Goal: Information Seeking & Learning: Learn about a topic

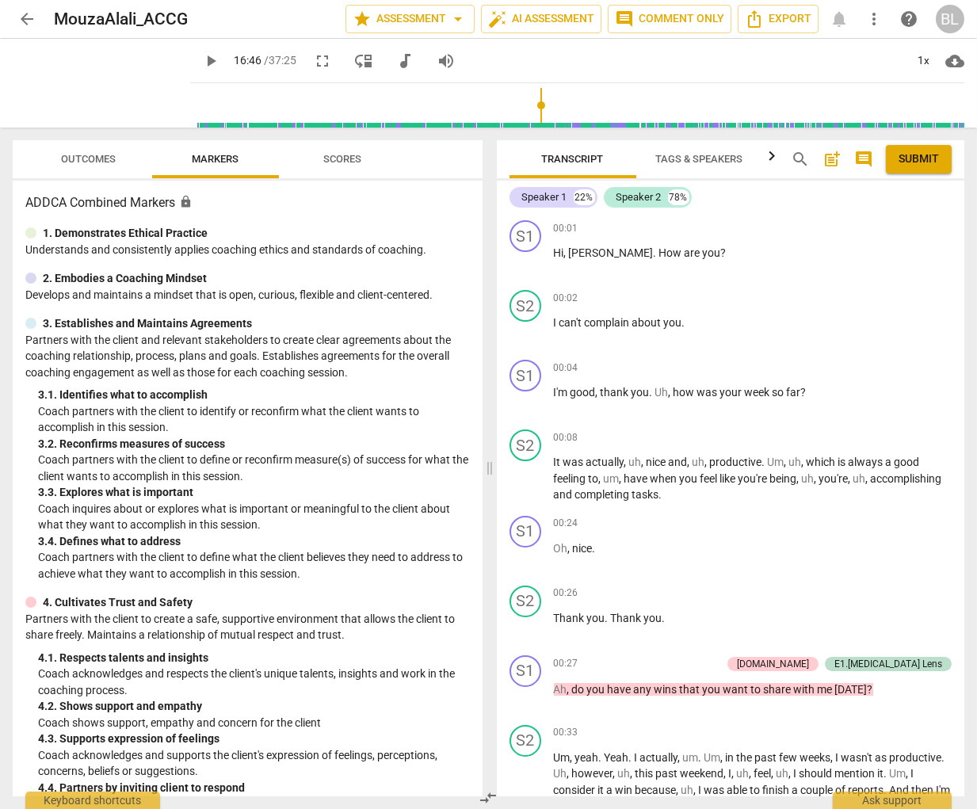
scroll to position [5683, 0]
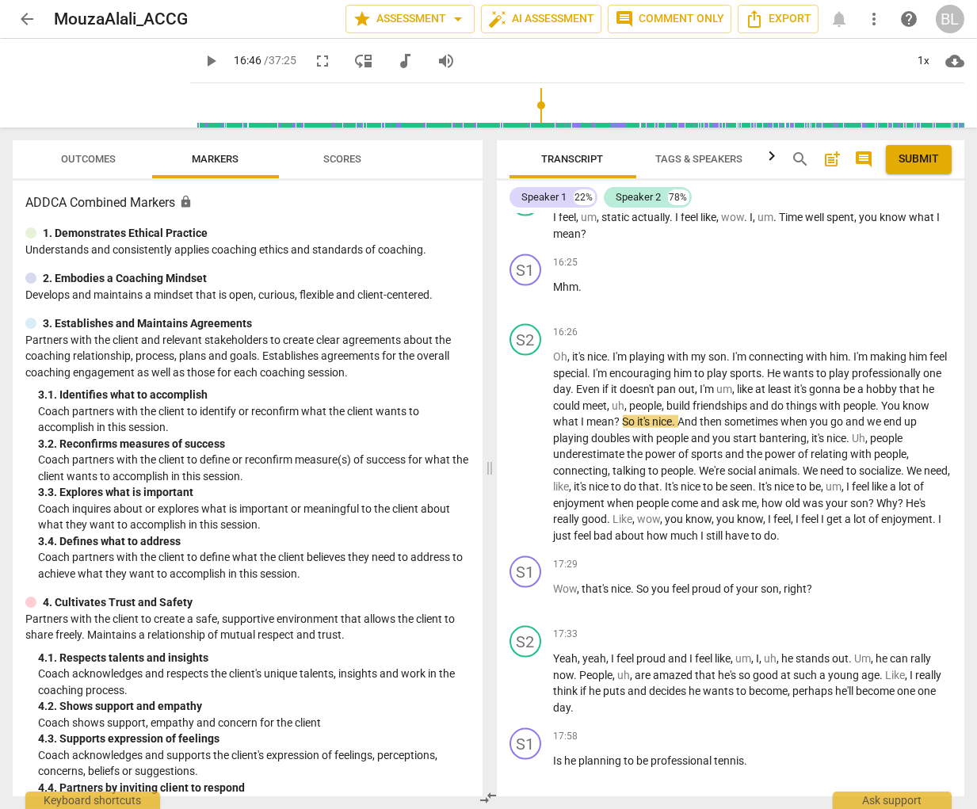
click at [29, 19] on span "arrow_back" at bounding box center [26, 19] width 19 height 19
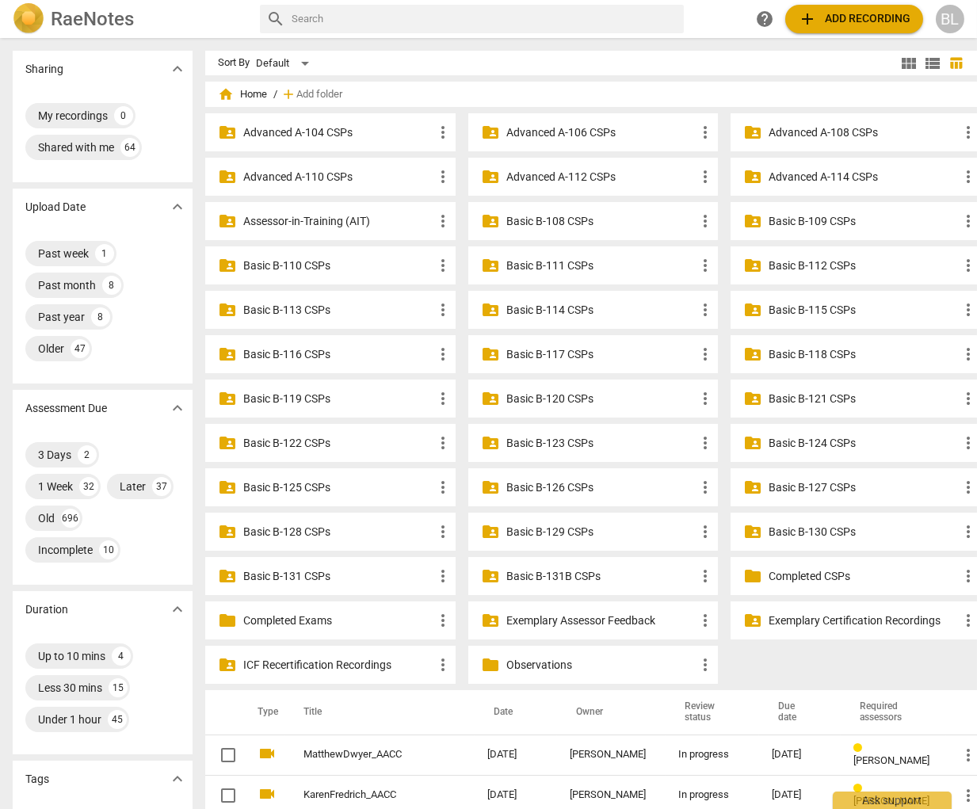
click at [272, 219] on p "Assessor-in-Training (AIT)" at bounding box center [338, 221] width 190 height 17
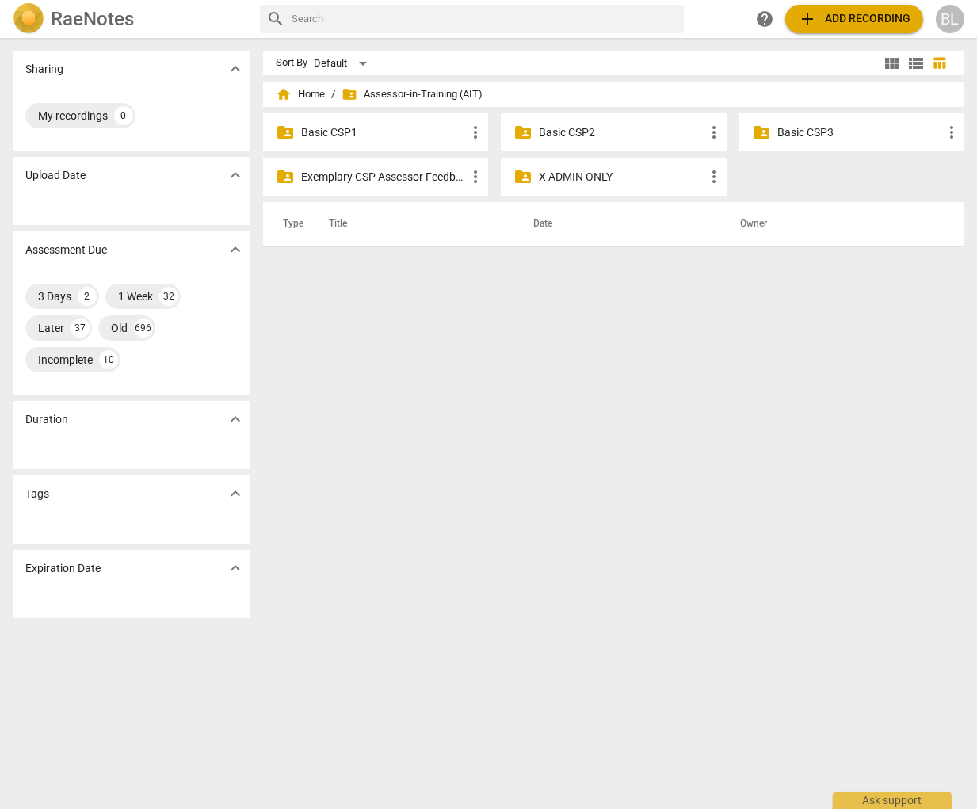
click at [798, 134] on p "Basic CSP3" at bounding box center [859, 132] width 165 height 17
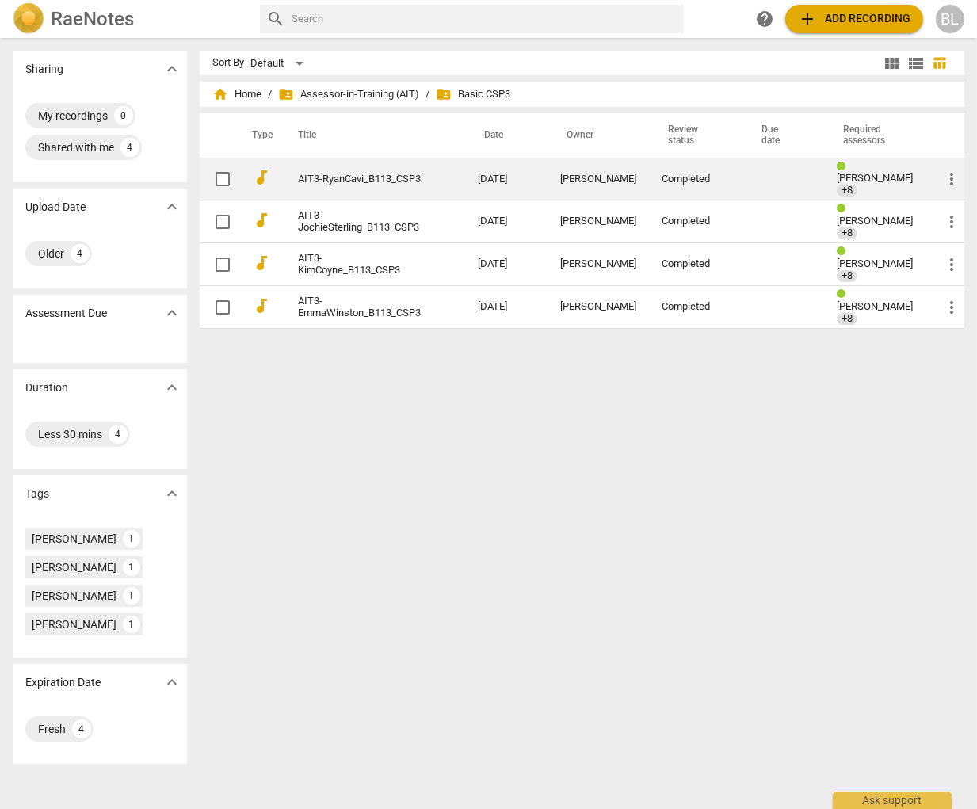
click at [857, 176] on span "[PERSON_NAME]" at bounding box center [874, 178] width 76 height 12
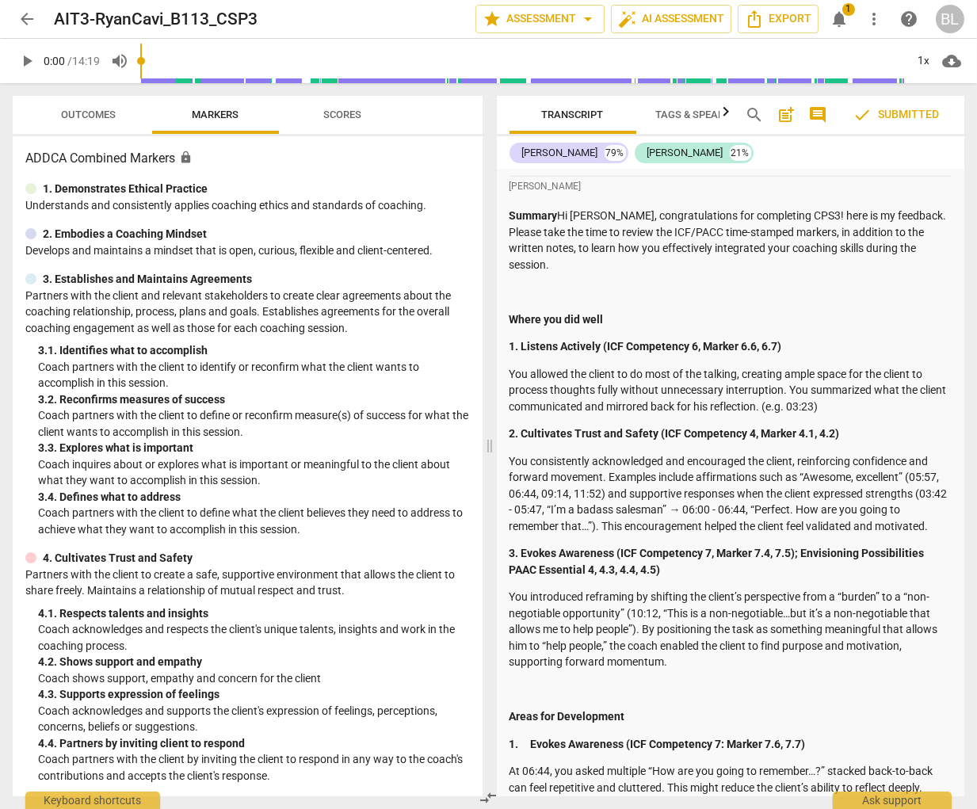
scroll to position [2321, 0]
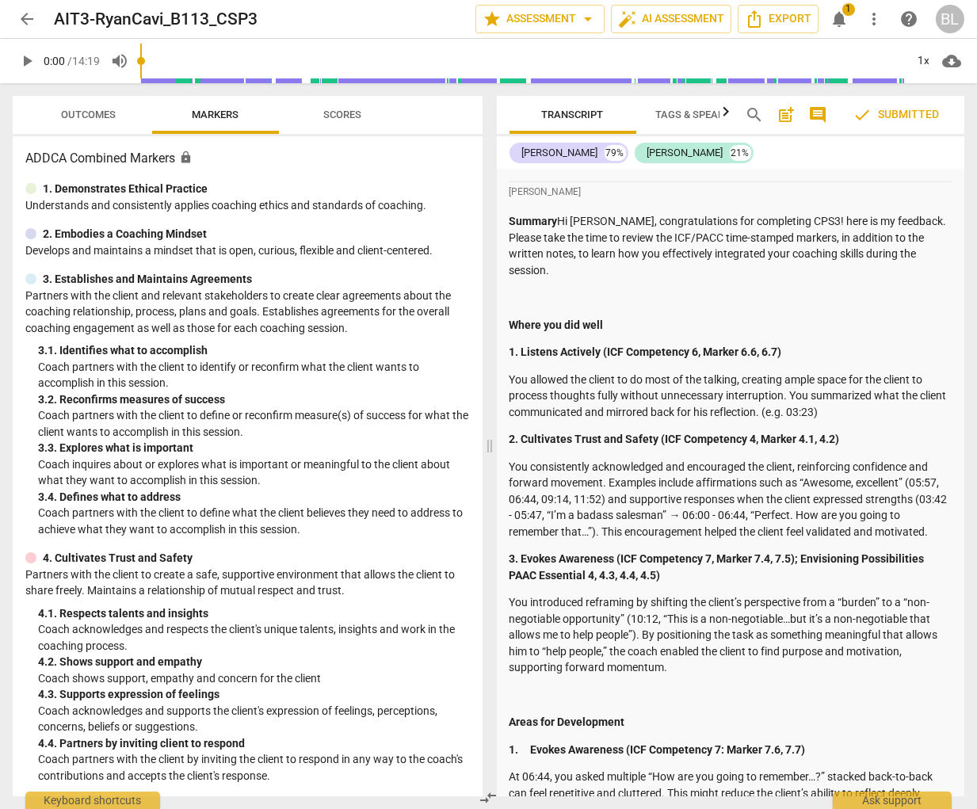
click at [430, 137] on div "ADDCA Combined Markers lock 1. Demonstrates Ethical Practice Understands and co…" at bounding box center [248, 466] width 470 height 660
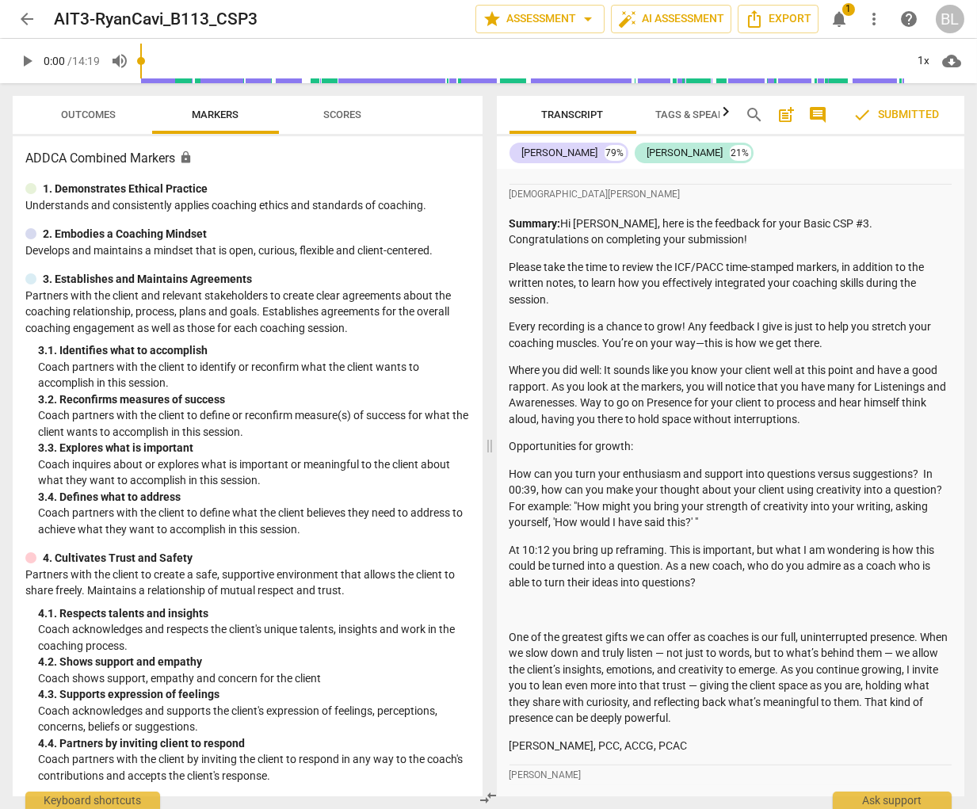
scroll to position [1533, 0]
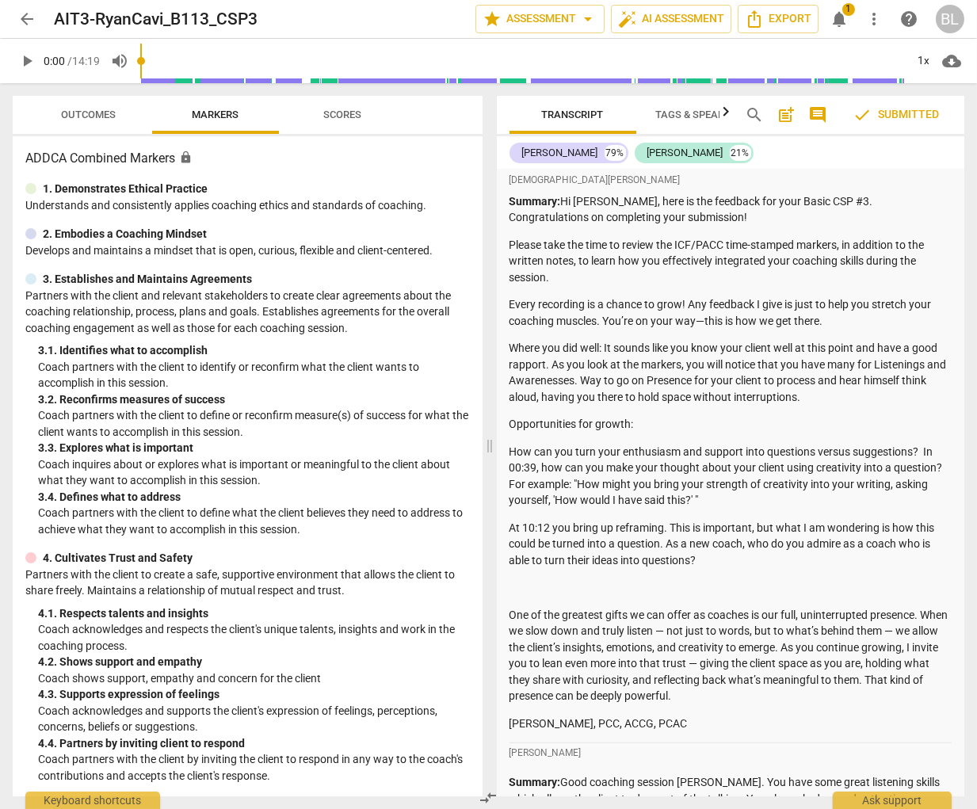
click at [27, 21] on span "arrow_back" at bounding box center [26, 19] width 19 height 19
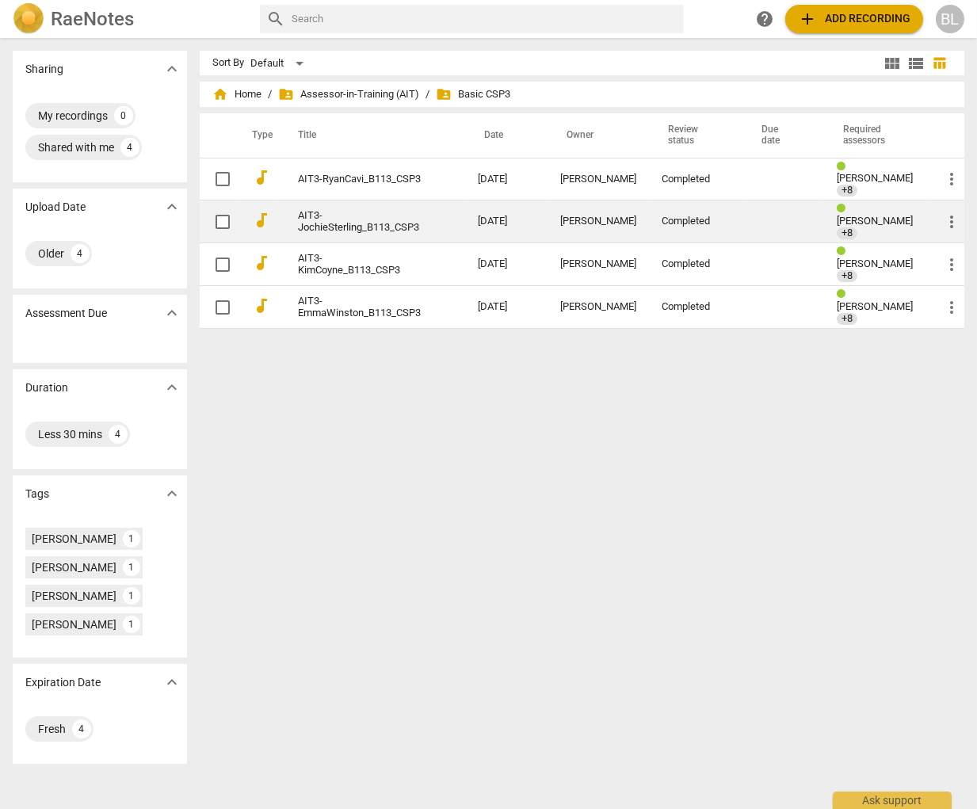
click at [865, 219] on span "[PERSON_NAME]" at bounding box center [874, 221] width 76 height 12
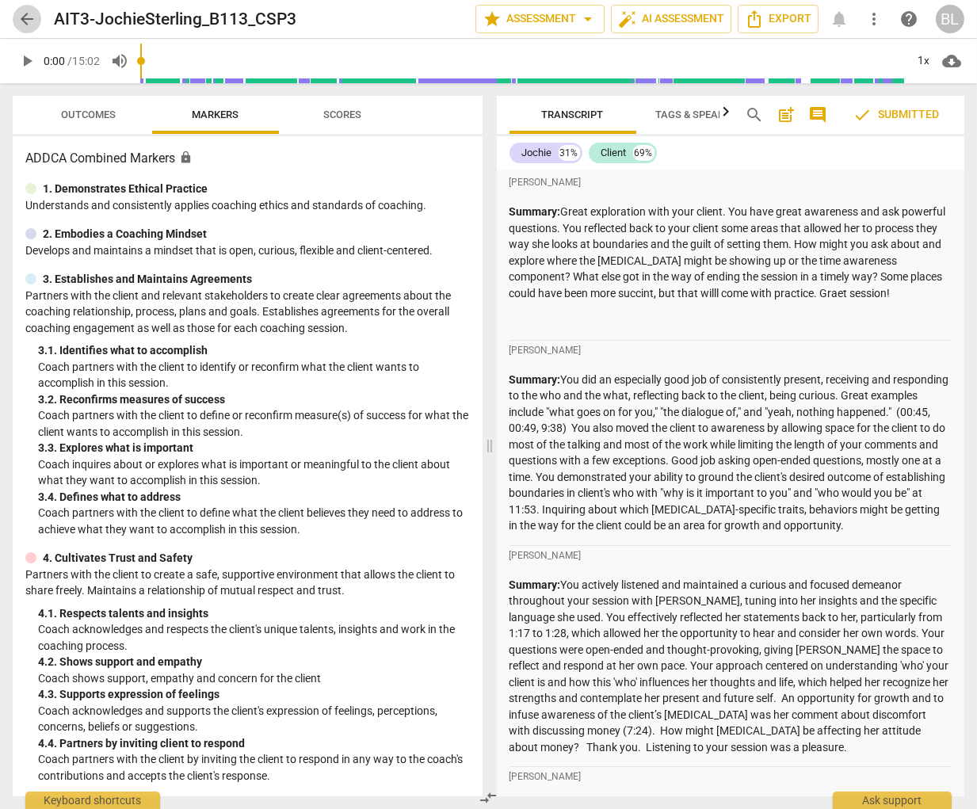
click at [28, 17] on span "arrow_back" at bounding box center [26, 19] width 19 height 19
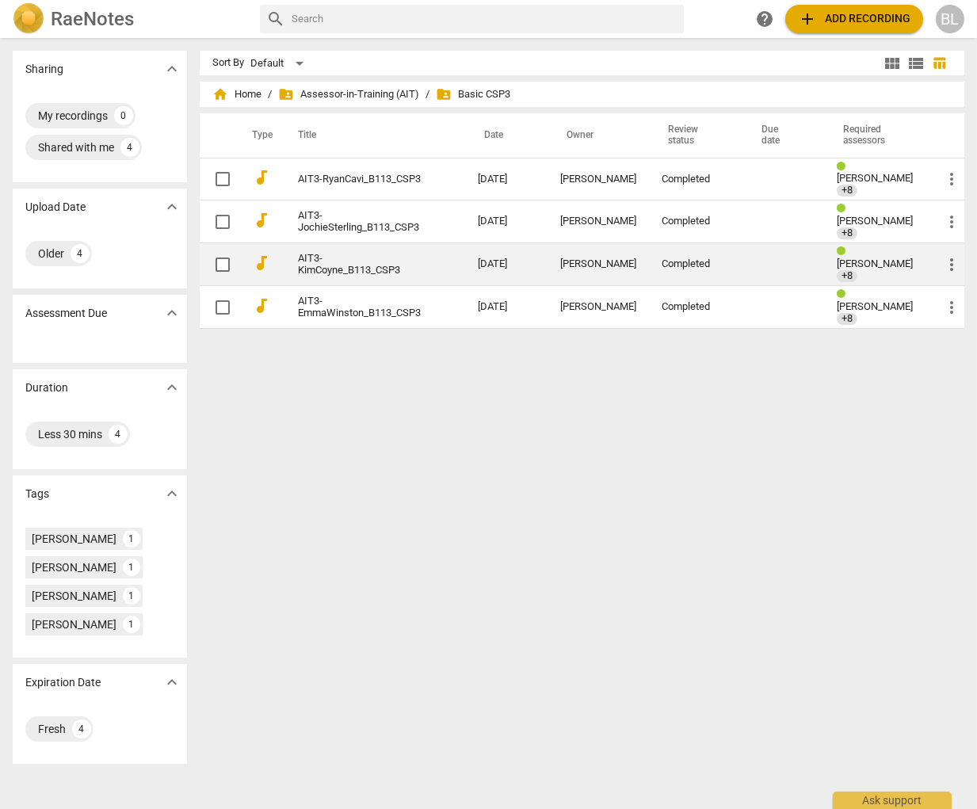
click at [848, 258] on span "[PERSON_NAME]" at bounding box center [874, 263] width 76 height 12
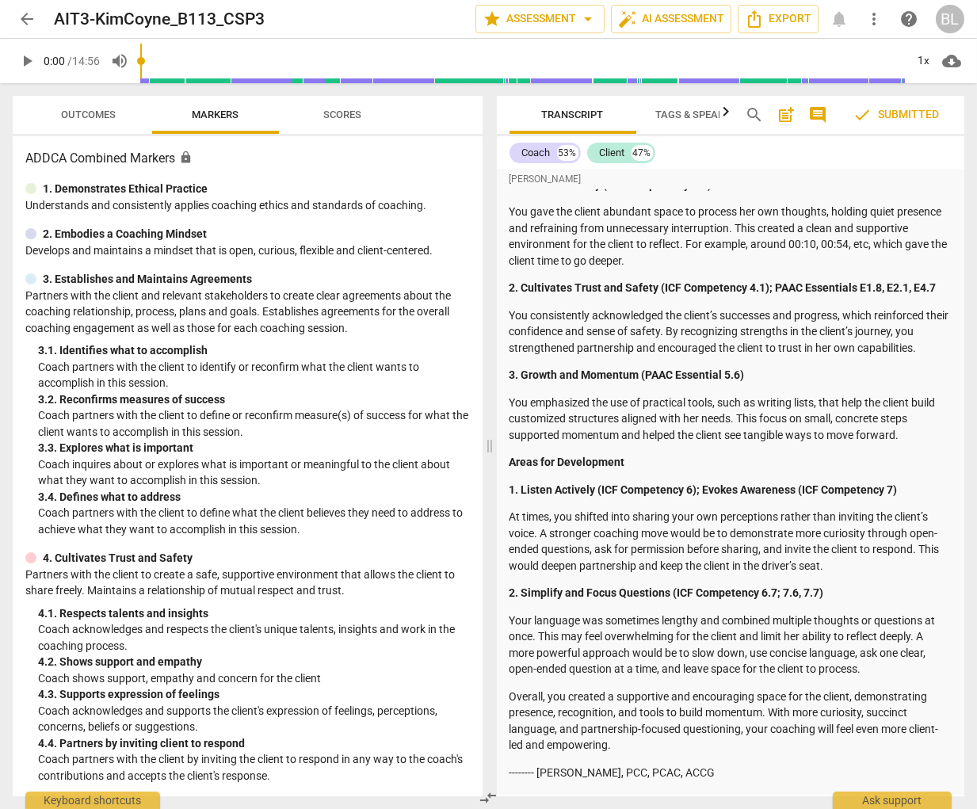
scroll to position [2636, 0]
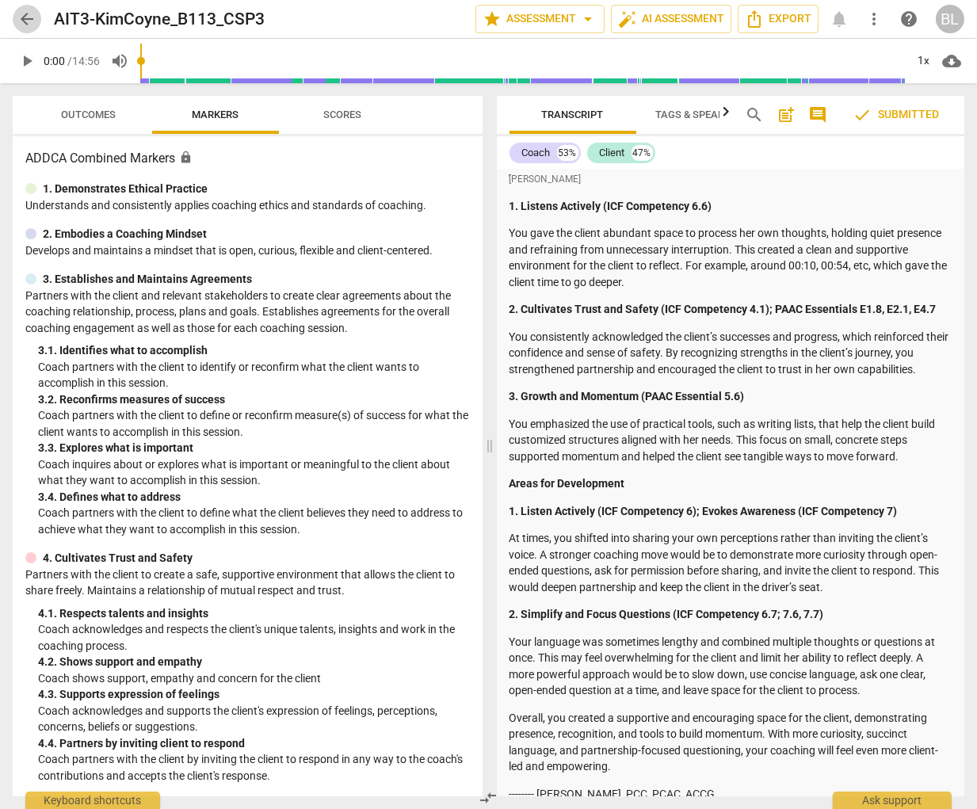
click at [28, 19] on span "arrow_back" at bounding box center [26, 19] width 19 height 19
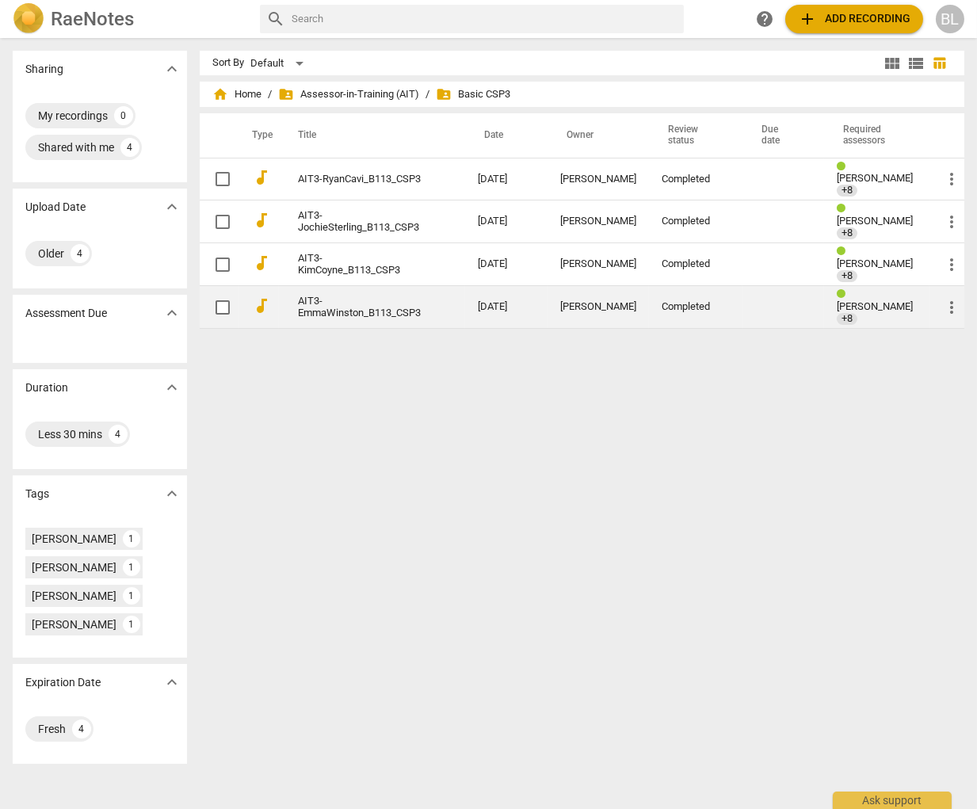
click at [860, 300] on span "[PERSON_NAME]" at bounding box center [874, 306] width 76 height 12
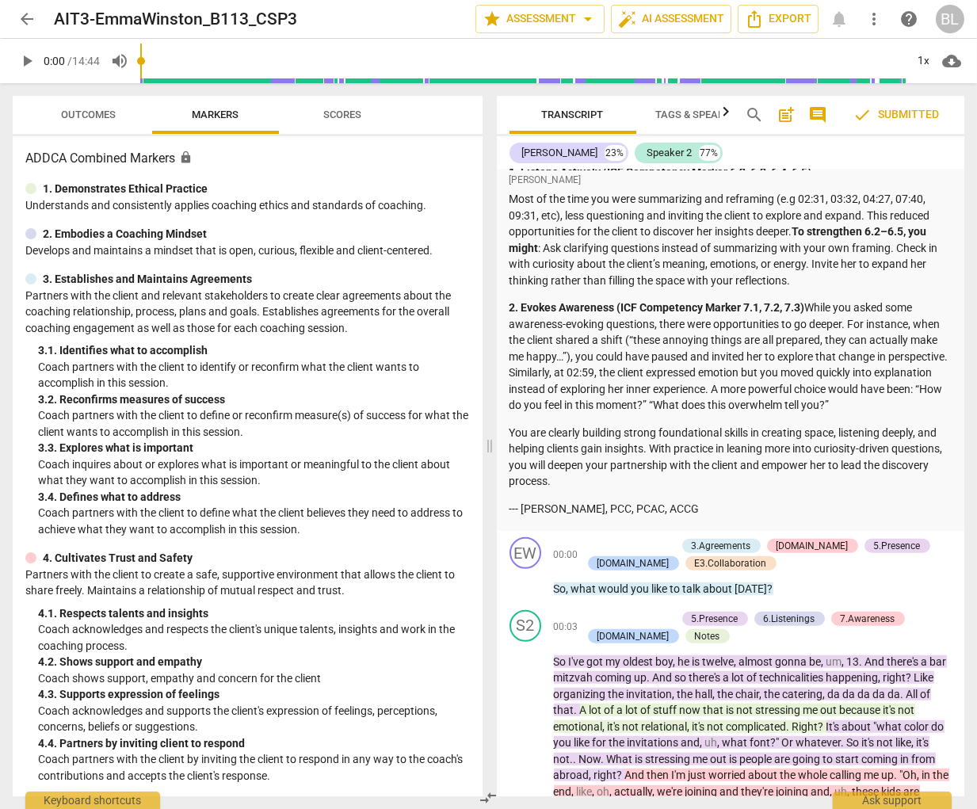
scroll to position [3284, 0]
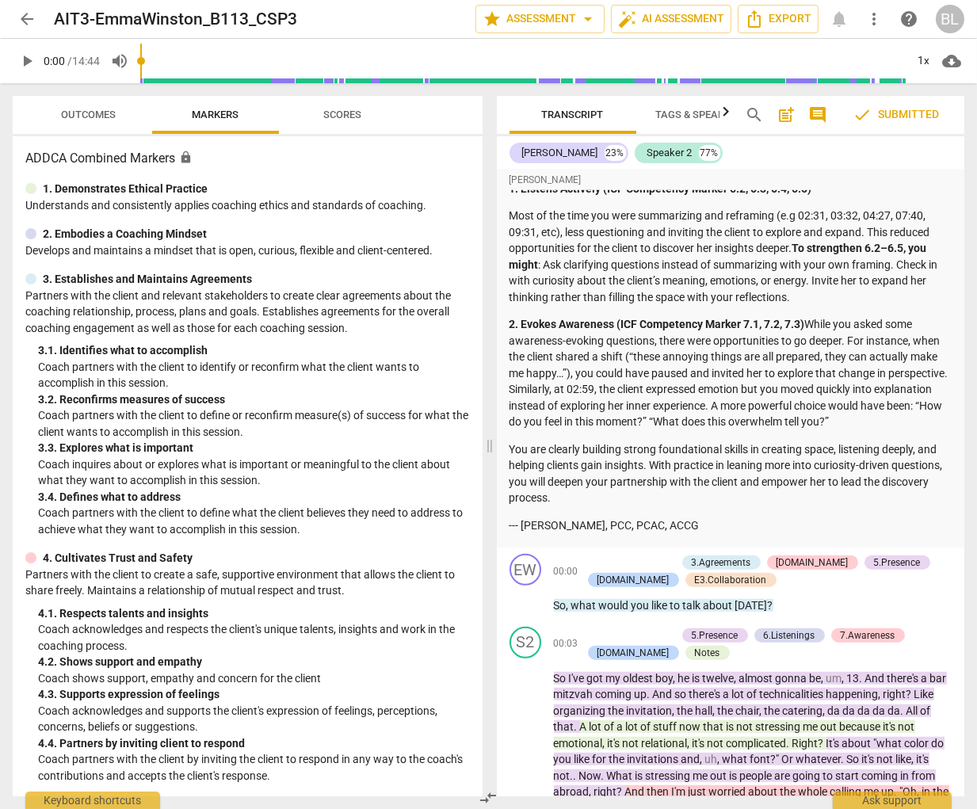
click at [26, 18] on span "arrow_back" at bounding box center [26, 19] width 19 height 19
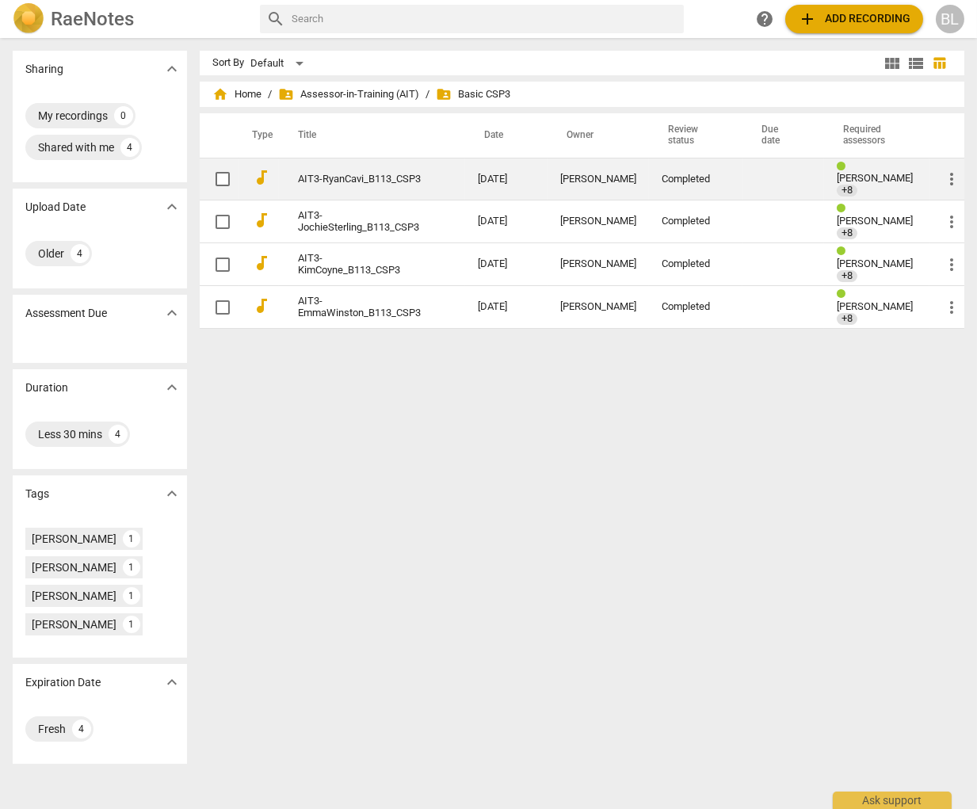
click at [861, 172] on span "[PERSON_NAME]" at bounding box center [874, 178] width 76 height 12
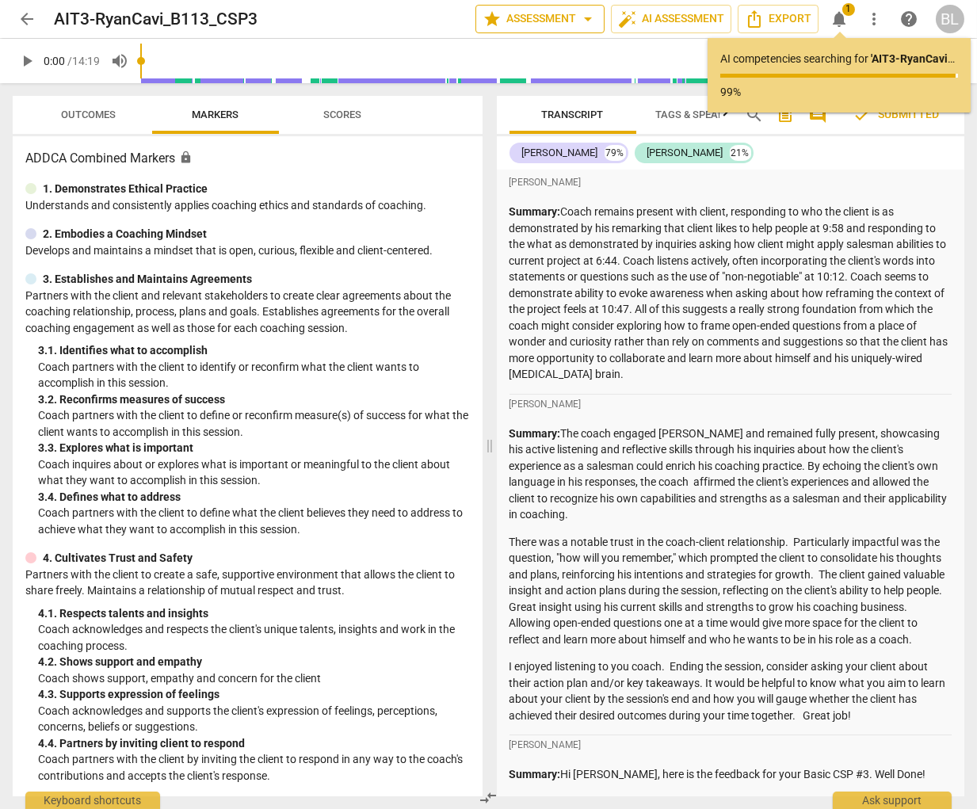
click at [537, 17] on span "star Assessment arrow_drop_down" at bounding box center [539, 19] width 115 height 19
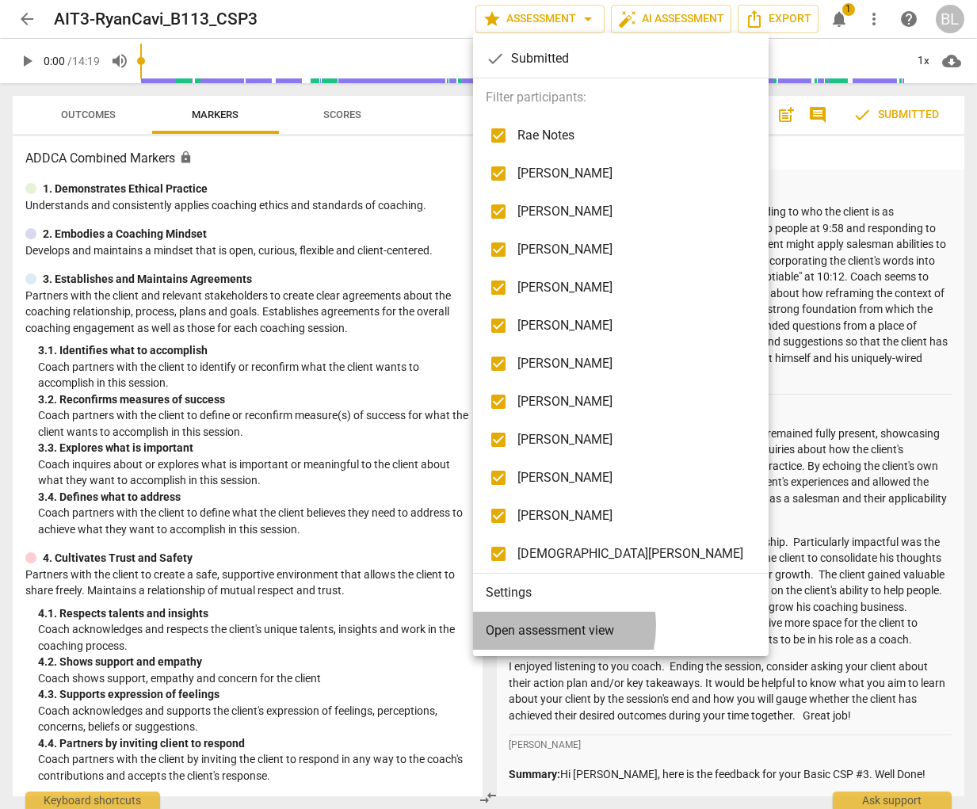
click at [535, 624] on span "Open assessment view" at bounding box center [550, 630] width 128 height 19
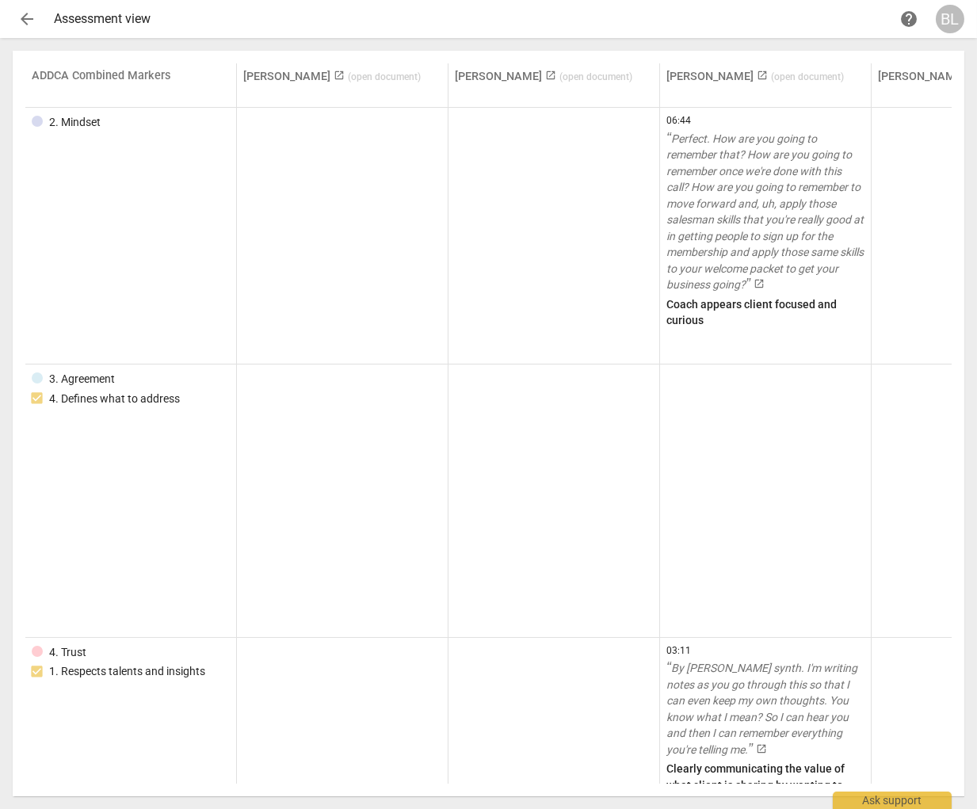
click at [29, 18] on span "arrow_back" at bounding box center [26, 19] width 19 height 19
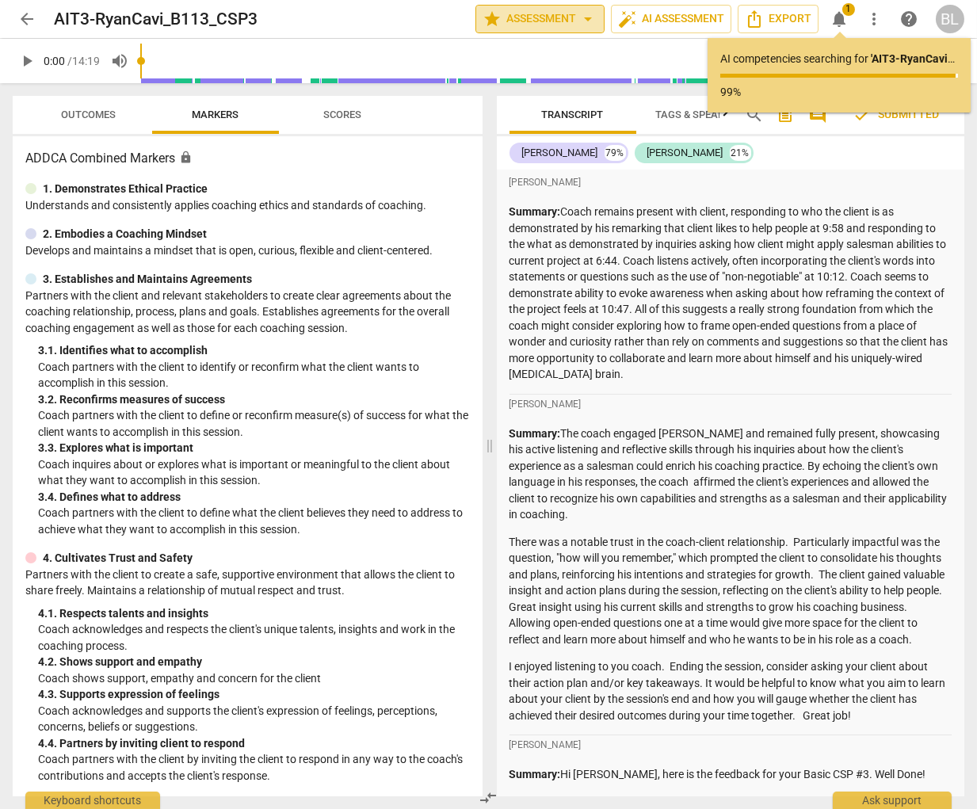
click at [547, 17] on span "star Assessment arrow_drop_down" at bounding box center [539, 19] width 115 height 19
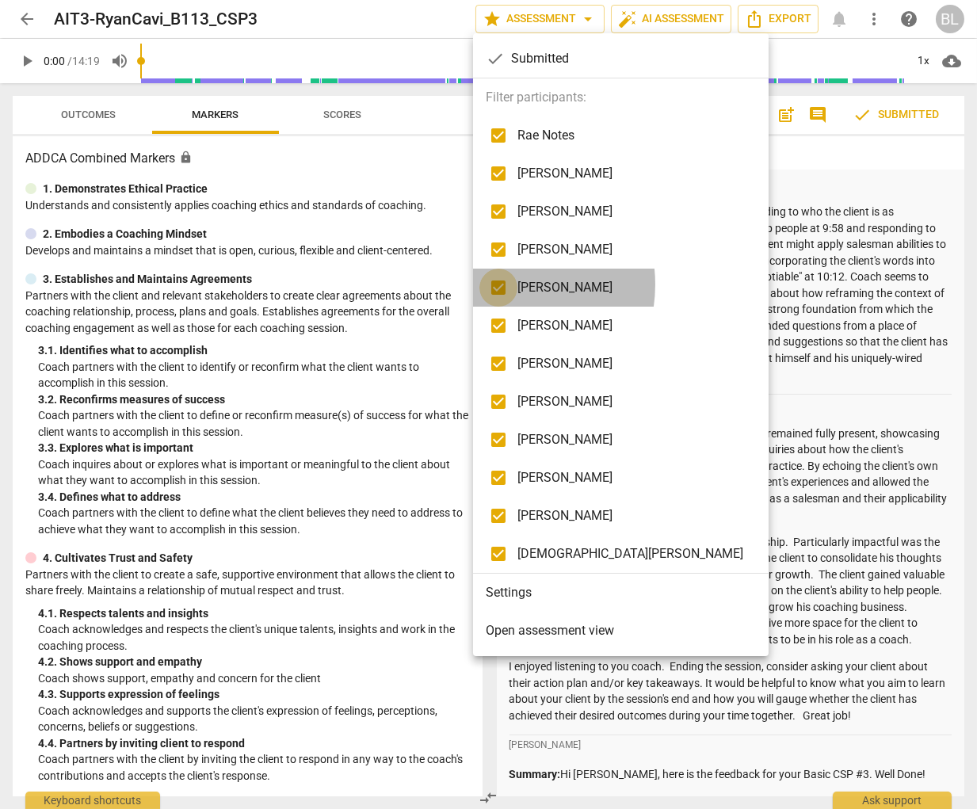
click at [497, 284] on input "checkbox" at bounding box center [498, 287] width 38 height 38
checkbox input "false"
click at [492, 322] on input "checkbox" at bounding box center [498, 326] width 38 height 38
checkbox input "false"
click at [497, 402] on input "checkbox" at bounding box center [498, 402] width 38 height 38
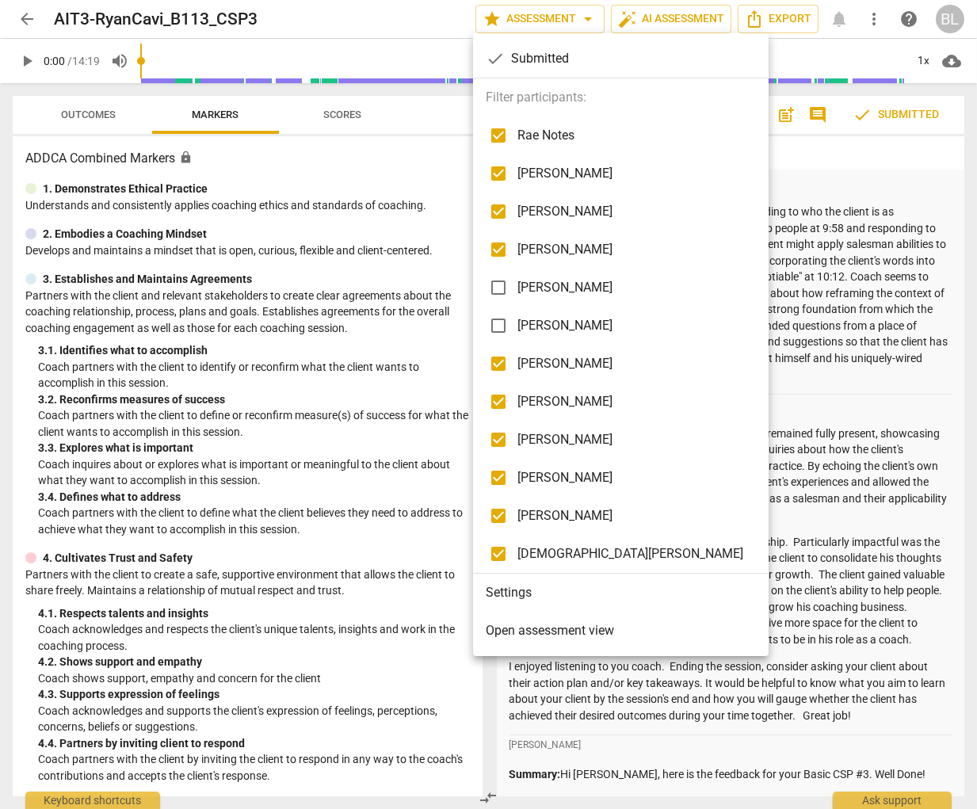
checkbox input "false"
click at [497, 433] on input "checkbox" at bounding box center [498, 440] width 38 height 38
checkbox input "false"
click at [501, 132] on input "checkbox" at bounding box center [498, 135] width 38 height 38
checkbox input "false"
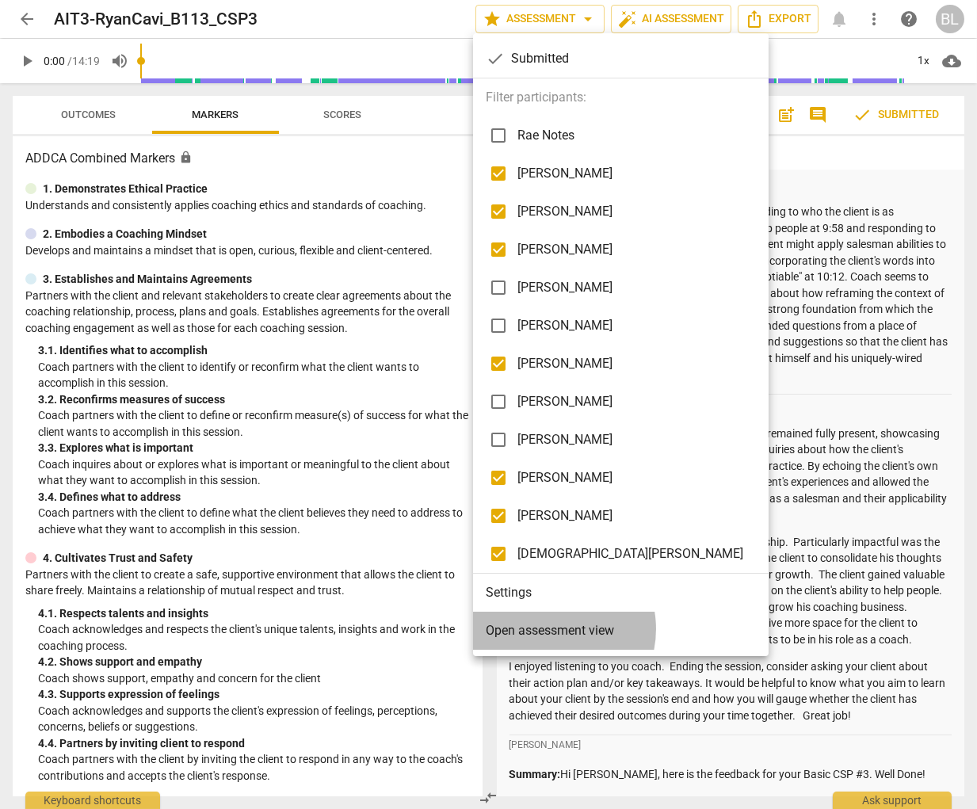
click at [550, 628] on span "Open assessment view" at bounding box center [550, 630] width 128 height 19
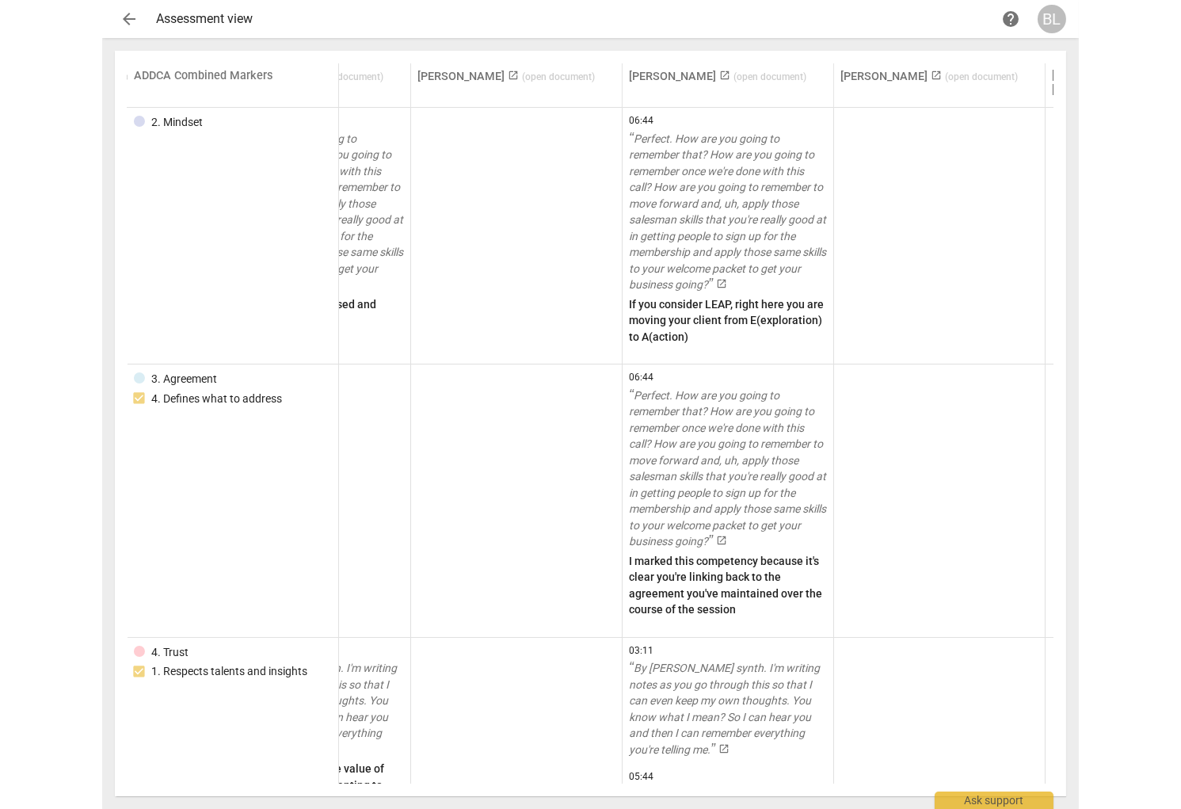
scroll to position [0, 558]
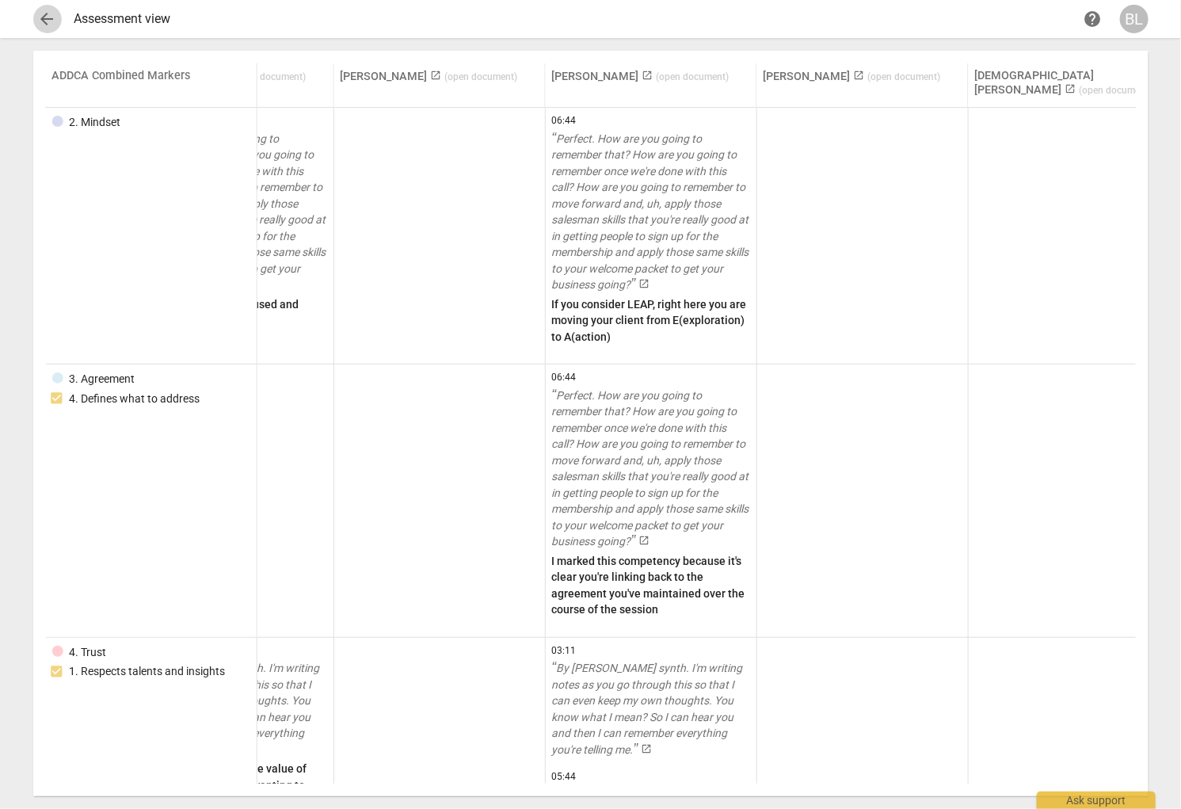
click at [50, 18] on span "arrow_back" at bounding box center [47, 19] width 19 height 19
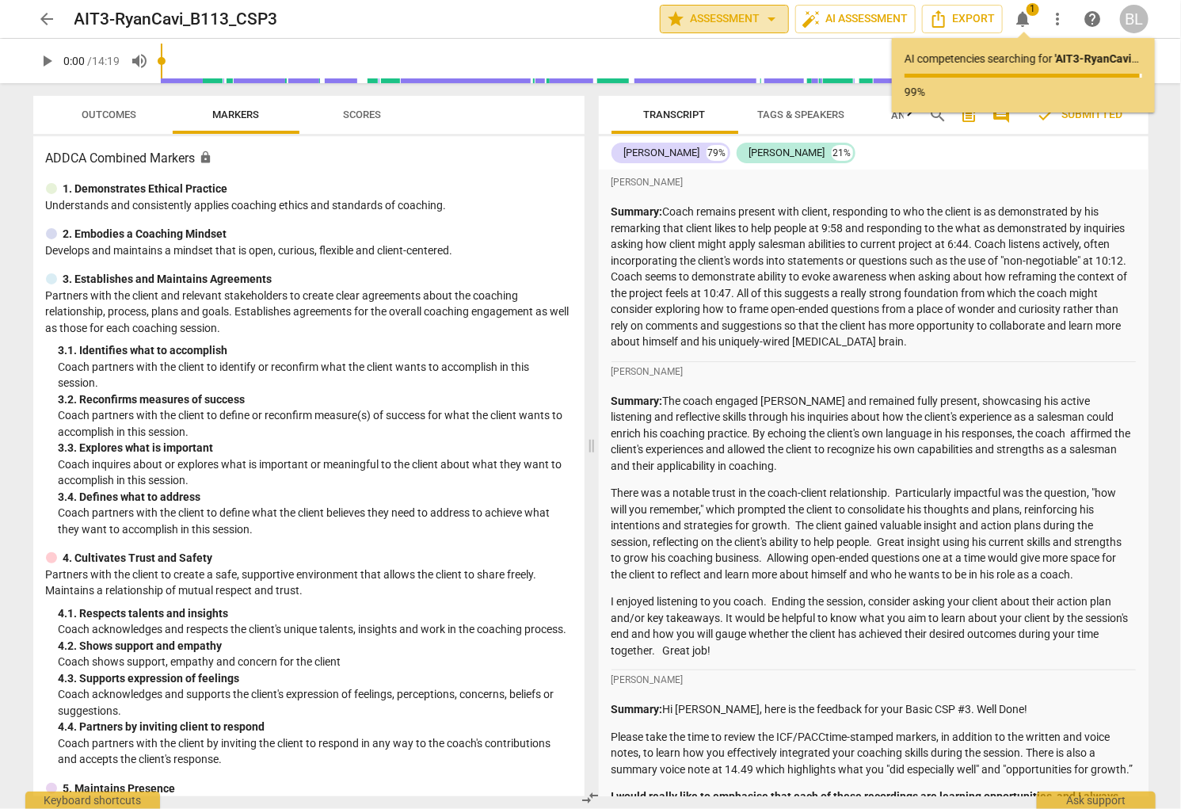
click at [722, 17] on span "star Assessment arrow_drop_down" at bounding box center [724, 19] width 115 height 19
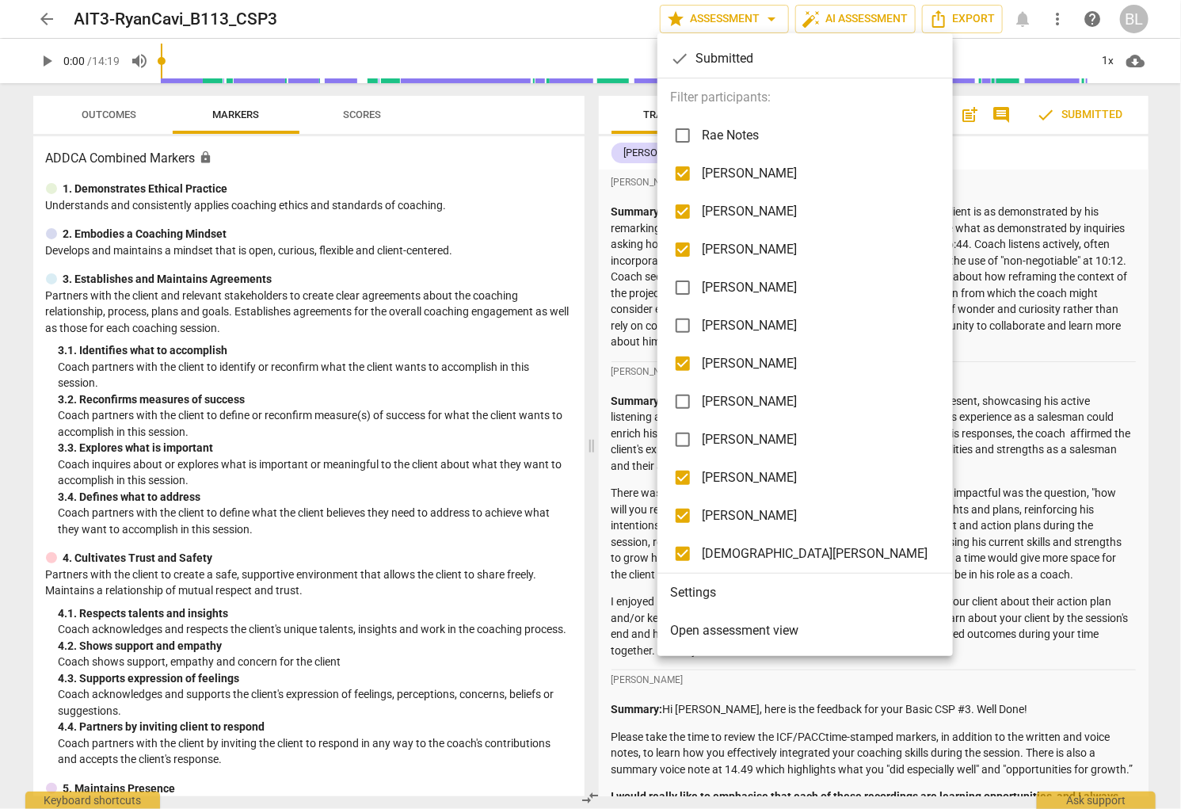
click at [686, 169] on input "checkbox" at bounding box center [683, 173] width 38 height 38
checkbox input "false"
click at [685, 206] on input "checkbox" at bounding box center [683, 211] width 38 height 38
checkbox input "false"
click at [682, 359] on input "checkbox" at bounding box center [683, 364] width 38 height 38
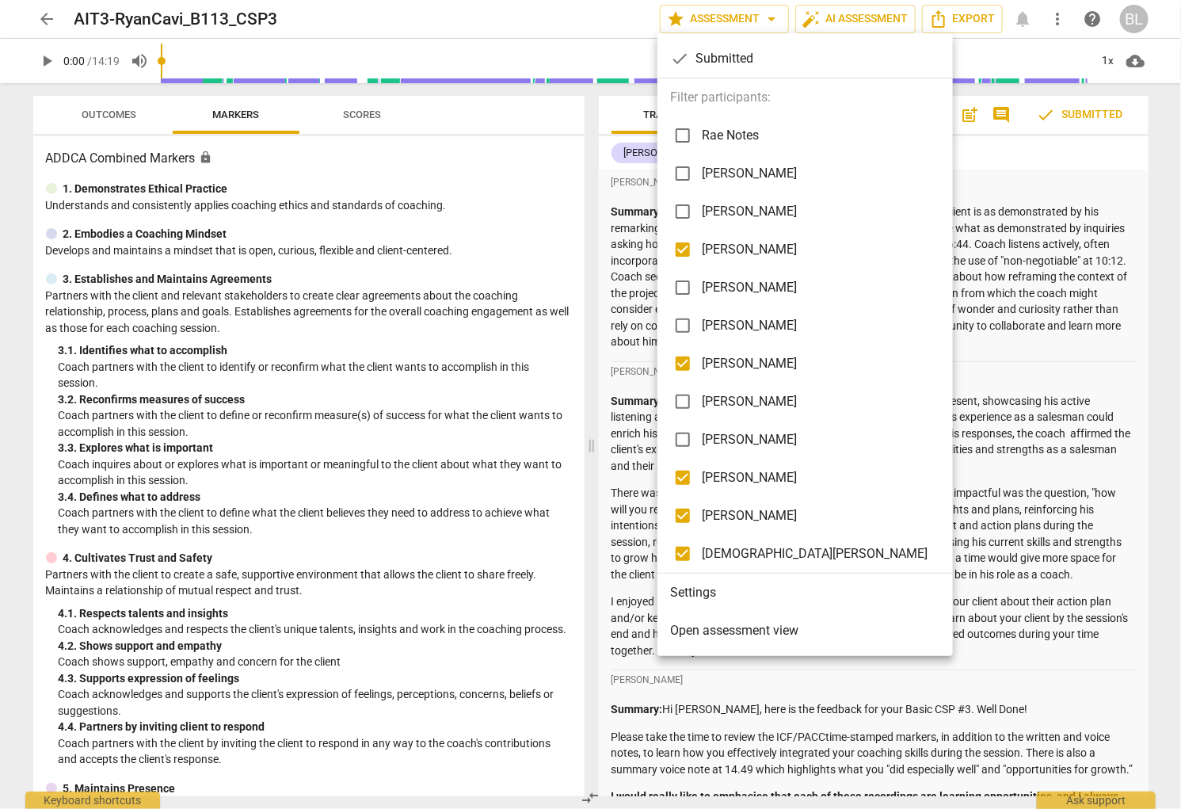
checkbox input "false"
click at [683, 473] on input "checkbox" at bounding box center [683, 478] width 38 height 38
checkbox input "false"
click at [678, 506] on input "checkbox" at bounding box center [683, 516] width 38 height 38
checkbox input "false"
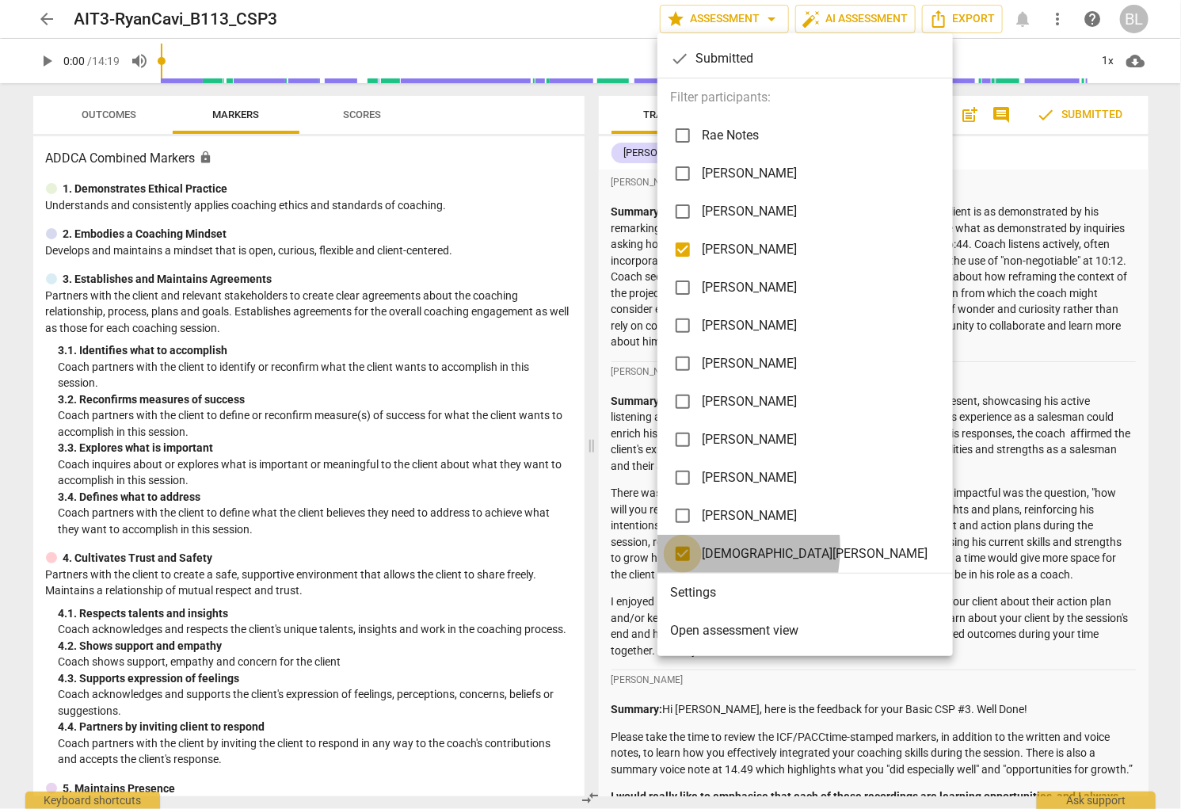
click at [677, 547] on input "checkbox" at bounding box center [683, 554] width 38 height 38
checkbox input "false"
click at [893, 464] on div at bounding box center [590, 404] width 1181 height 809
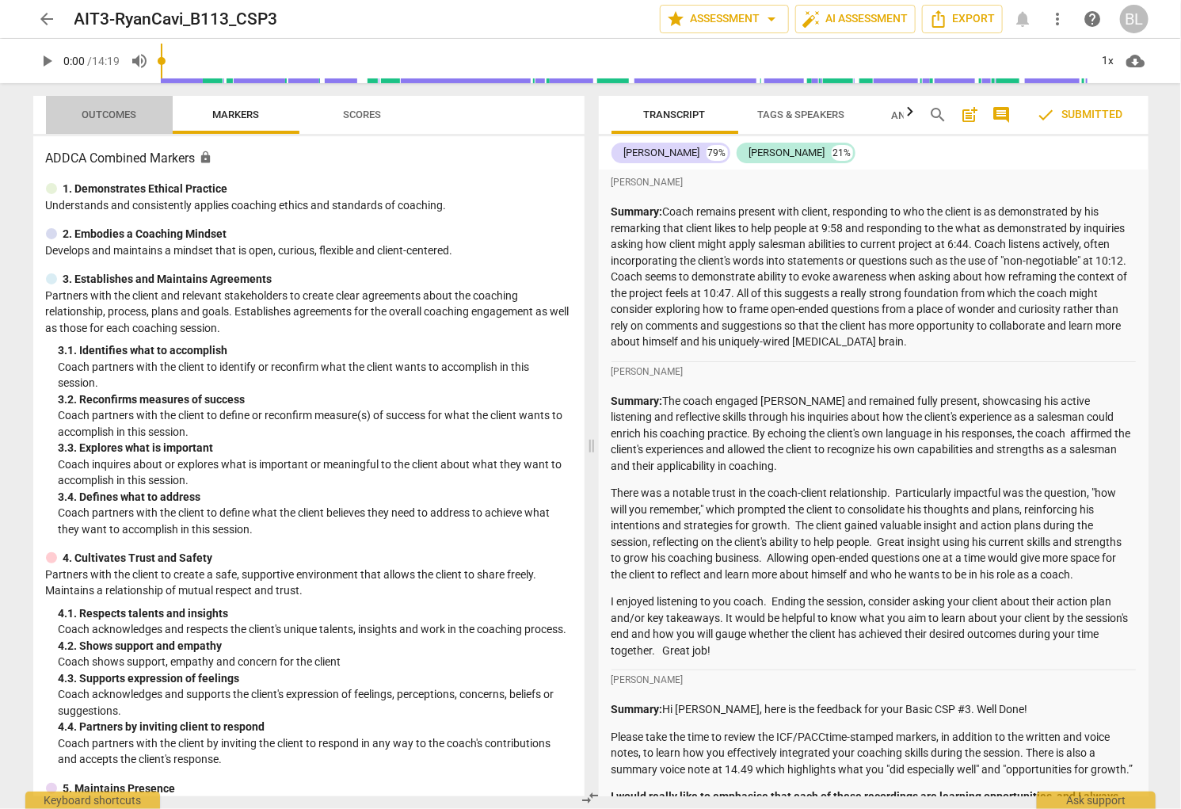
click at [100, 111] on span "Outcomes" at bounding box center [109, 115] width 55 height 12
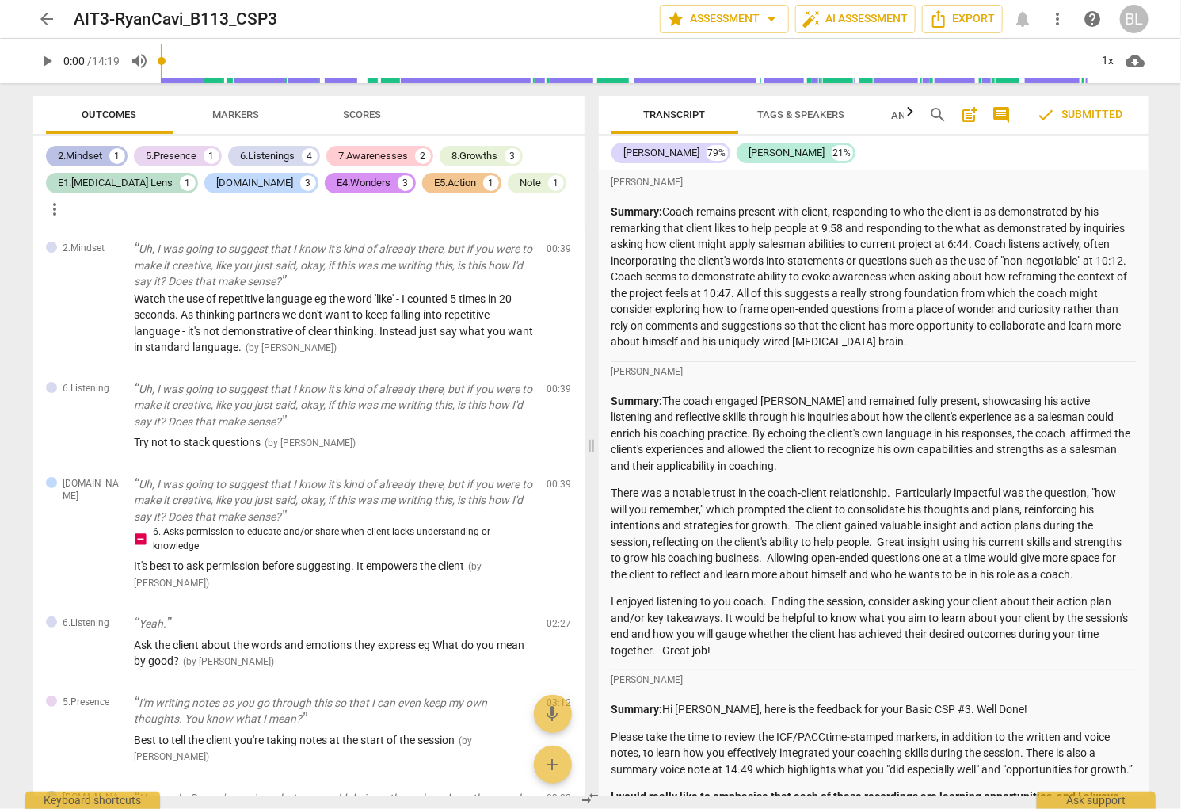
click at [89, 155] on div "2.Mindset" at bounding box center [81, 156] width 44 height 16
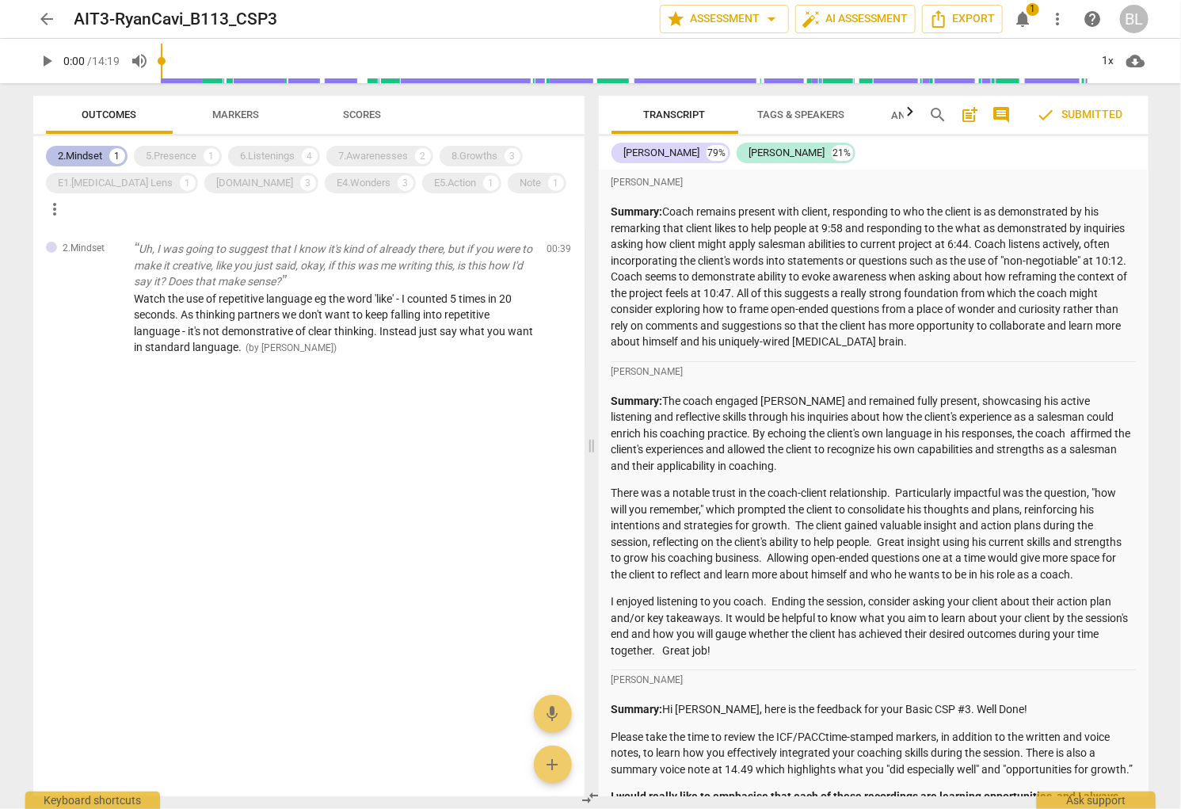
click at [89, 155] on div "2.Mindset" at bounding box center [81, 156] width 44 height 16
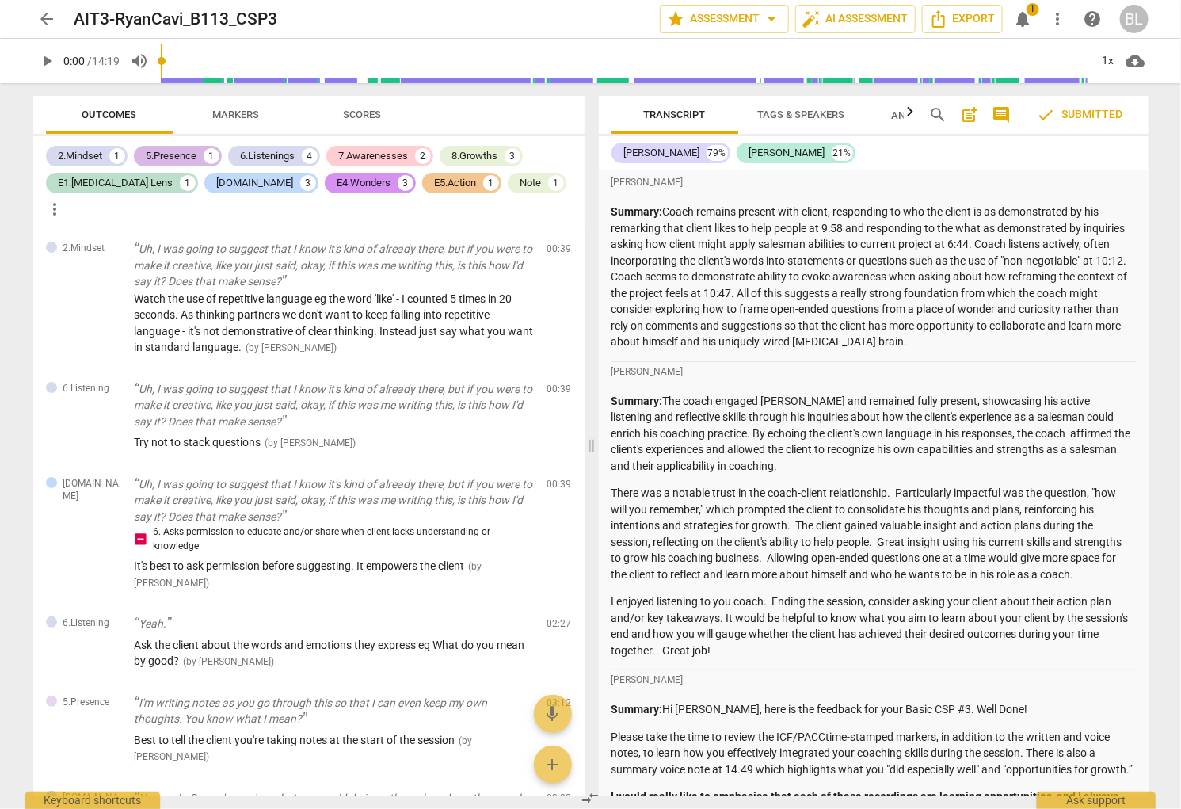
click at [196, 151] on div "5.Presence" at bounding box center [172, 156] width 51 height 16
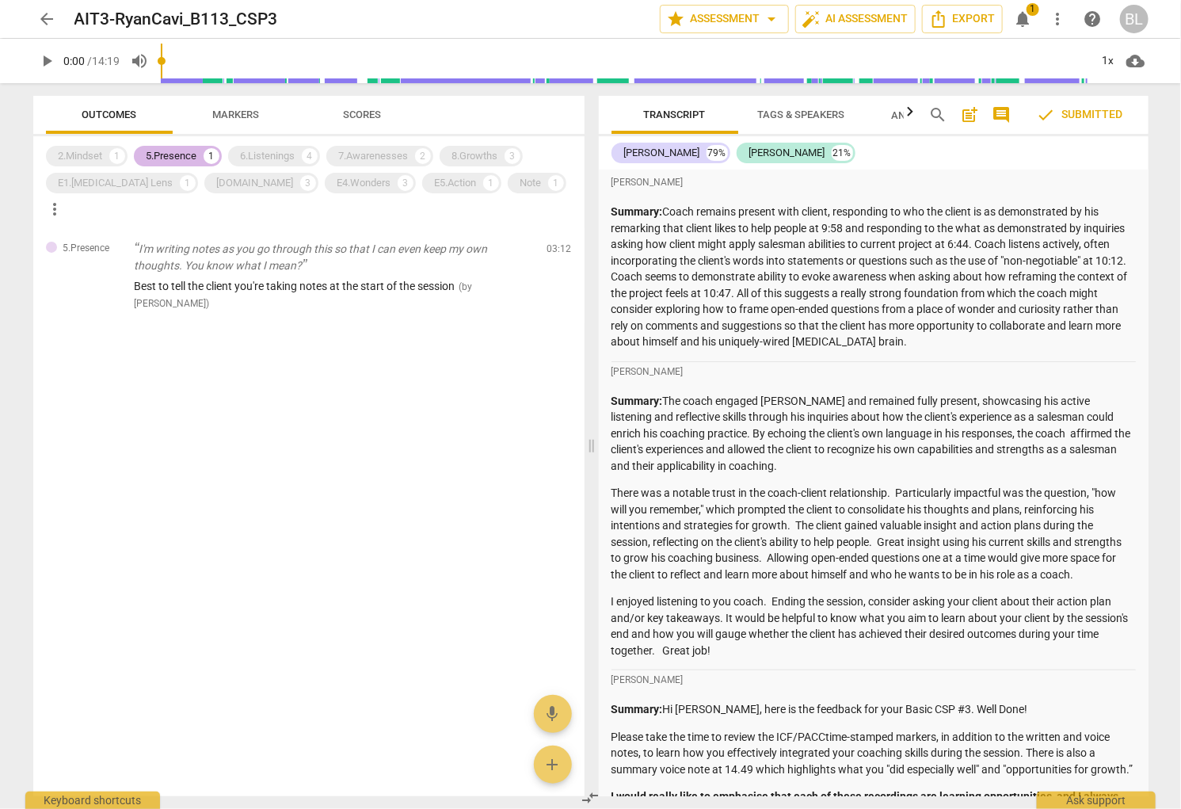
click at [197, 152] on div "5.Presence" at bounding box center [172, 156] width 51 height 16
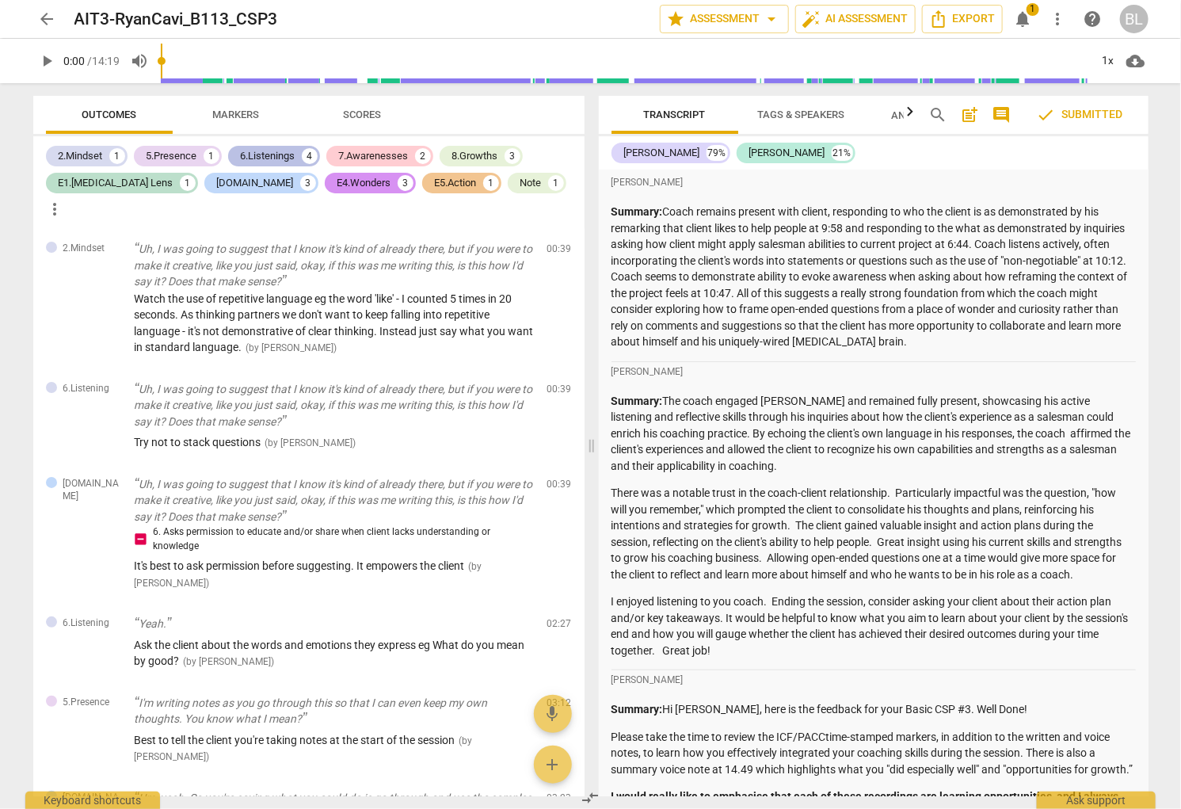
click at [282, 150] on div "6.Listenings" at bounding box center [268, 156] width 55 height 16
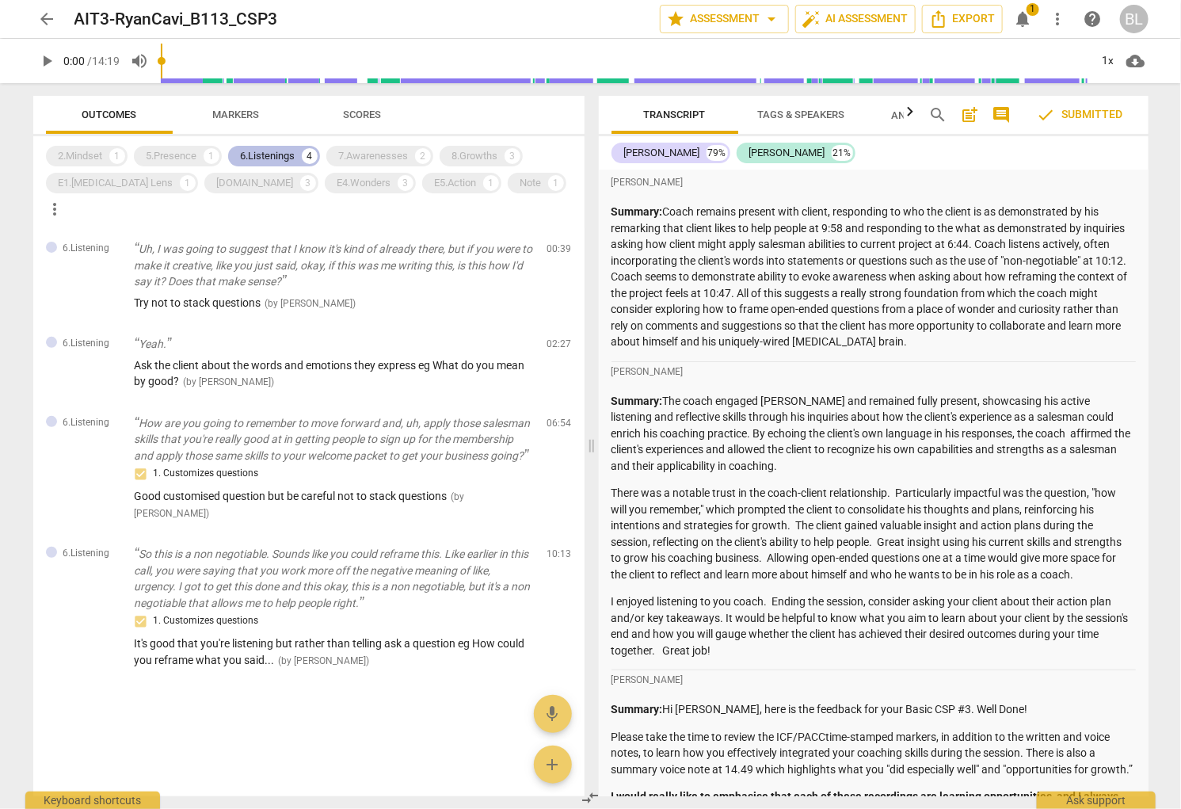
click at [249, 152] on div "6.Listenings" at bounding box center [268, 156] width 55 height 16
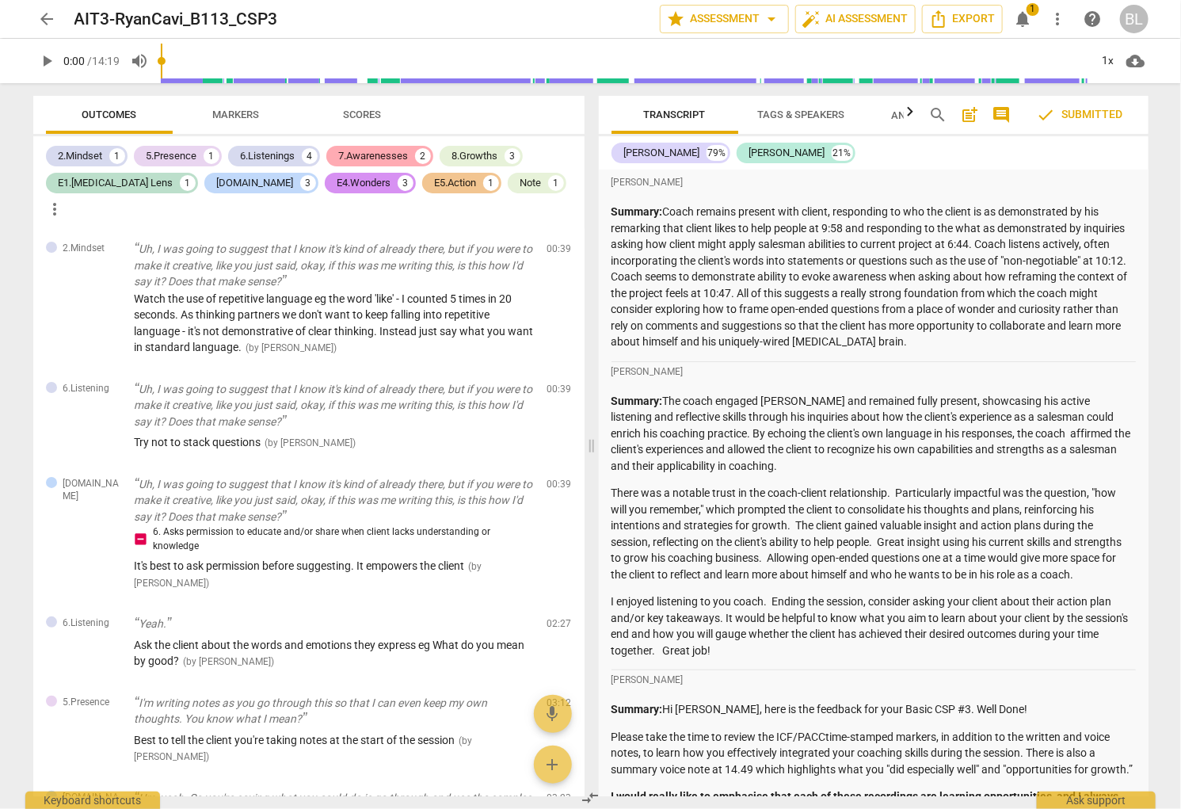
click at [386, 150] on div "7.Awarenesses" at bounding box center [374, 156] width 70 height 16
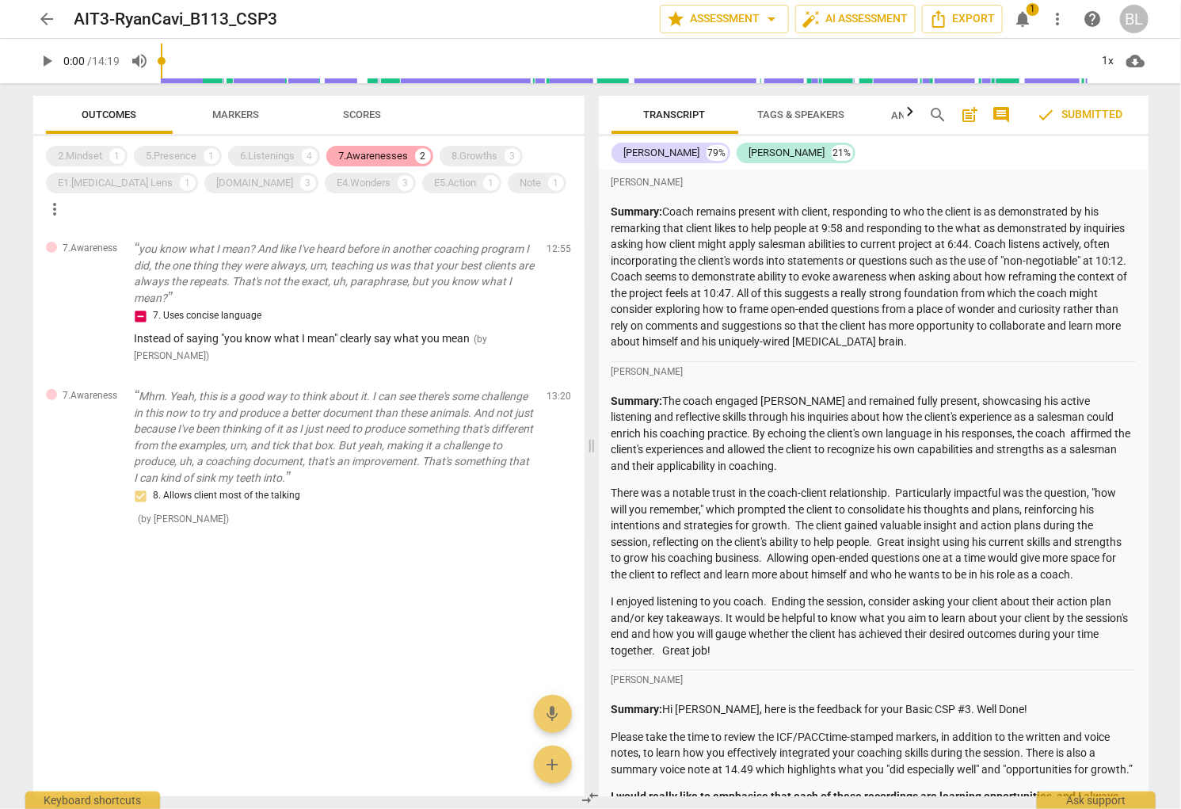
click at [383, 154] on div "7.Awarenesses" at bounding box center [374, 156] width 70 height 16
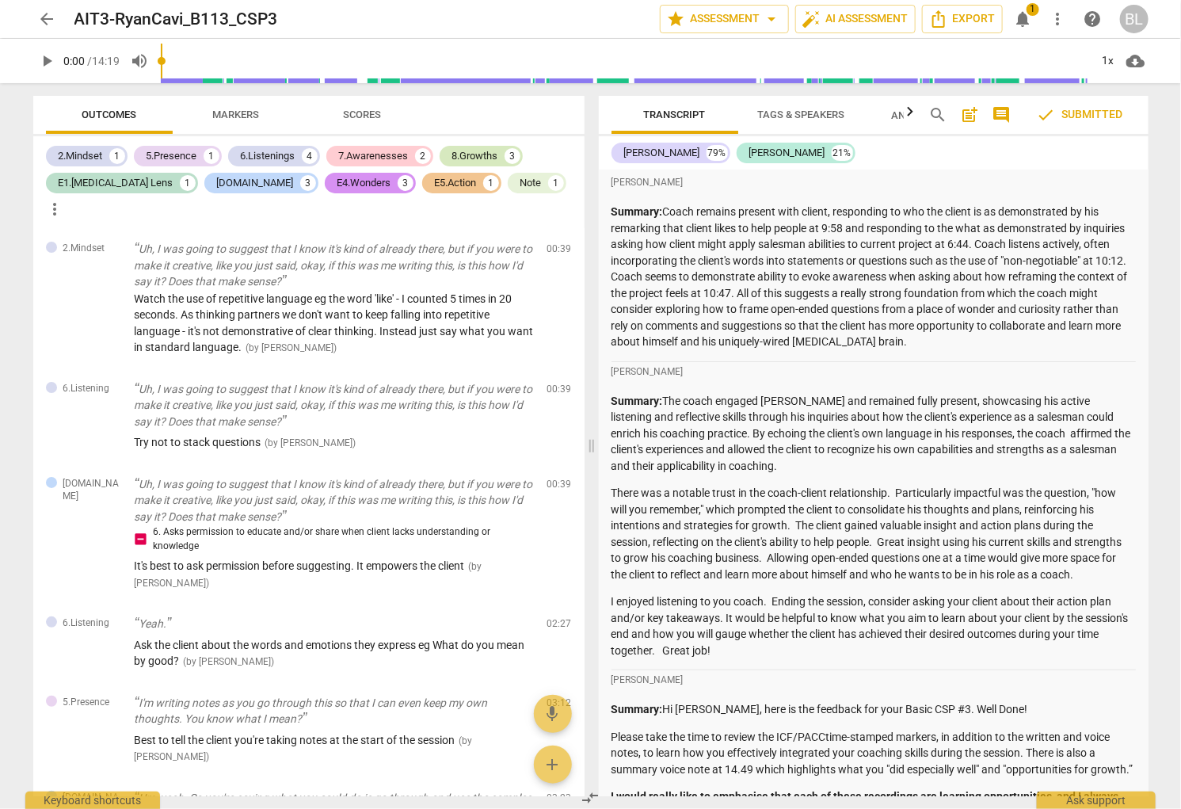
click at [475, 153] on div "8.Growths" at bounding box center [475, 156] width 46 height 16
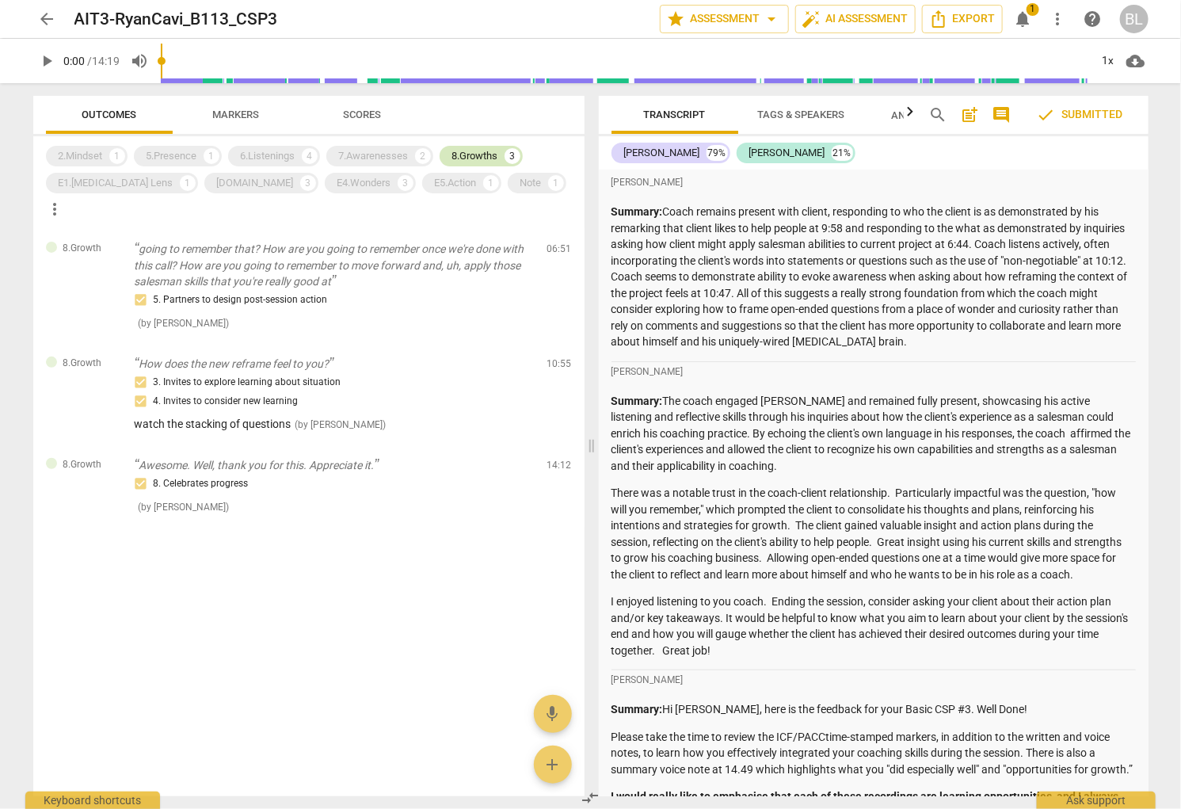
click at [474, 150] on div "8.Growths" at bounding box center [475, 156] width 46 height 16
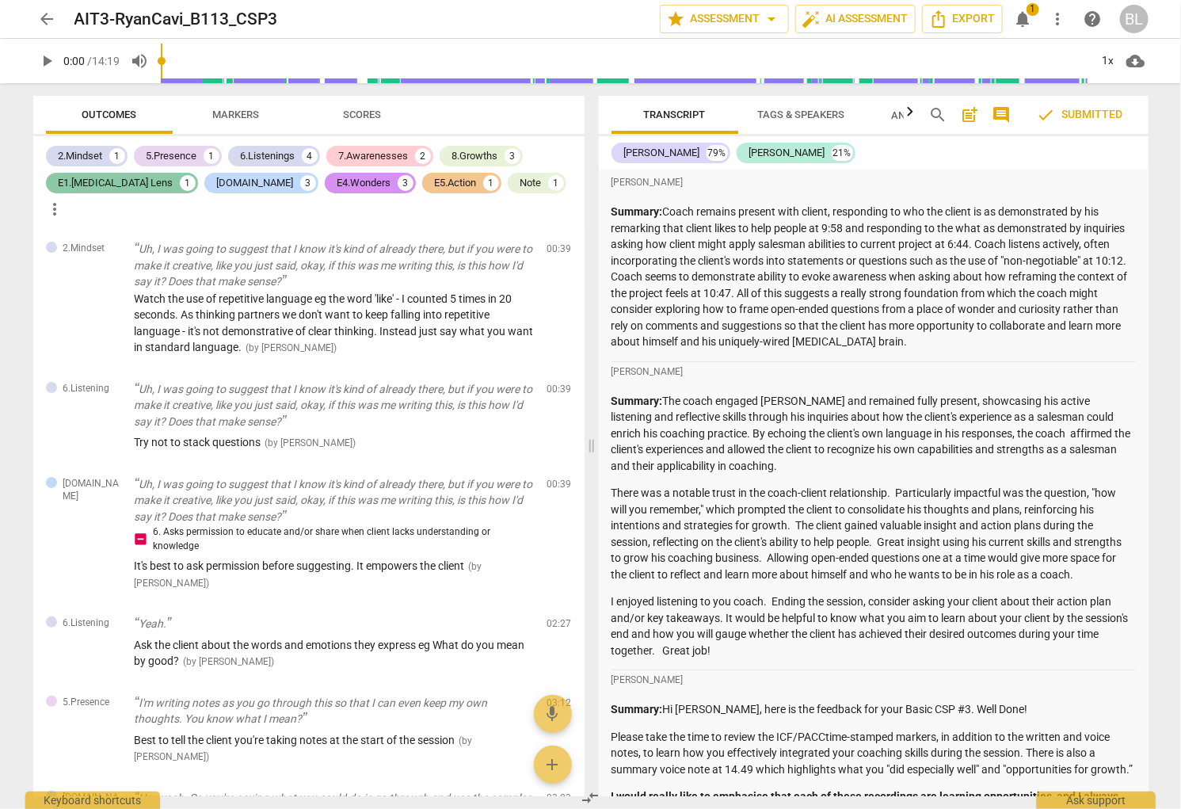
click at [82, 181] on div "E1.[MEDICAL_DATA] Lens" at bounding box center [116, 183] width 115 height 16
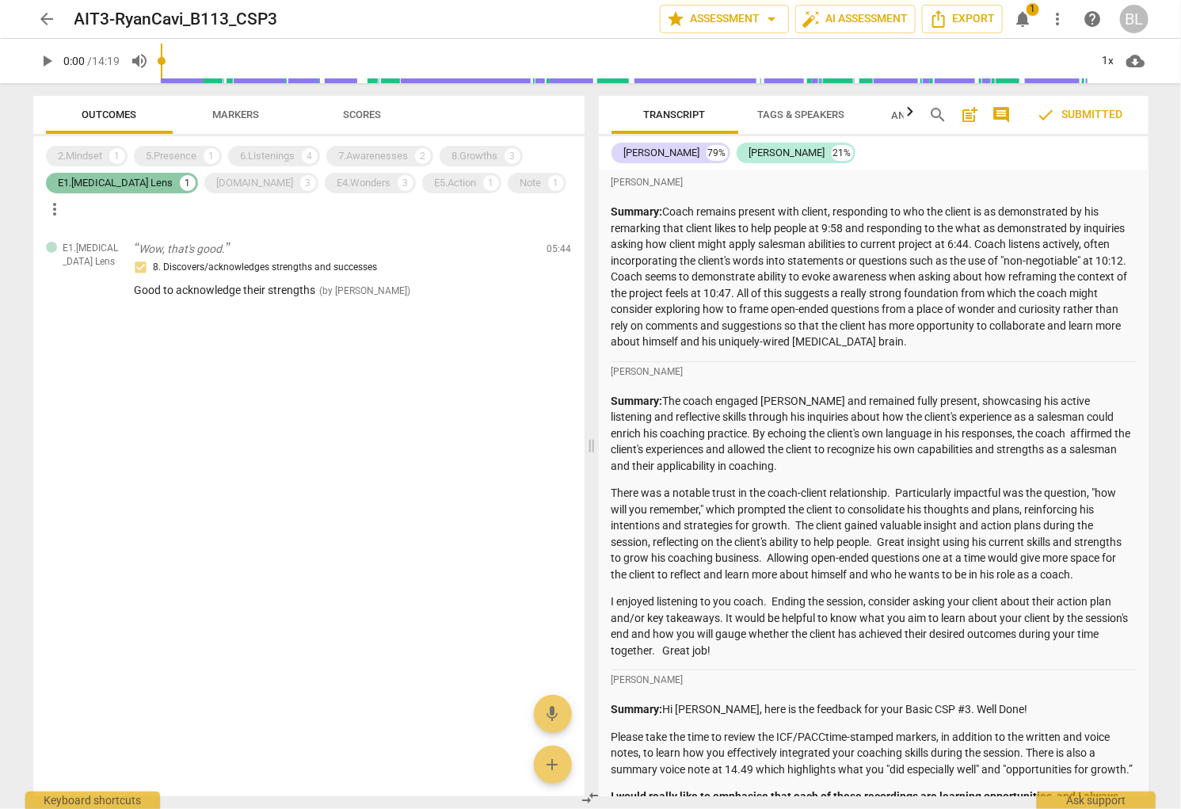
click at [82, 181] on div "E1.[MEDICAL_DATA] Lens" at bounding box center [116, 183] width 115 height 16
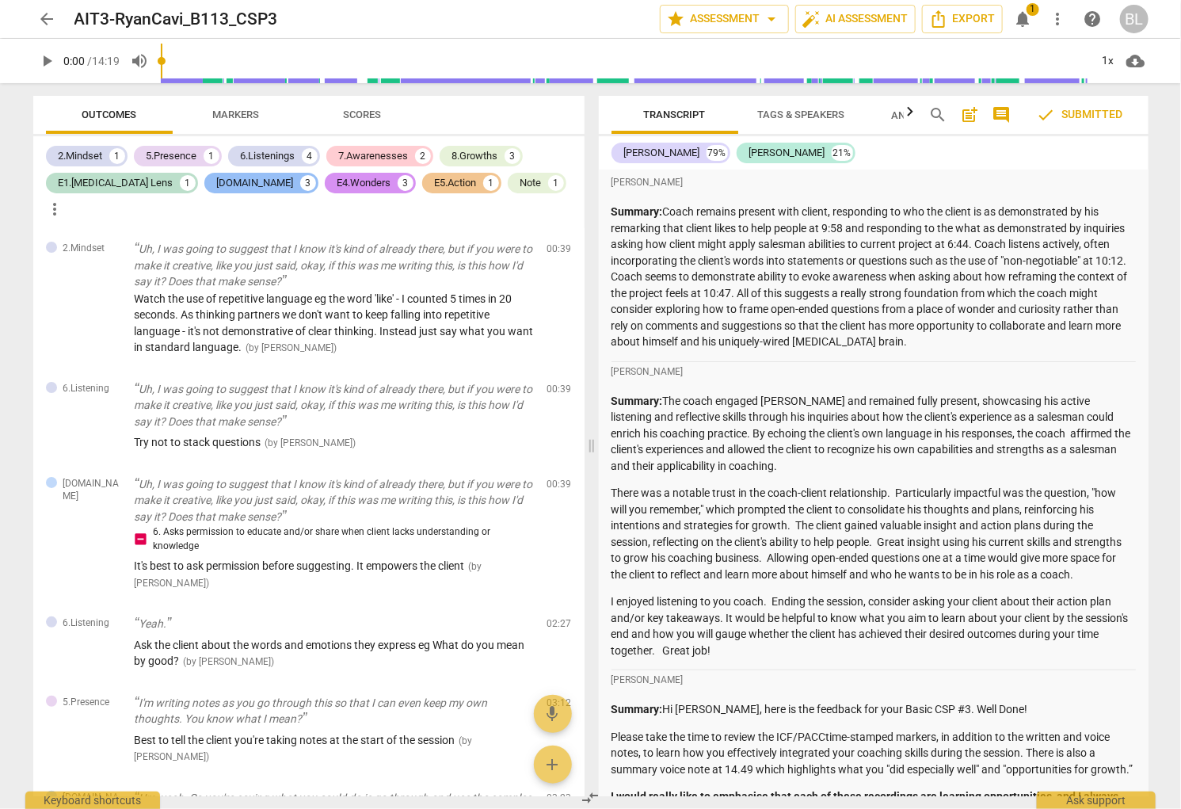
click at [217, 179] on div "[DOMAIN_NAME]" at bounding box center [255, 183] width 77 height 16
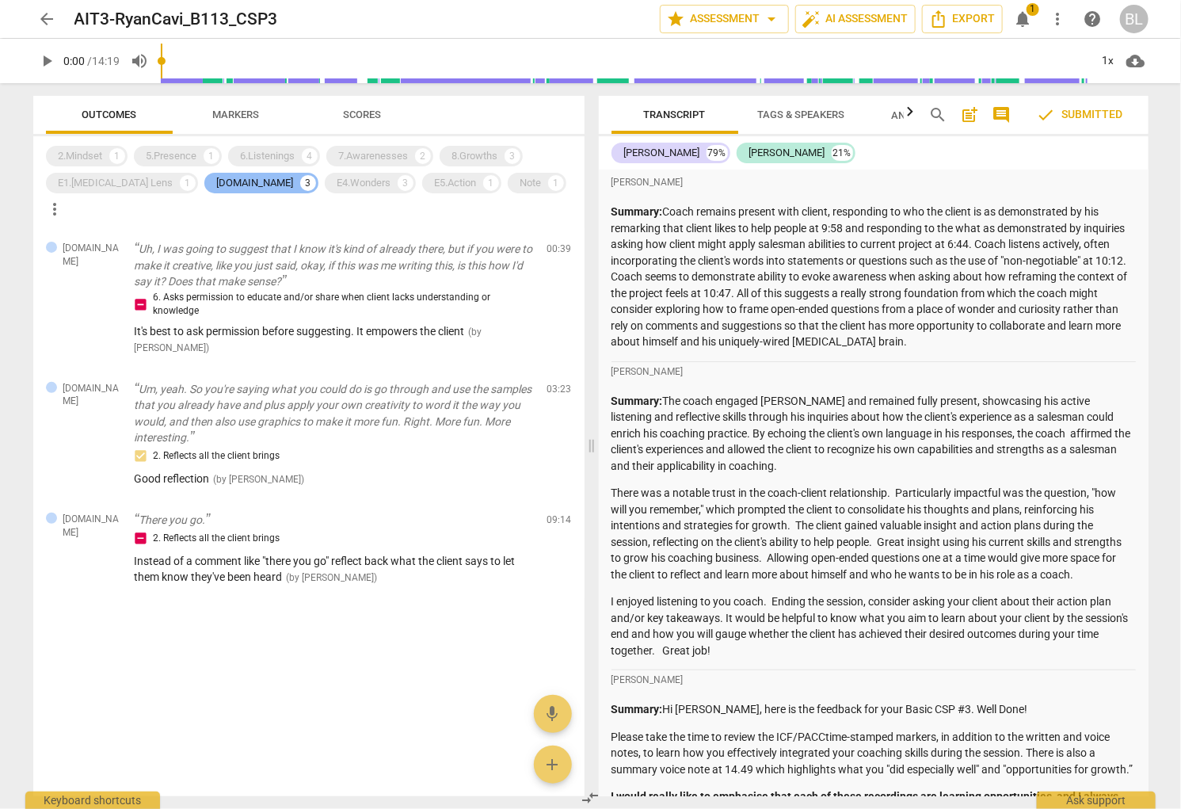
click at [217, 182] on div "[DOMAIN_NAME]" at bounding box center [255, 183] width 77 height 16
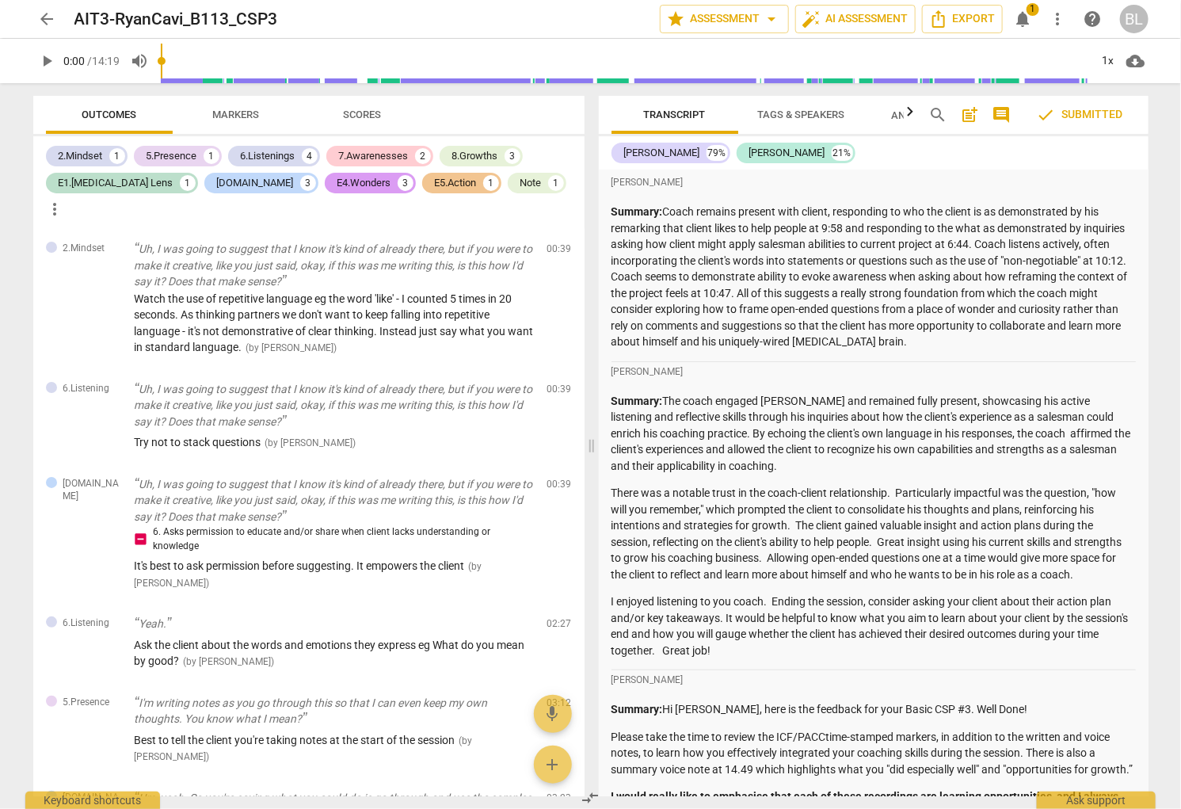
click at [337, 181] on div "E4.Wonders" at bounding box center [364, 183] width 54 height 16
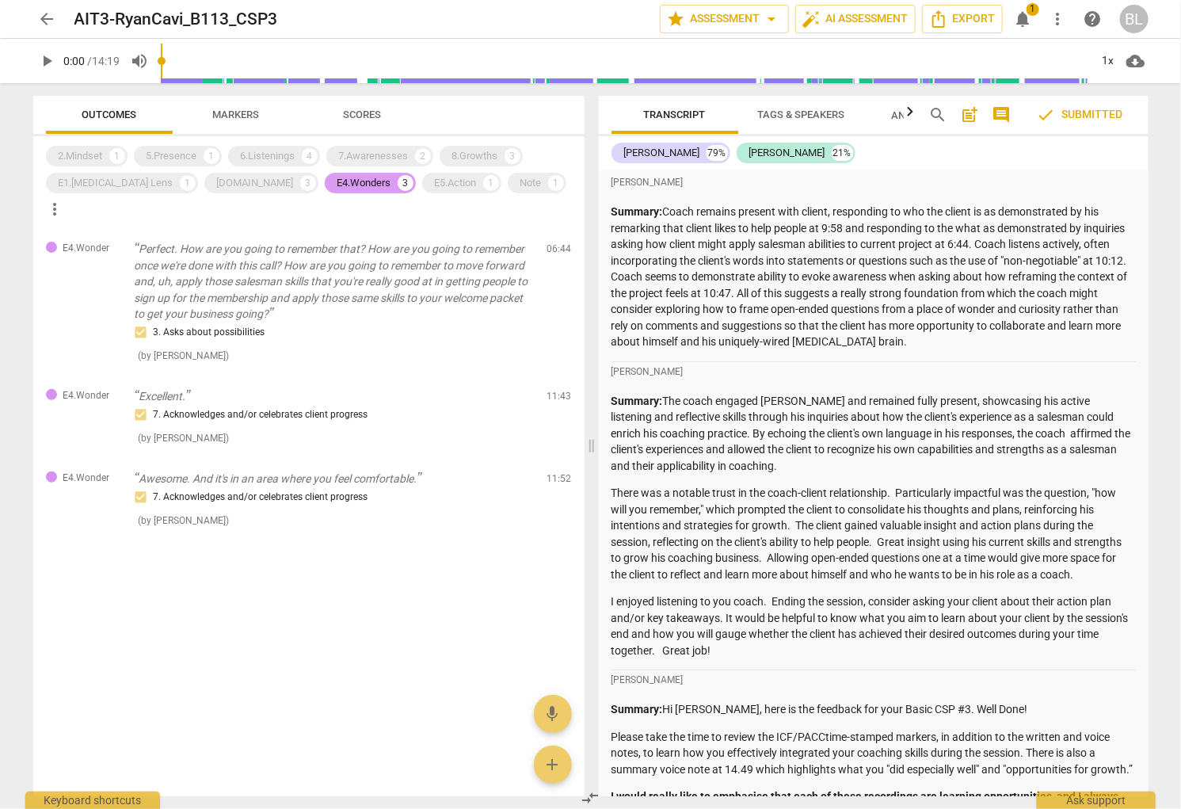
click at [337, 181] on div "E4.Wonders" at bounding box center [364, 183] width 54 height 16
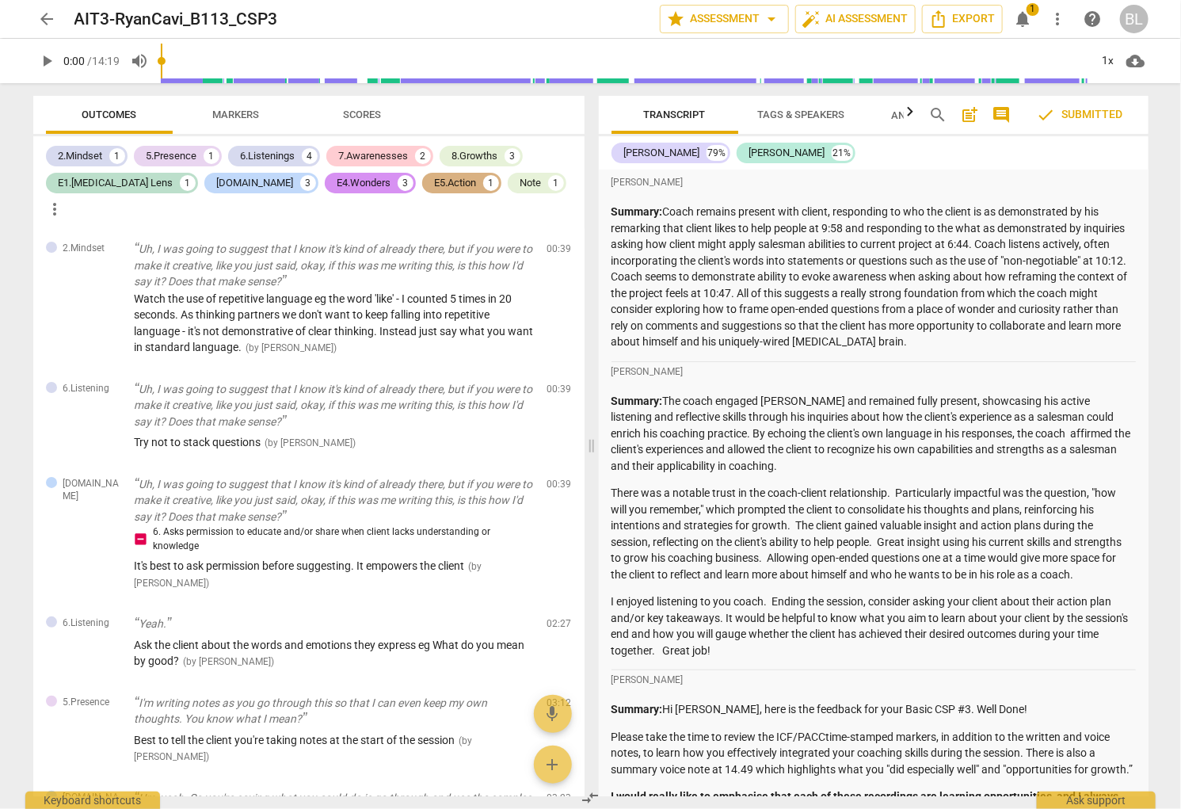
click at [435, 178] on div "E5.Action" at bounding box center [456, 183] width 42 height 16
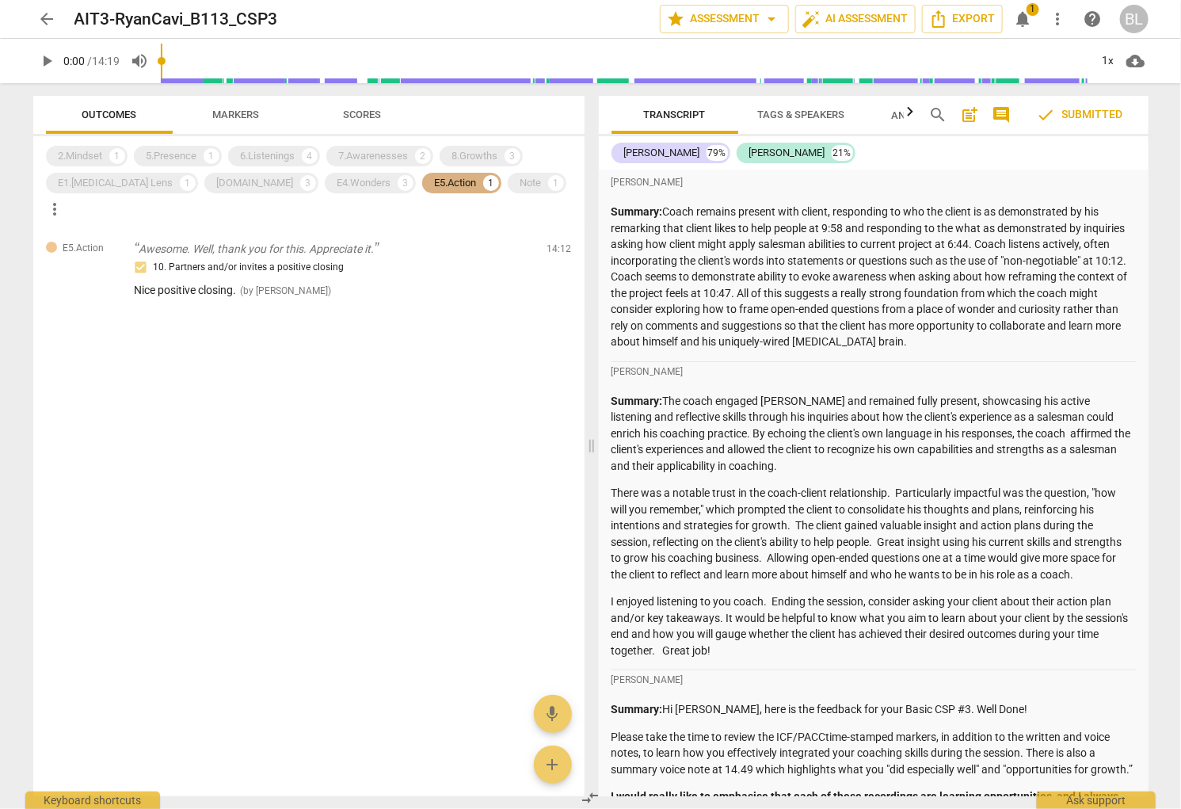
click at [435, 178] on div "E5.Action" at bounding box center [456, 183] width 42 height 16
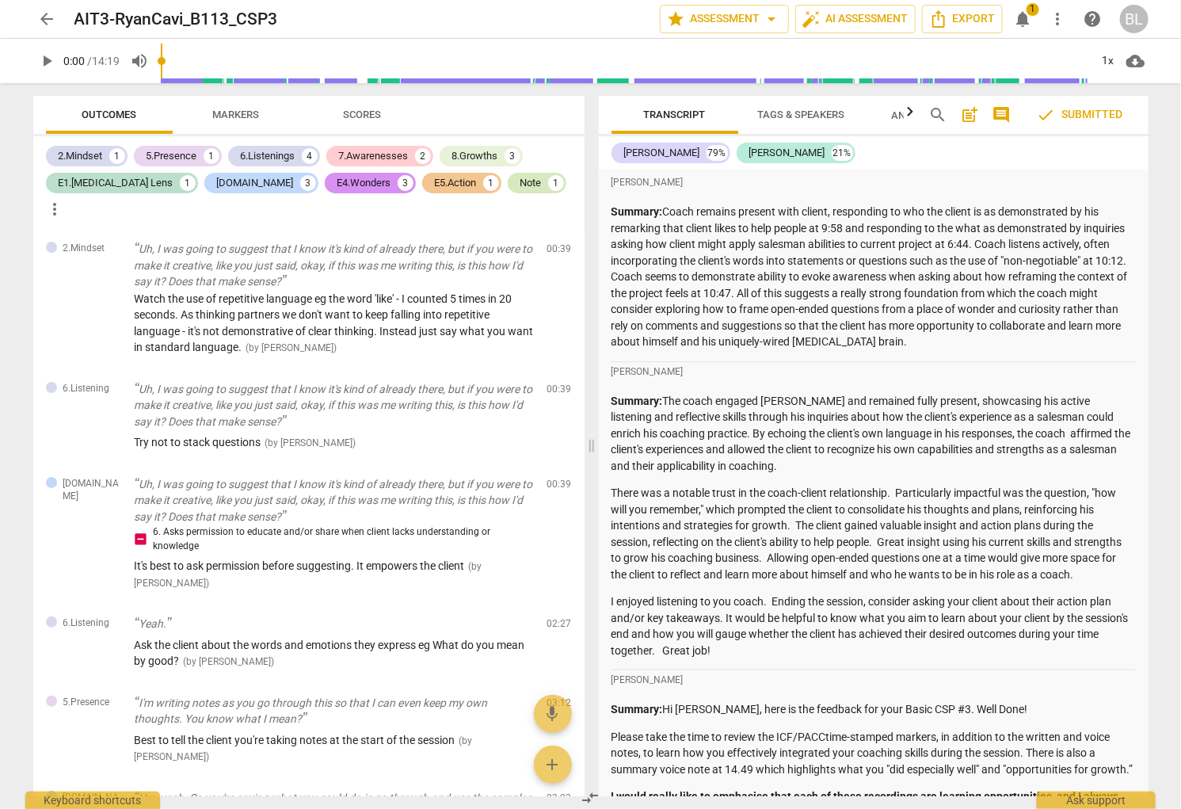
click at [520, 177] on div "Note" at bounding box center [530, 183] width 21 height 16
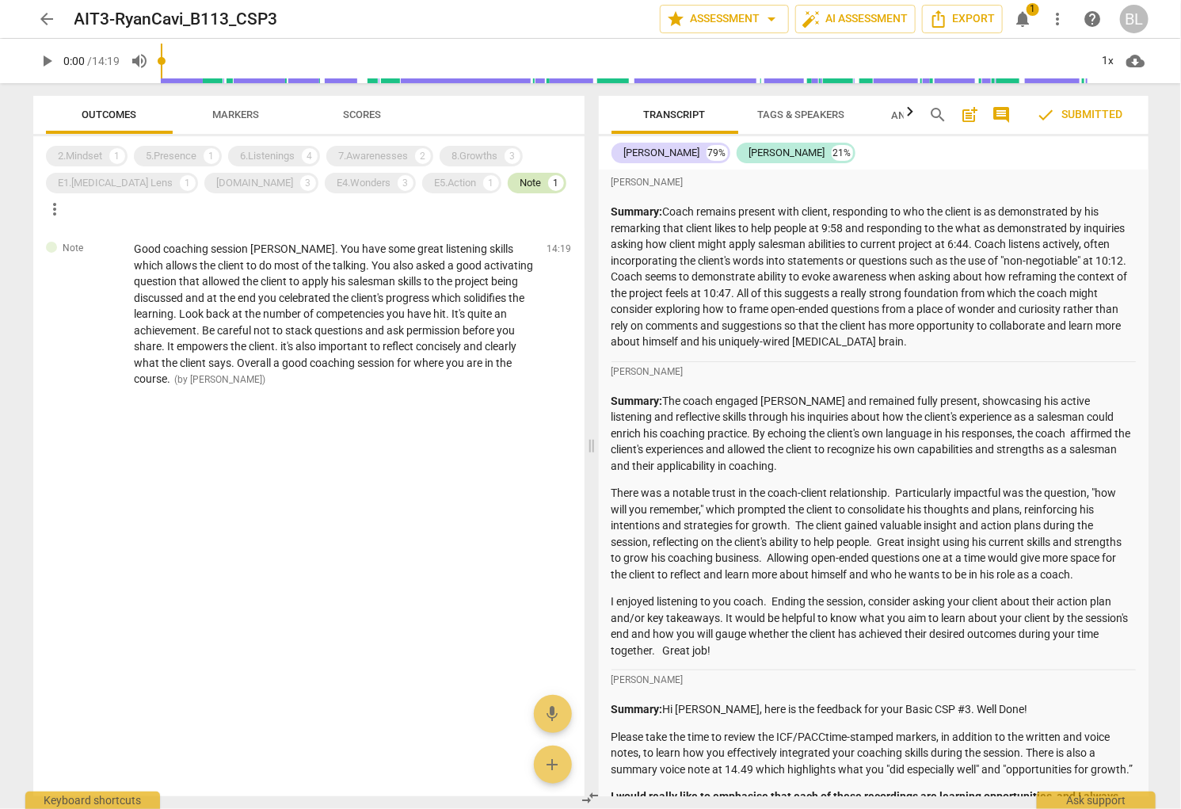
click at [520, 181] on div "Note" at bounding box center [530, 183] width 21 height 16
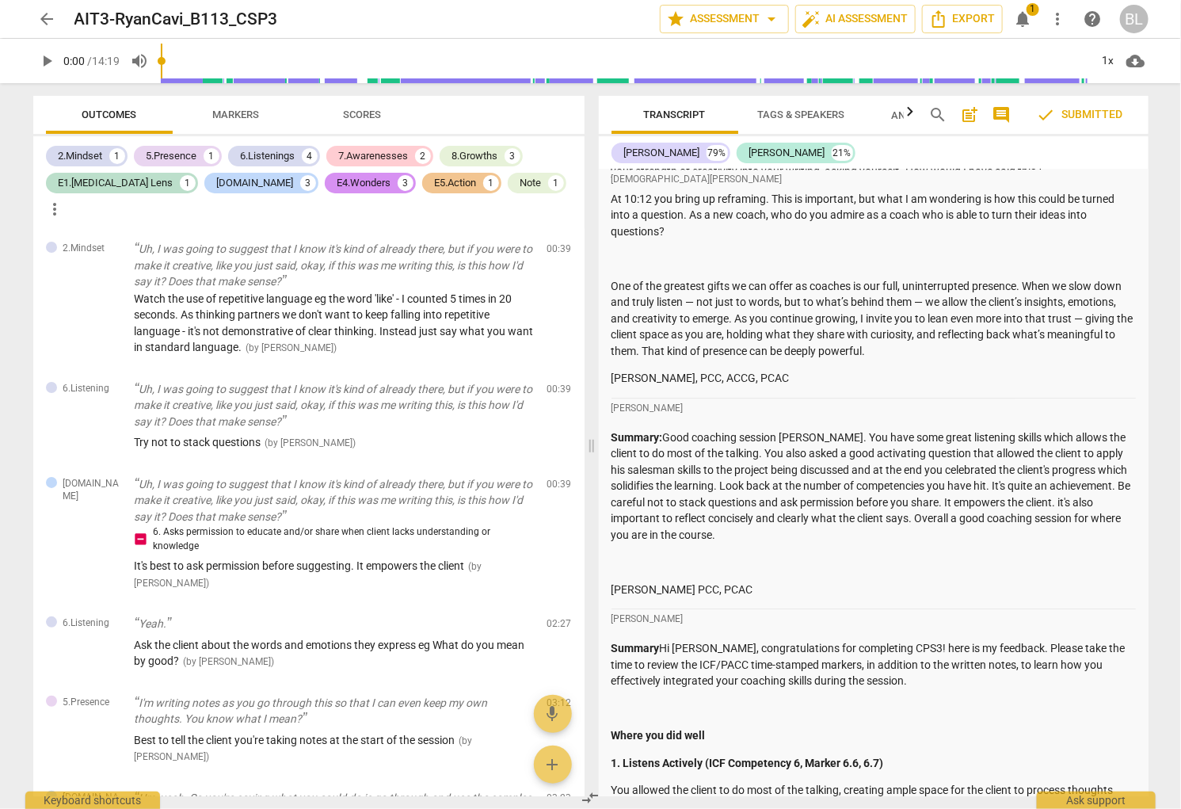
scroll to position [1719, 0]
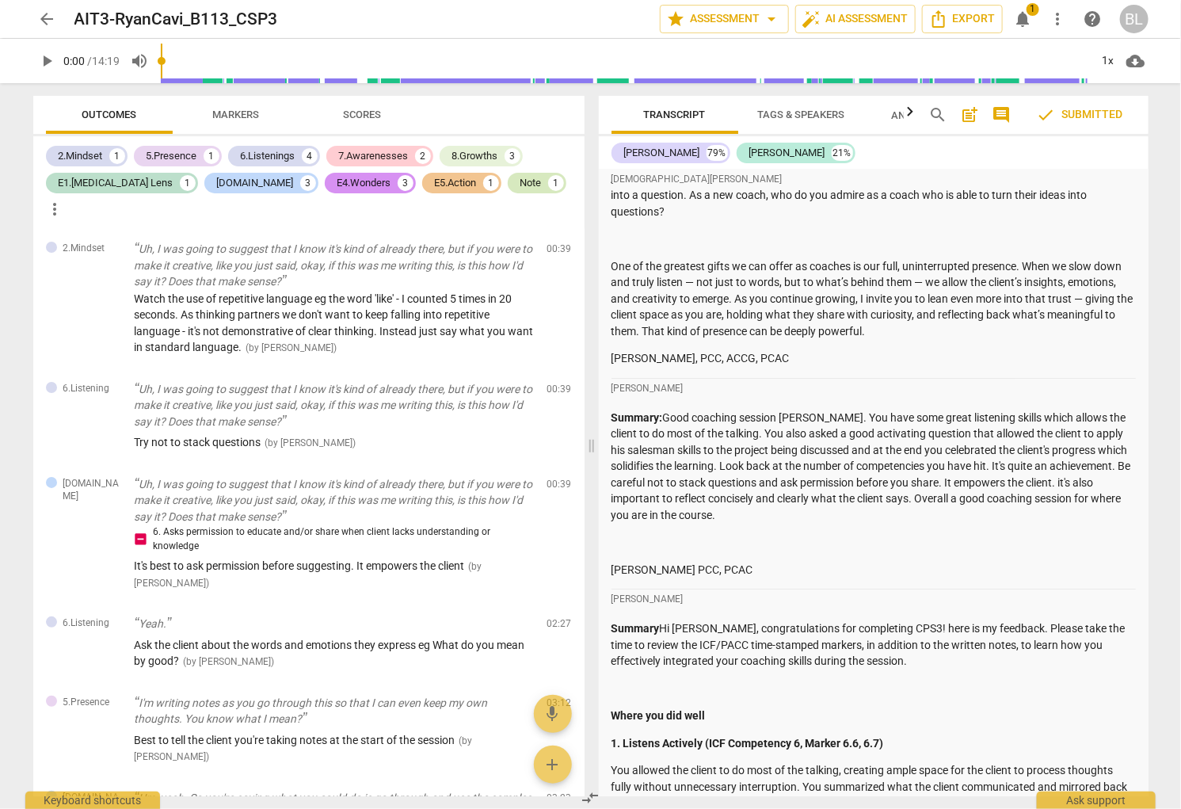
click at [520, 181] on div "Note" at bounding box center [530, 183] width 21 height 16
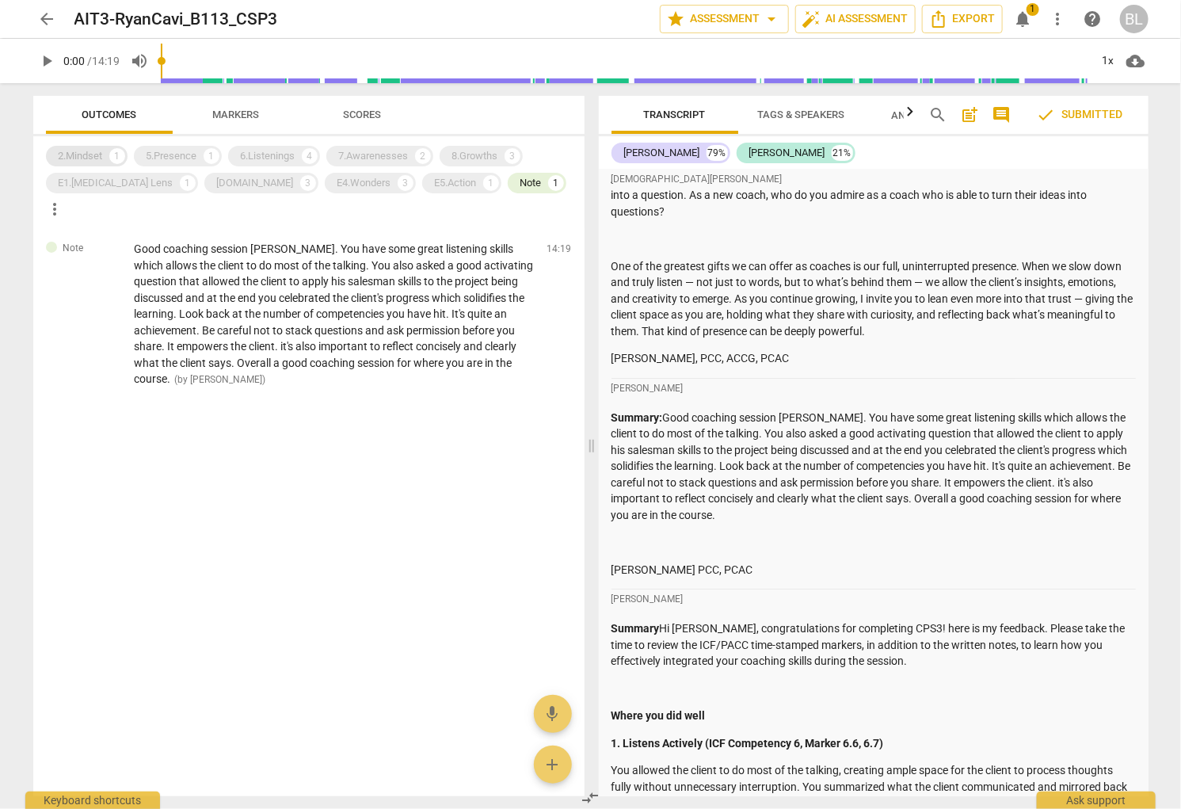
click at [89, 157] on div "2.Mindset" at bounding box center [81, 156] width 44 height 16
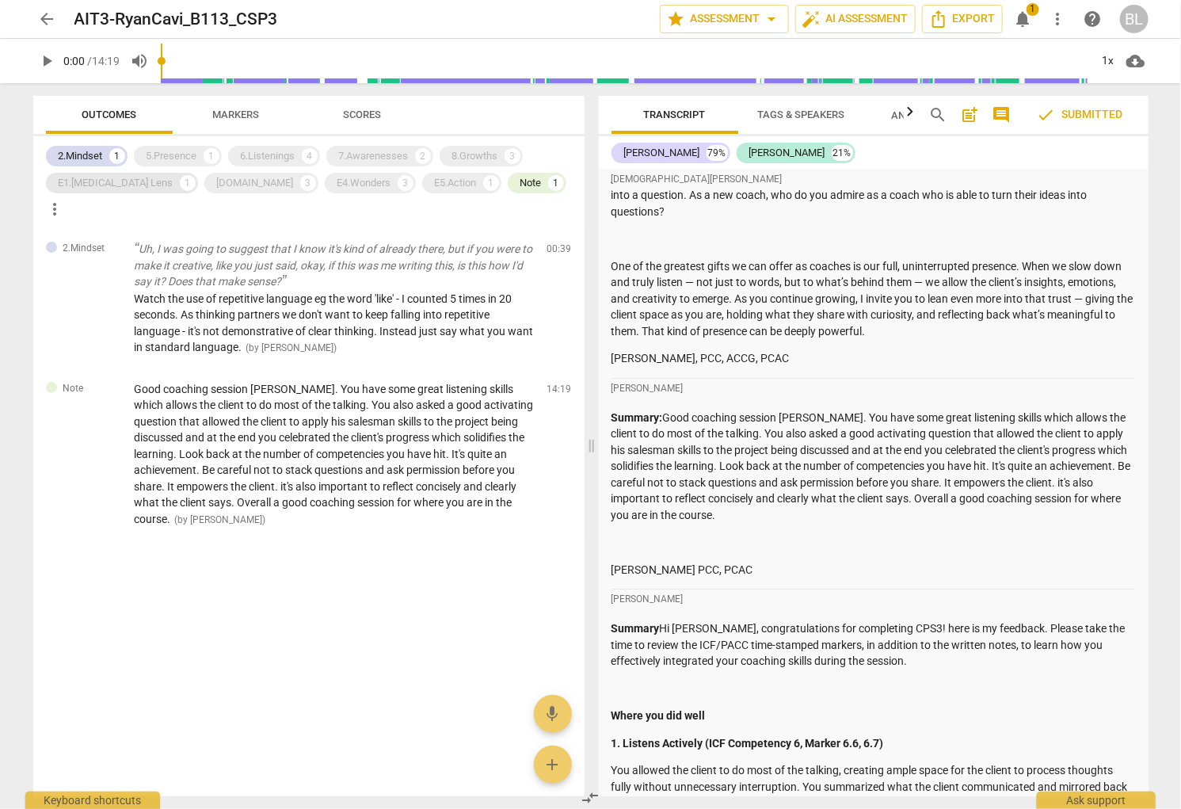
click at [91, 176] on div "E1.[MEDICAL_DATA] Lens" at bounding box center [116, 183] width 115 height 16
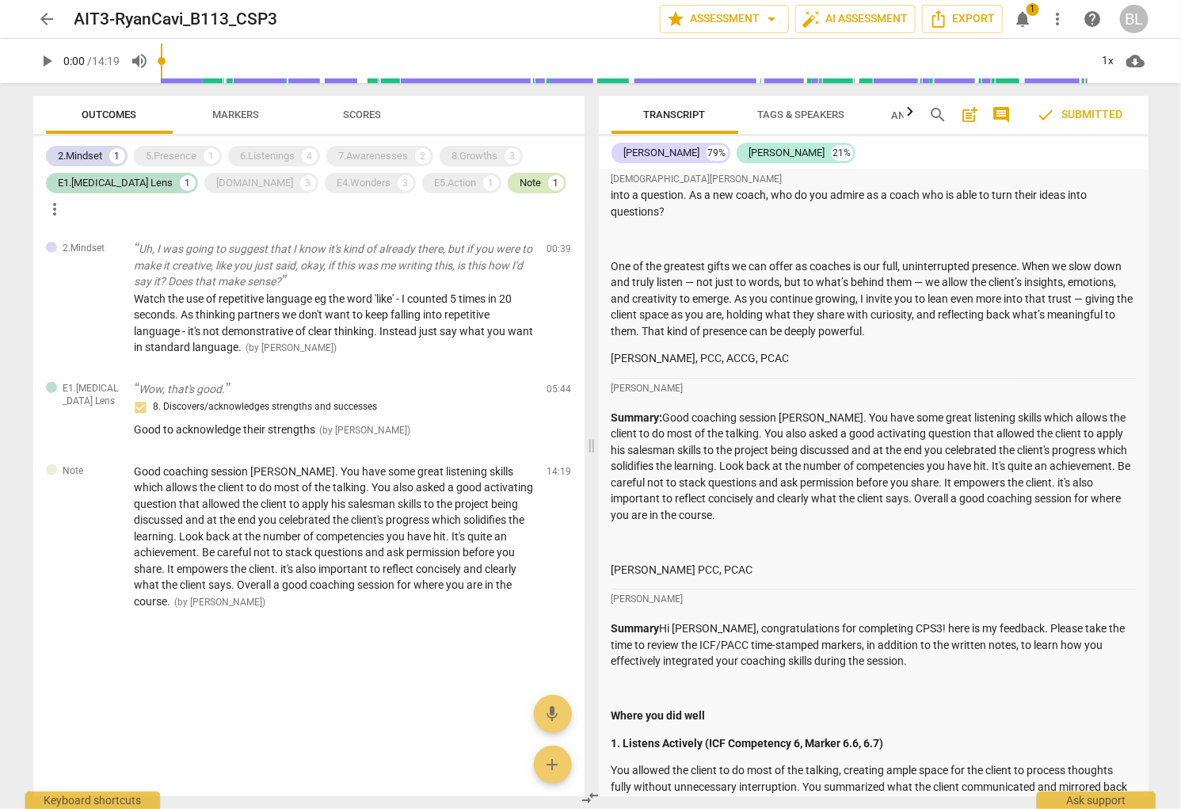
click at [520, 182] on div "Note" at bounding box center [530, 183] width 21 height 16
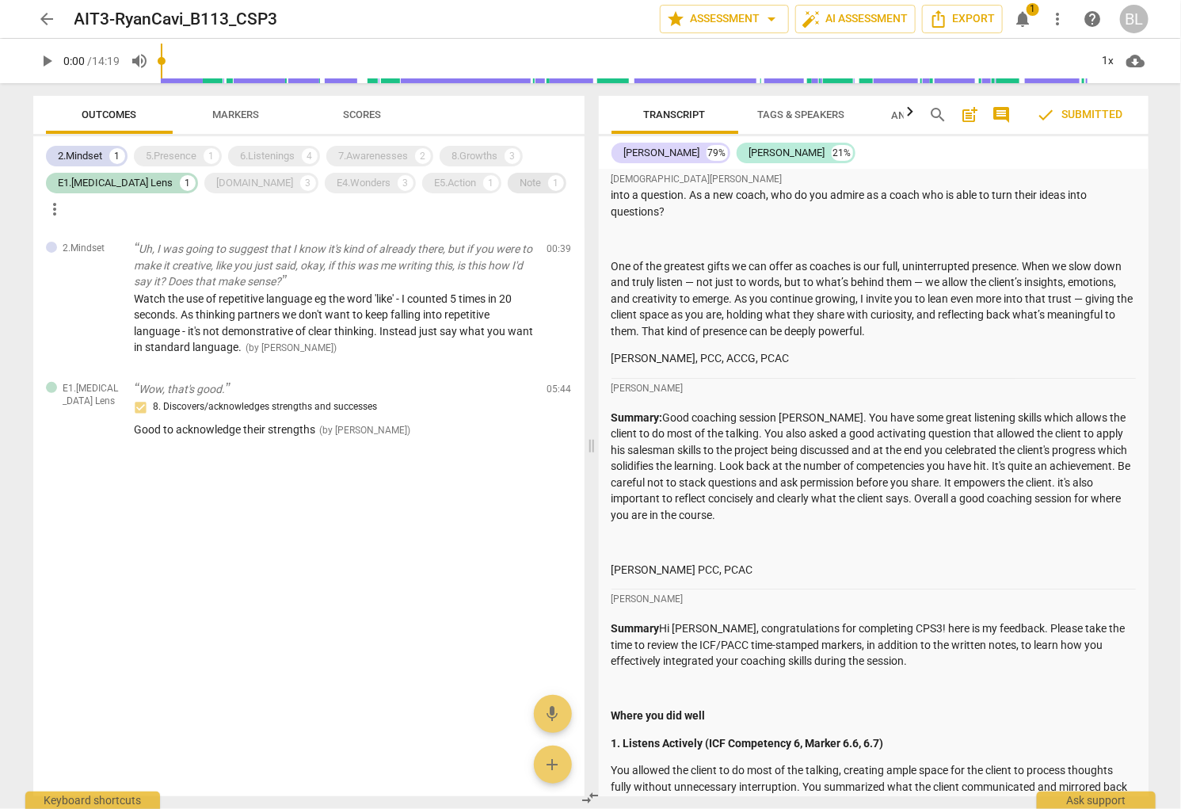
click at [520, 182] on div "Note" at bounding box center [530, 183] width 21 height 16
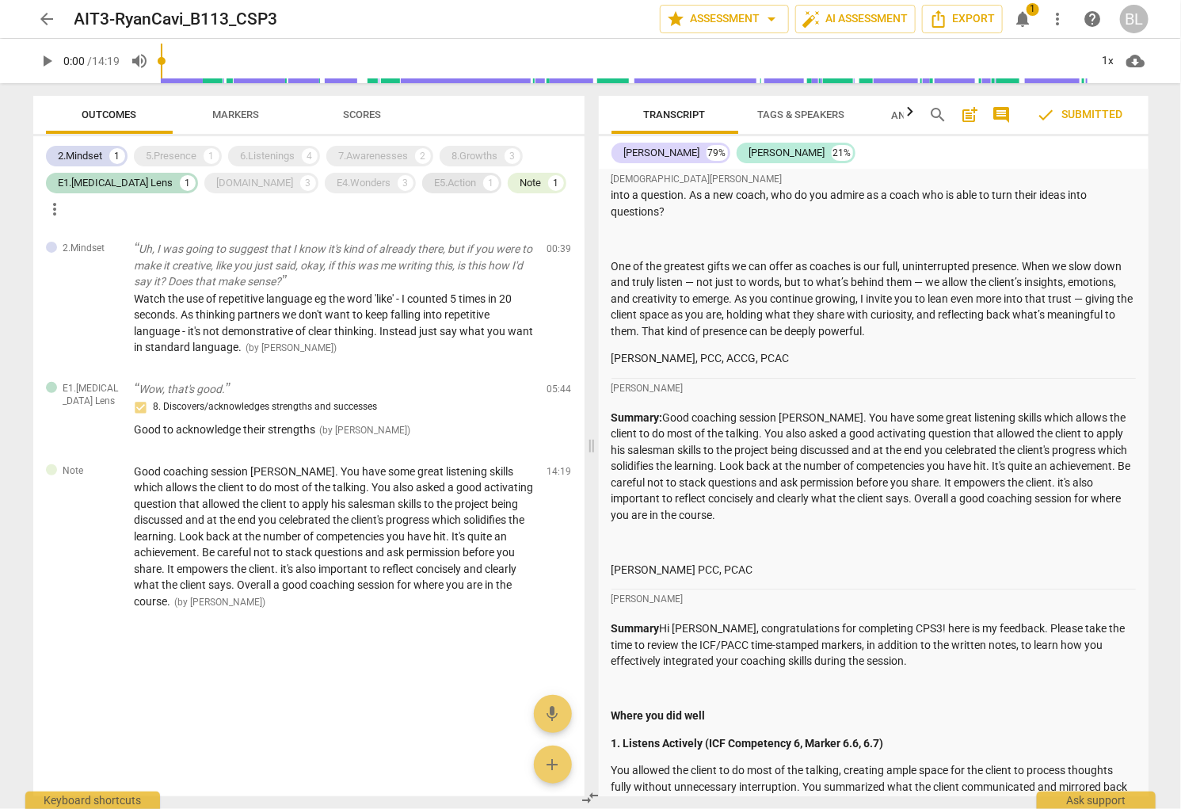
click at [435, 181] on div "E5.Action" at bounding box center [456, 183] width 42 height 16
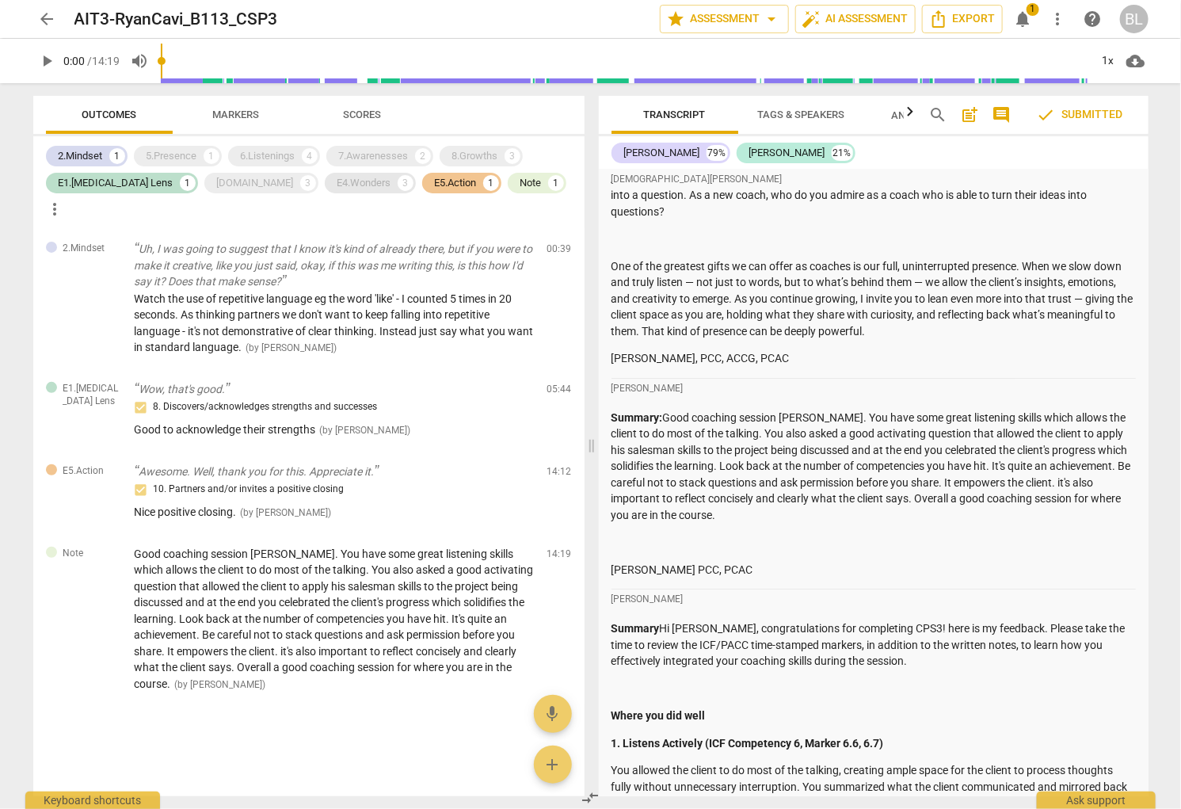
drag, startPoint x: 307, startPoint y: 179, endPoint x: 263, endPoint y: 190, distance: 44.9
click at [337, 179] on div "E4.Wonders" at bounding box center [364, 183] width 54 height 16
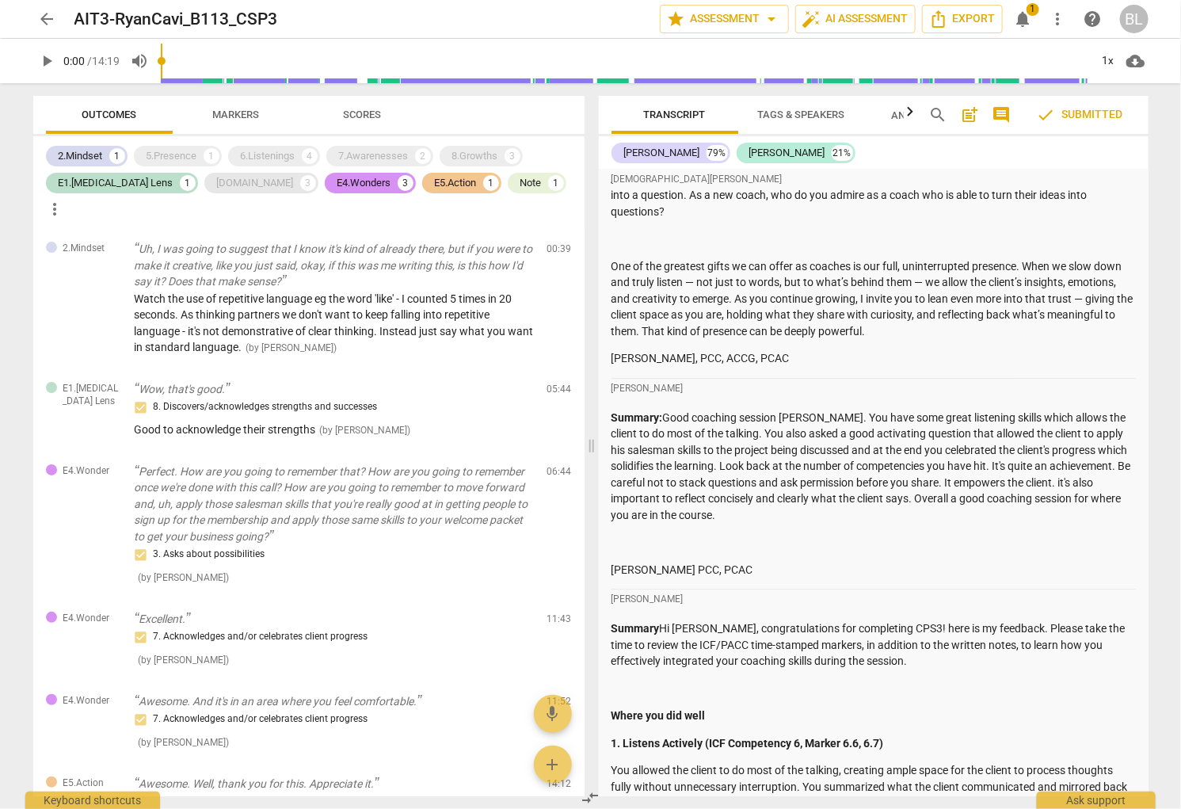
click at [212, 186] on div "E2.Safety 3" at bounding box center [261, 183] width 114 height 21
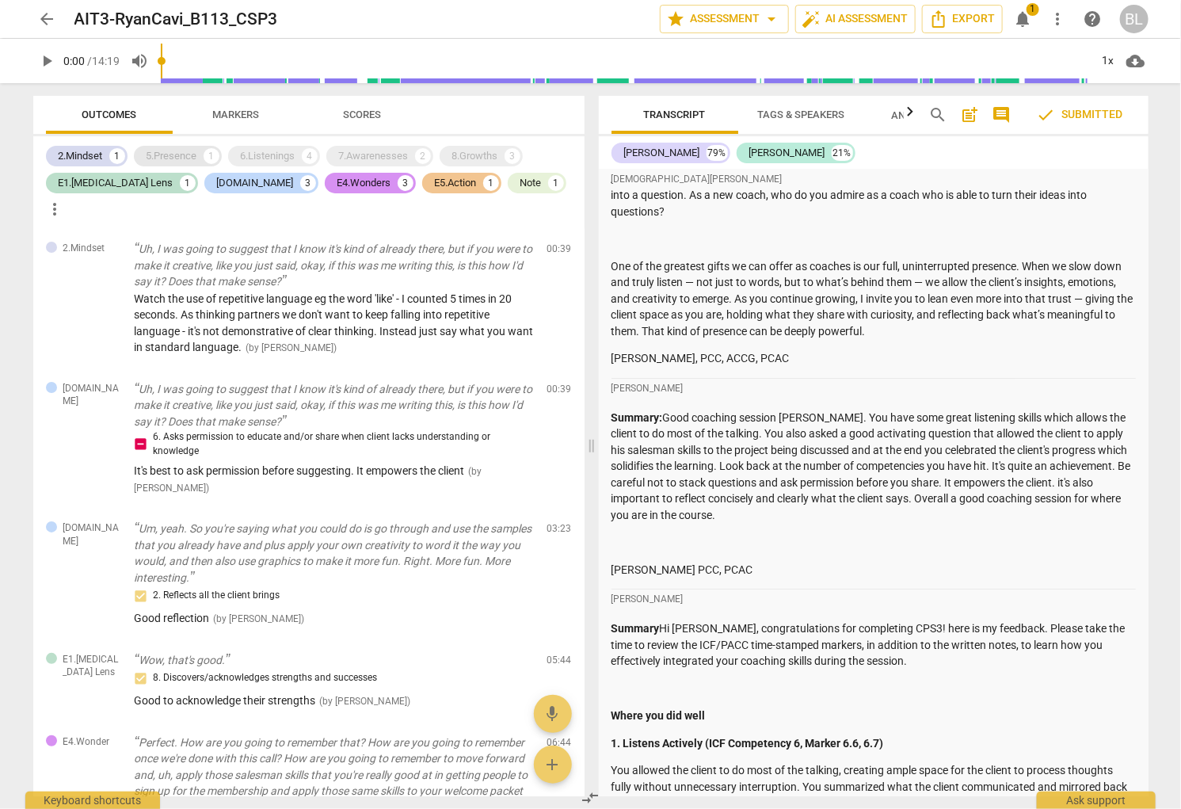
click at [178, 156] on div "5.Presence" at bounding box center [172, 156] width 51 height 16
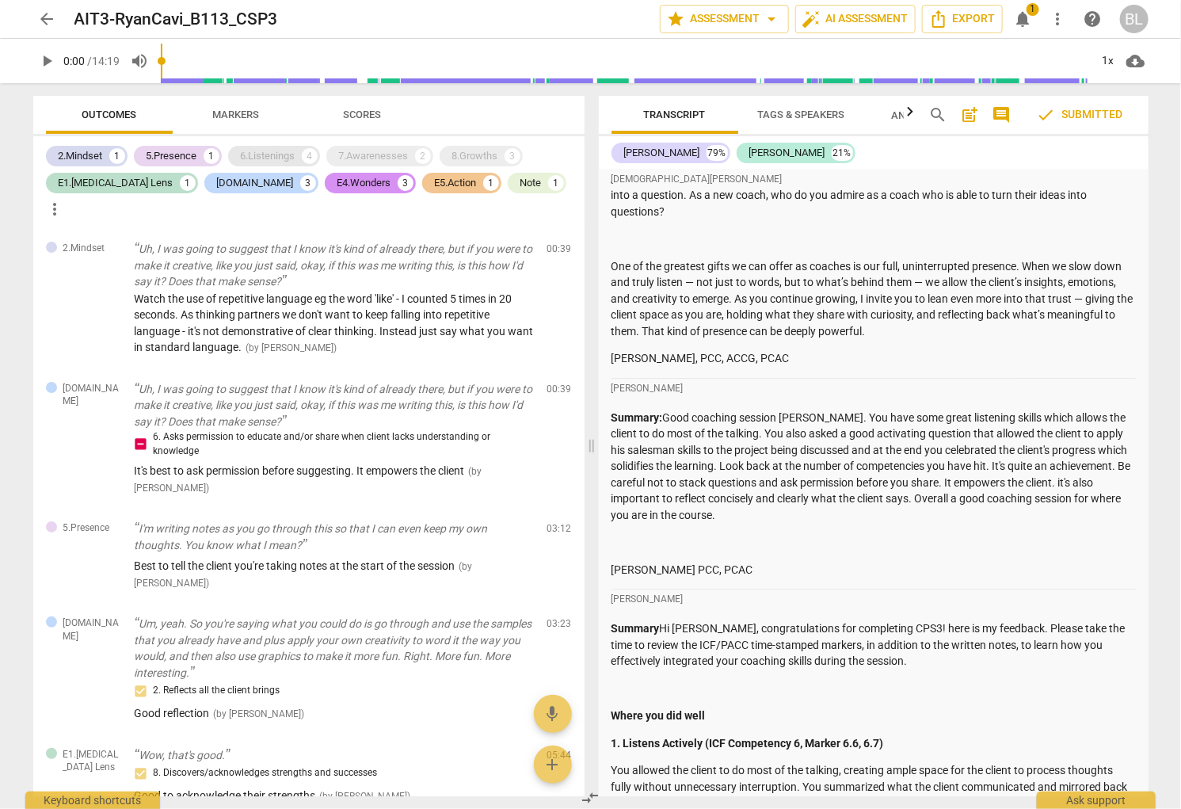
click at [261, 154] on div "6.Listenings" at bounding box center [268, 156] width 55 height 16
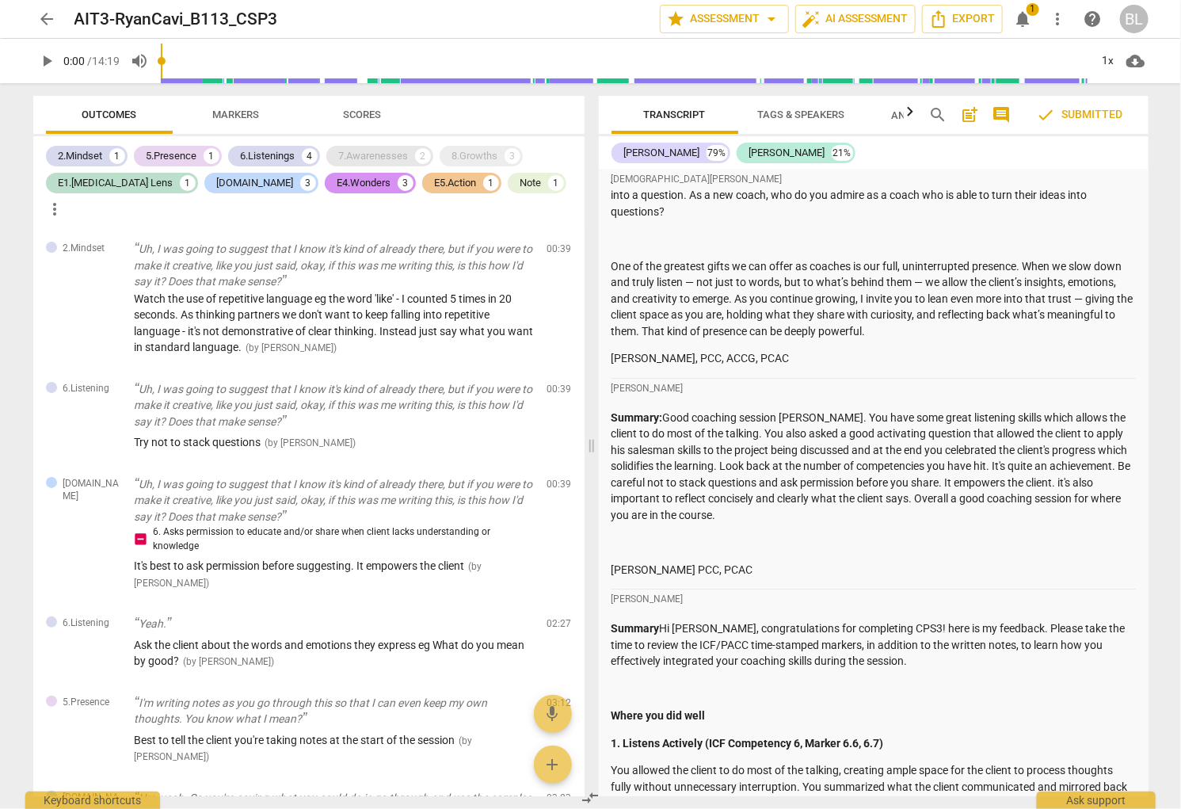
click at [372, 149] on div "7.Awarenesses" at bounding box center [374, 156] width 70 height 16
click at [480, 155] on div "8.Growths" at bounding box center [475, 156] width 46 height 16
click at [43, 22] on span "arrow_back" at bounding box center [47, 19] width 19 height 19
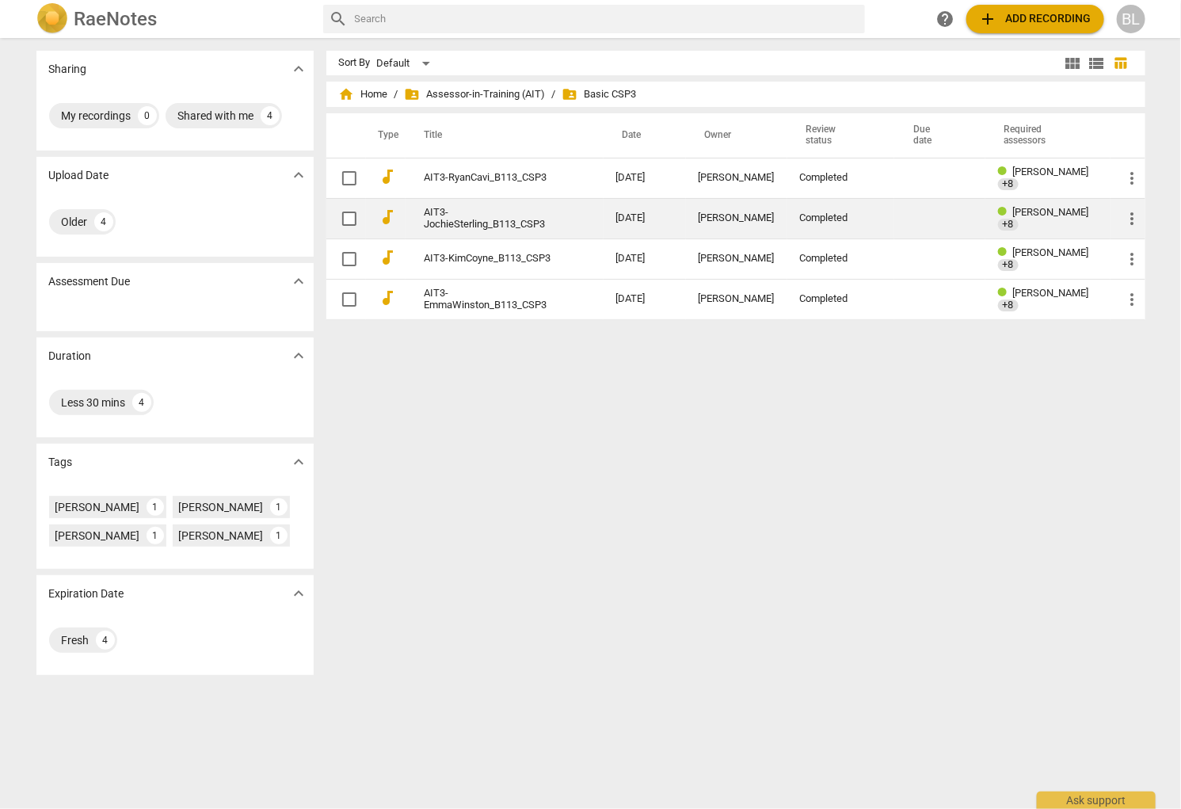
click at [976, 211] on span "[PERSON_NAME]" at bounding box center [1051, 212] width 76 height 12
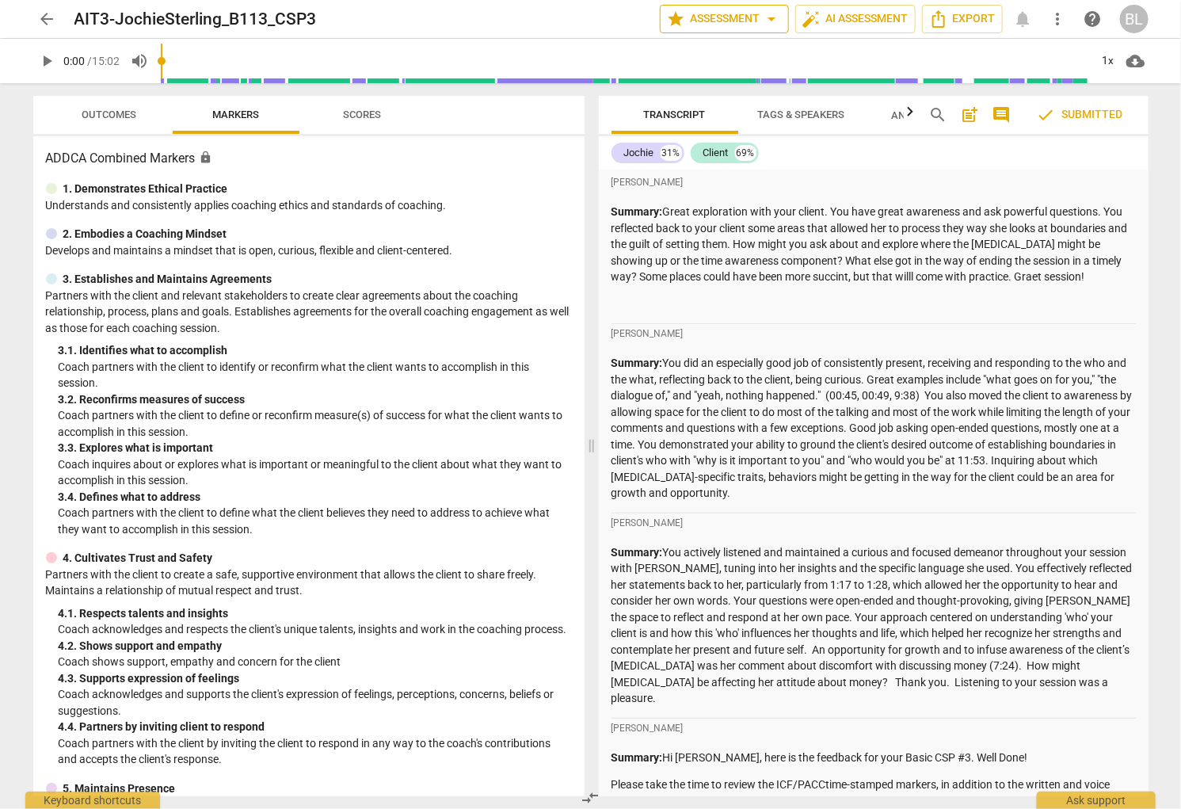
click at [724, 20] on span "star Assessment arrow_drop_down" at bounding box center [724, 19] width 115 height 19
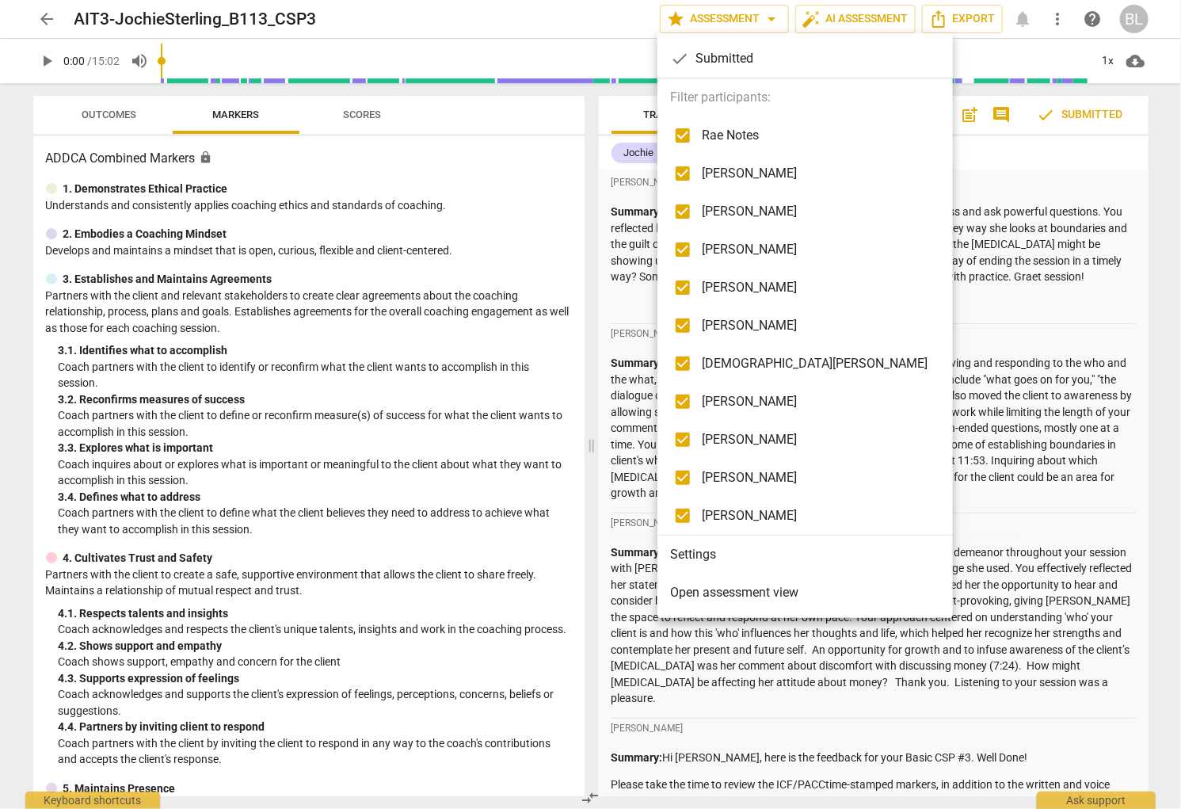
click at [725, 135] on span "Rae Notes" at bounding box center [815, 135] width 226 height 19
checkbox input "false"
click at [728, 170] on span "[PERSON_NAME]" at bounding box center [815, 173] width 226 height 19
checkbox input "false"
click at [728, 208] on span "Lynn Shumaker" at bounding box center [815, 211] width 226 height 19
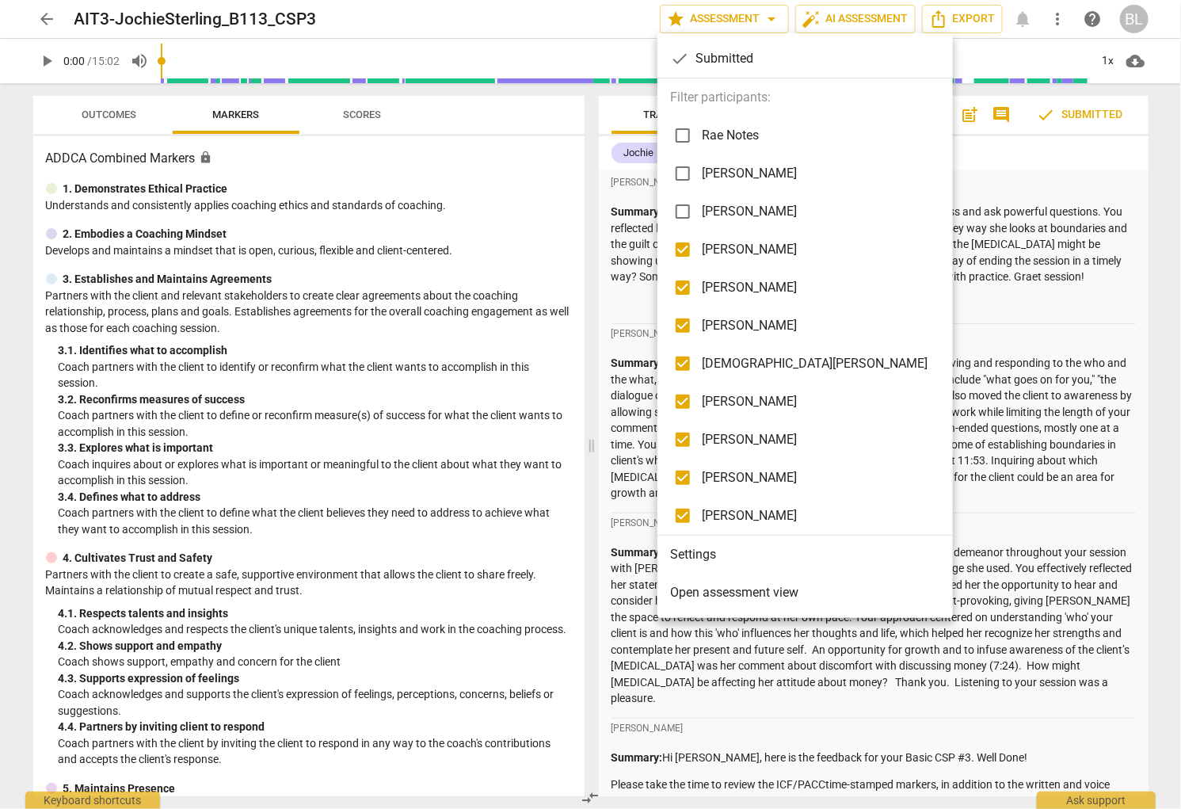
checkbox input "false"
drag, startPoint x: 719, startPoint y: 246, endPoint x: 717, endPoint y: 280, distance: 34.1
click at [719, 249] on span "[PERSON_NAME]" at bounding box center [815, 249] width 226 height 19
checkbox input "false"
drag, startPoint x: 717, startPoint y: 288, endPoint x: 718, endPoint y: 303, distance: 15.1
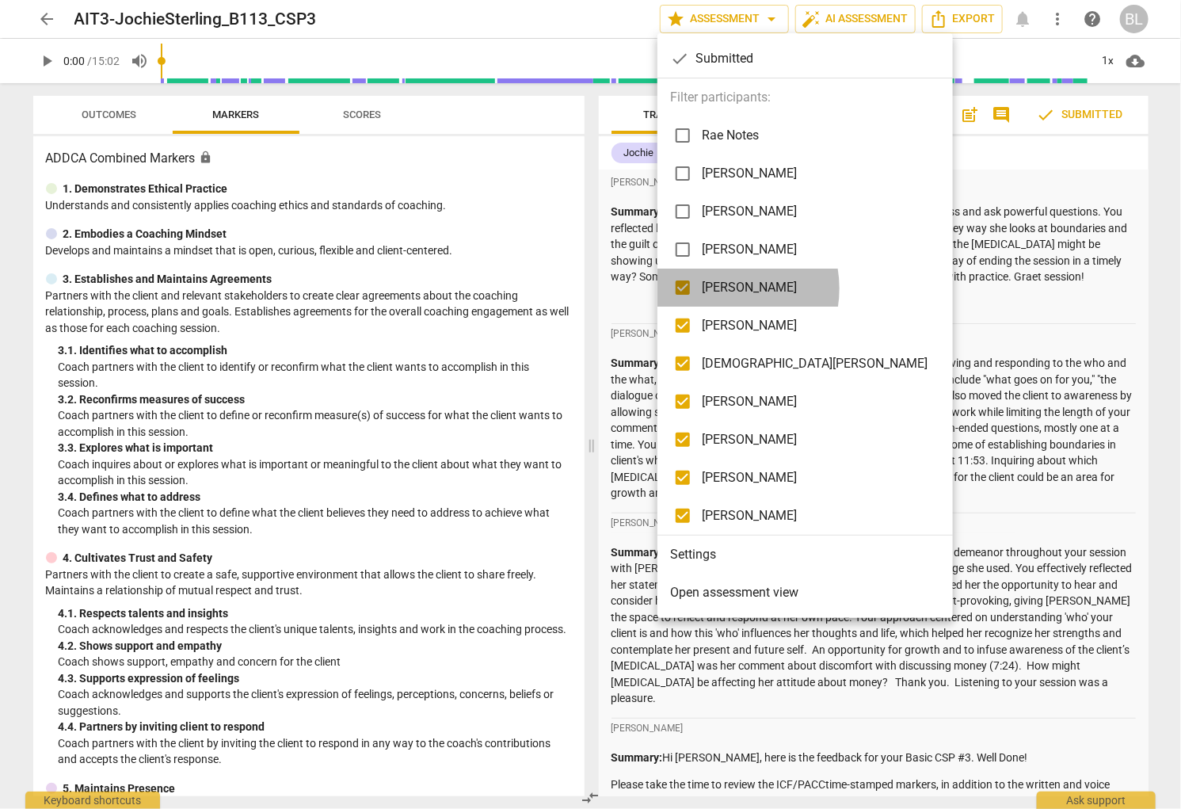
click at [717, 289] on span "[PERSON_NAME]" at bounding box center [815, 287] width 226 height 19
checkbox input "false"
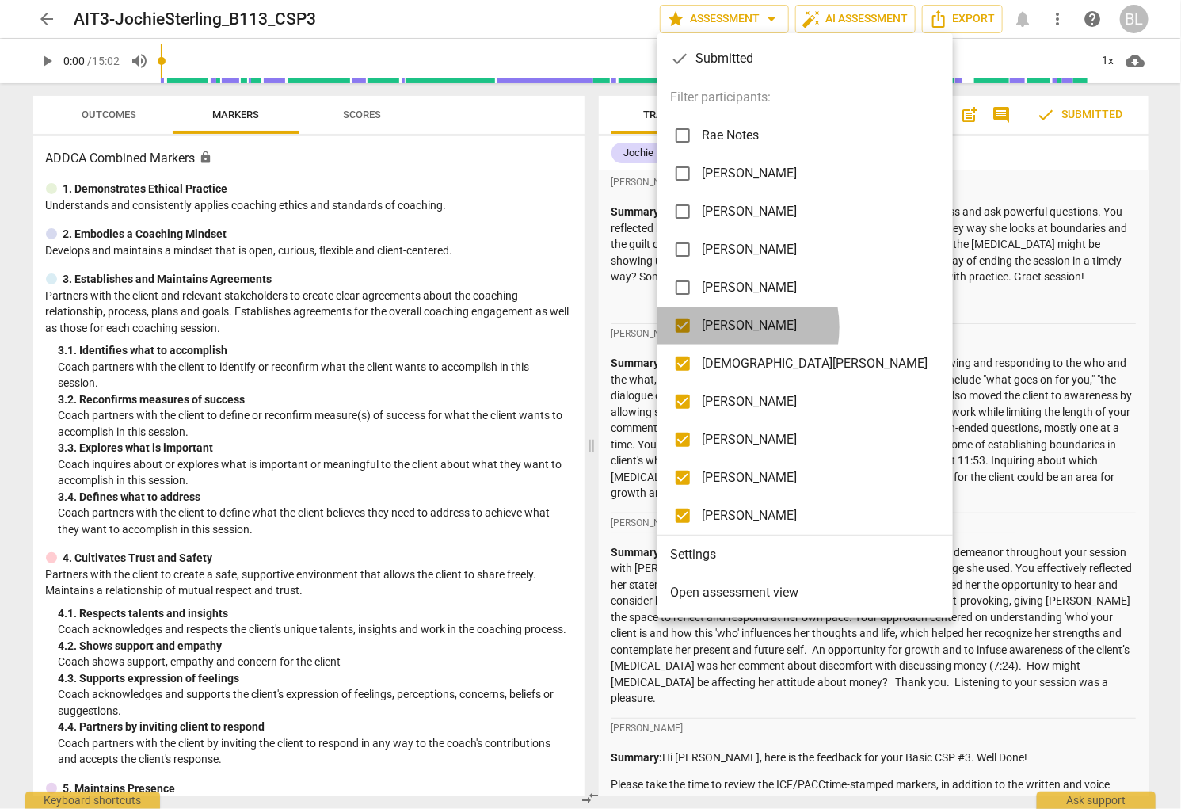
click at [722, 327] on span "[PERSON_NAME]" at bounding box center [815, 325] width 226 height 19
checkbox input "false"
click at [724, 365] on span "[DEMOGRAPHIC_DATA][PERSON_NAME]" at bounding box center [815, 363] width 226 height 19
checkbox input "false"
click at [725, 402] on span "[PERSON_NAME]" at bounding box center [815, 401] width 226 height 19
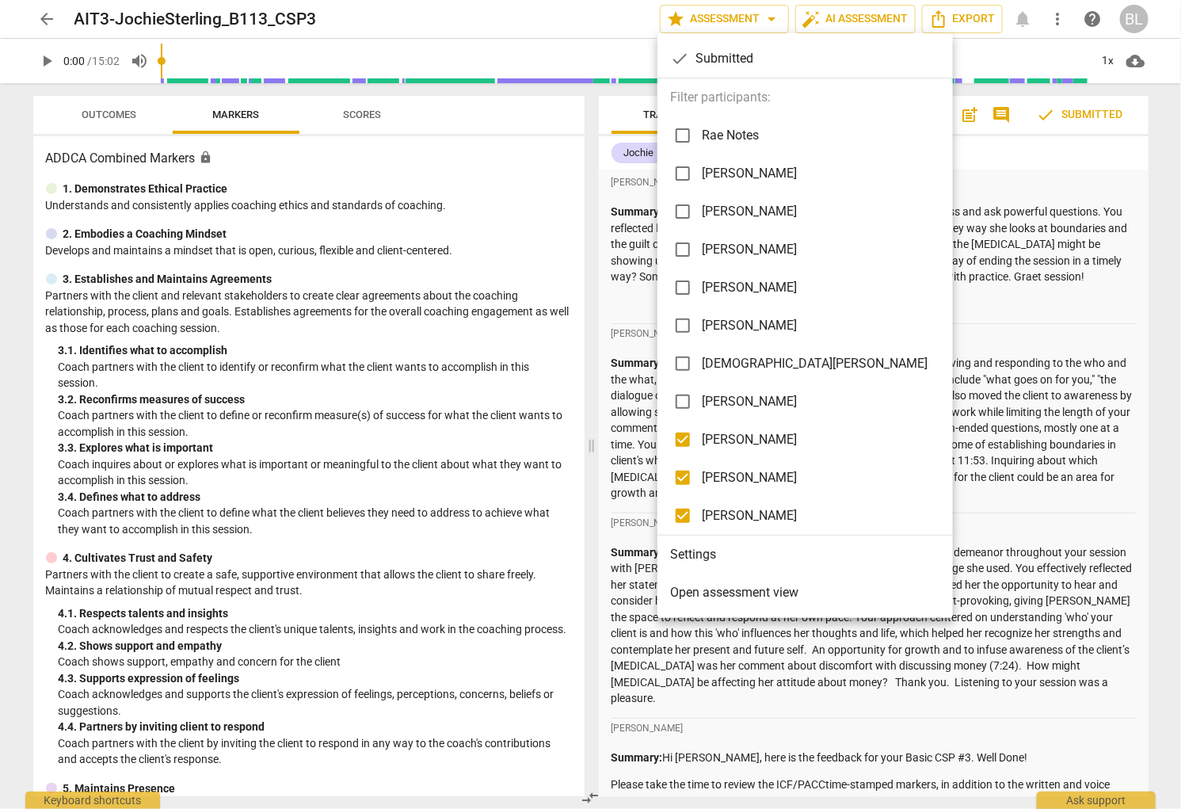
checkbox input "false"
click at [715, 440] on span "[PERSON_NAME]" at bounding box center [815, 439] width 226 height 19
checkbox input "false"
click at [717, 478] on span "[PERSON_NAME]" at bounding box center [815, 477] width 226 height 19
checkbox input "false"
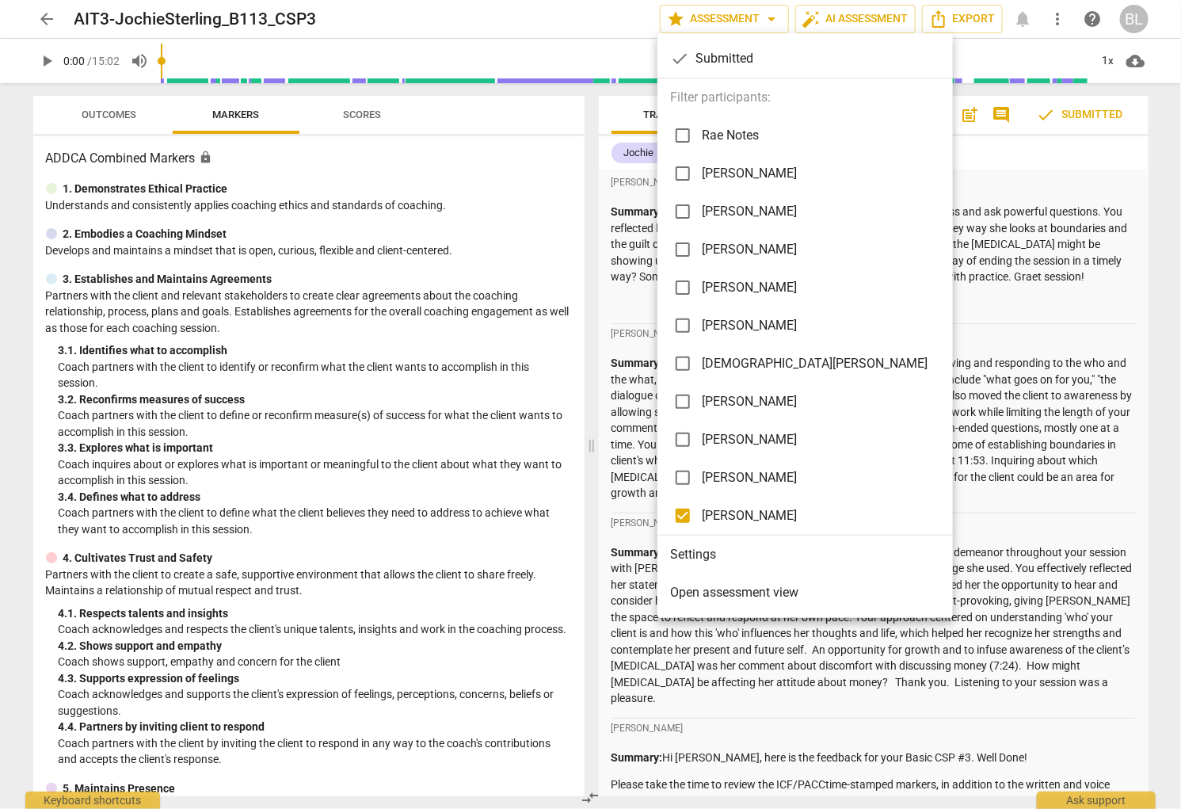
click at [883, 409] on div at bounding box center [590, 404] width 1181 height 809
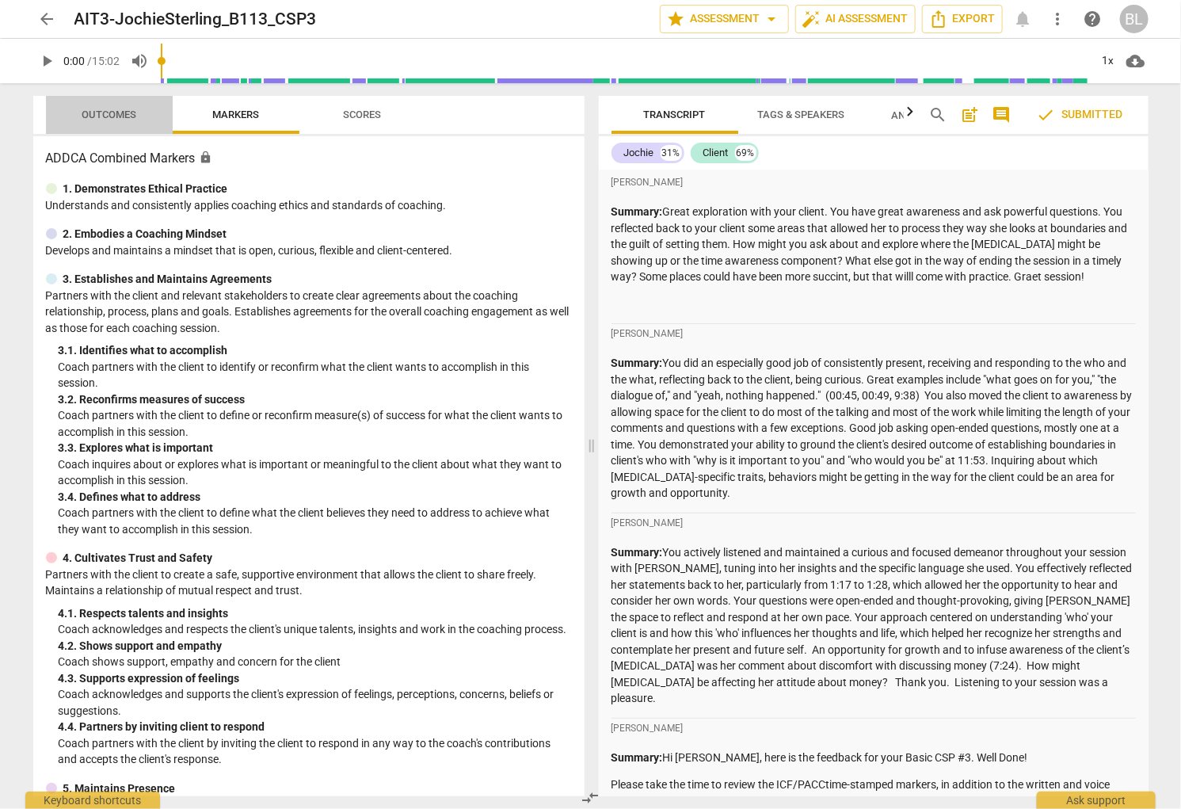
click at [102, 116] on span "Outcomes" at bounding box center [109, 115] width 55 height 12
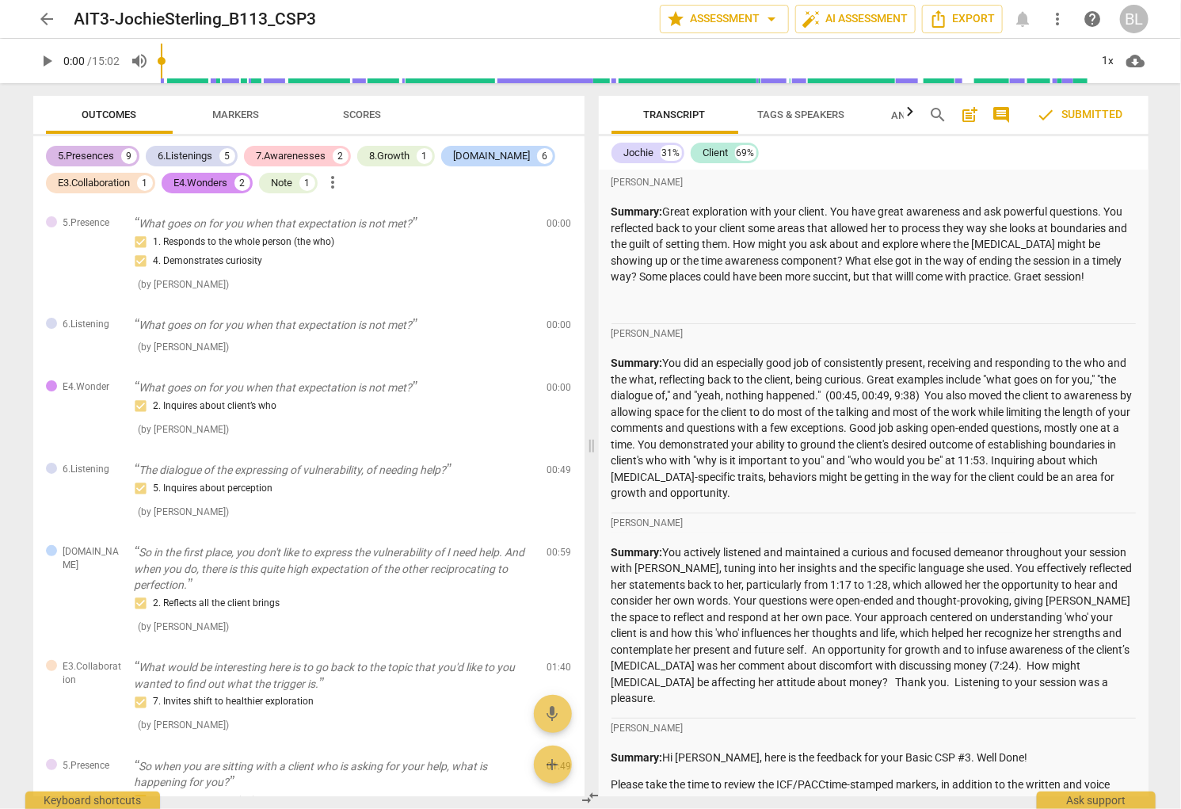
click at [82, 152] on div "5.Presences" at bounding box center [87, 156] width 56 height 16
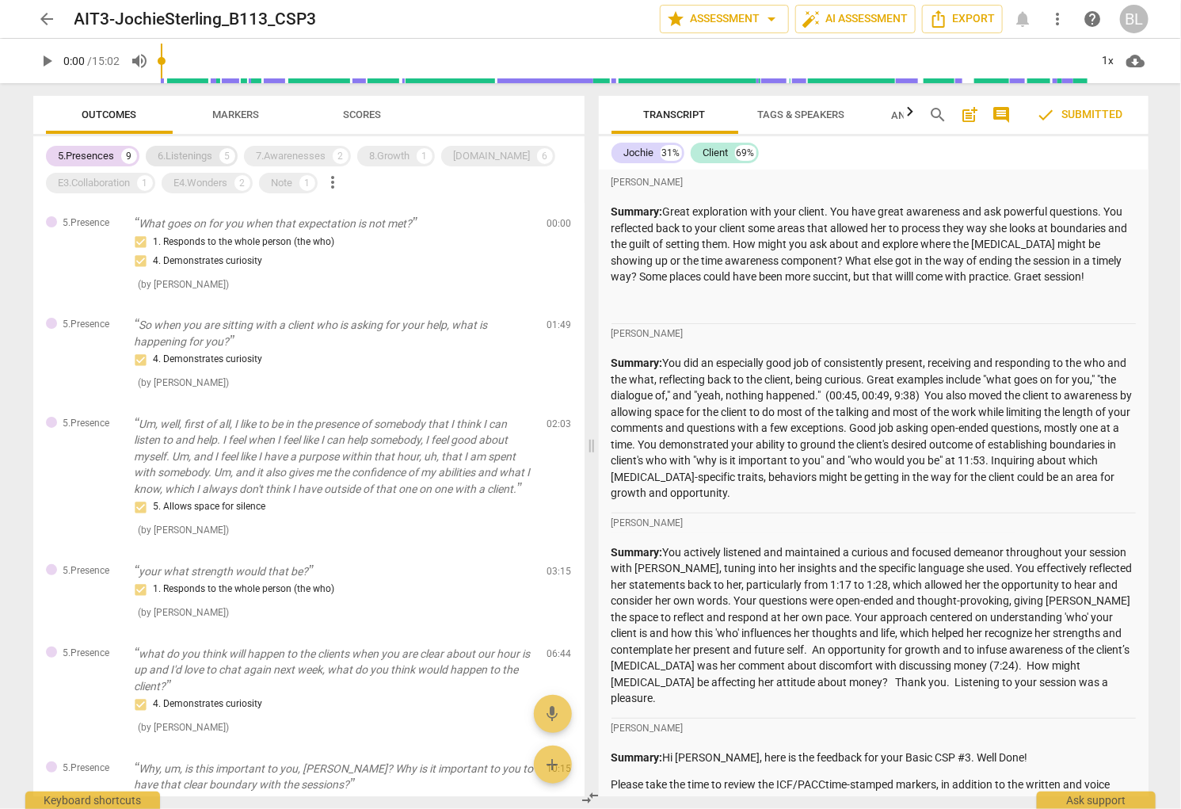
click at [186, 153] on div "6.Listenings" at bounding box center [185, 156] width 55 height 16
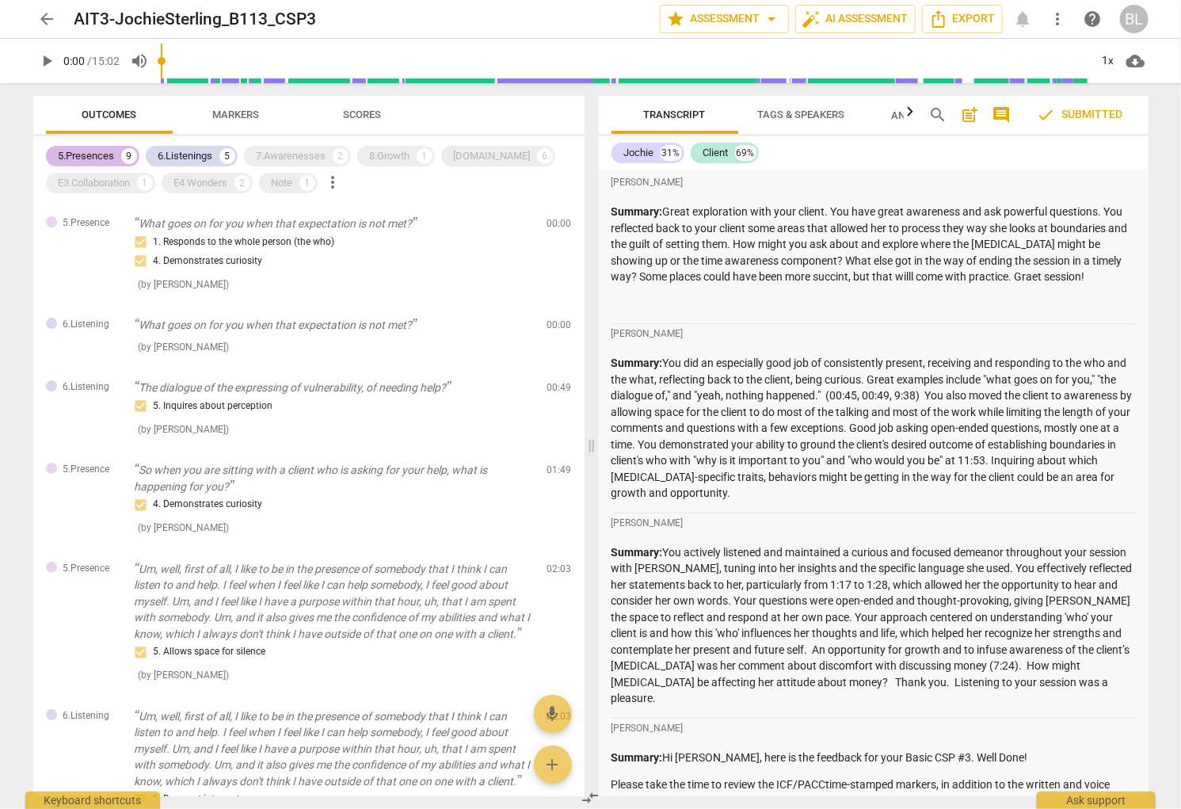
click at [91, 154] on div "5.Presences" at bounding box center [87, 156] width 56 height 16
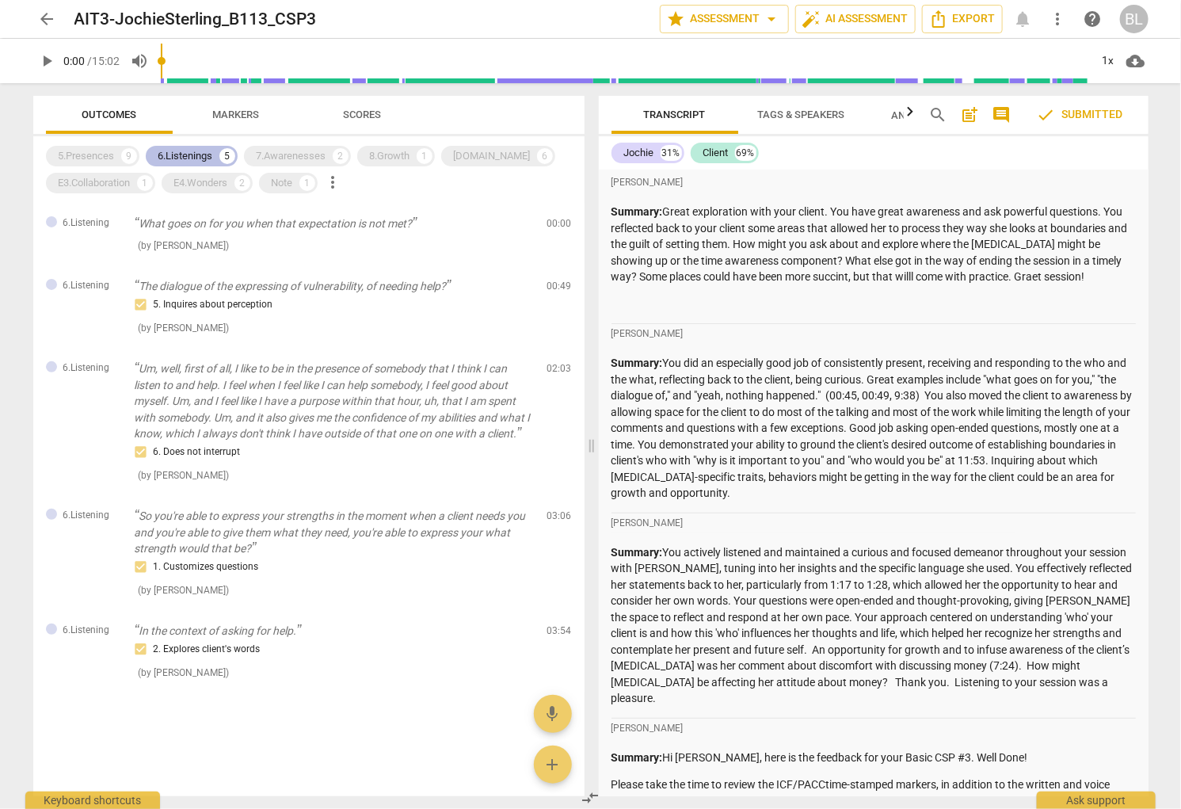
click at [169, 156] on div "6.Listenings" at bounding box center [185, 156] width 55 height 16
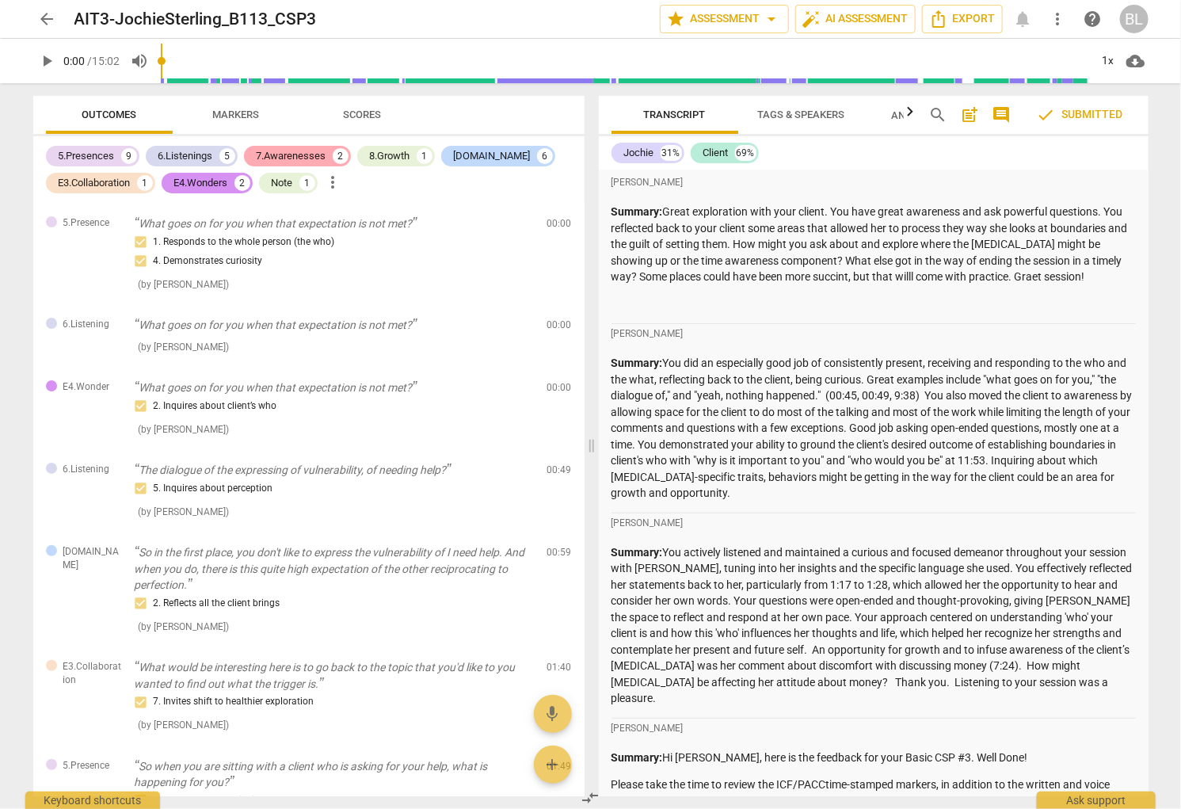
click at [291, 153] on div "7.Awarenesses" at bounding box center [292, 156] width 70 height 16
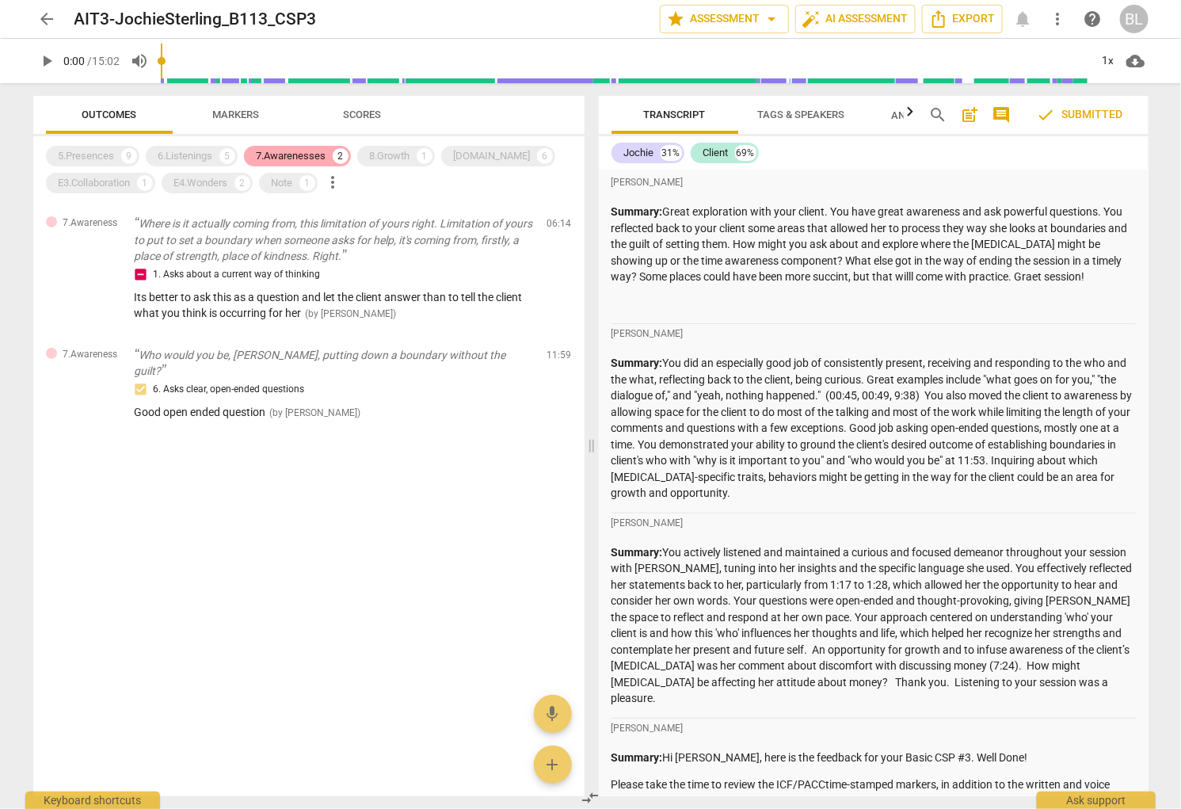
click at [290, 157] on div "7.Awarenesses" at bounding box center [292, 156] width 70 height 16
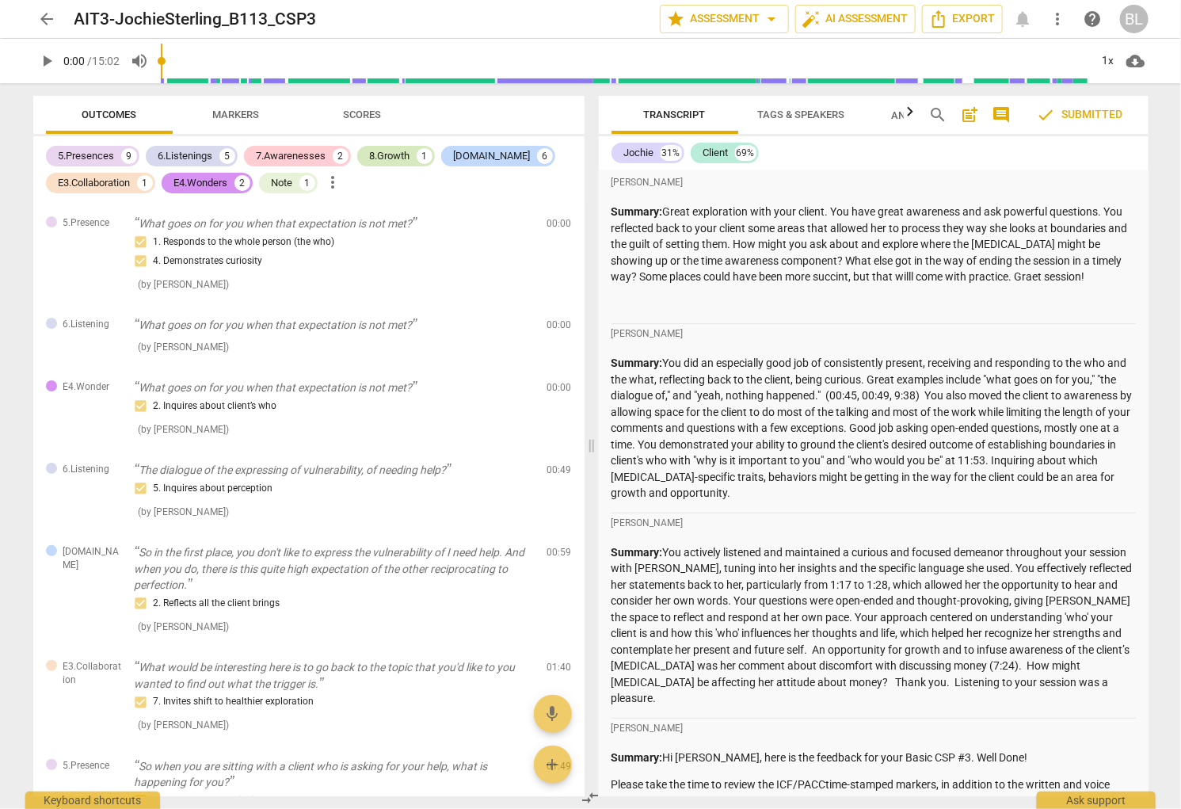
click at [387, 155] on div "8.Growth" at bounding box center [390, 156] width 40 height 16
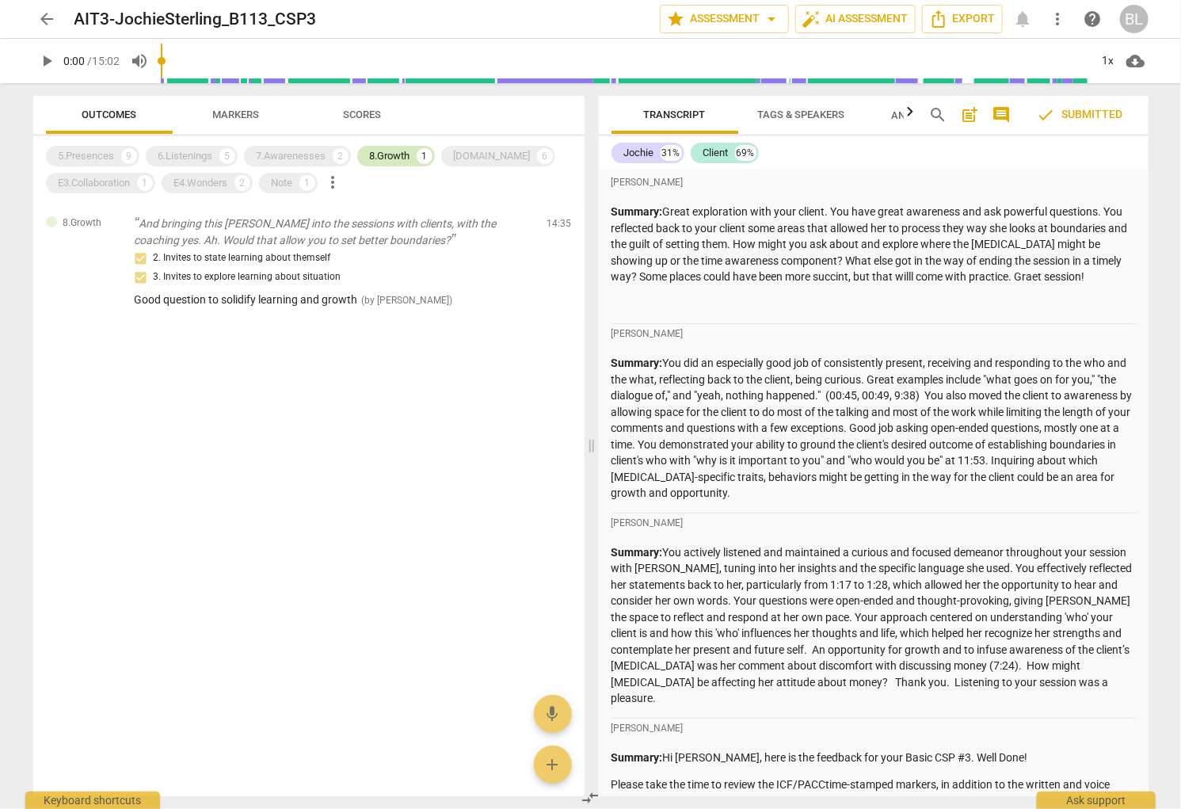
click at [385, 153] on div "8.Growth" at bounding box center [390, 156] width 40 height 16
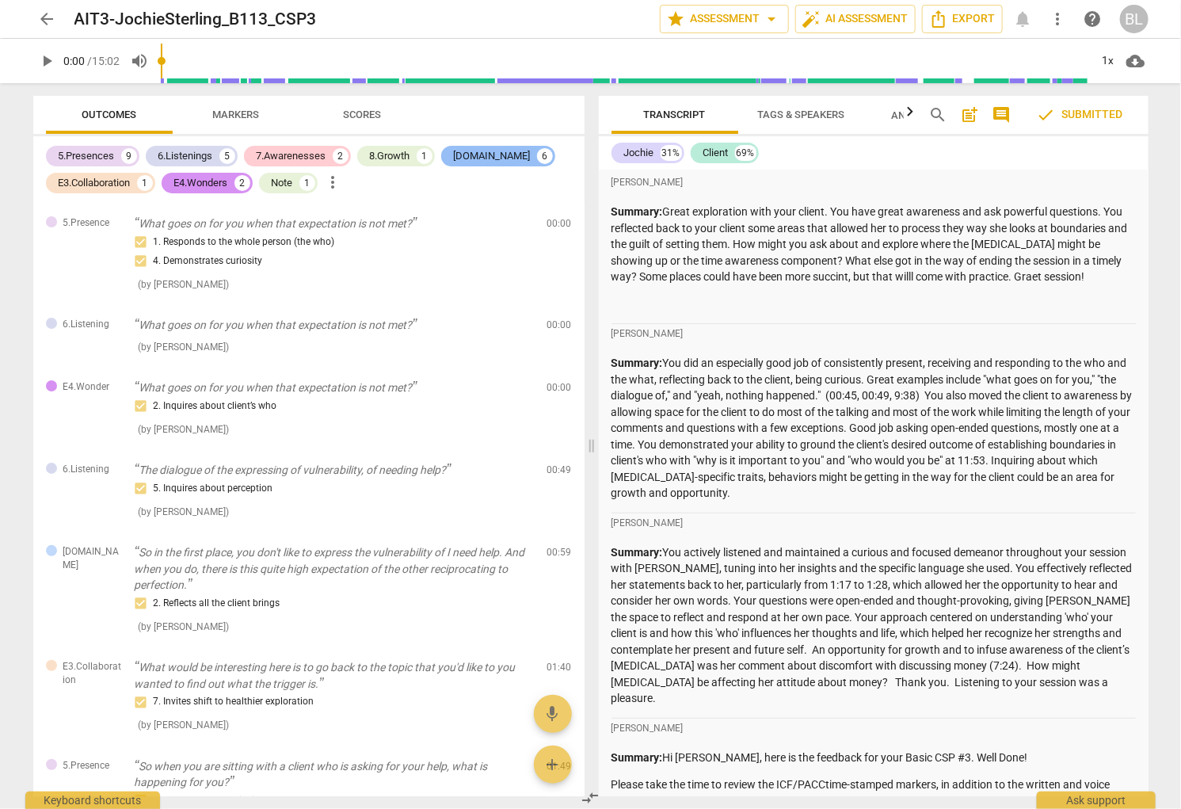
click at [461, 155] on div "[DOMAIN_NAME]" at bounding box center [492, 156] width 77 height 16
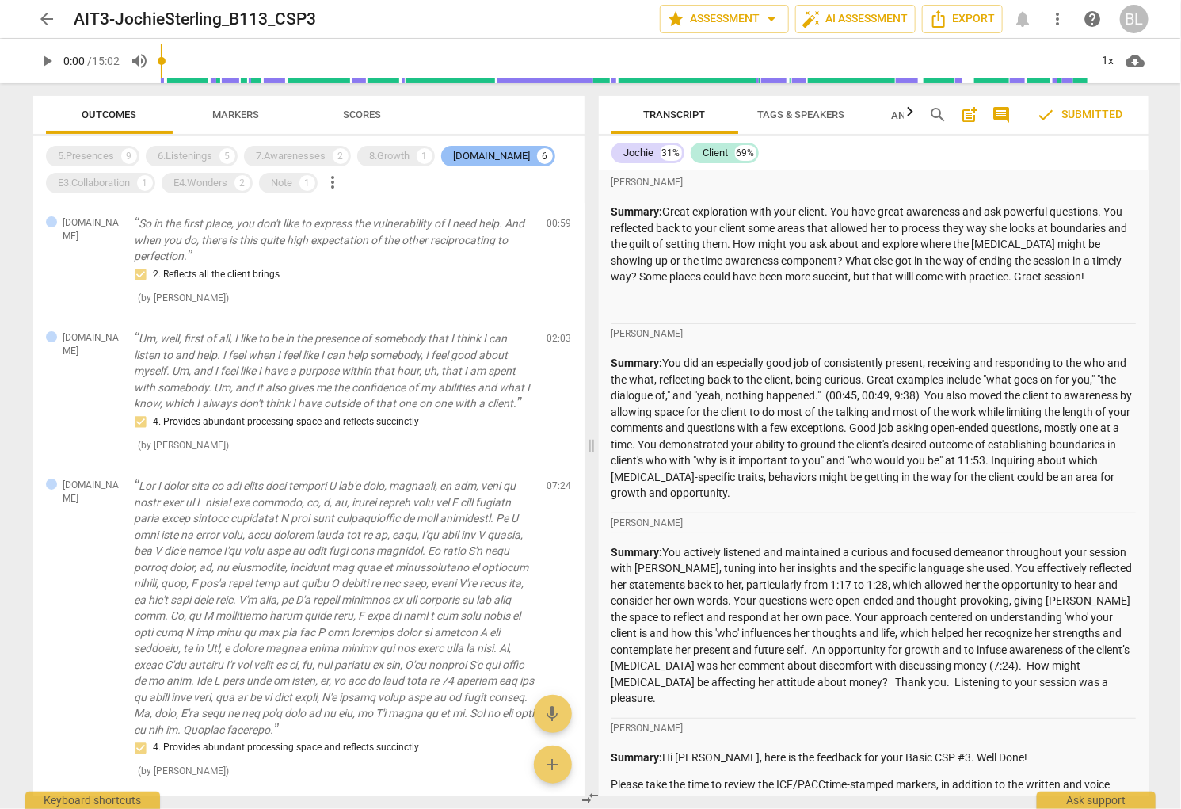
click at [466, 154] on div "[DOMAIN_NAME]" at bounding box center [492, 156] width 77 height 16
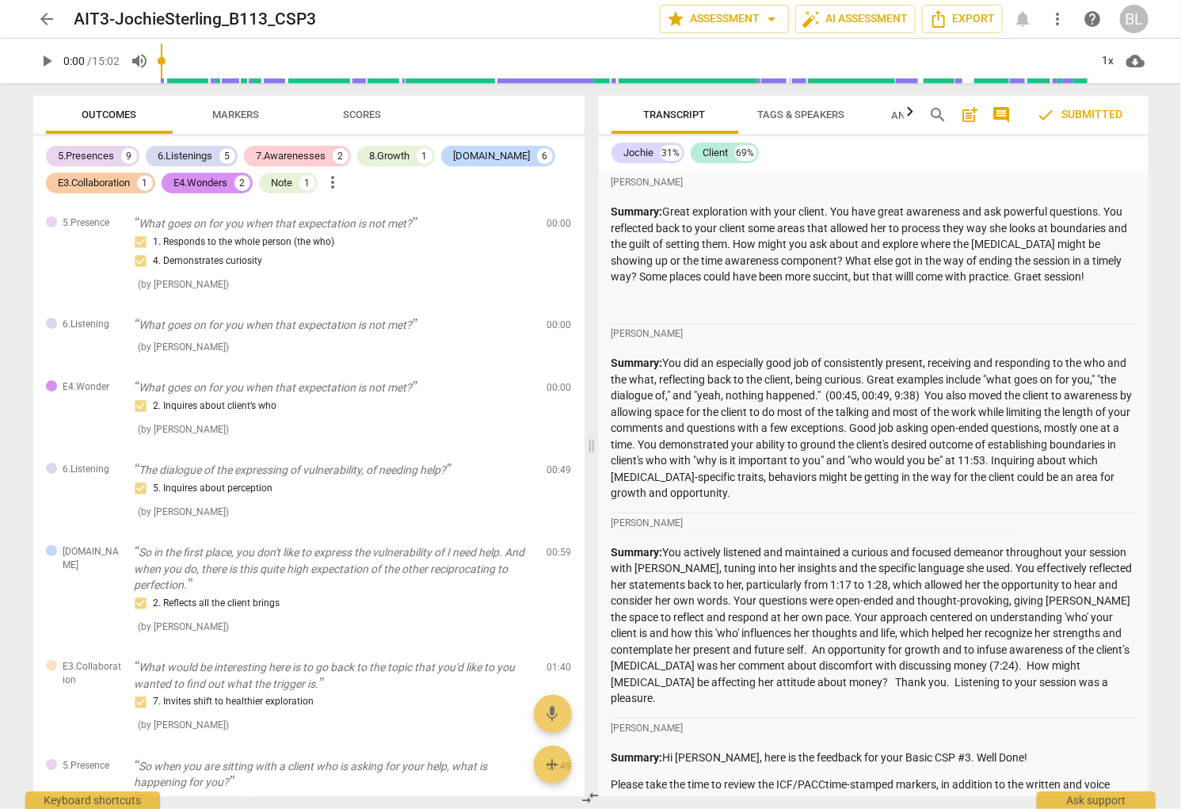
click at [93, 182] on div "E3.Collaboration" at bounding box center [95, 183] width 72 height 16
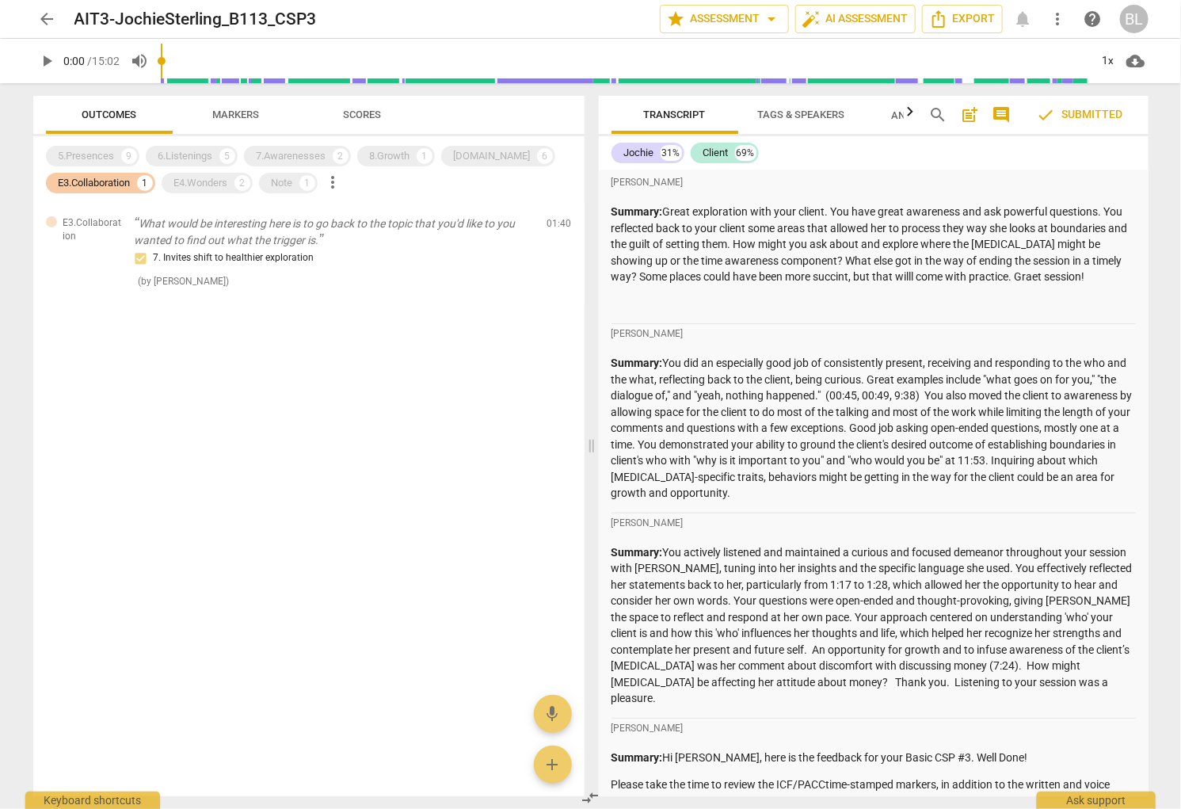
click at [93, 183] on div "E3.Collaboration" at bounding box center [95, 183] width 72 height 16
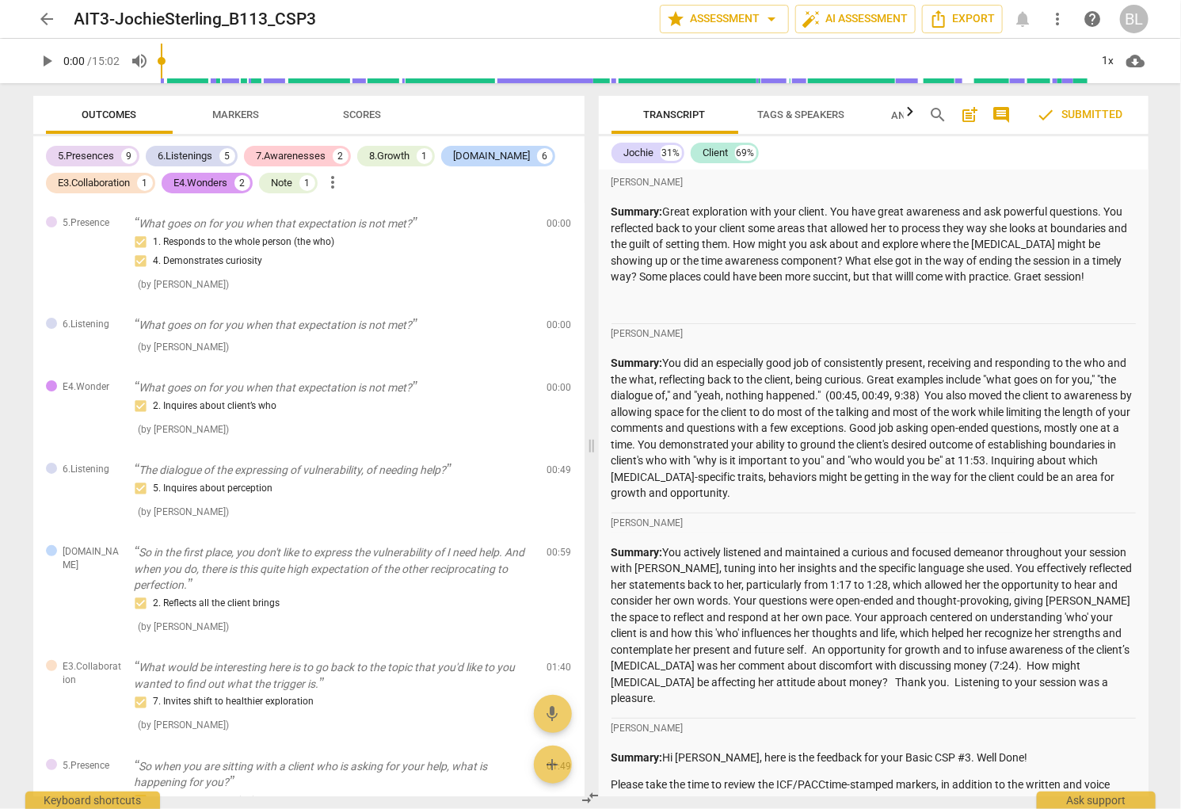
click at [208, 178] on div "E4.Wonders" at bounding box center [201, 183] width 54 height 16
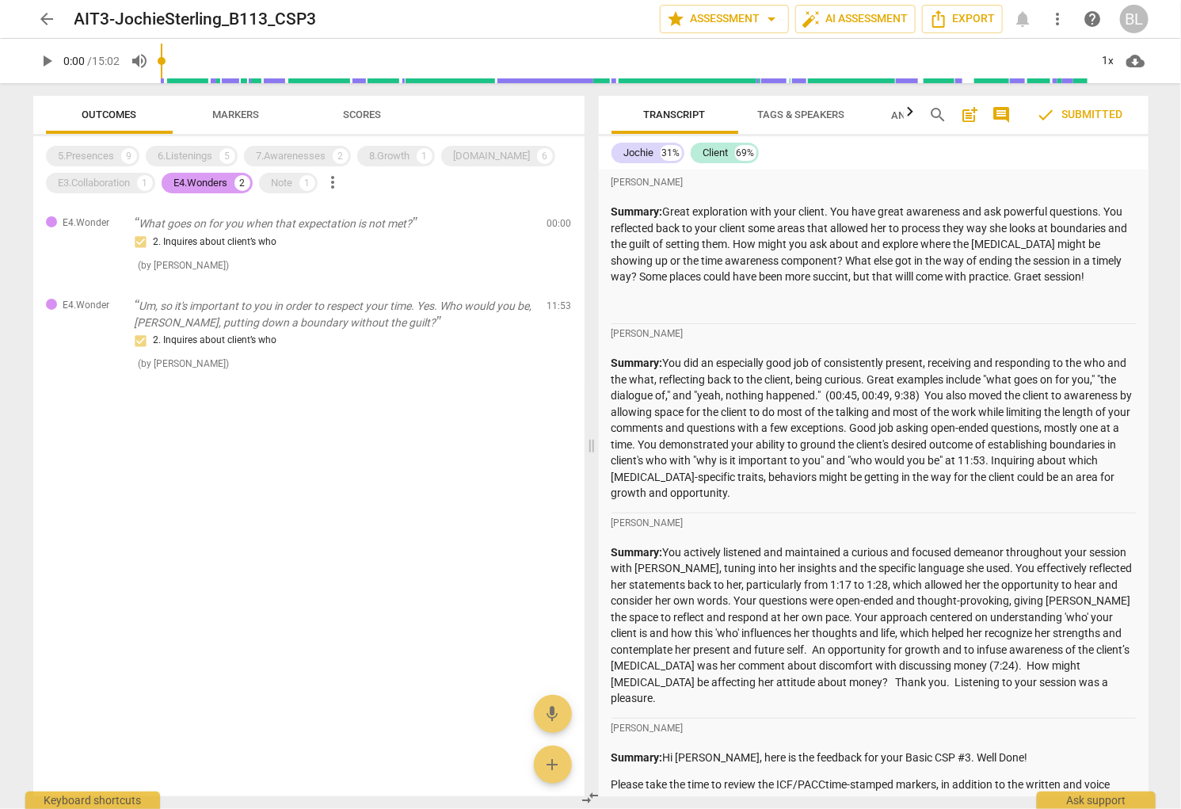
click at [209, 179] on div "E4.Wonders" at bounding box center [201, 183] width 54 height 16
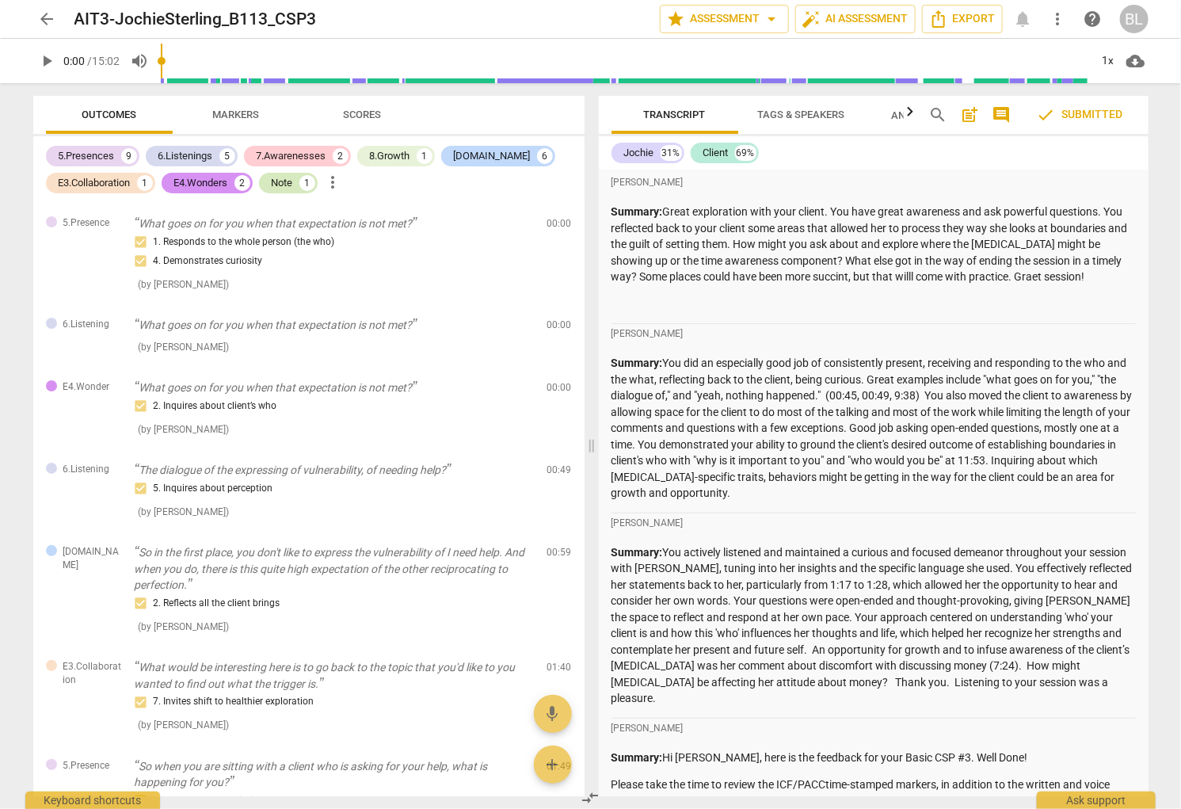
click at [280, 181] on div "Note" at bounding box center [282, 183] width 21 height 16
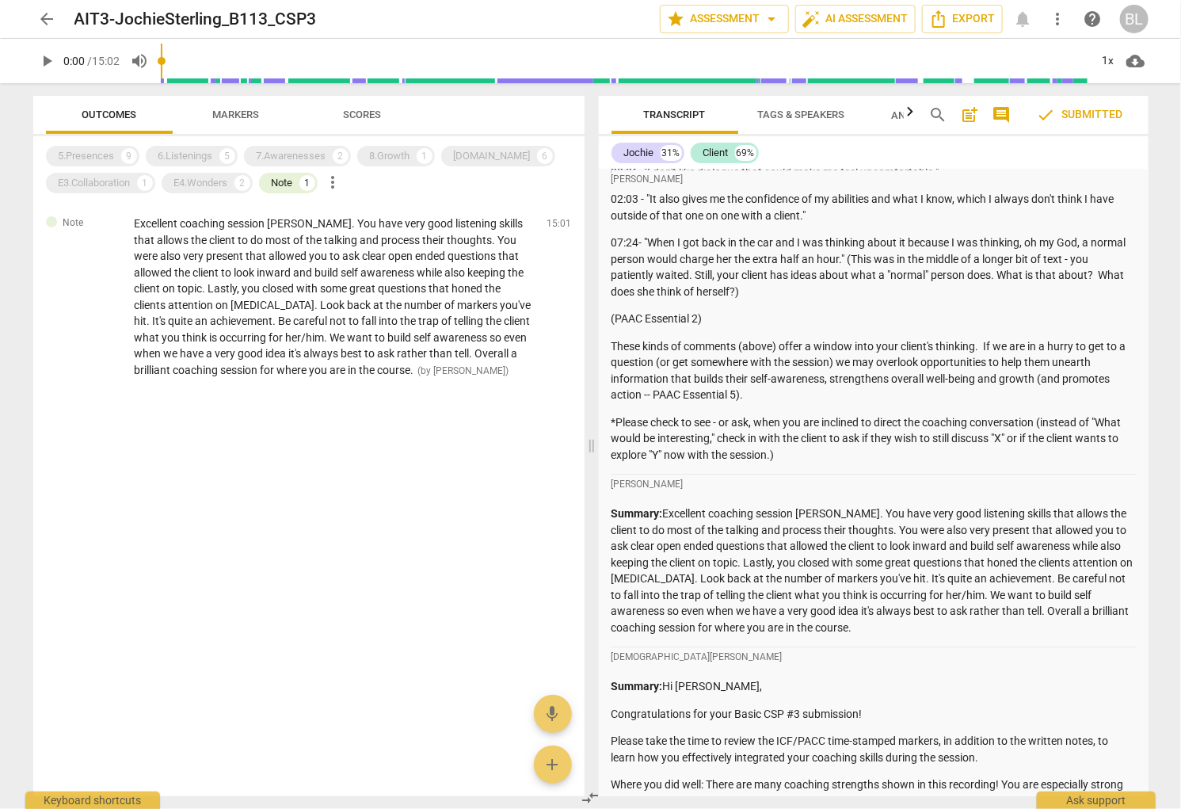
scroll to position [1436, 0]
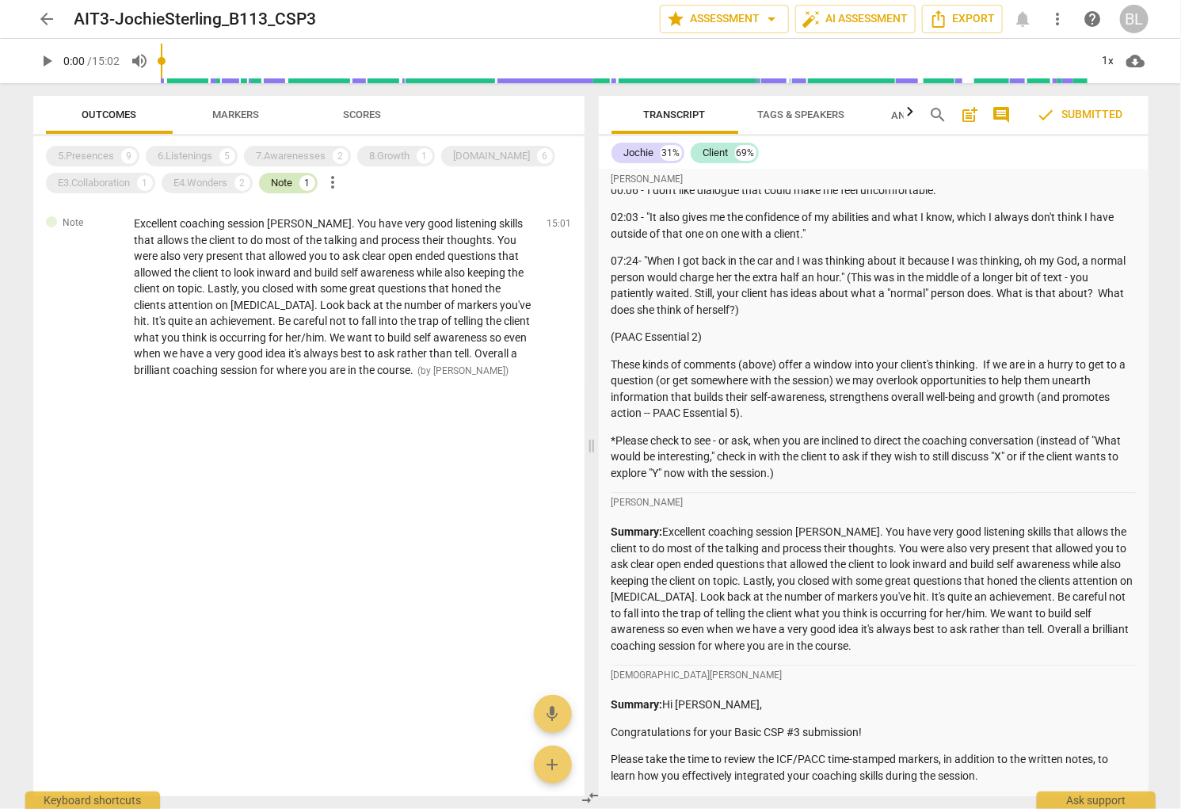
click at [284, 182] on div "Note" at bounding box center [282, 183] width 21 height 16
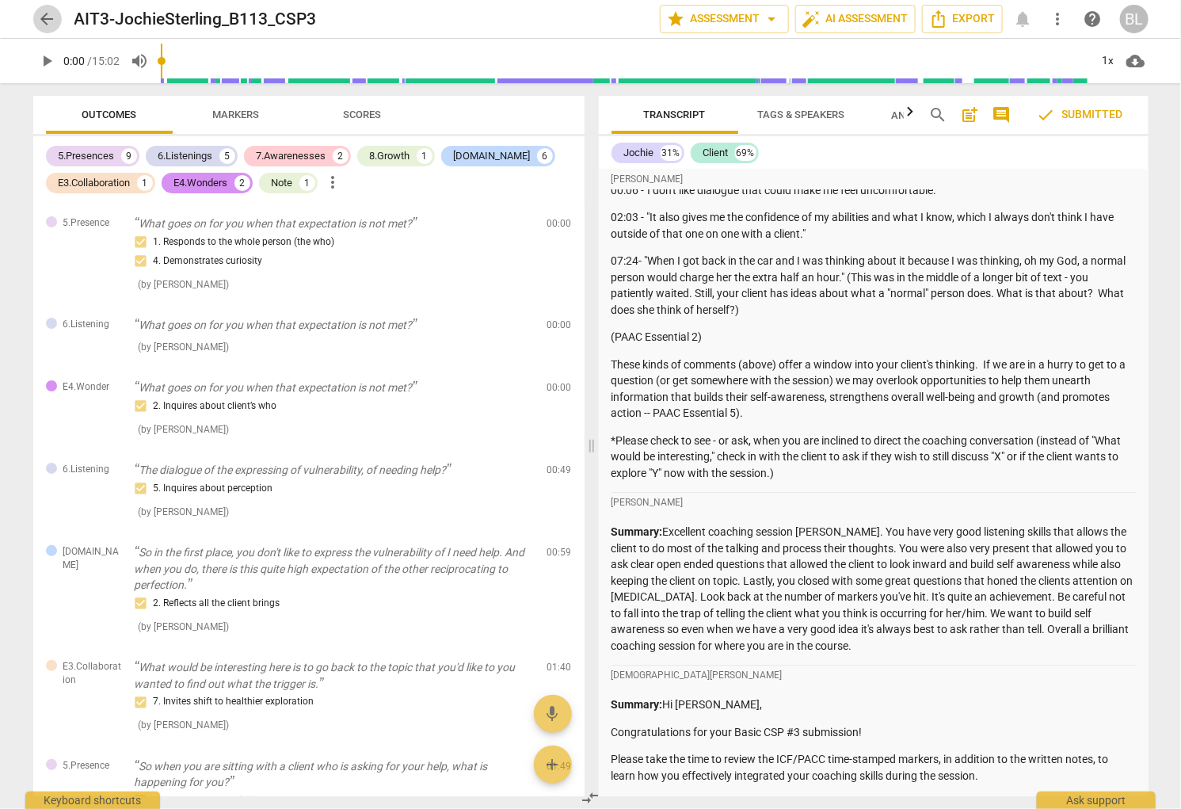
click at [43, 19] on span "arrow_back" at bounding box center [47, 19] width 19 height 19
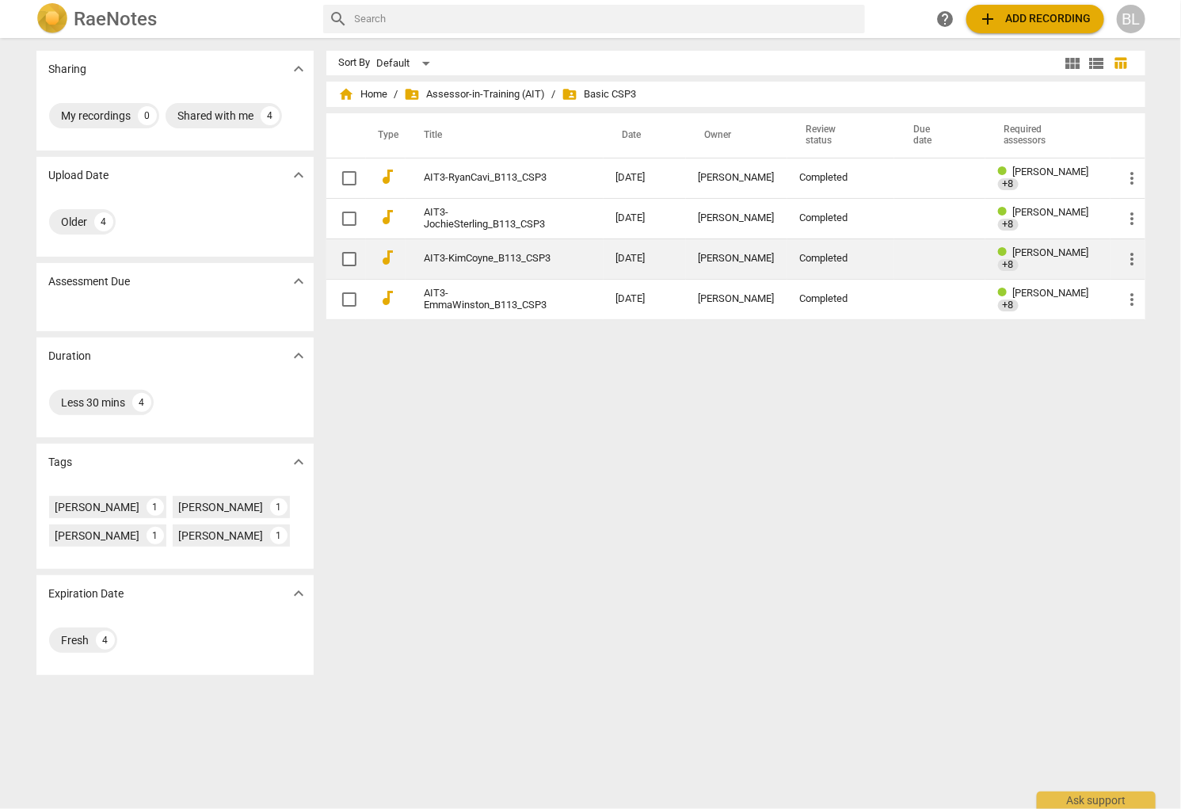
click at [976, 255] on span "[PERSON_NAME]" at bounding box center [1051, 252] width 76 height 12
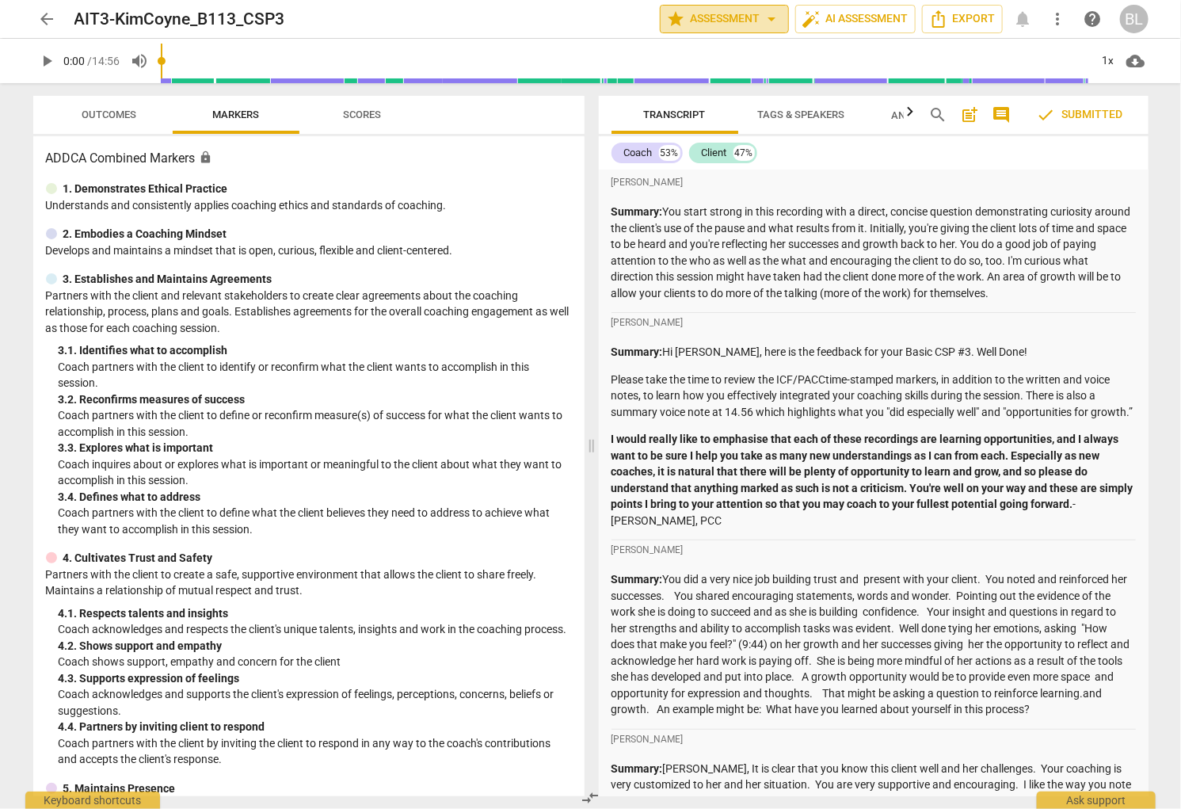
click at [705, 16] on span "star Assessment arrow_drop_down" at bounding box center [724, 19] width 115 height 19
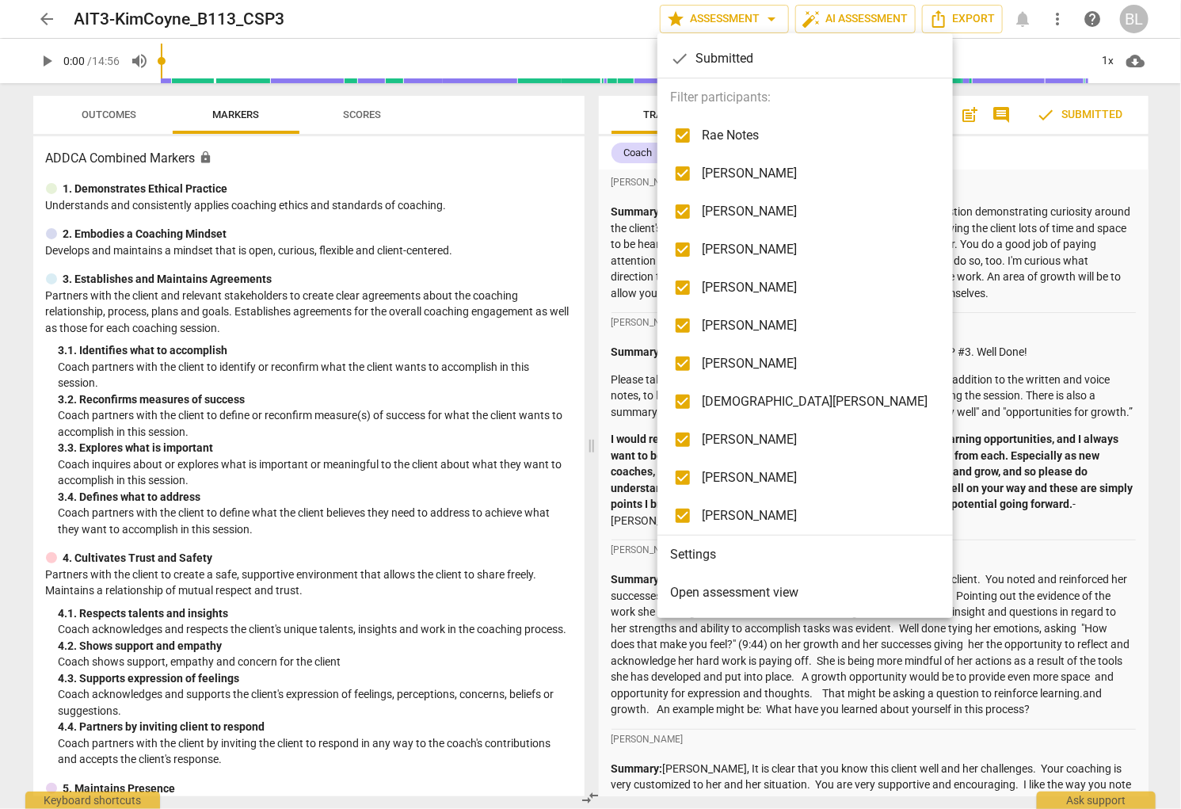
click at [736, 137] on span "Rae Notes" at bounding box center [815, 135] width 226 height 19
checkbox input "false"
click at [718, 211] on span "Bethany Febus" at bounding box center [815, 211] width 226 height 19
checkbox input "false"
click at [722, 246] on span "[PERSON_NAME]" at bounding box center [815, 249] width 226 height 19
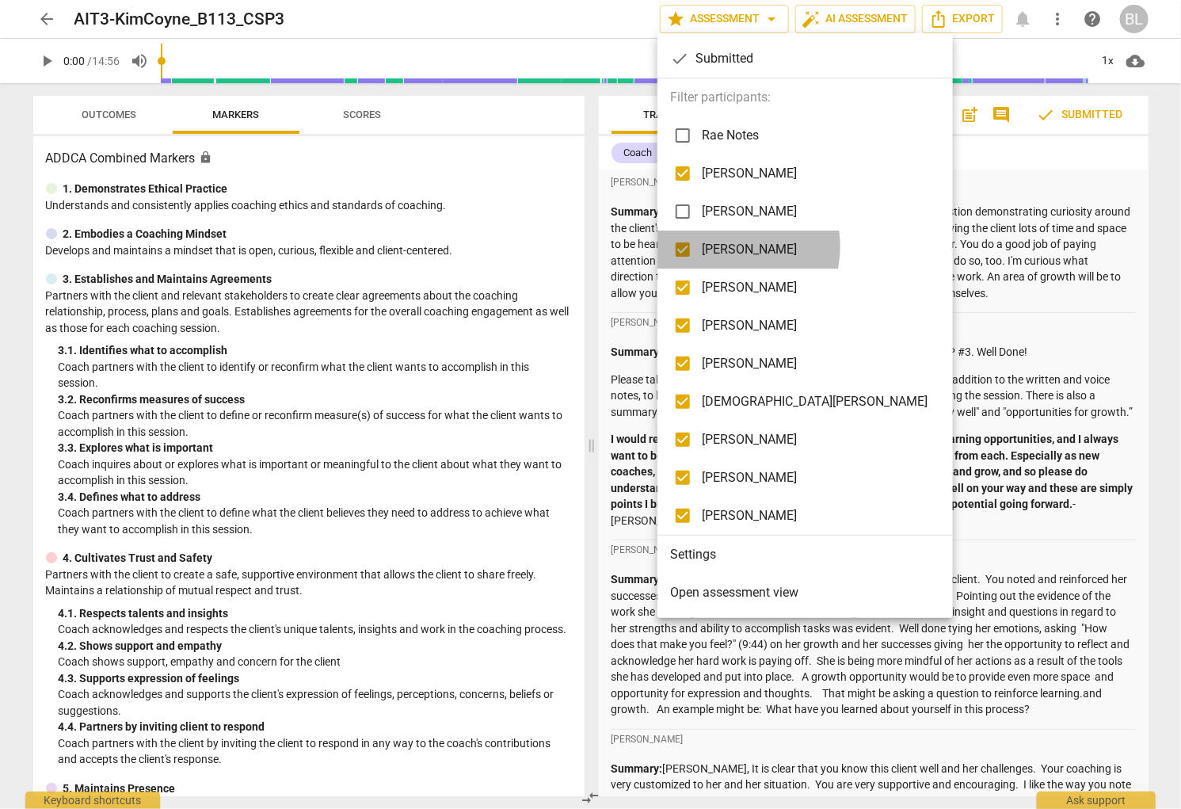
checkbox input "false"
click at [718, 283] on span "[PERSON_NAME]" at bounding box center [815, 287] width 226 height 19
checkbox input "false"
click at [726, 322] on span "[PERSON_NAME]" at bounding box center [815, 325] width 226 height 19
checkbox input "false"
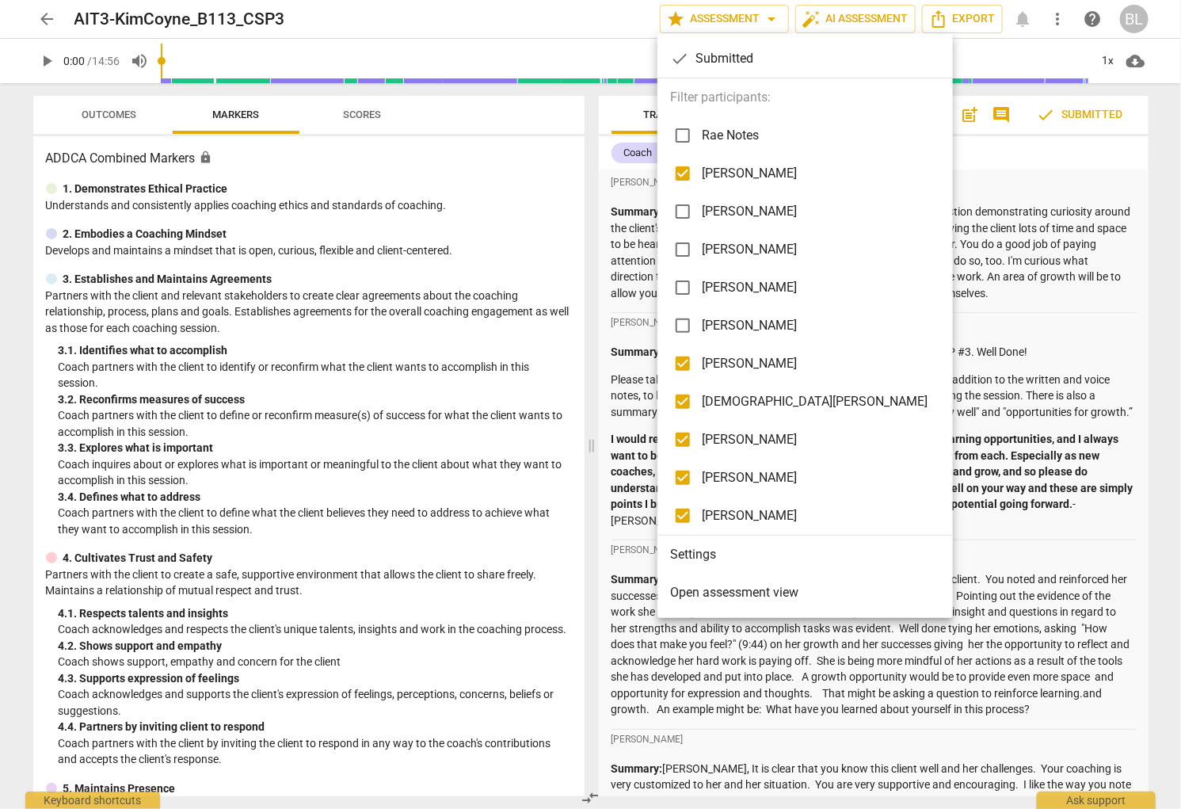
click at [723, 363] on span "[PERSON_NAME]" at bounding box center [815, 363] width 226 height 19
checkbox input "false"
click at [727, 400] on span "[DEMOGRAPHIC_DATA][PERSON_NAME]" at bounding box center [815, 401] width 226 height 19
checkbox input "false"
click at [725, 436] on span "[PERSON_NAME]" at bounding box center [815, 439] width 226 height 19
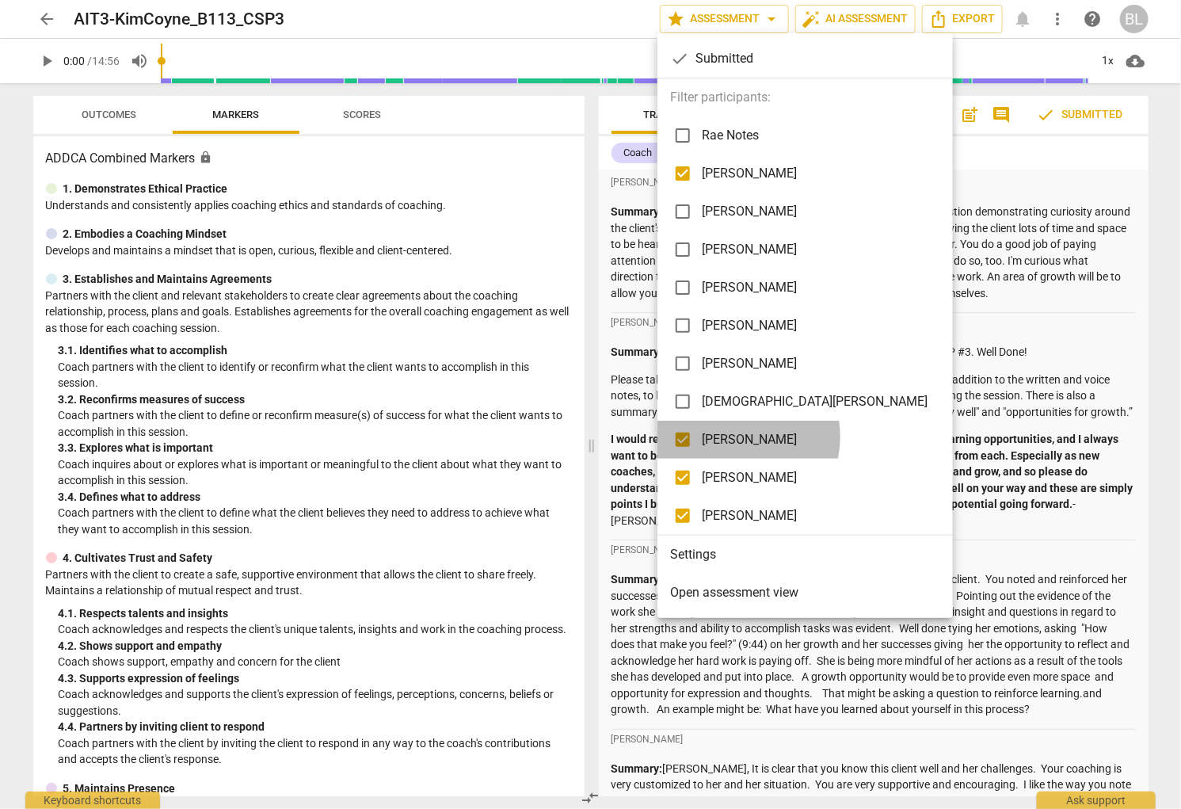
checkbox input "false"
click at [725, 472] on span "[PERSON_NAME]" at bounding box center [815, 477] width 226 height 19
checkbox input "false"
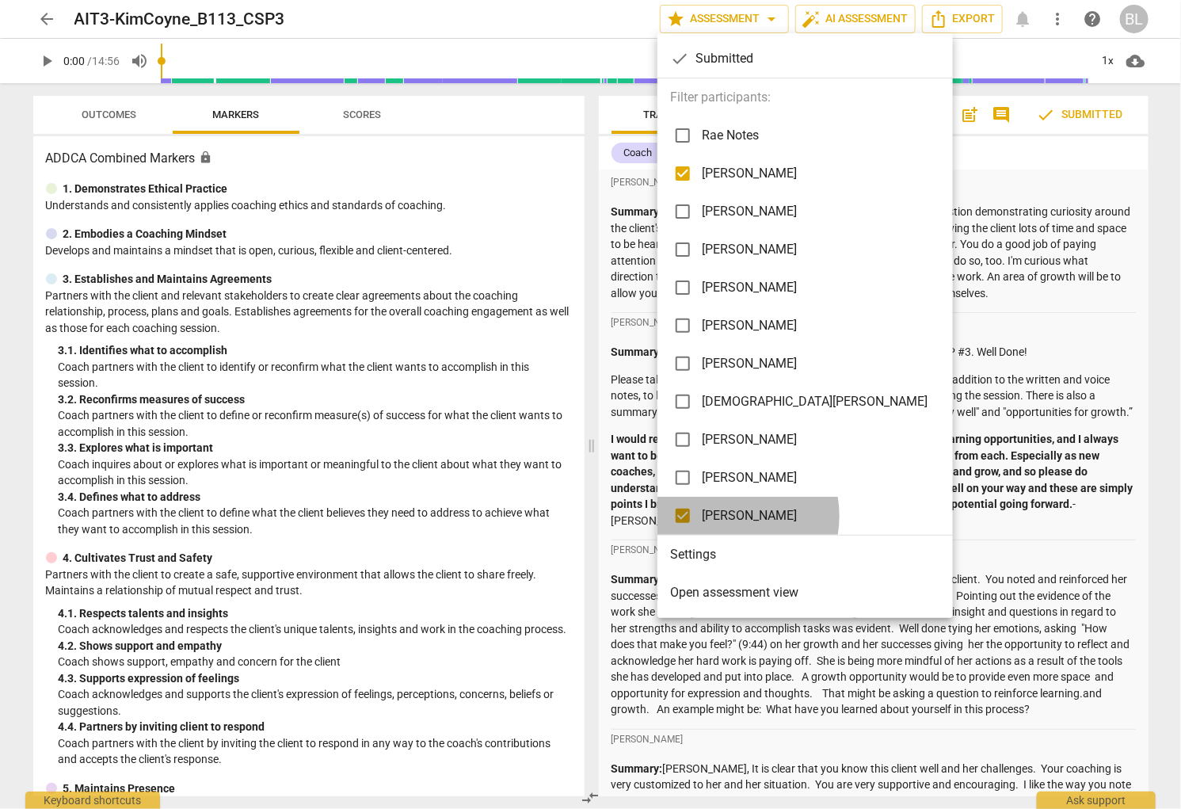
click at [722, 516] on span "[PERSON_NAME]" at bounding box center [815, 515] width 226 height 19
checkbox input "false"
click at [618, 535] on div at bounding box center [590, 404] width 1181 height 809
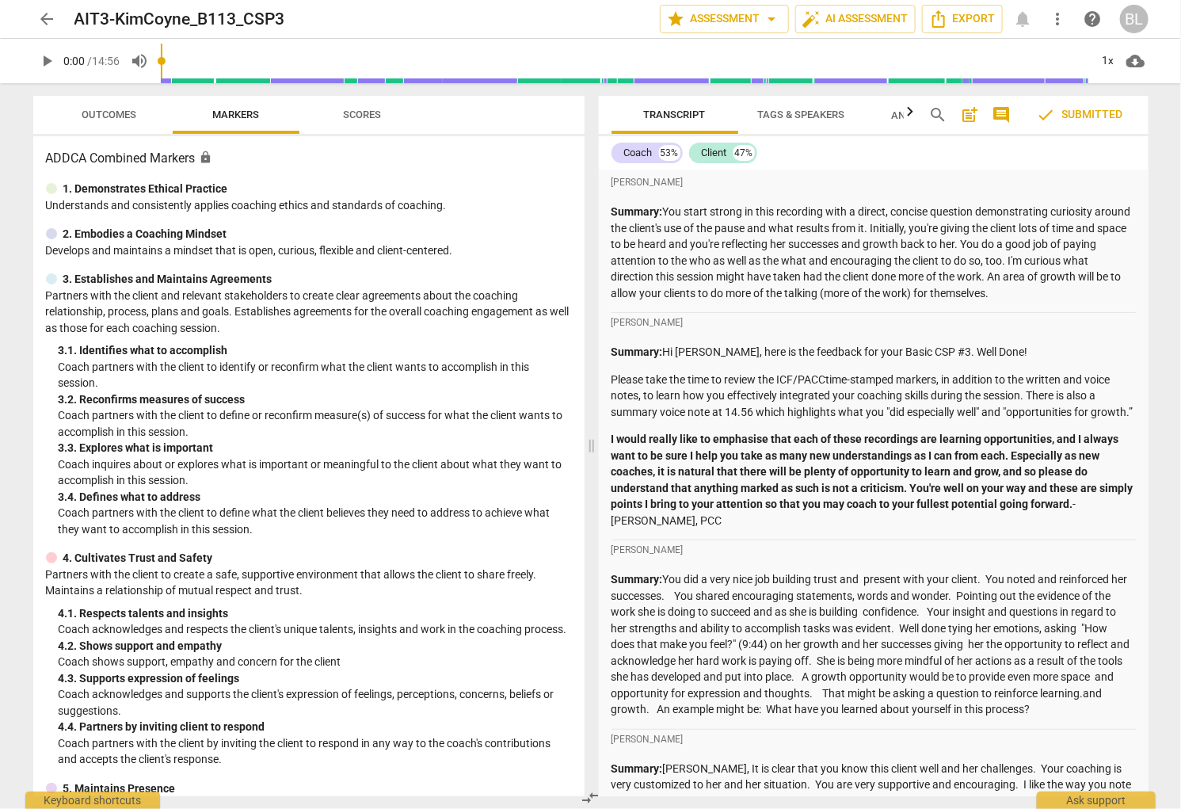
click at [112, 112] on span "Outcomes" at bounding box center [109, 115] width 55 height 12
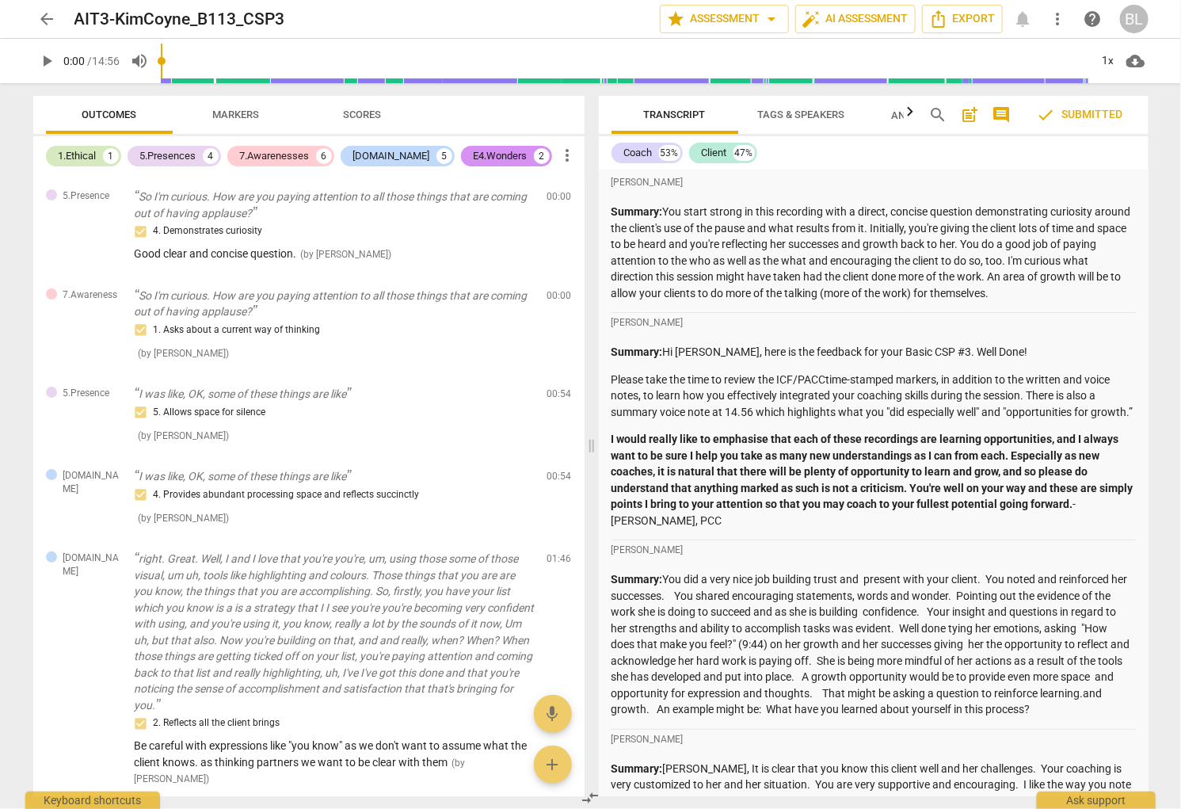
click at [75, 153] on div "1.Ethical" at bounding box center [78, 156] width 38 height 16
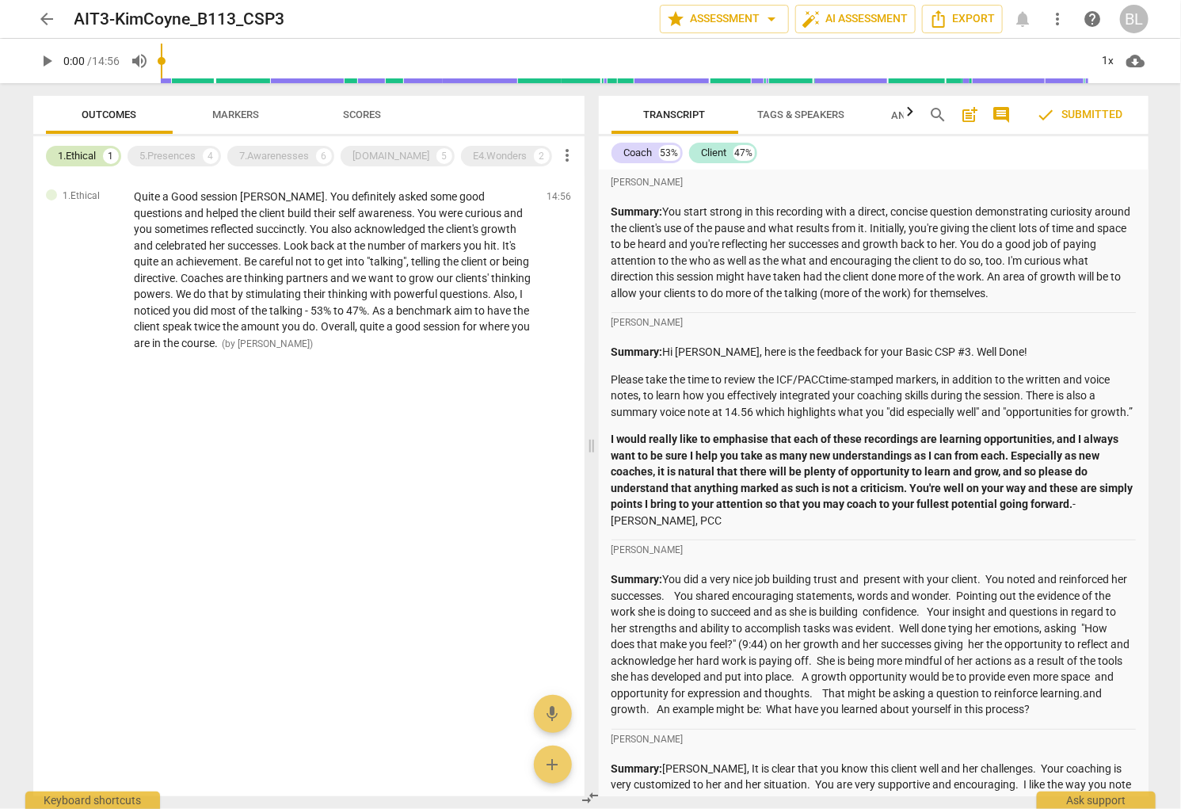
click at [75, 153] on div "1.Ethical" at bounding box center [78, 156] width 38 height 16
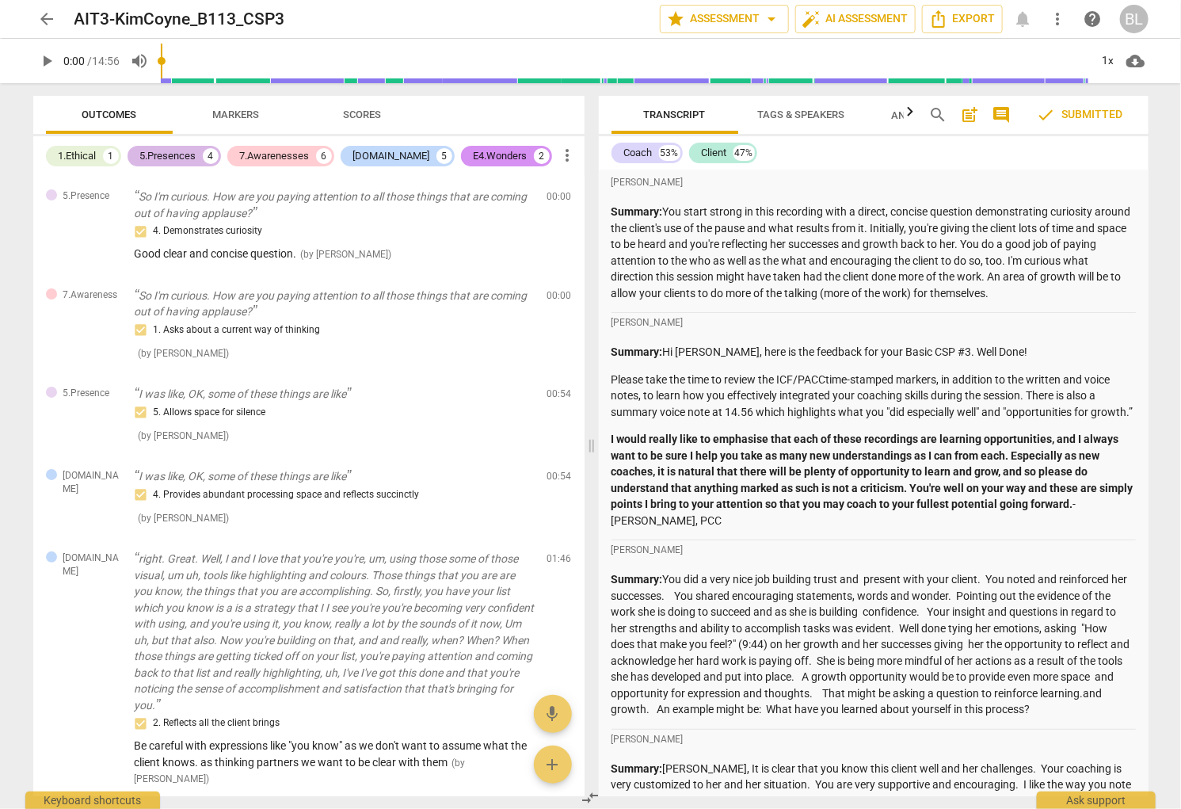
click at [169, 152] on div "5.Presences" at bounding box center [168, 156] width 56 height 16
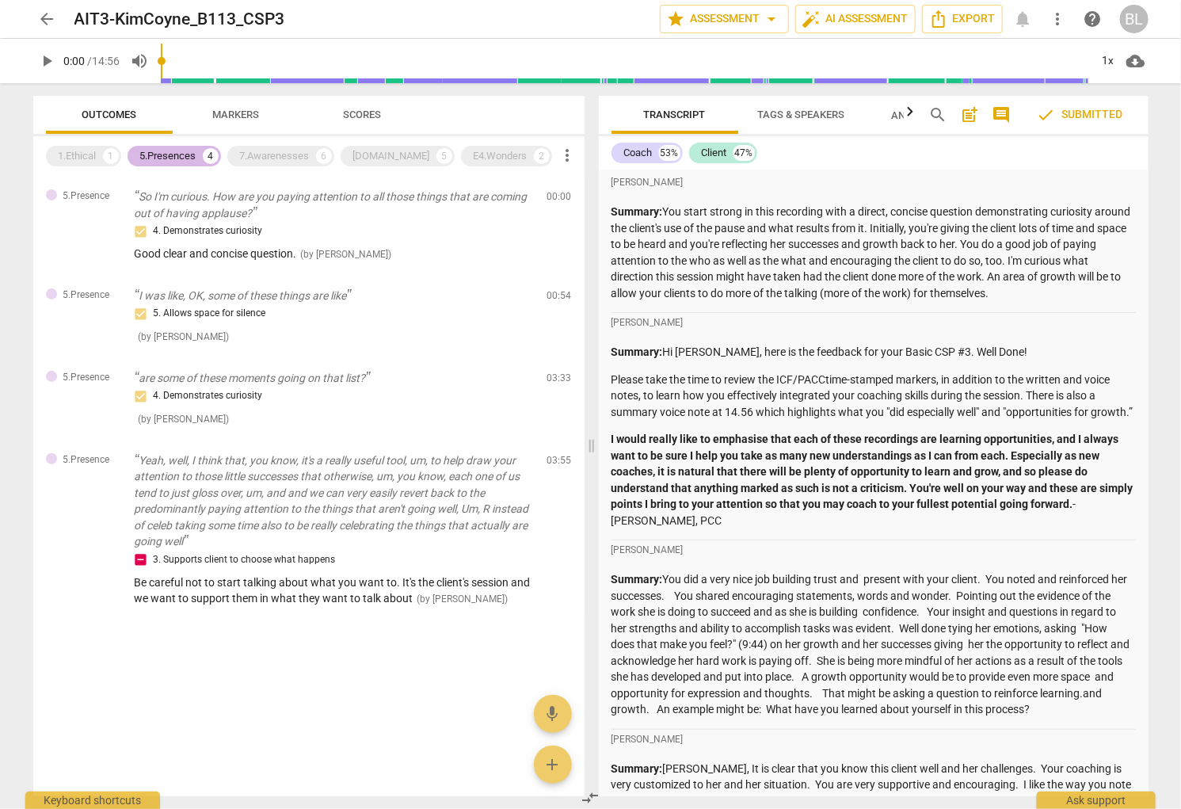
click at [169, 153] on div "5.Presences" at bounding box center [168, 156] width 56 height 16
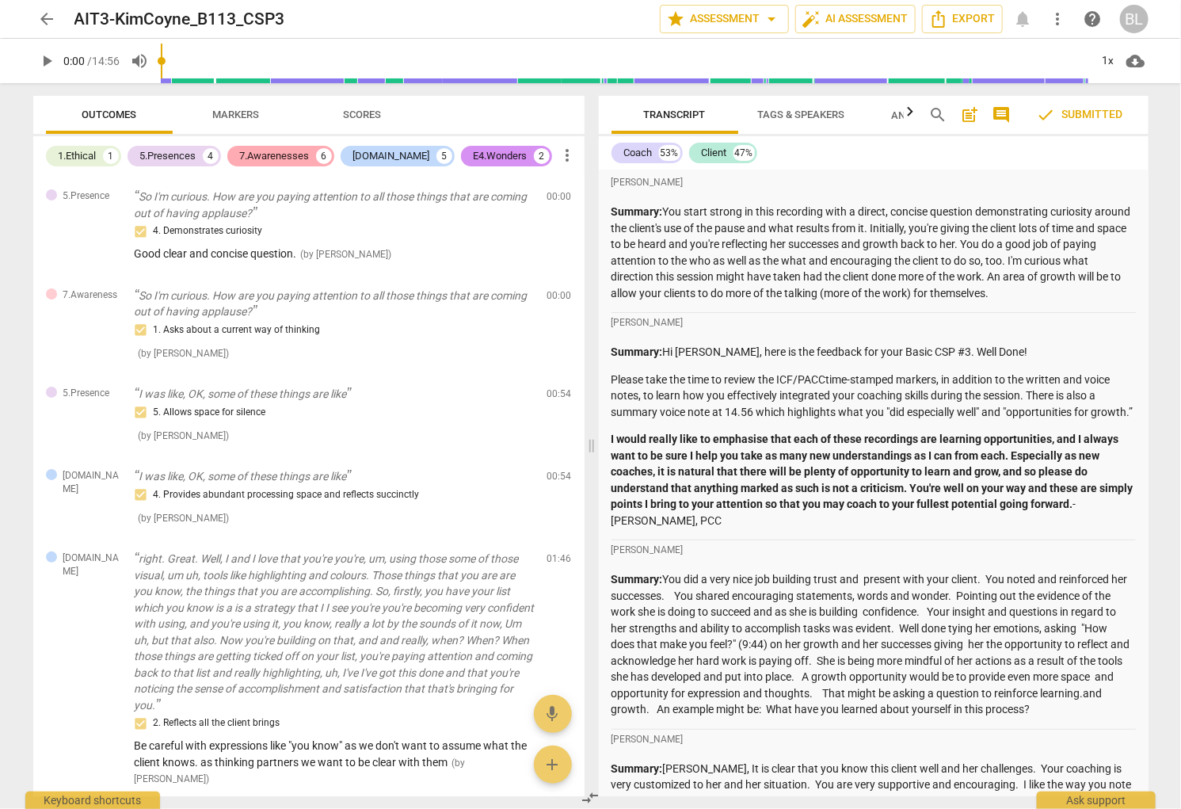
click at [268, 152] on div "7.Awarenesses" at bounding box center [275, 156] width 70 height 16
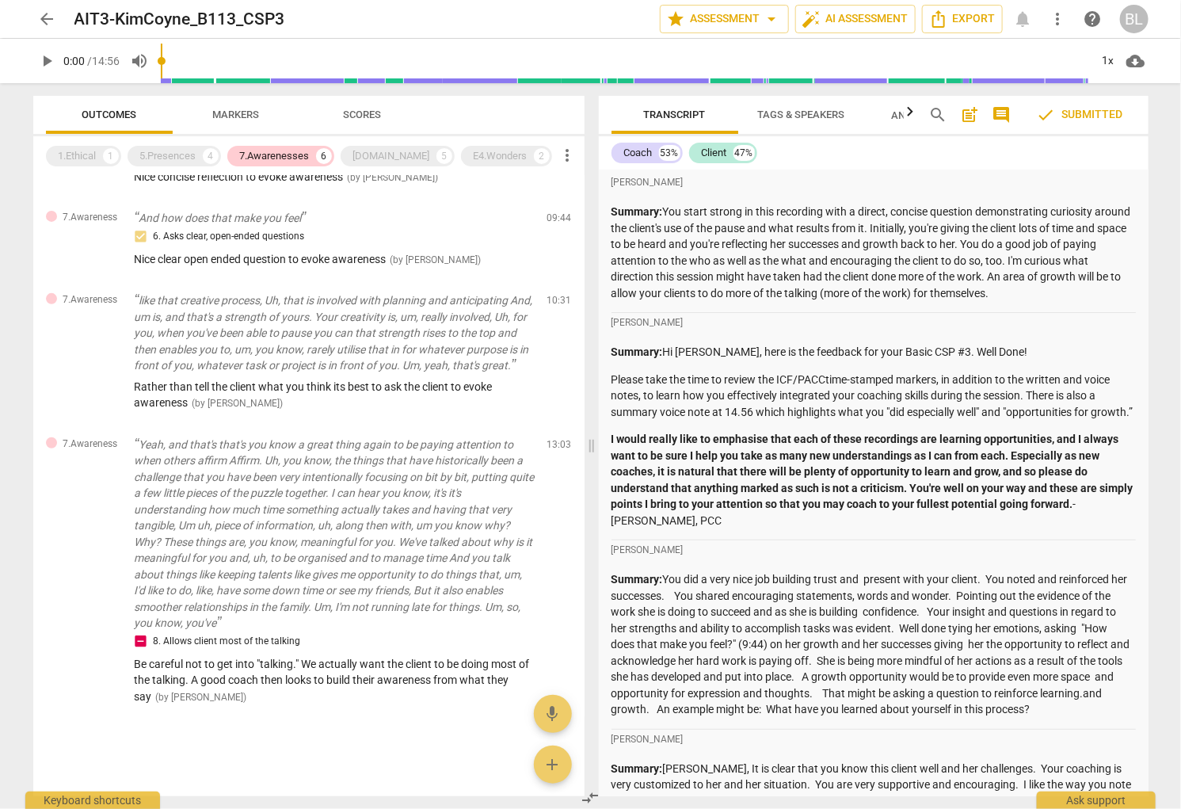
scroll to position [268, 0]
click at [280, 155] on div "7.Awarenesses" at bounding box center [275, 156] width 70 height 16
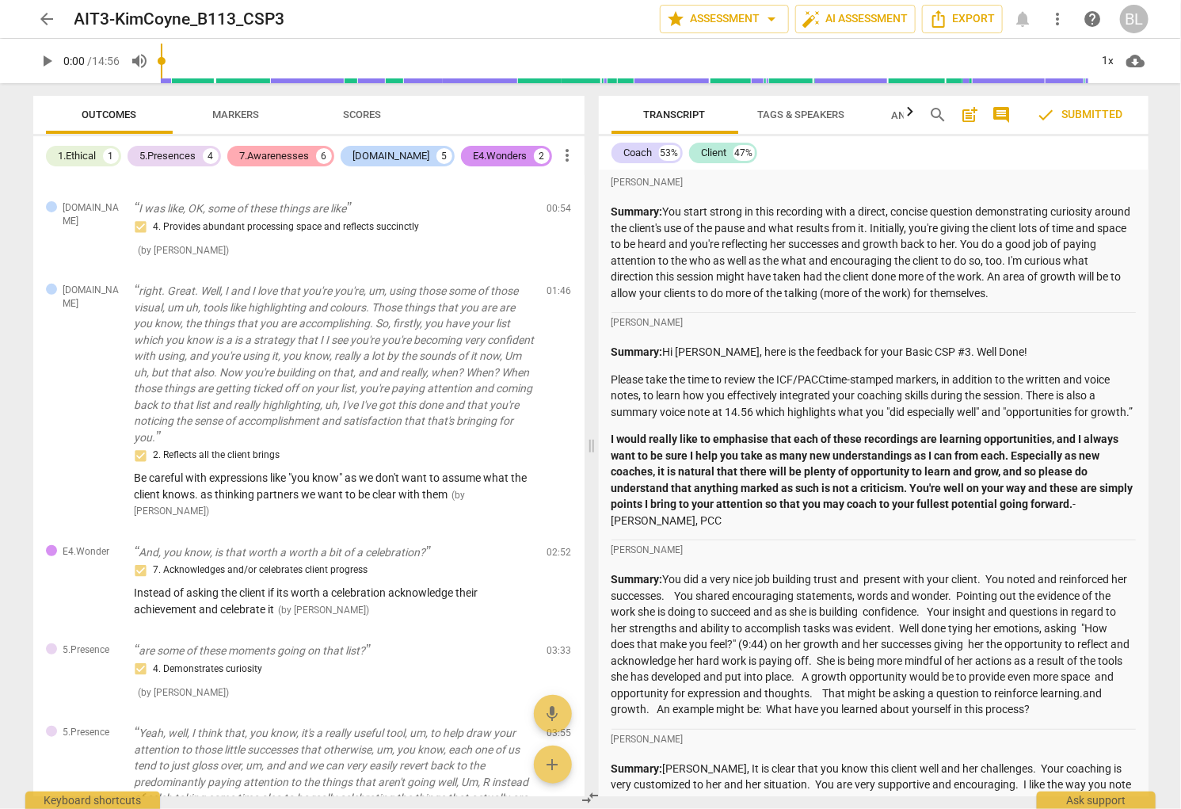
scroll to position [1293, 0]
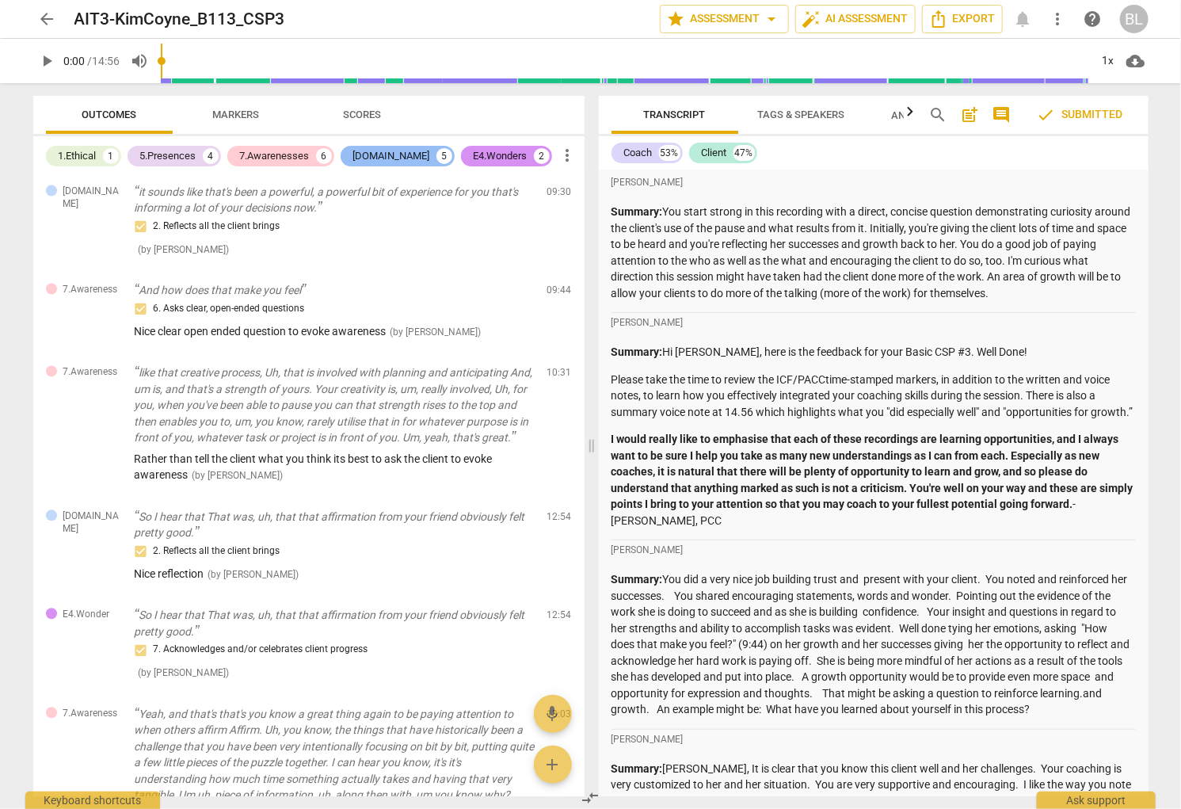
click at [376, 152] on div "[DOMAIN_NAME]" at bounding box center [391, 156] width 77 height 16
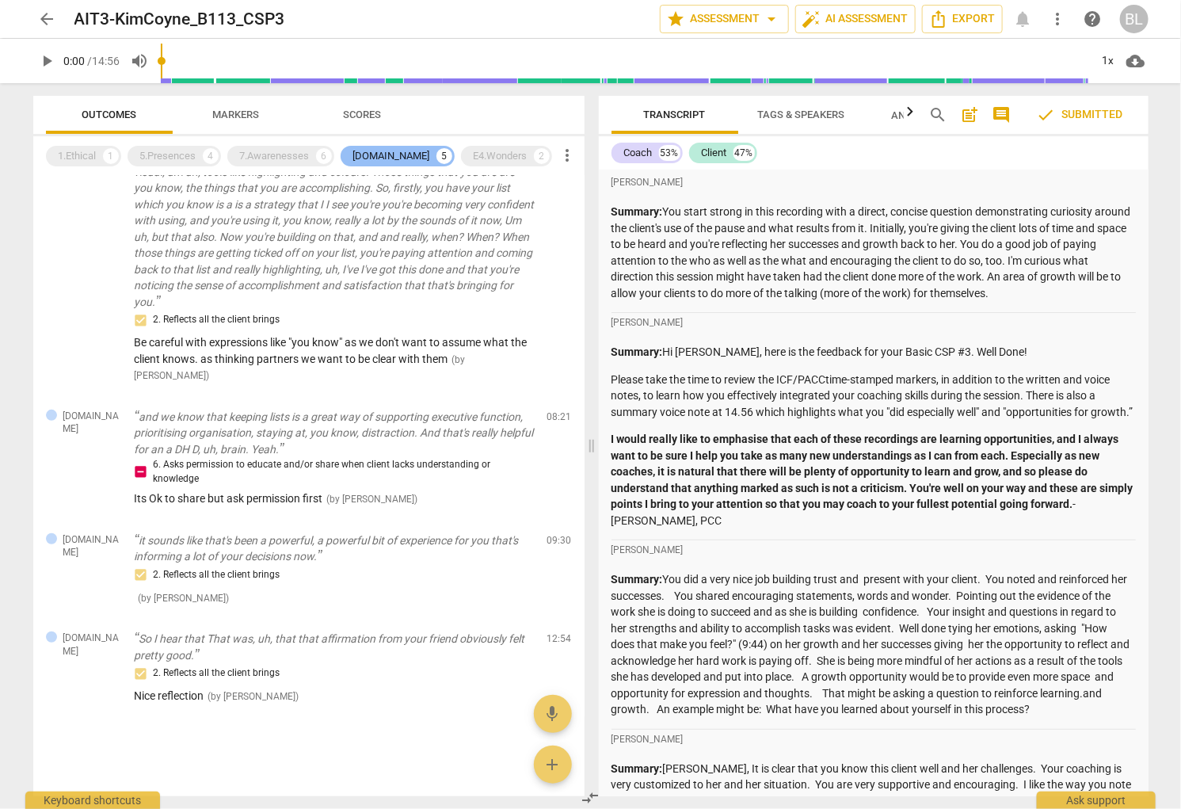
scroll to position [123, 0]
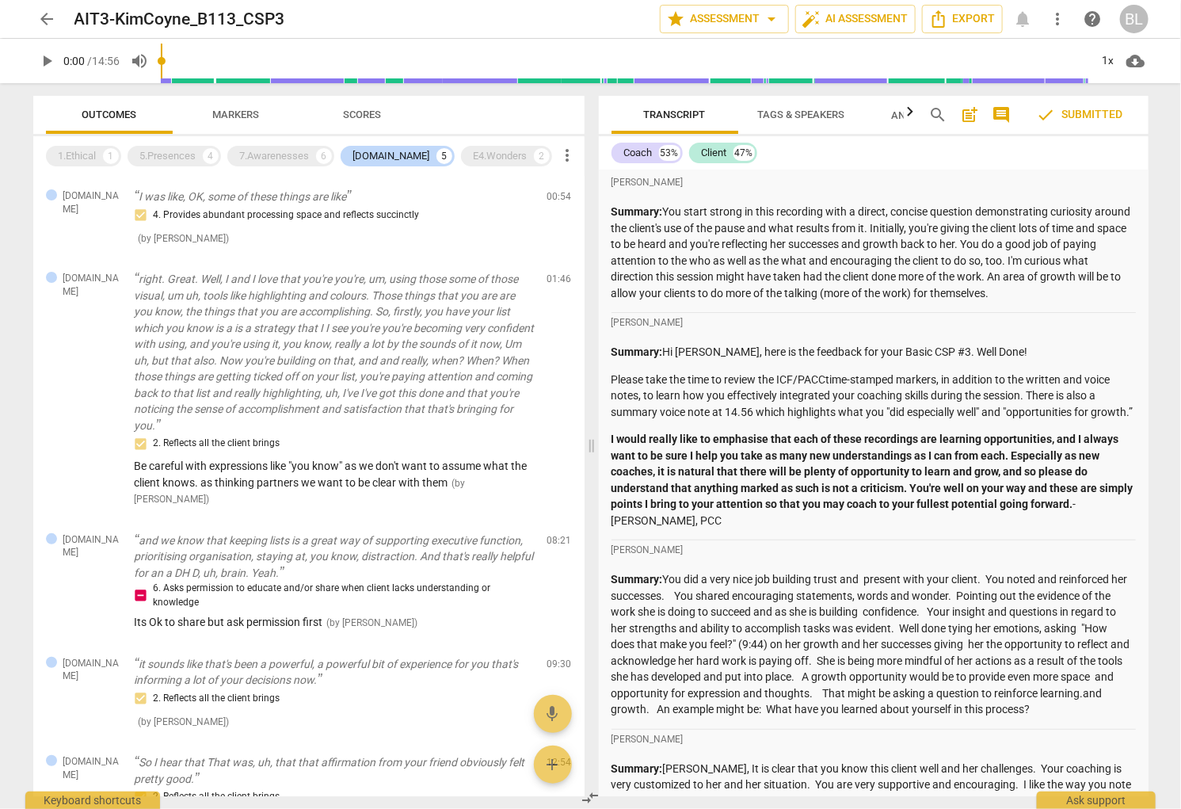
scroll to position [123, 0]
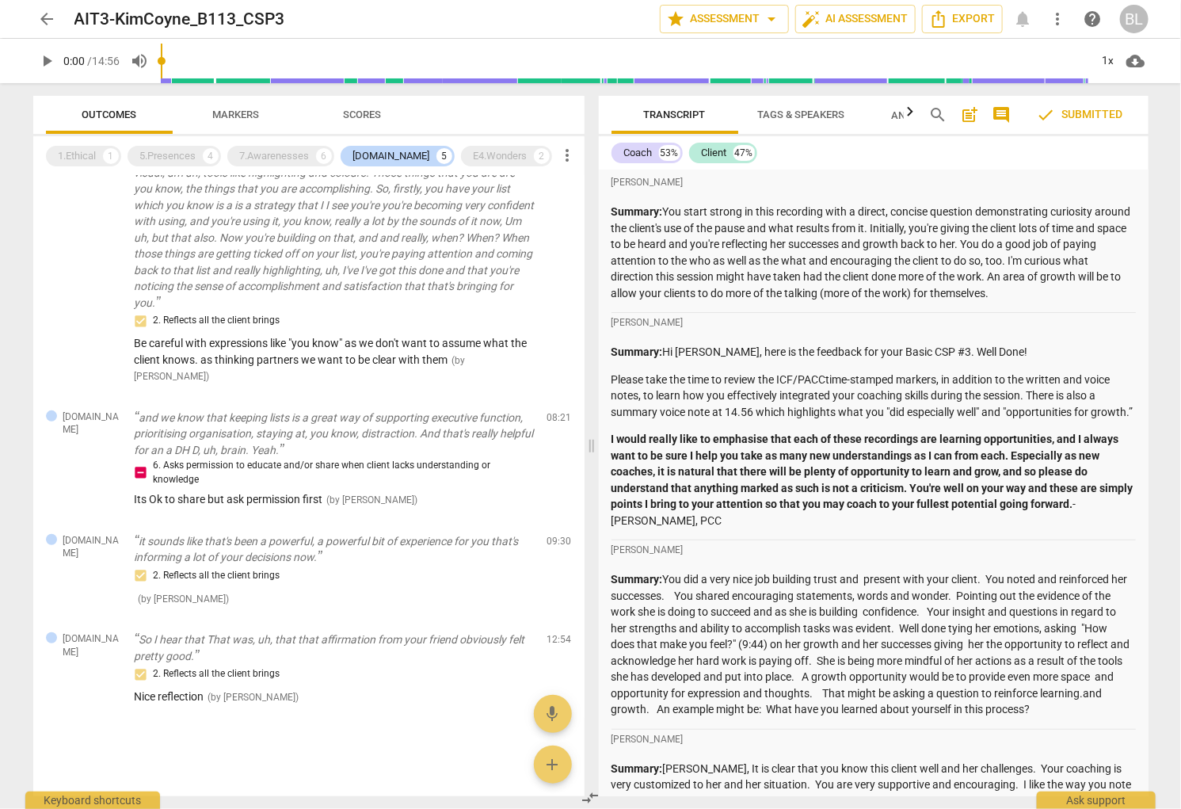
click at [375, 157] on div "[DOMAIN_NAME]" at bounding box center [391, 156] width 77 height 16
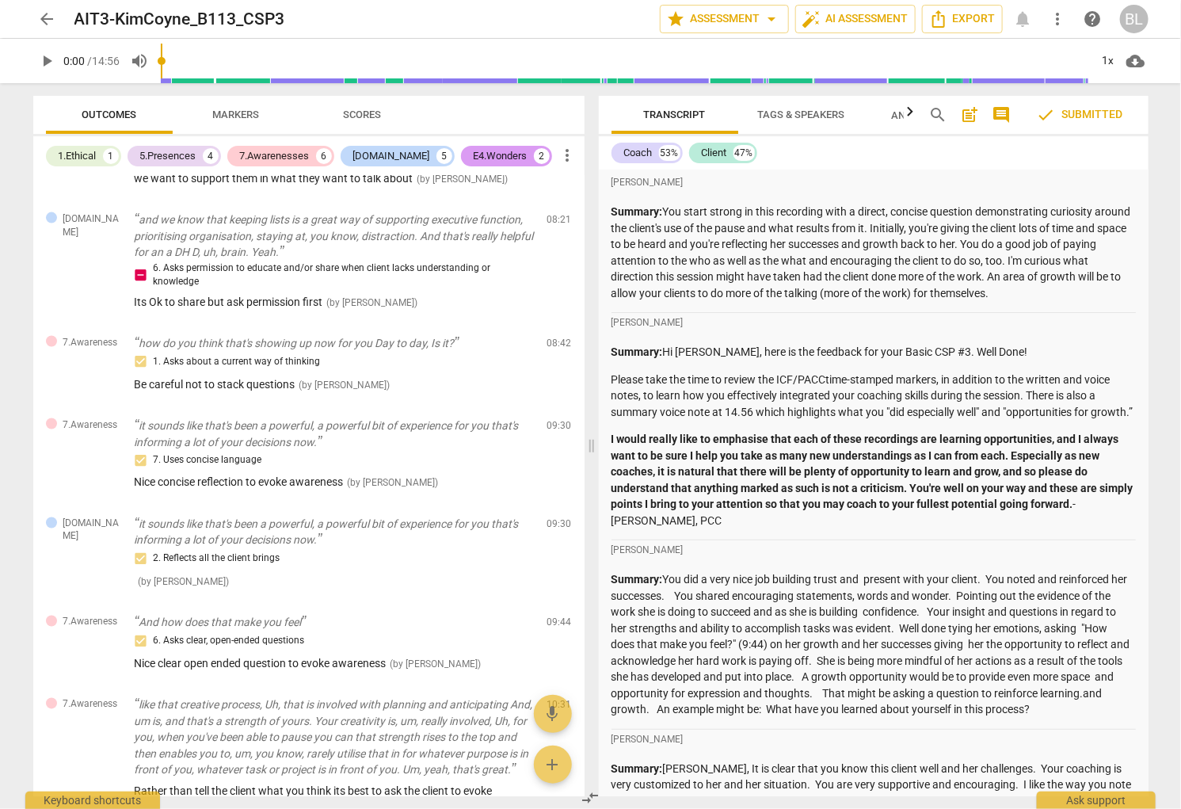
click at [474, 150] on div "E4.Wonders" at bounding box center [501, 156] width 54 height 16
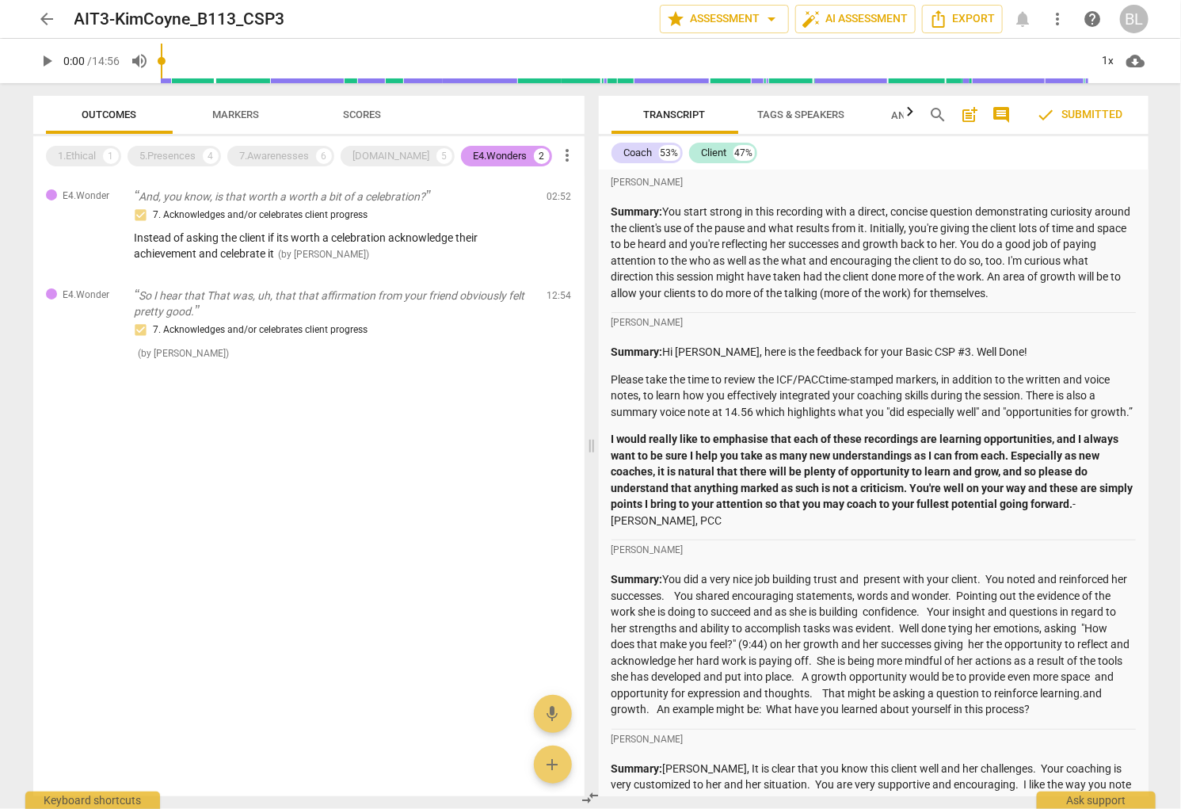
scroll to position [0, 0]
click at [474, 152] on div "E4.Wonders" at bounding box center [501, 156] width 54 height 16
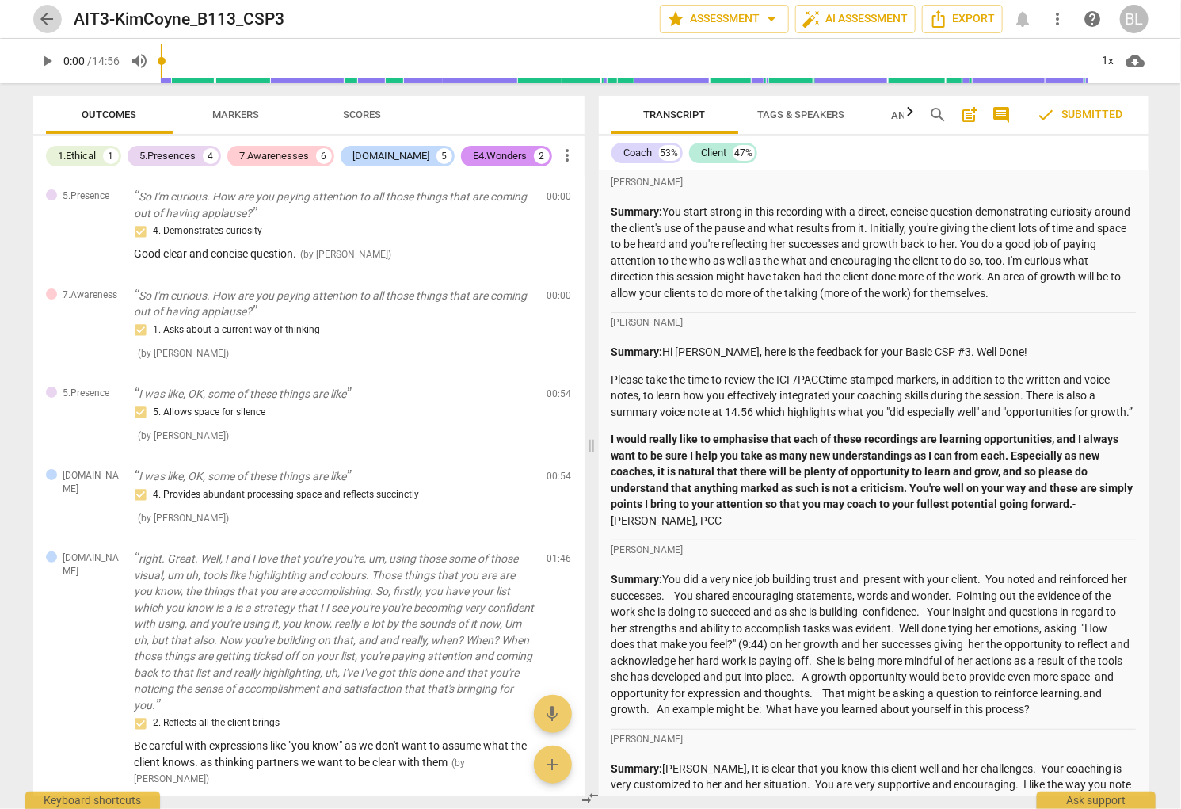
click at [45, 17] on span "arrow_back" at bounding box center [47, 19] width 19 height 19
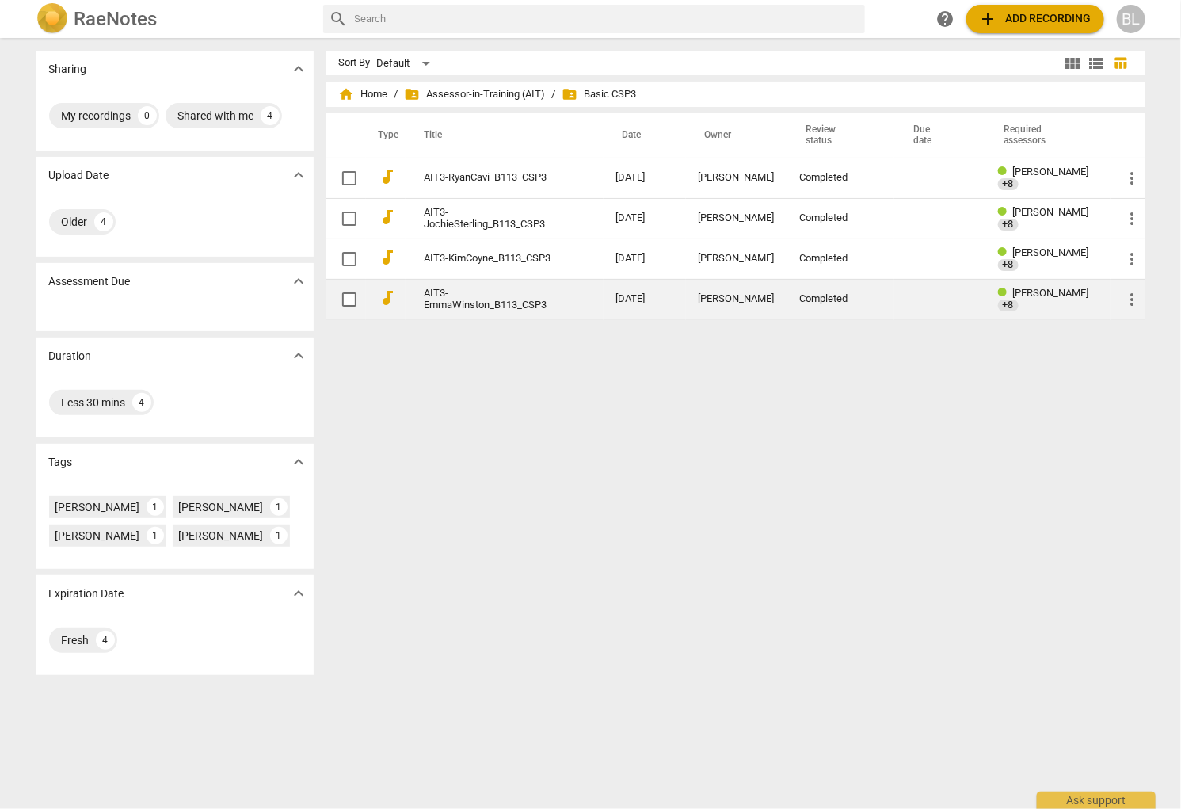
click at [1013, 299] on span "[PERSON_NAME]" at bounding box center [1051, 293] width 76 height 12
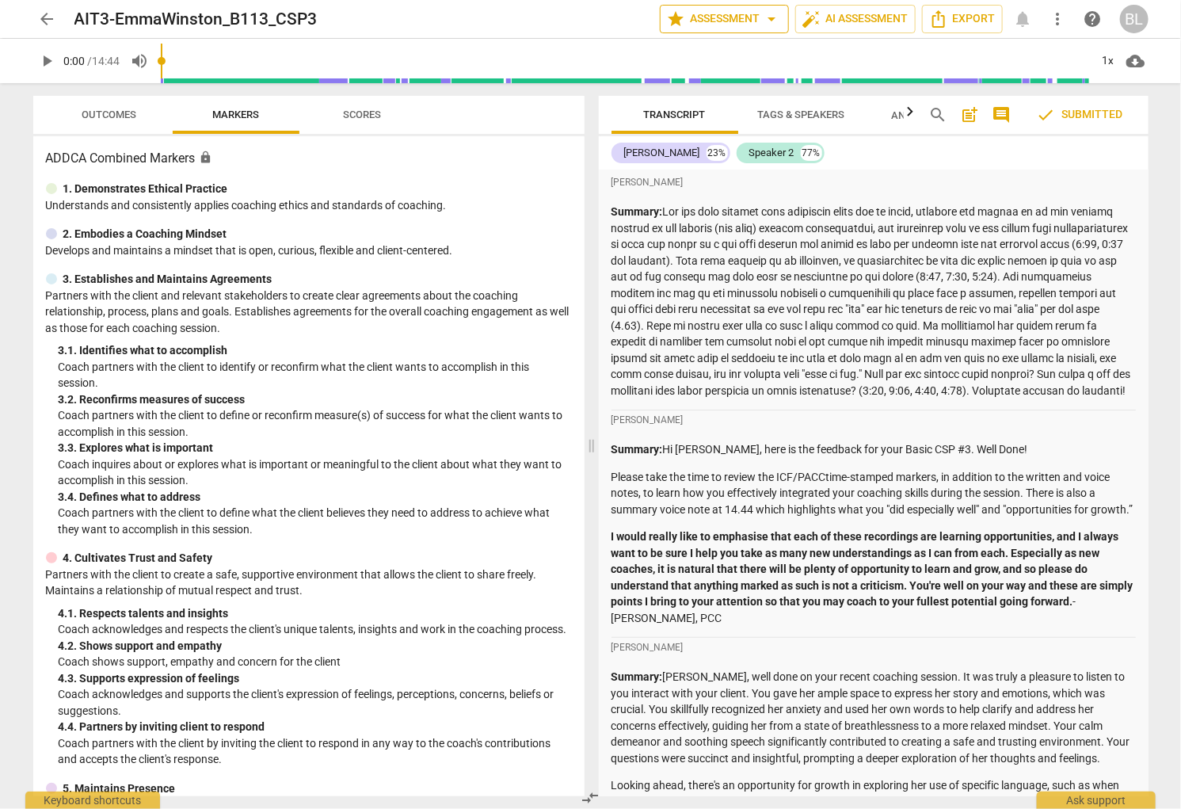
click at [735, 16] on span "star Assessment arrow_drop_down" at bounding box center [724, 19] width 115 height 19
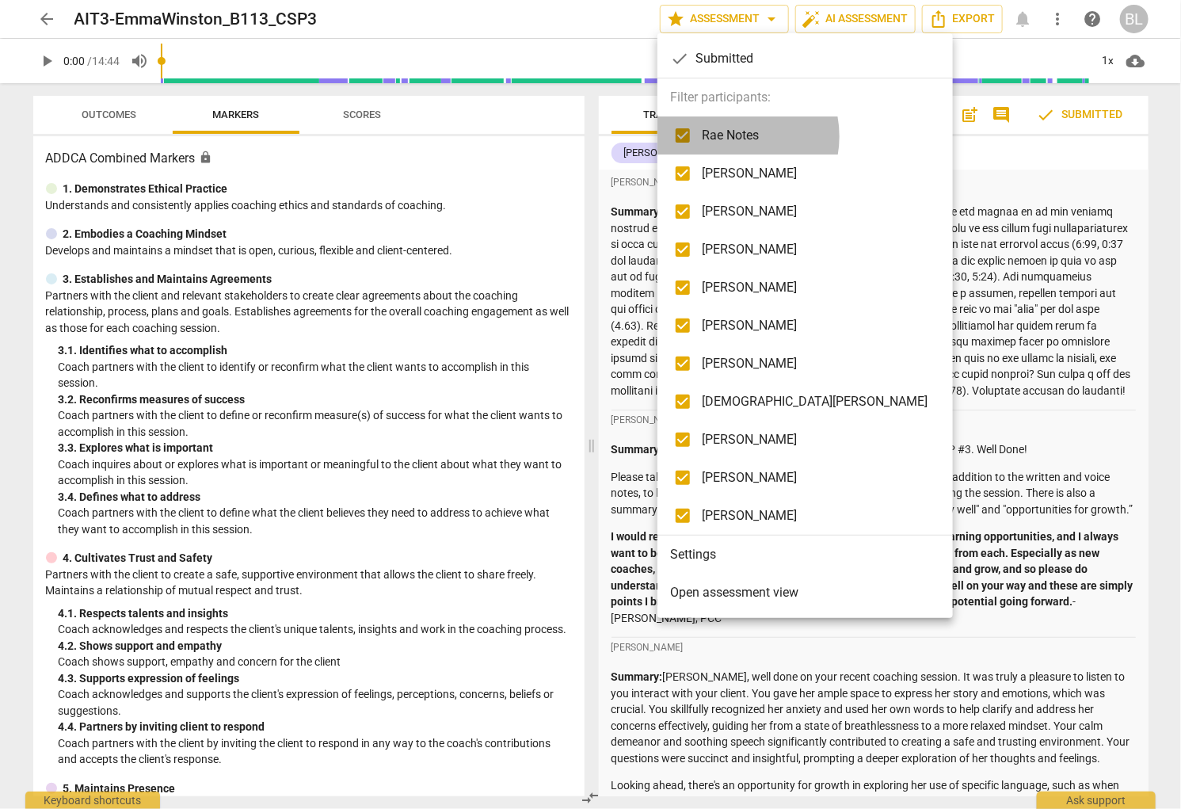
drag, startPoint x: 733, startPoint y: 136, endPoint x: 733, endPoint y: 169, distance: 33.3
click at [733, 139] on span "Rae Notes" at bounding box center [815, 135] width 226 height 19
checkbox input "false"
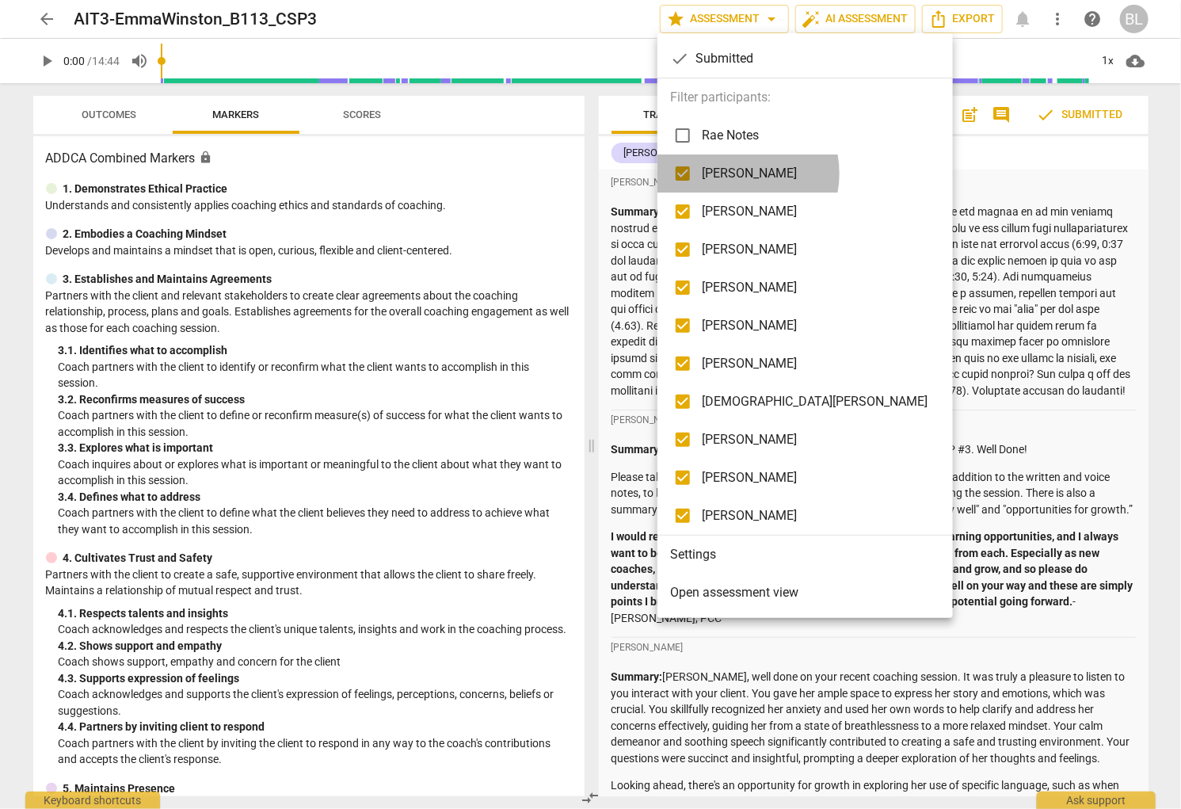
drag, startPoint x: 733, startPoint y: 173, endPoint x: 733, endPoint y: 201, distance: 27.7
click at [733, 174] on span "[PERSON_NAME]" at bounding box center [815, 173] width 226 height 19
checkbox input "false"
drag, startPoint x: 733, startPoint y: 210, endPoint x: 733, endPoint y: 248, distance: 38.0
click at [733, 210] on span "[PERSON_NAME]" at bounding box center [815, 211] width 226 height 19
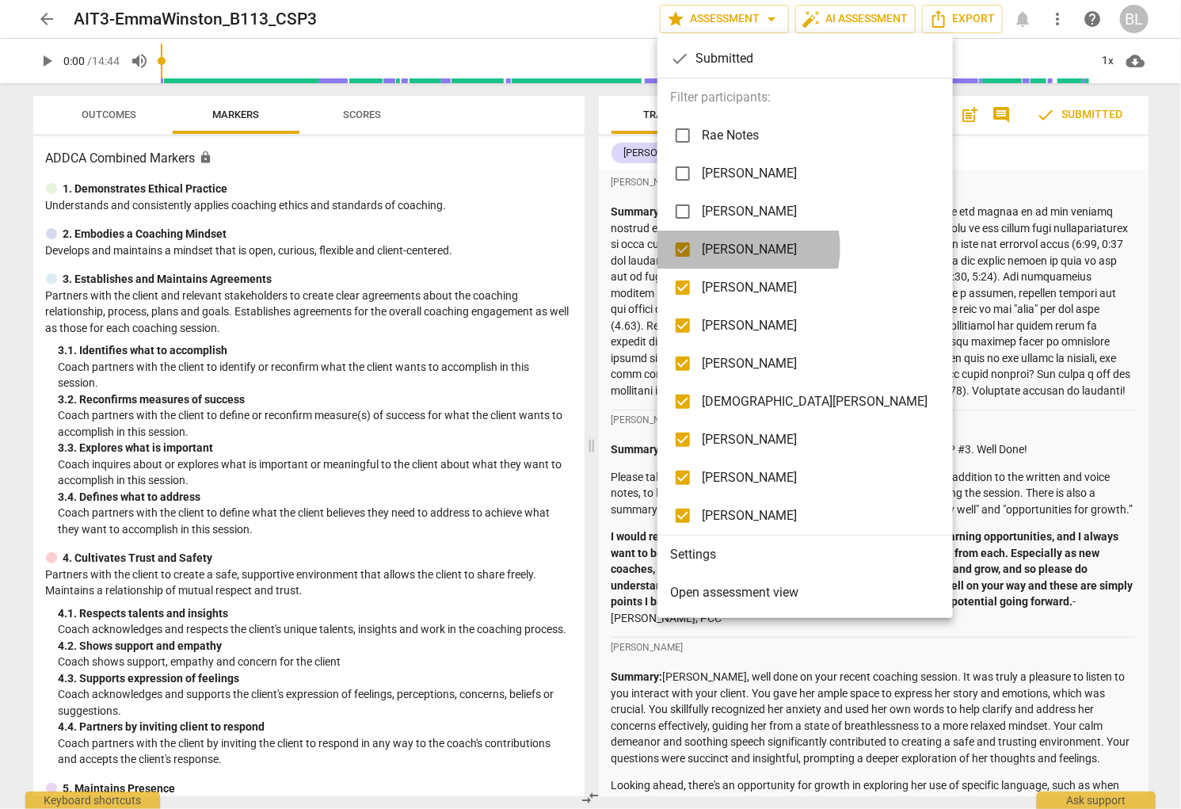
click at [733, 248] on span "[PERSON_NAME]" at bounding box center [815, 249] width 226 height 19
click at [731, 287] on span "[PERSON_NAME]" at bounding box center [815, 287] width 226 height 19
checkbox input "false"
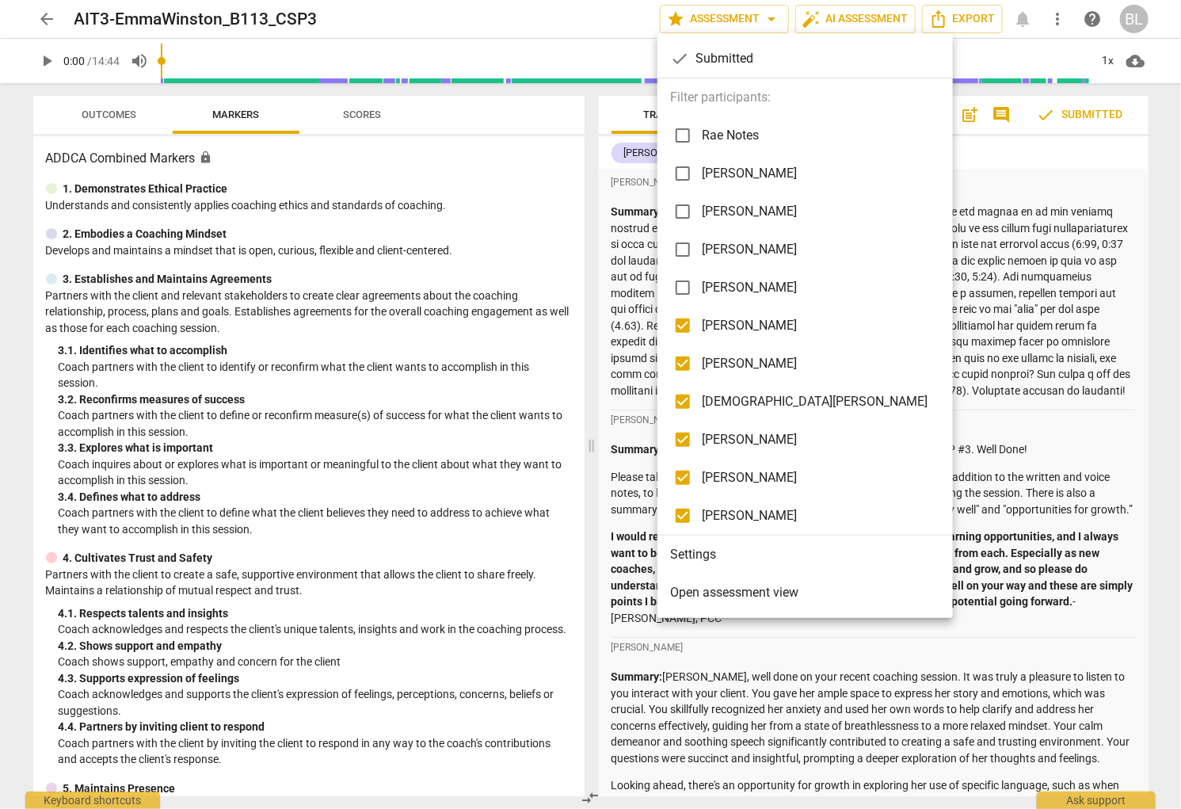
drag, startPoint x: 729, startPoint y: 319, endPoint x: 729, endPoint y: 331, distance: 11.9
click at [729, 321] on span "[PERSON_NAME]" at bounding box center [815, 325] width 226 height 19
checkbox input "false"
drag, startPoint x: 728, startPoint y: 351, endPoint x: 728, endPoint y: 366, distance: 15.0
click at [728, 351] on li "[PERSON_NAME]" at bounding box center [804, 364] width 295 height 38
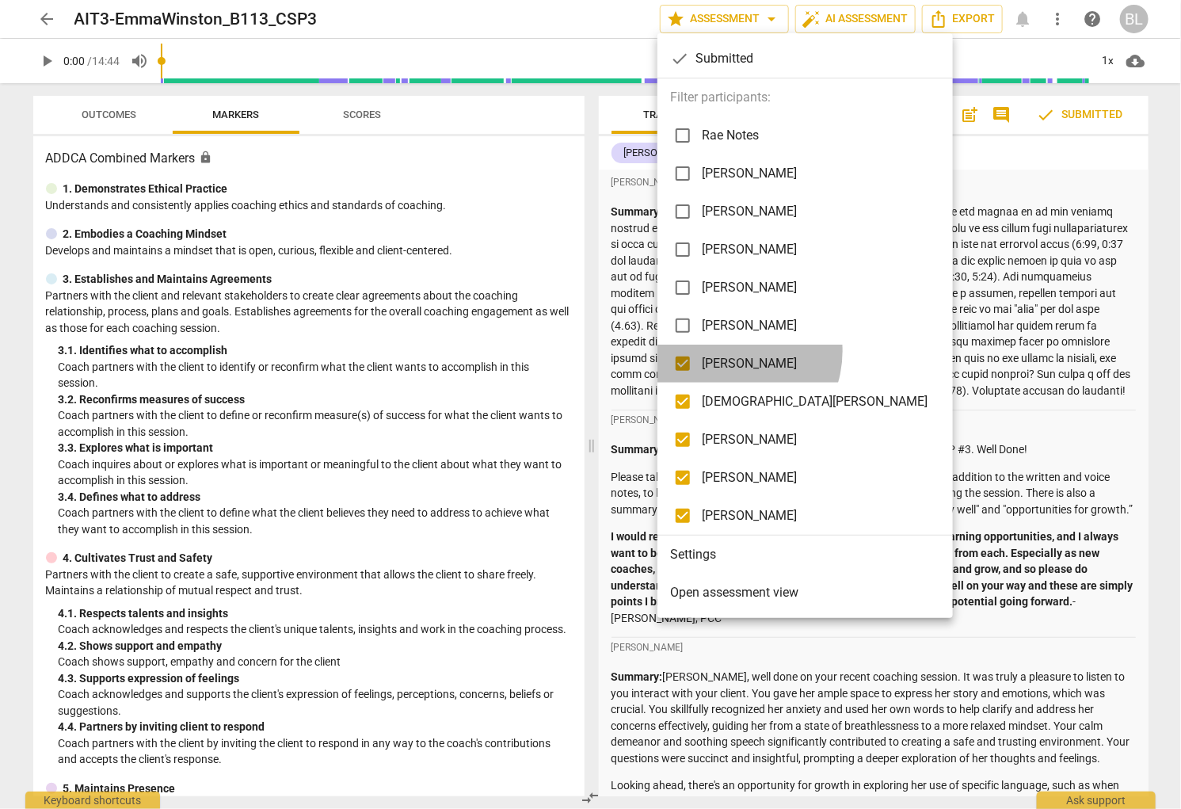
checkbox input "false"
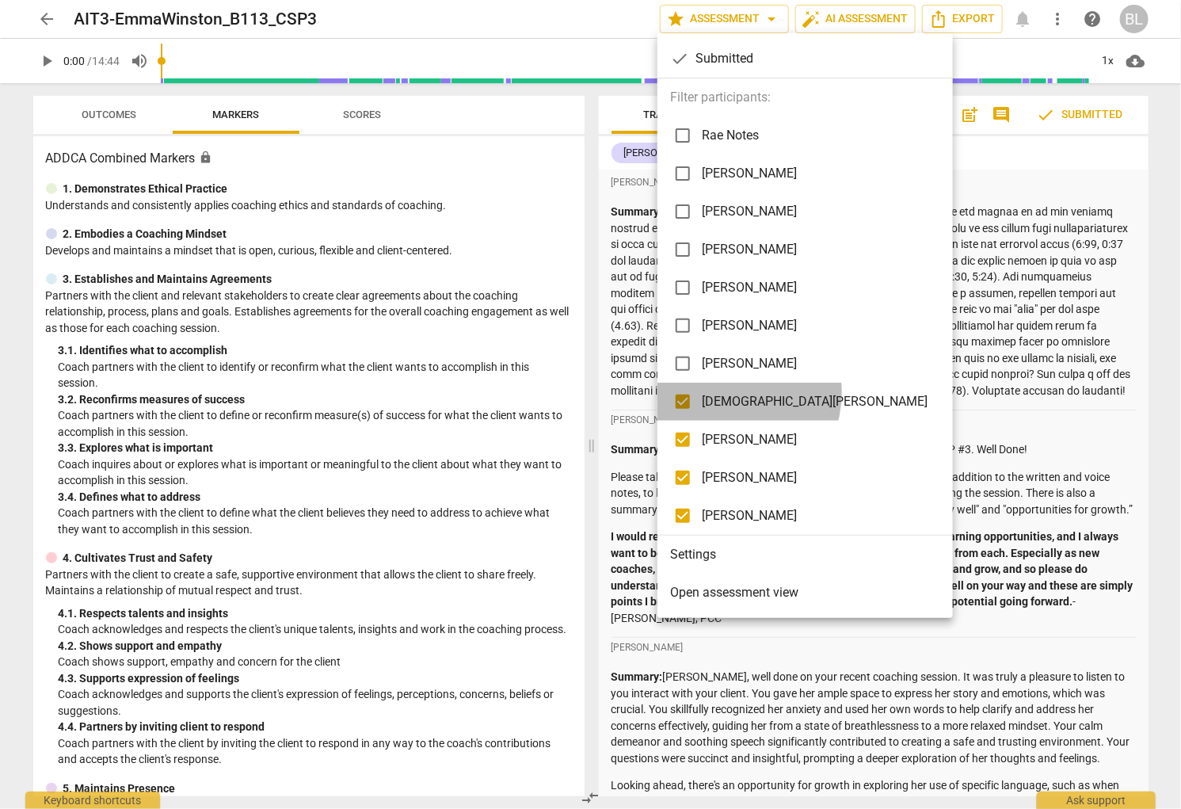
click at [723, 393] on span "[DEMOGRAPHIC_DATA][PERSON_NAME]" at bounding box center [815, 401] width 226 height 19
checkbox input "false"
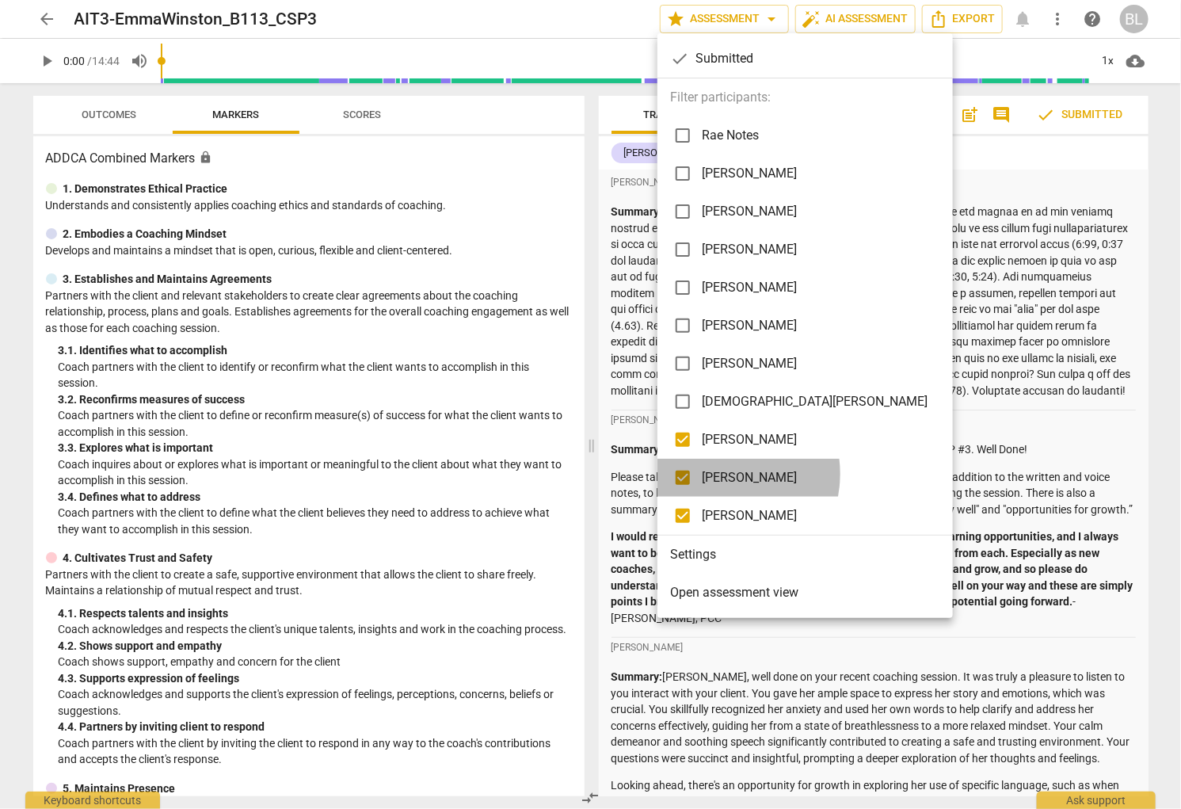
click at [716, 475] on span "[PERSON_NAME]" at bounding box center [815, 477] width 226 height 19
checkbox input "false"
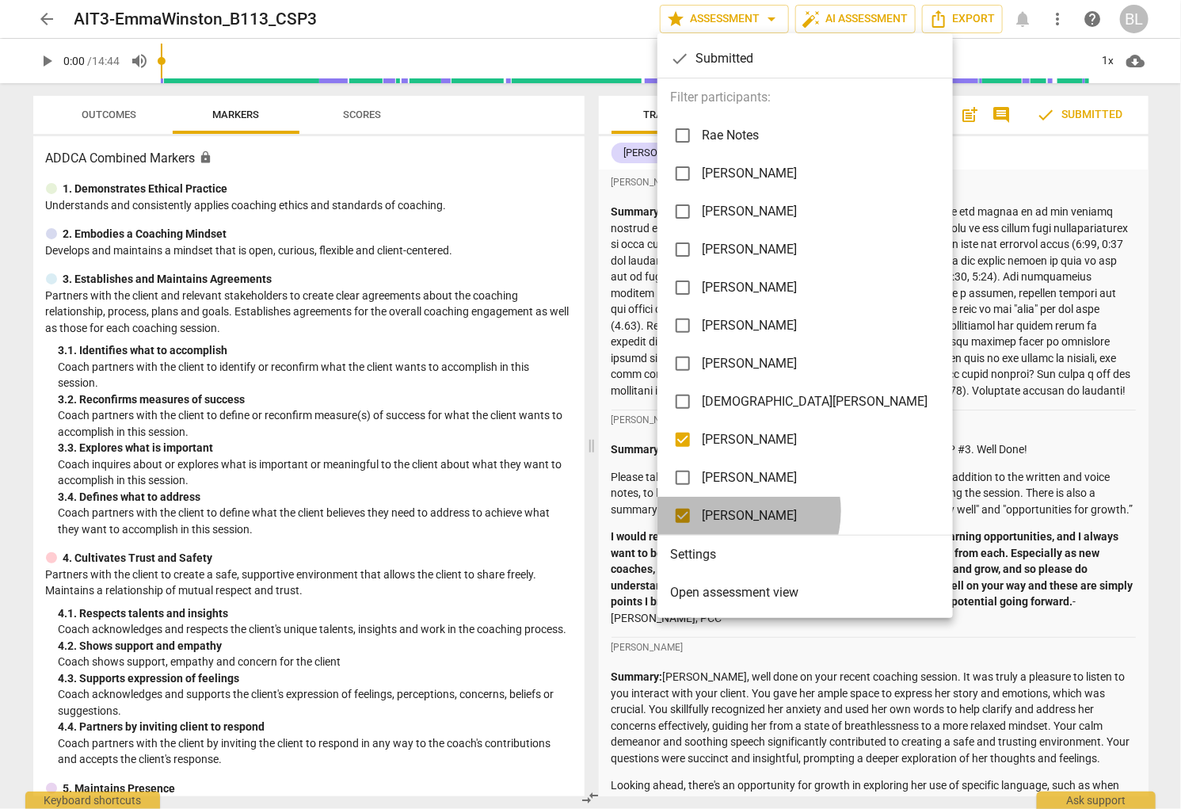
click at [737, 511] on span "[PERSON_NAME]" at bounding box center [815, 515] width 226 height 19
checkbox input "false"
click at [599, 284] on div at bounding box center [590, 404] width 1181 height 809
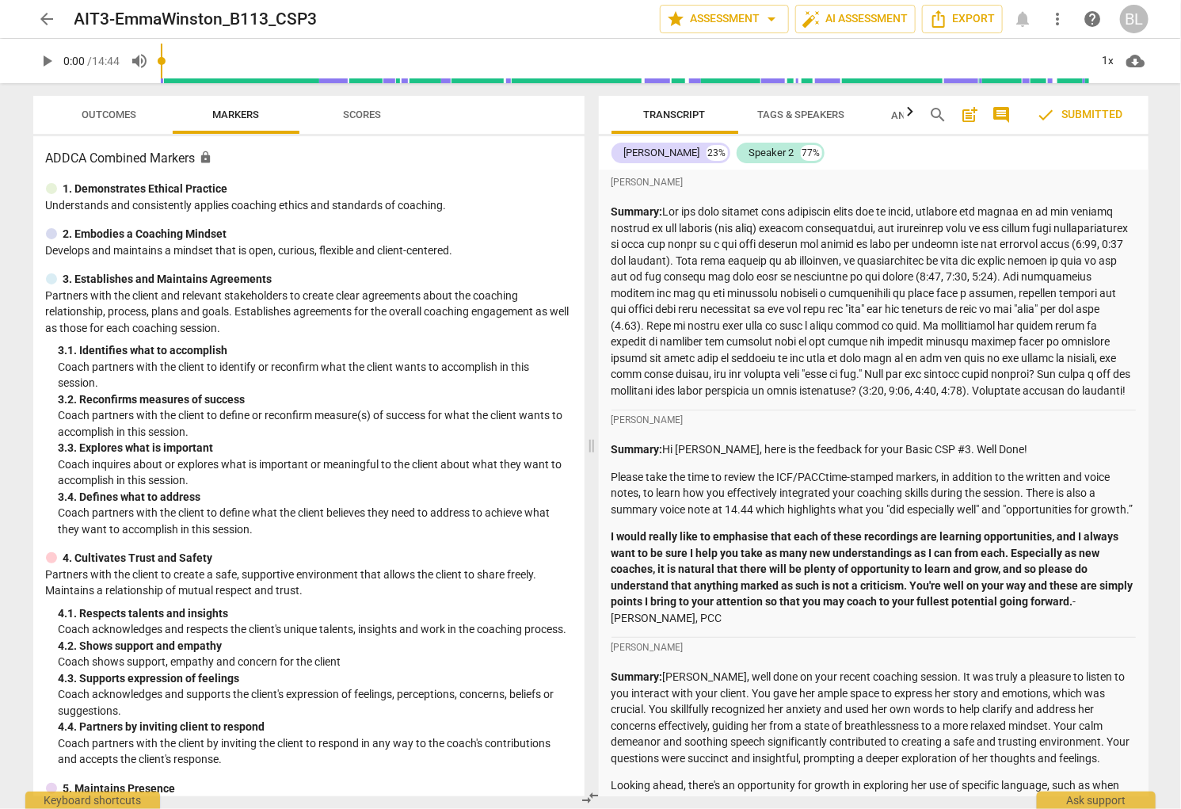
click at [94, 109] on span "Outcomes" at bounding box center [109, 115] width 93 height 21
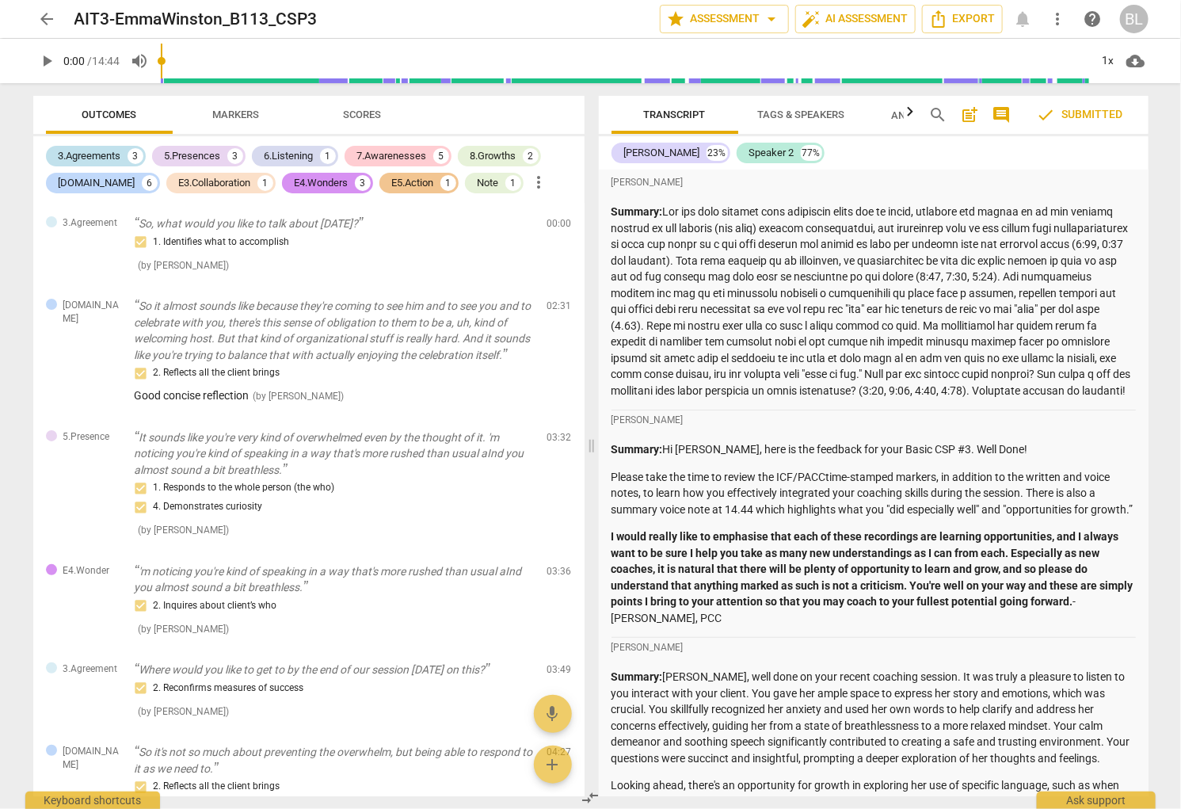
click at [86, 153] on div "3.Agreements" at bounding box center [90, 156] width 63 height 16
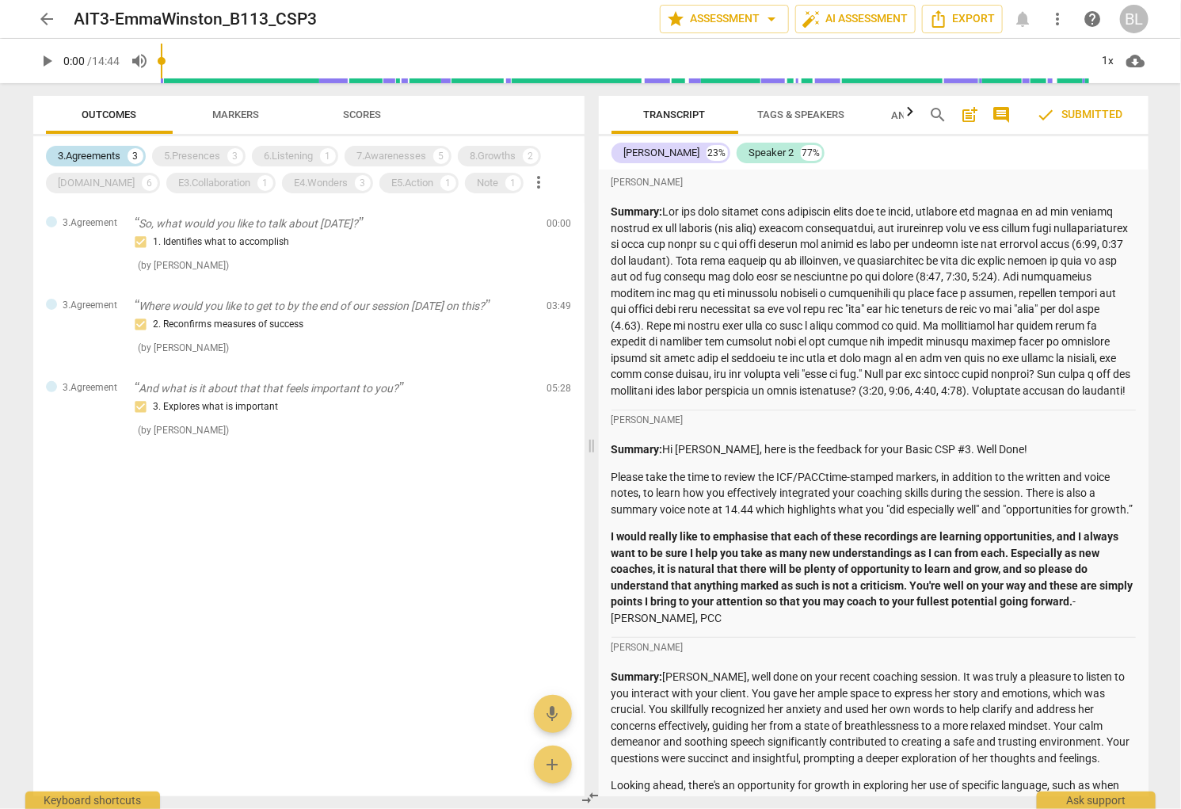
click at [119, 150] on div "3.Agreements" at bounding box center [90, 156] width 63 height 16
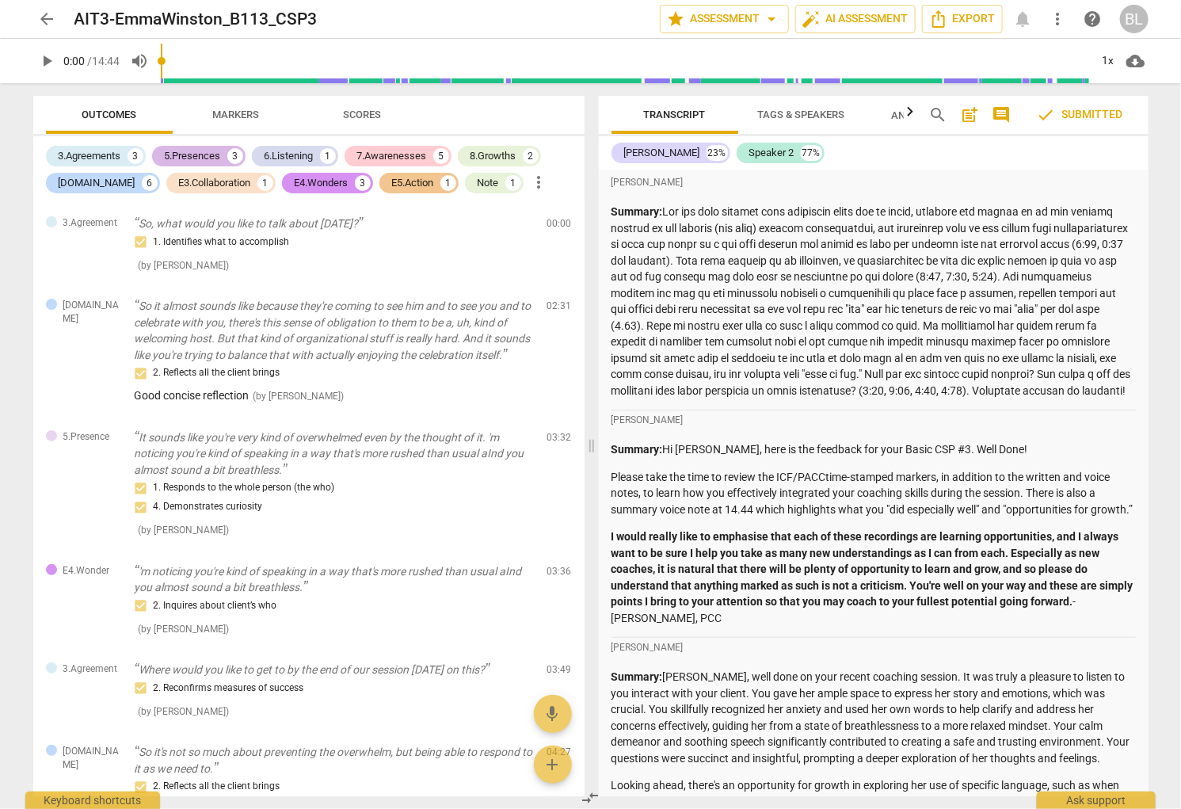
click at [195, 152] on div "5.Presences" at bounding box center [193, 156] width 56 height 16
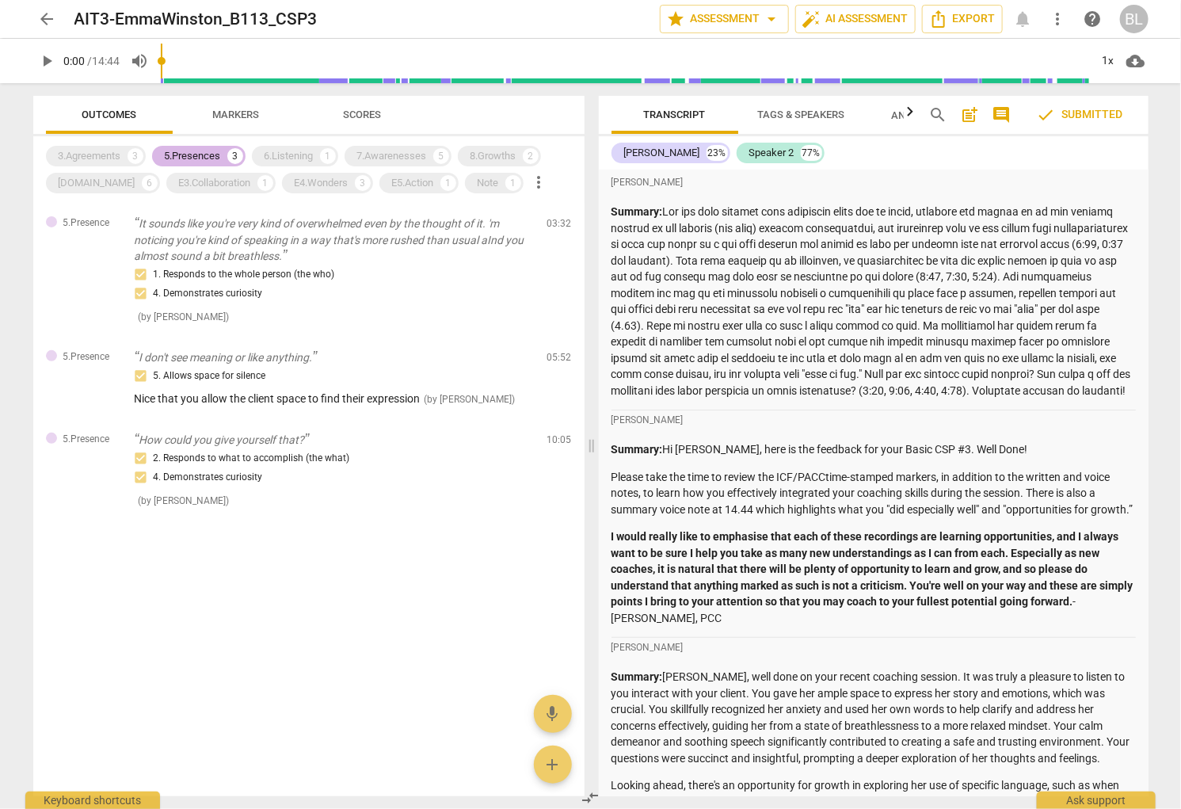
click at [194, 150] on div "5.Presences" at bounding box center [193, 156] width 56 height 16
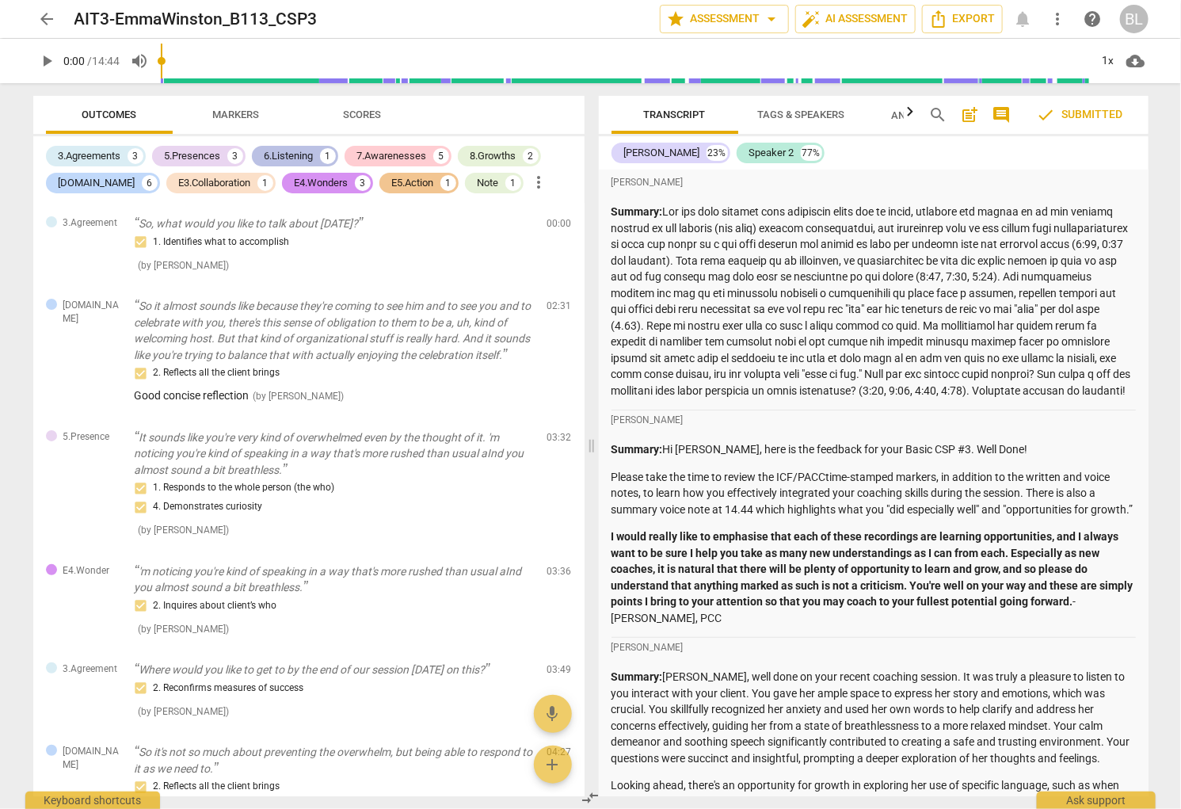
click at [296, 154] on div "6.Listening" at bounding box center [289, 156] width 49 height 16
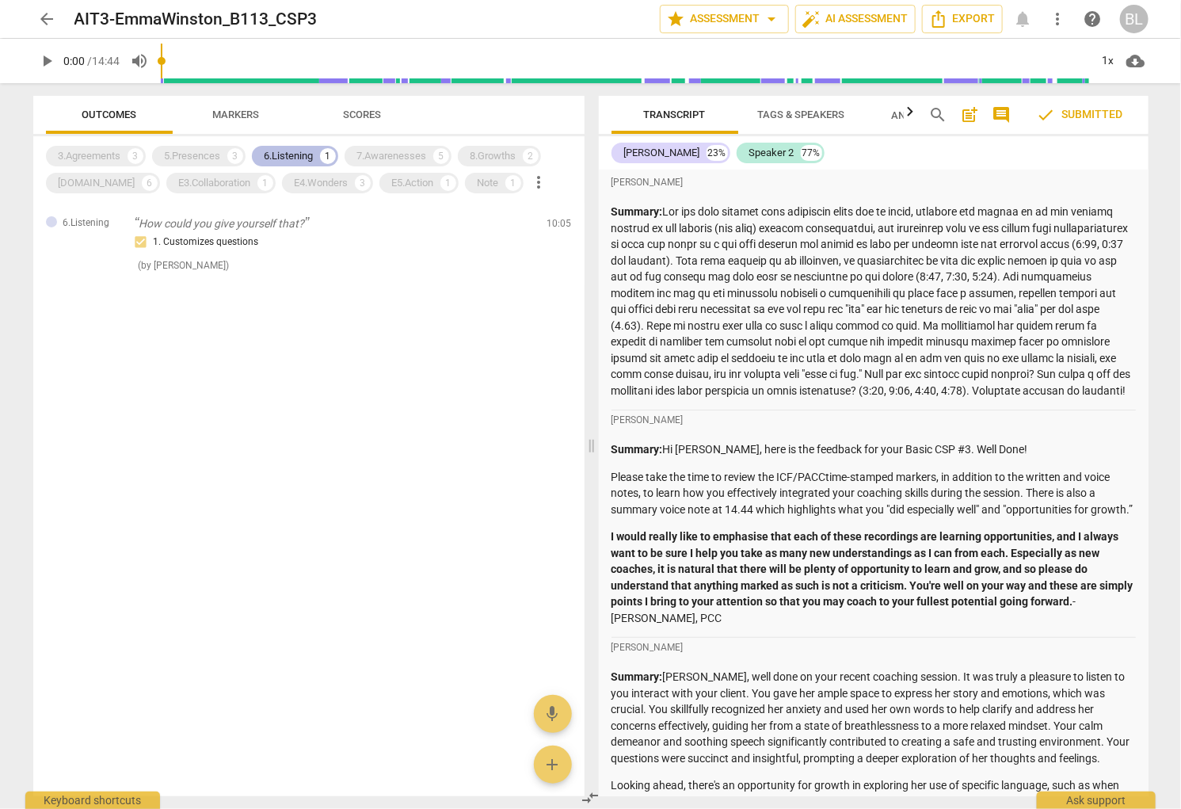
click at [295, 154] on div "6.Listening" at bounding box center [289, 156] width 49 height 16
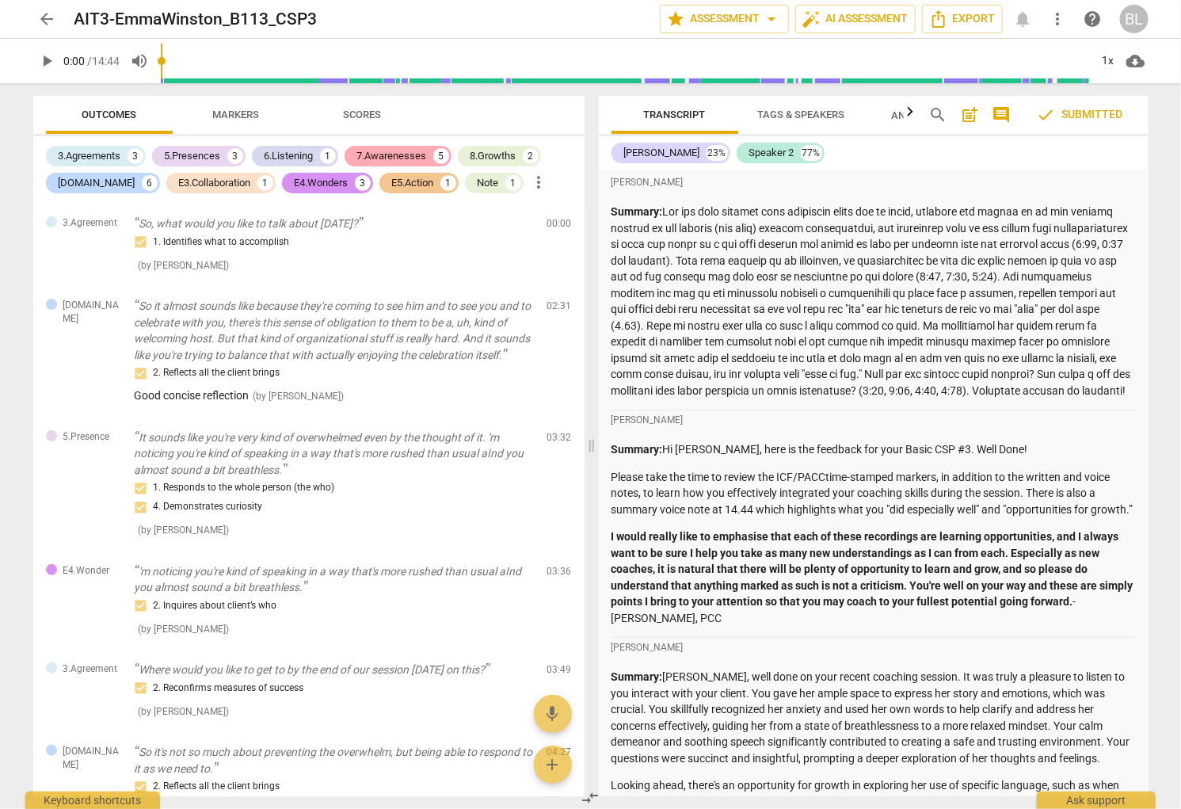
click at [405, 153] on div "7.Awarenesses" at bounding box center [392, 156] width 70 height 16
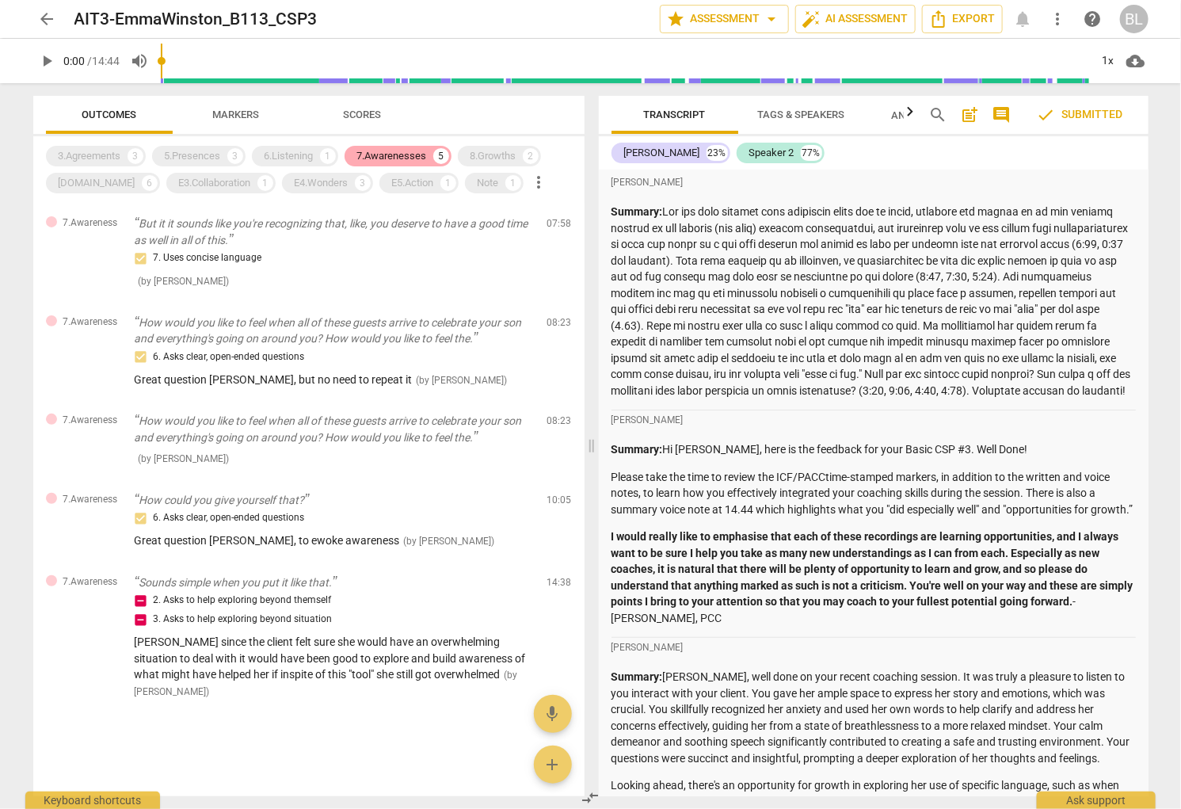
click at [403, 154] on div "7.Awarenesses" at bounding box center [392, 156] width 70 height 16
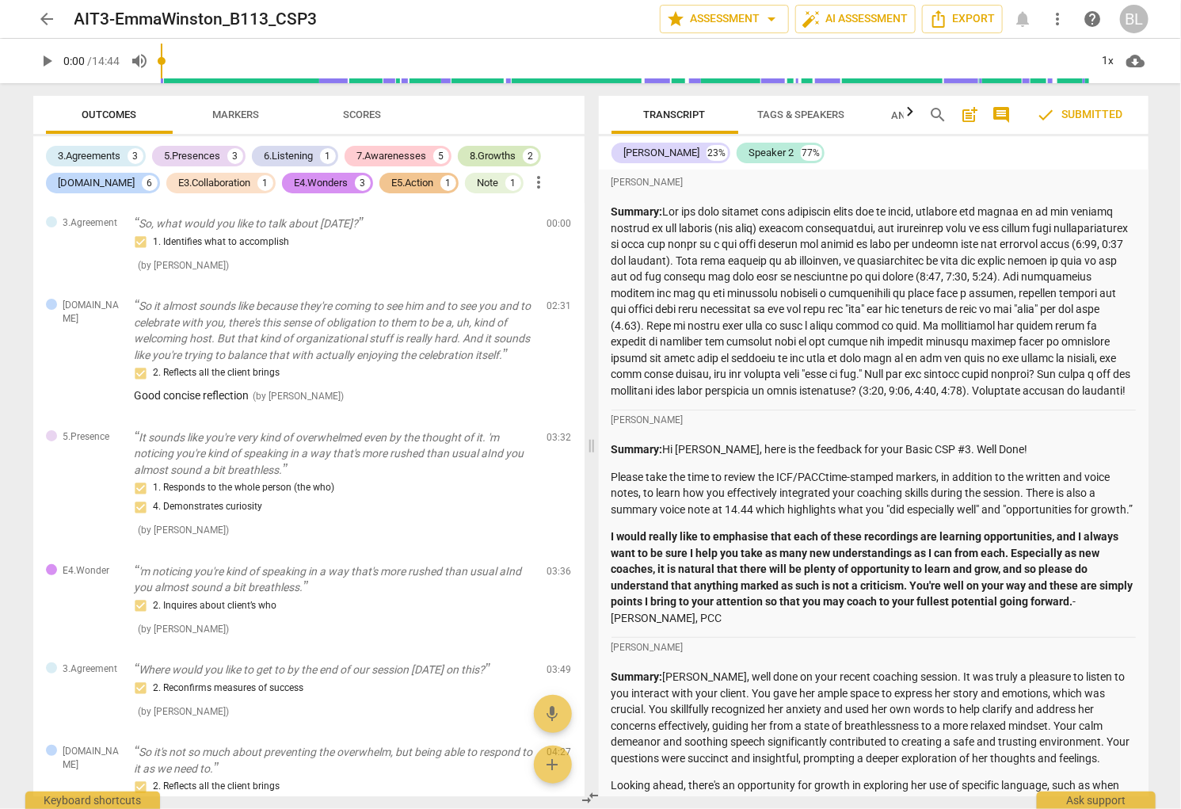
click at [496, 152] on div "8.Growths" at bounding box center [493, 156] width 46 height 16
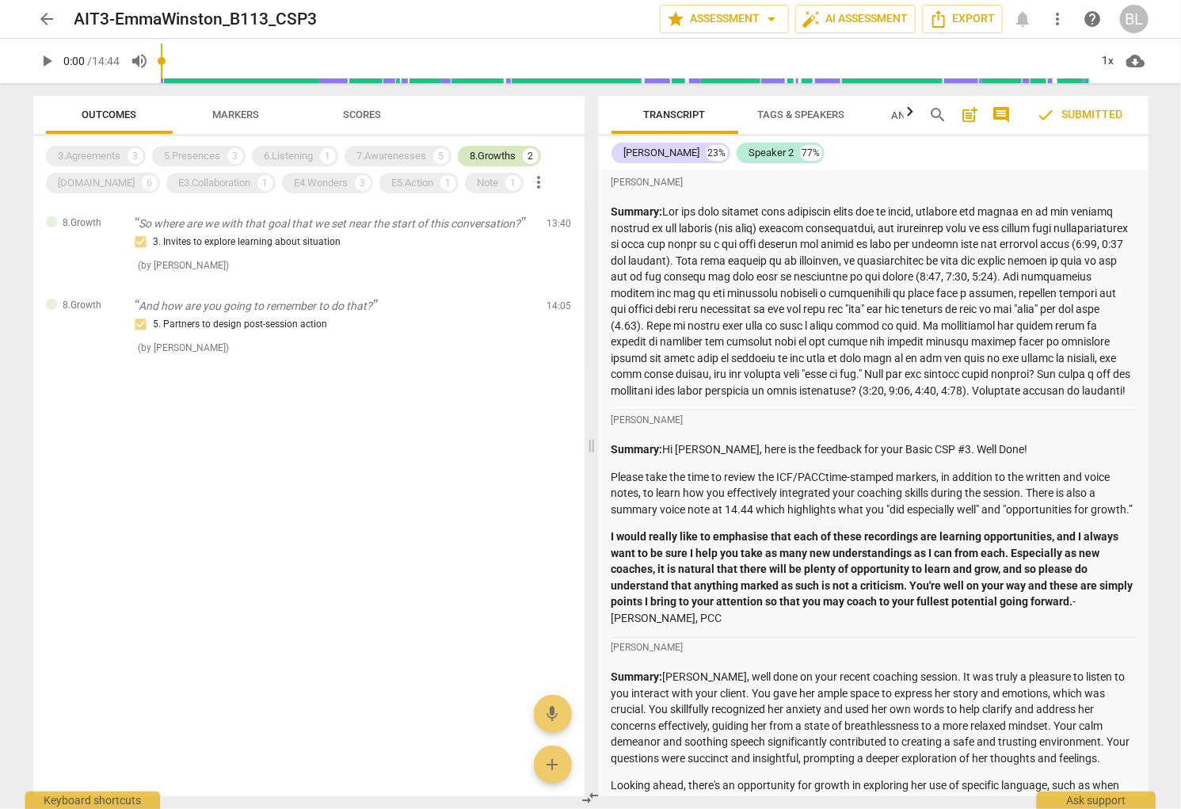
click at [492, 149] on div "8.Growths" at bounding box center [493, 156] width 46 height 16
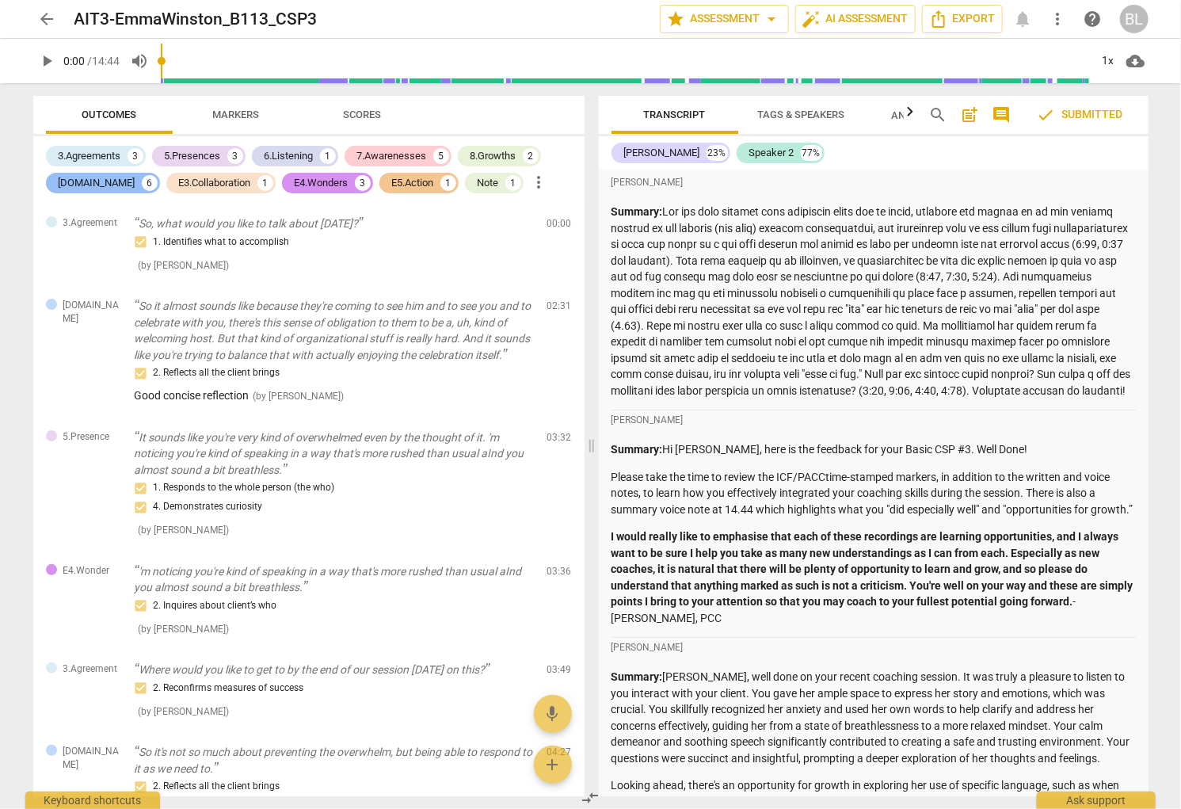
click at [93, 179] on div "[DOMAIN_NAME]" at bounding box center [97, 183] width 77 height 16
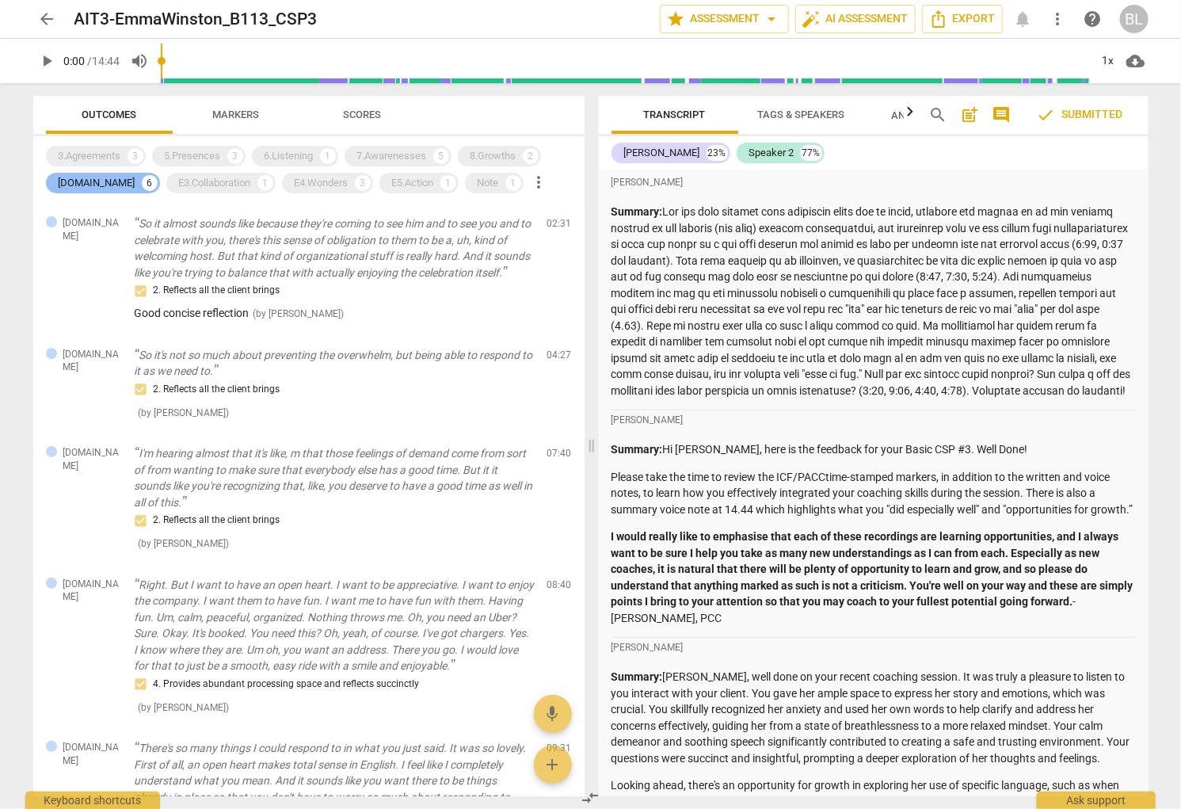
click at [73, 185] on div "[DOMAIN_NAME]" at bounding box center [97, 183] width 77 height 16
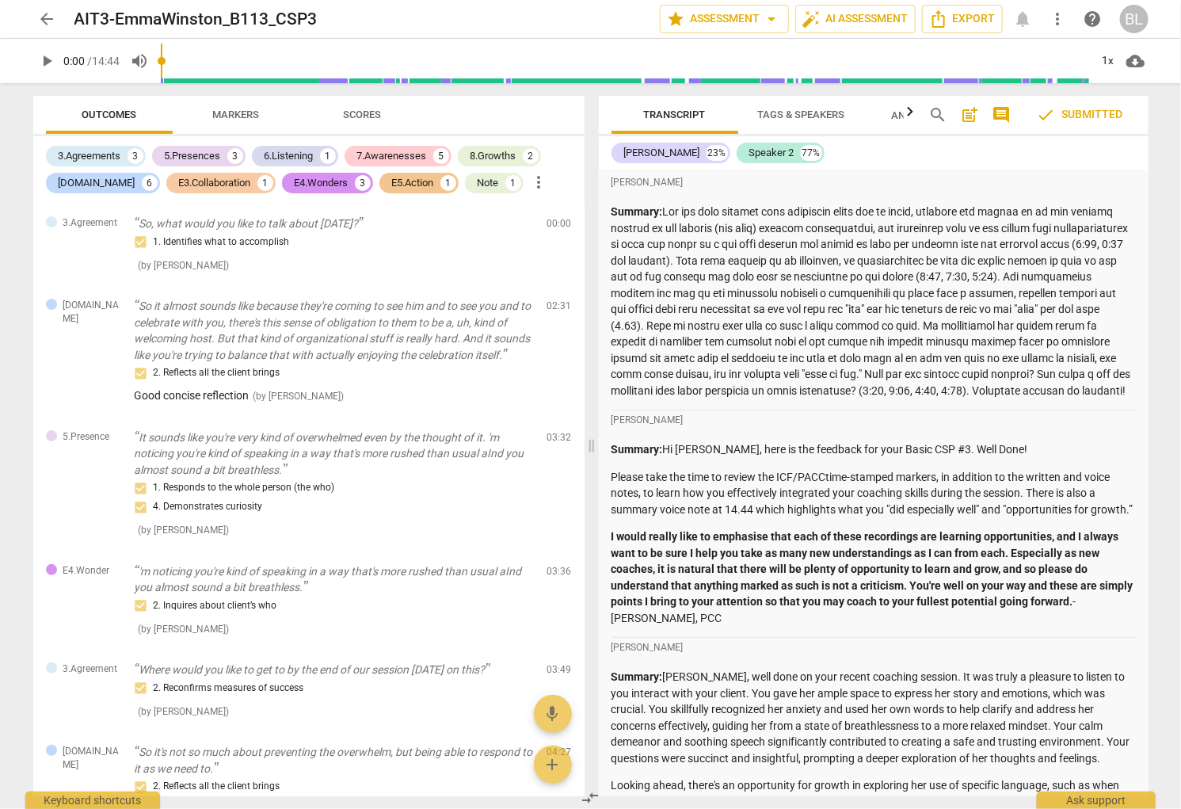
click at [196, 183] on div "E3.Collaboration" at bounding box center [215, 183] width 72 height 16
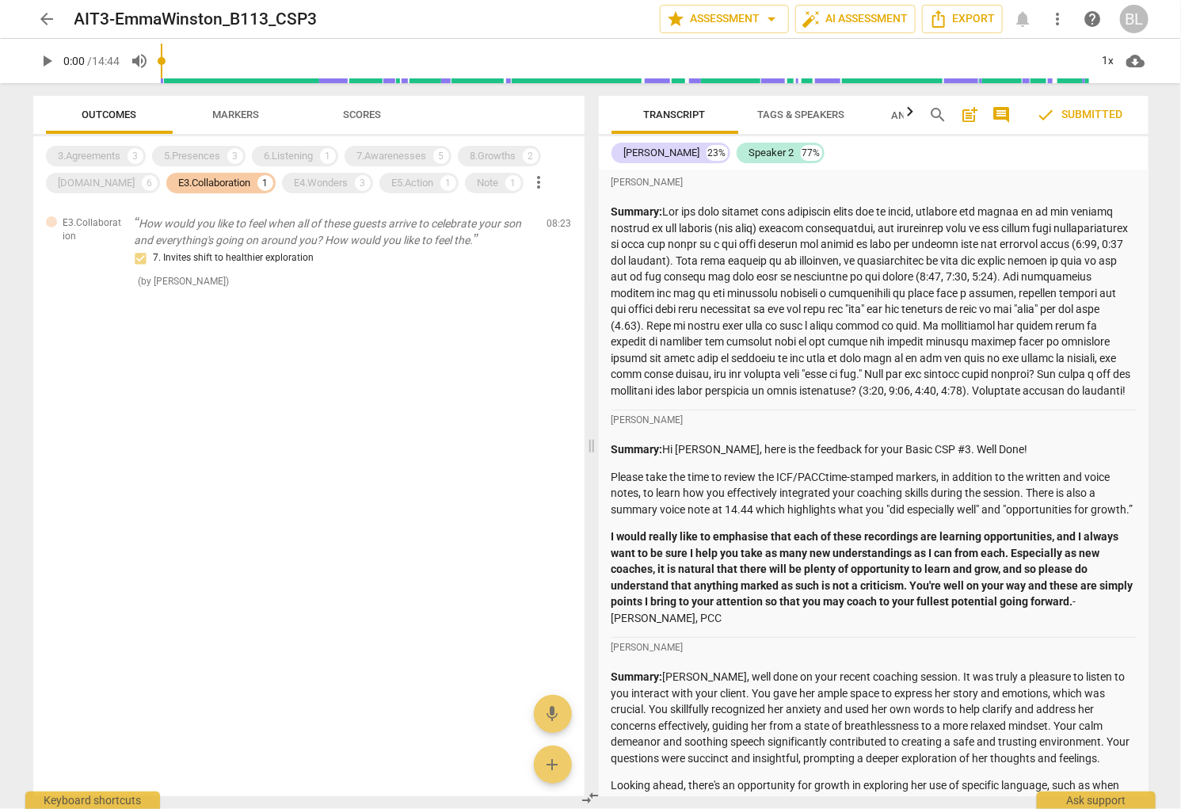
click at [196, 183] on div "E3.Collaboration" at bounding box center [215, 183] width 72 height 16
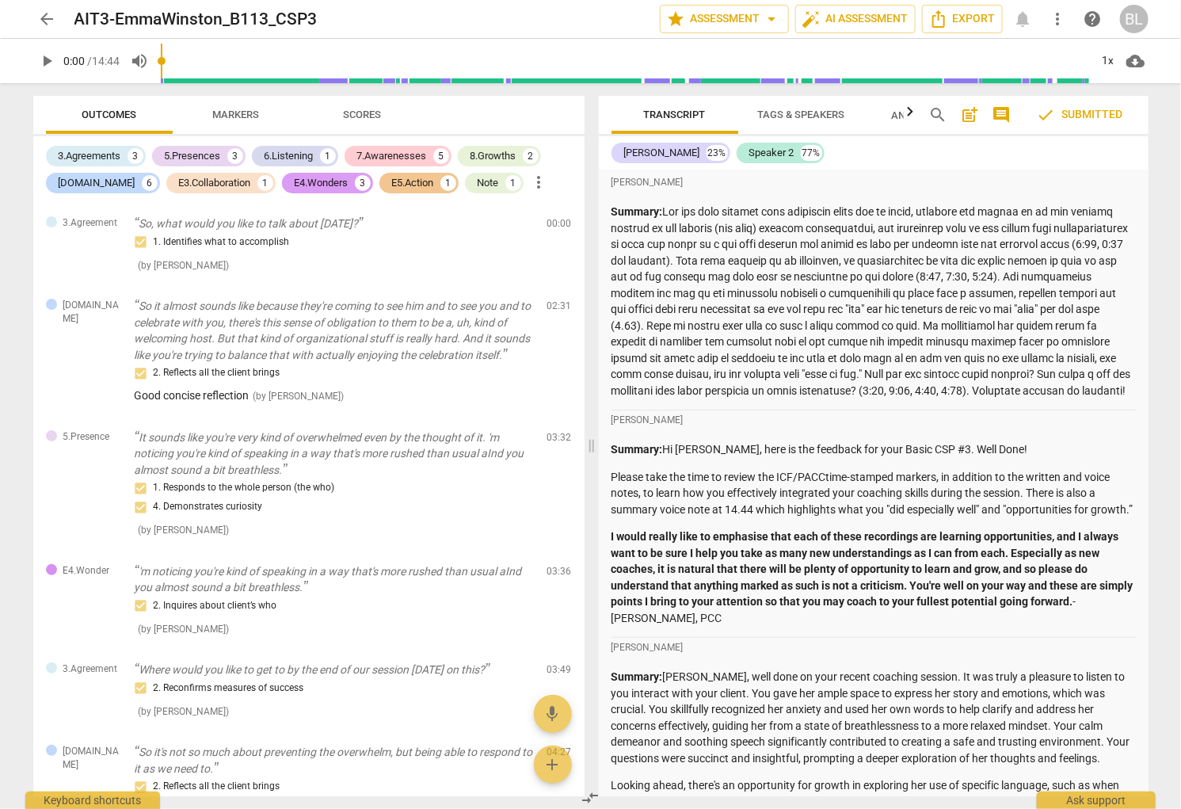
click at [295, 179] on div "E4.Wonders" at bounding box center [322, 183] width 54 height 16
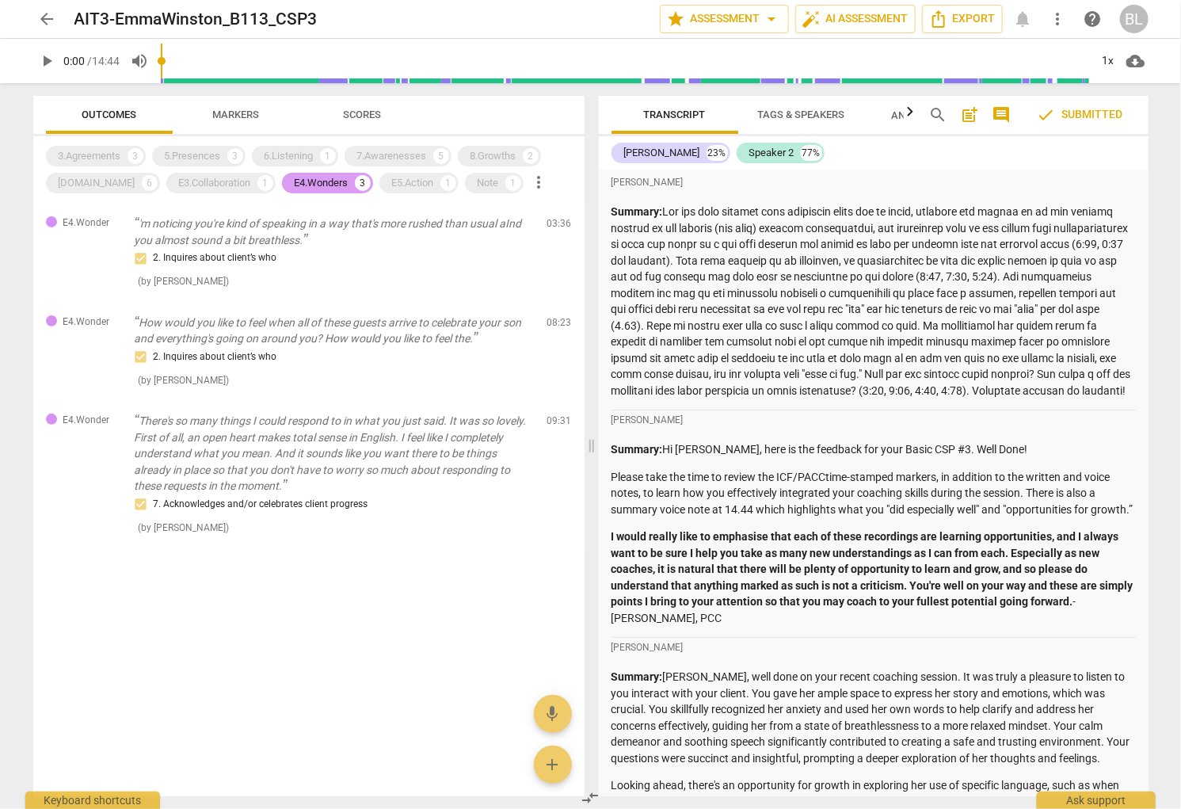
click at [295, 181] on div "E4.Wonders" at bounding box center [322, 183] width 54 height 16
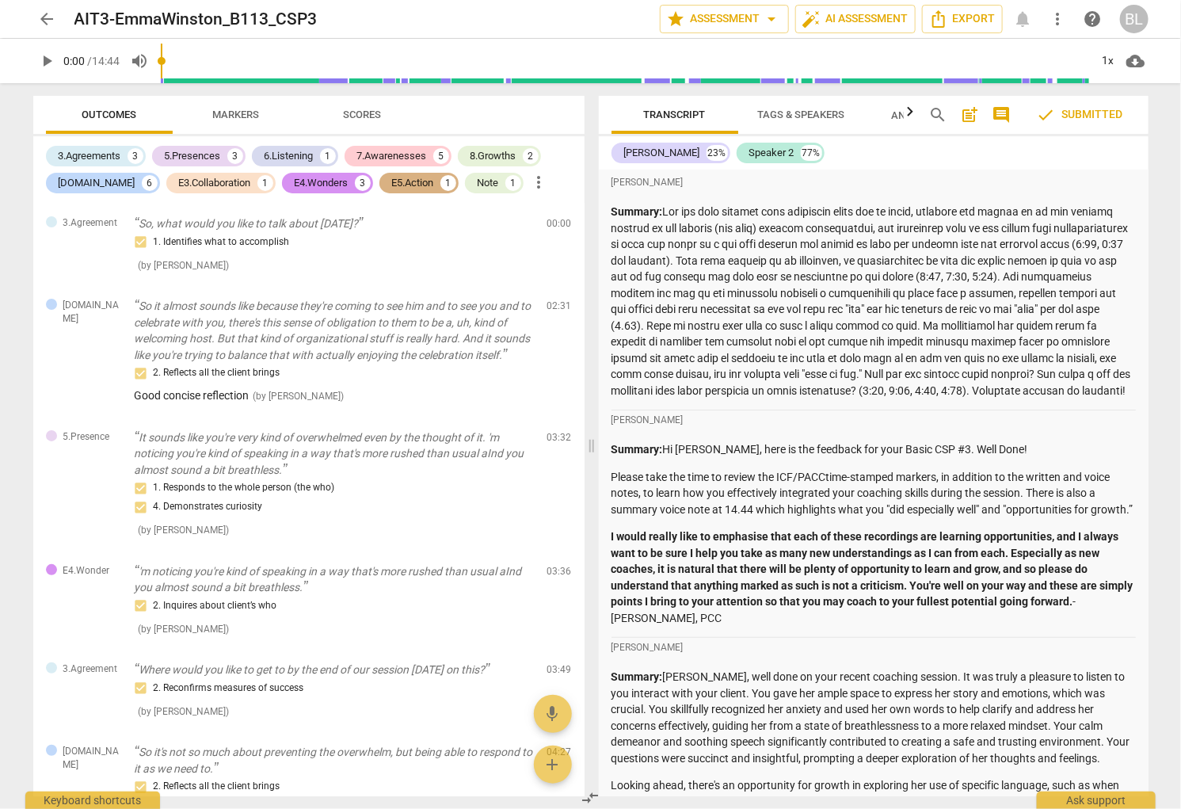
click at [392, 177] on div "E5.Action" at bounding box center [413, 183] width 42 height 16
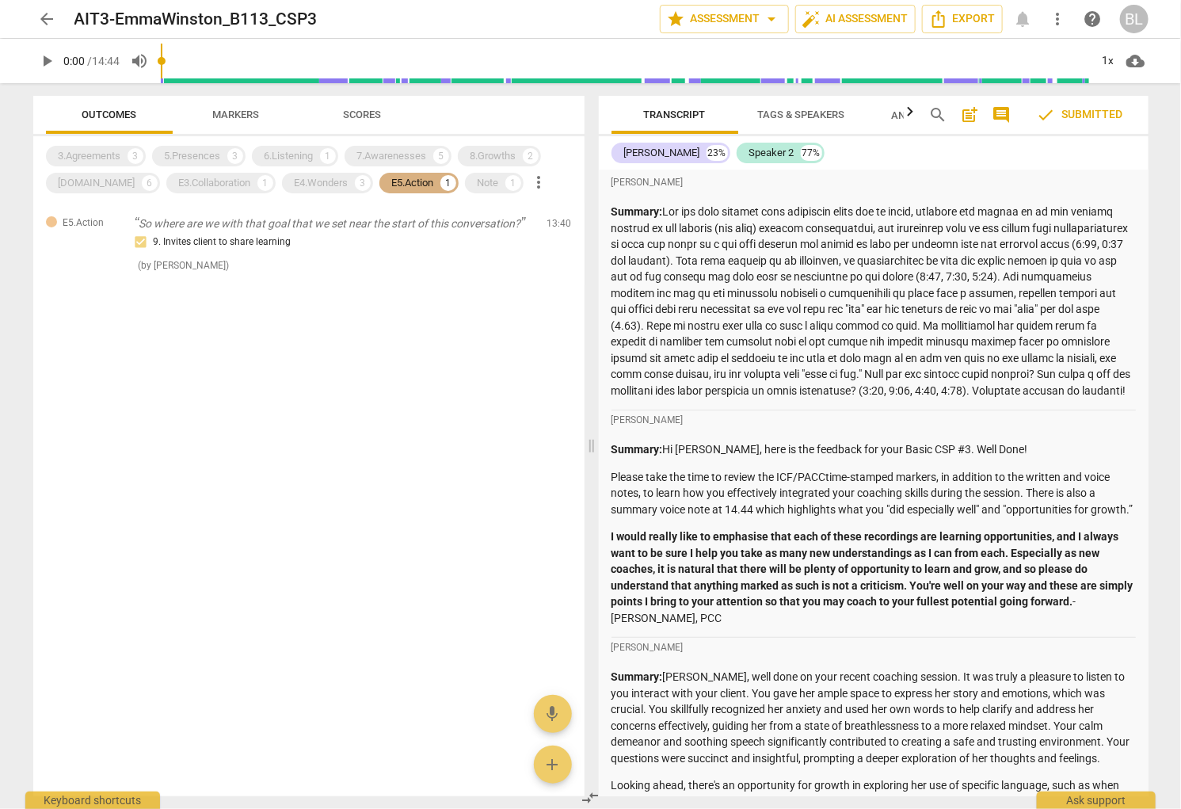
click at [392, 181] on div "E5.Action" at bounding box center [413, 183] width 42 height 16
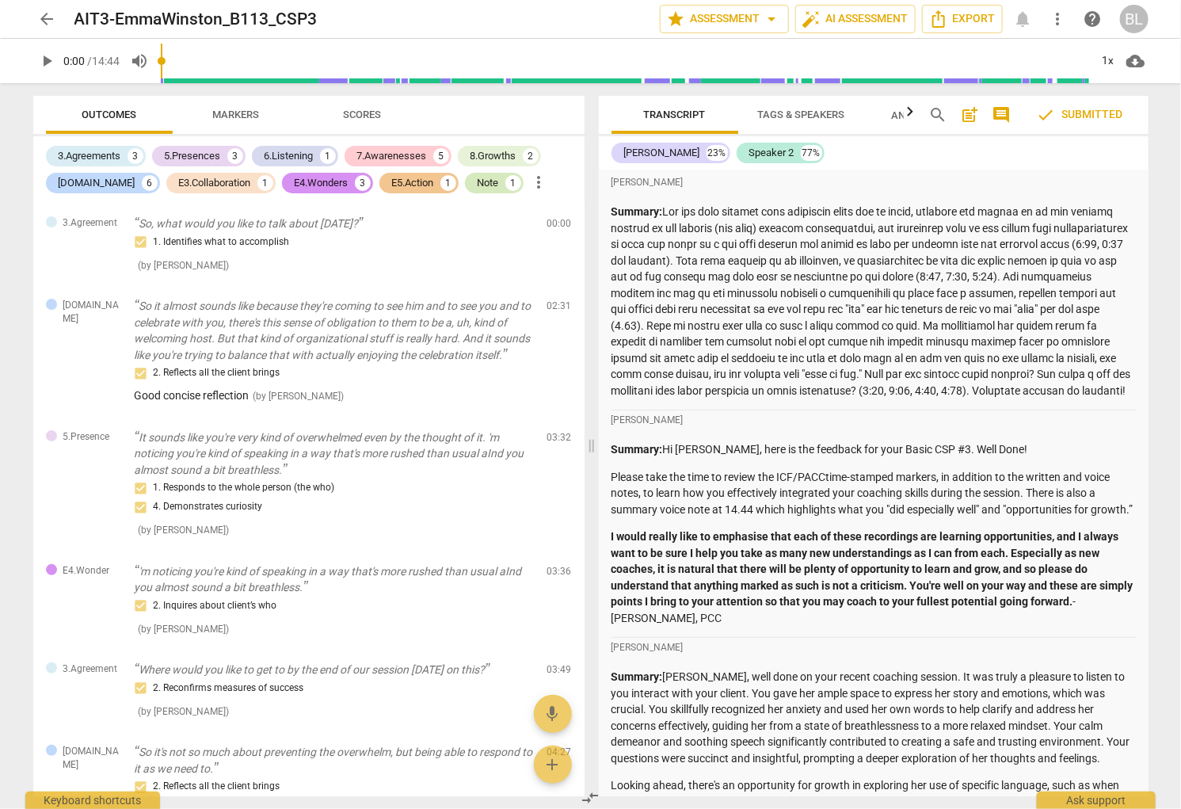
click at [478, 181] on div "Note" at bounding box center [488, 183] width 21 height 16
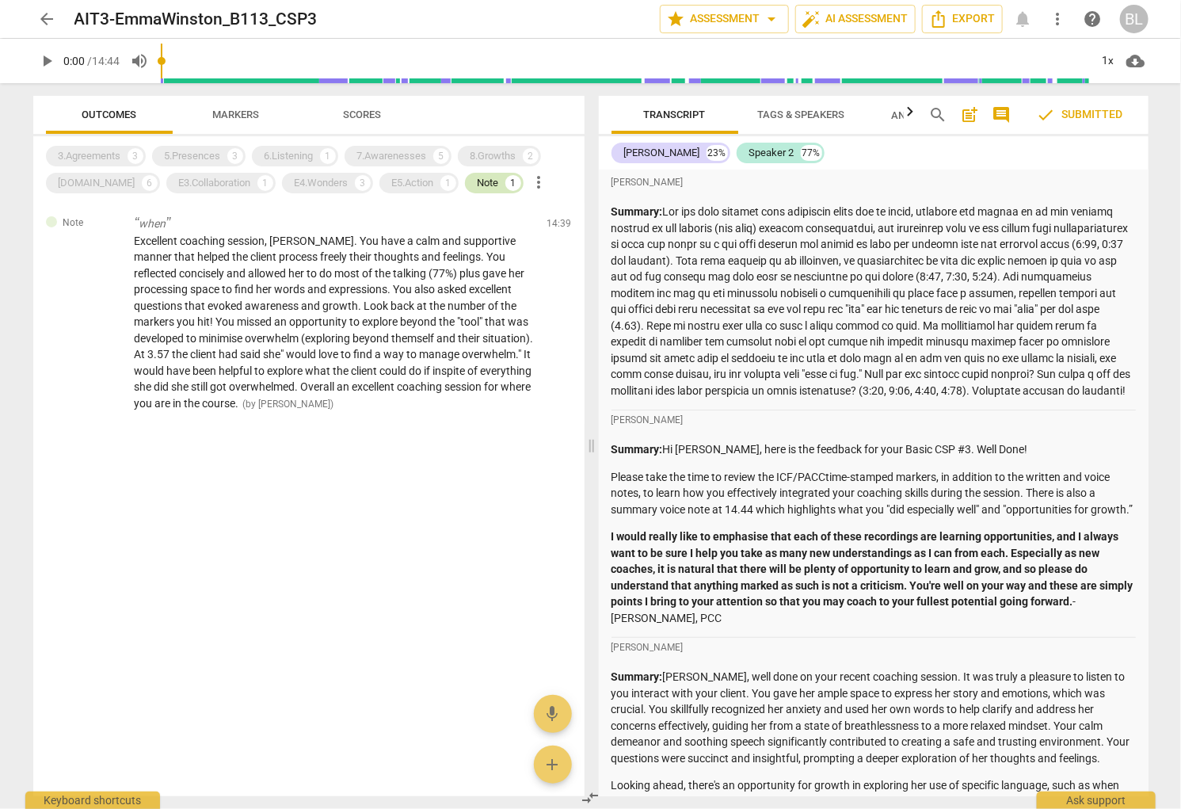
click at [465, 185] on div "Note 1" at bounding box center [494, 183] width 59 height 21
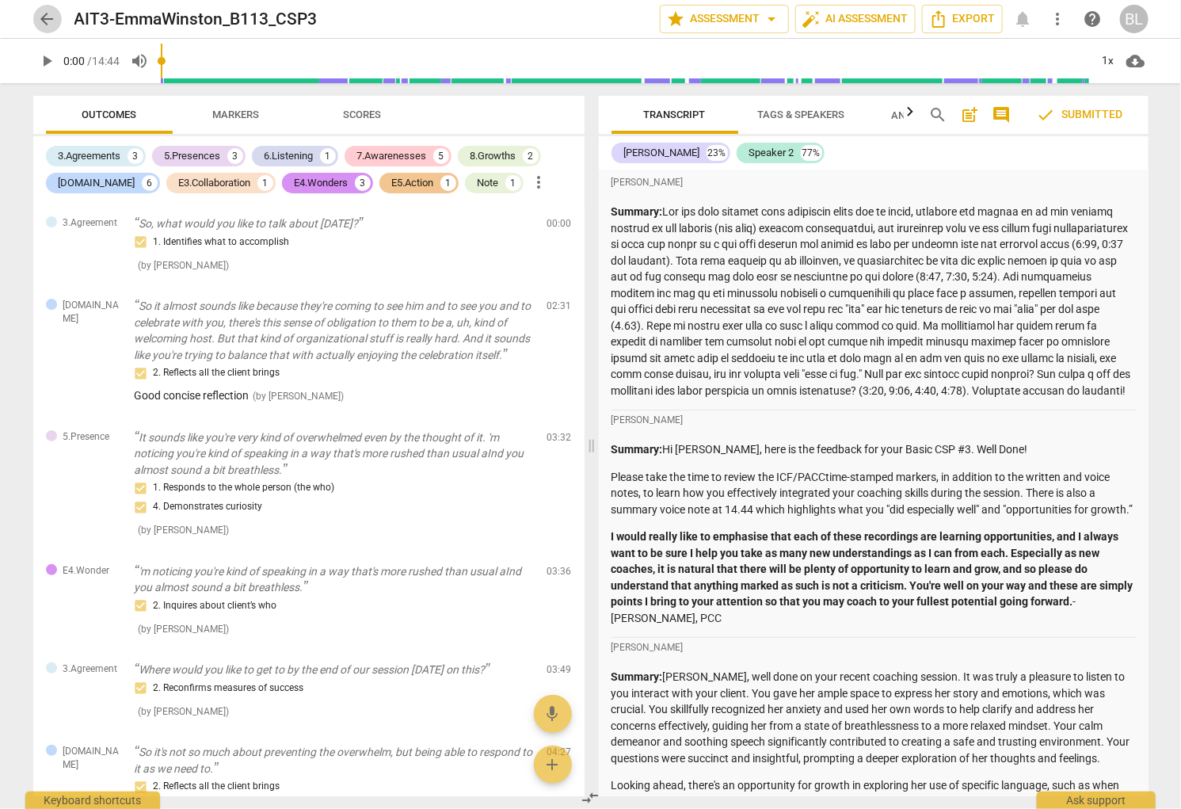
click at [43, 17] on span "arrow_back" at bounding box center [47, 19] width 19 height 19
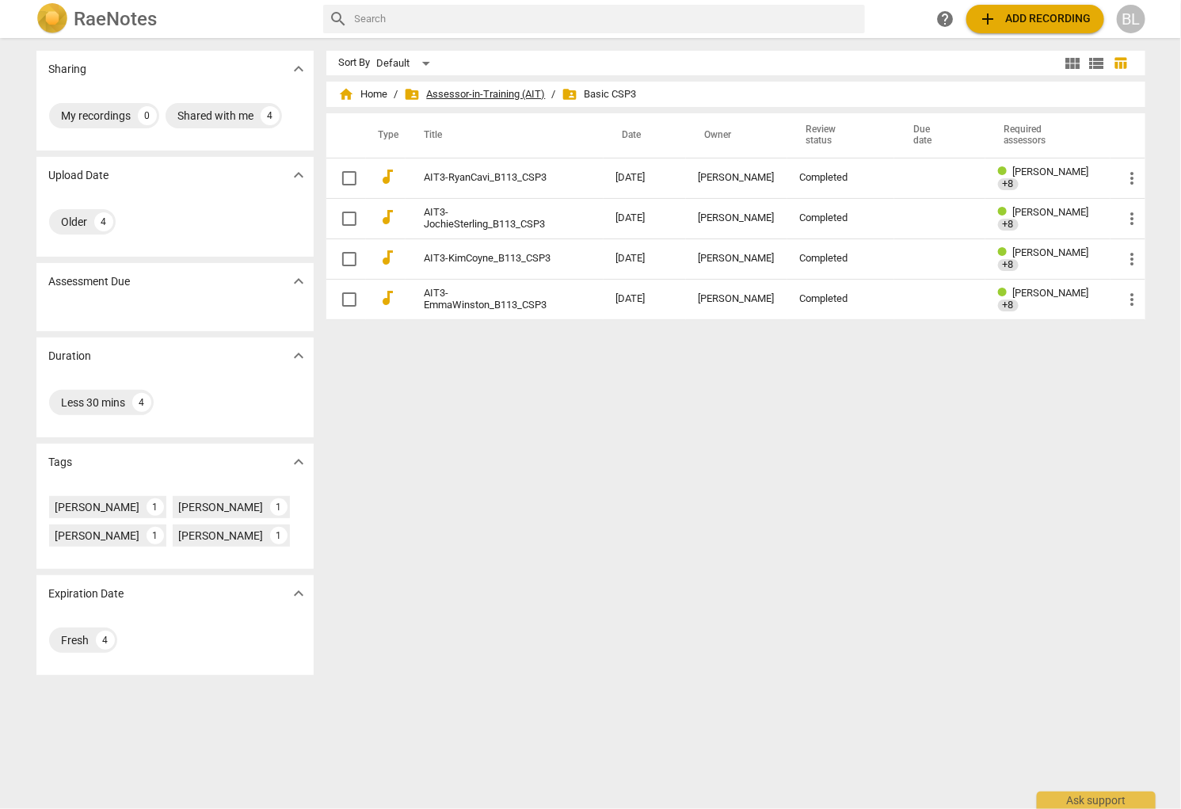
click at [490, 92] on span "folder_shared Assessor-in-Training (AIT)" at bounding box center [475, 94] width 141 height 16
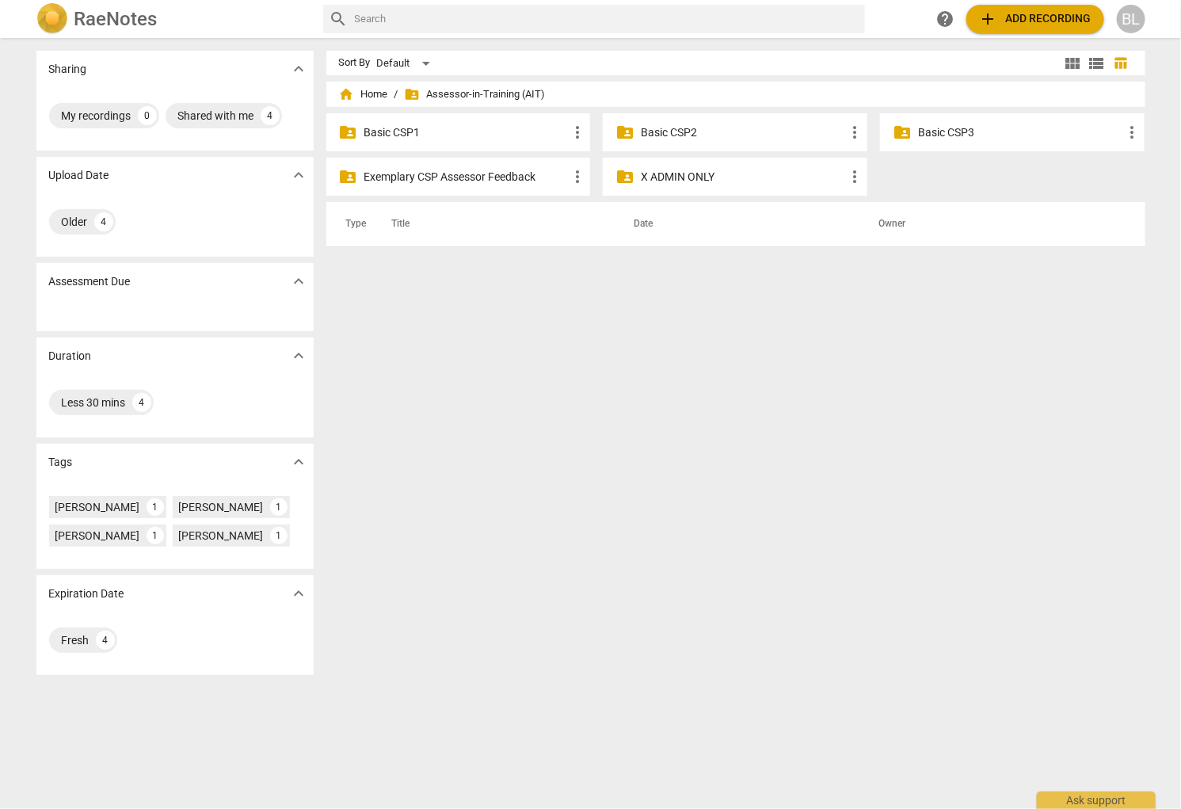
click at [390, 132] on p "Basic CSP1" at bounding box center [466, 132] width 204 height 17
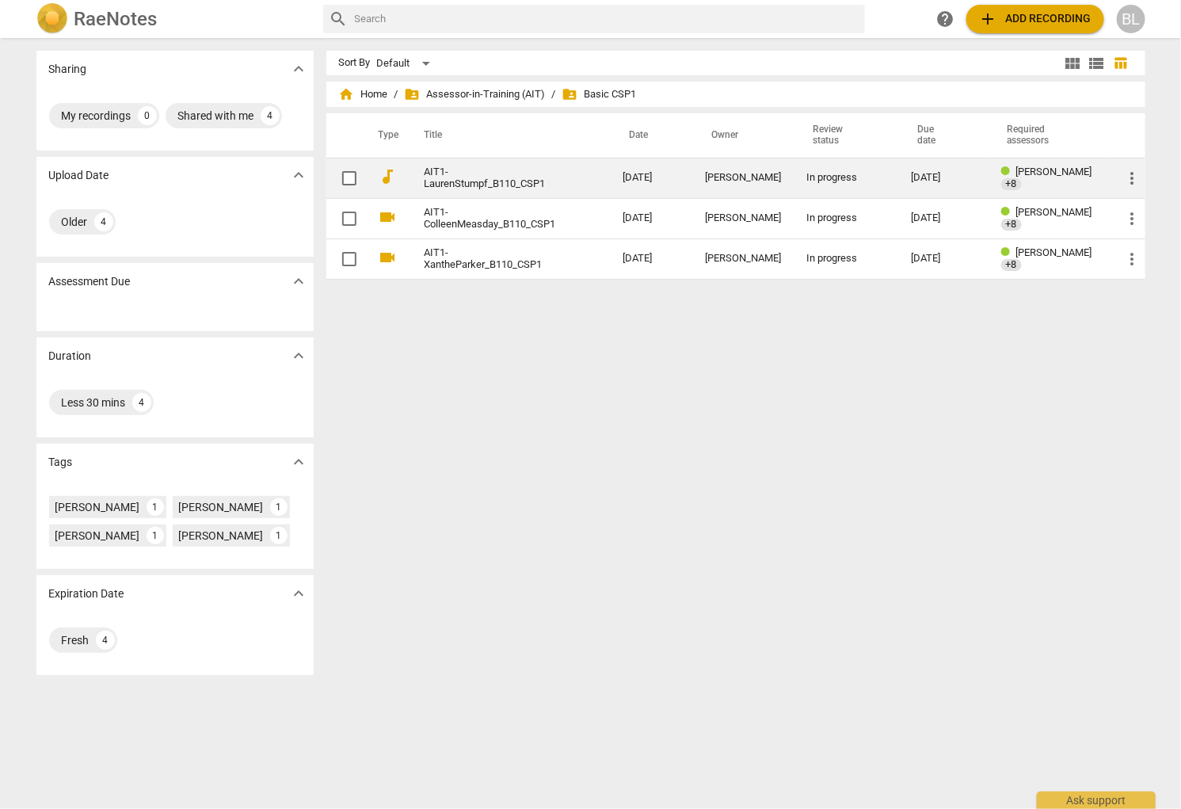
click at [1034, 176] on span "[PERSON_NAME]" at bounding box center [1054, 172] width 76 height 12
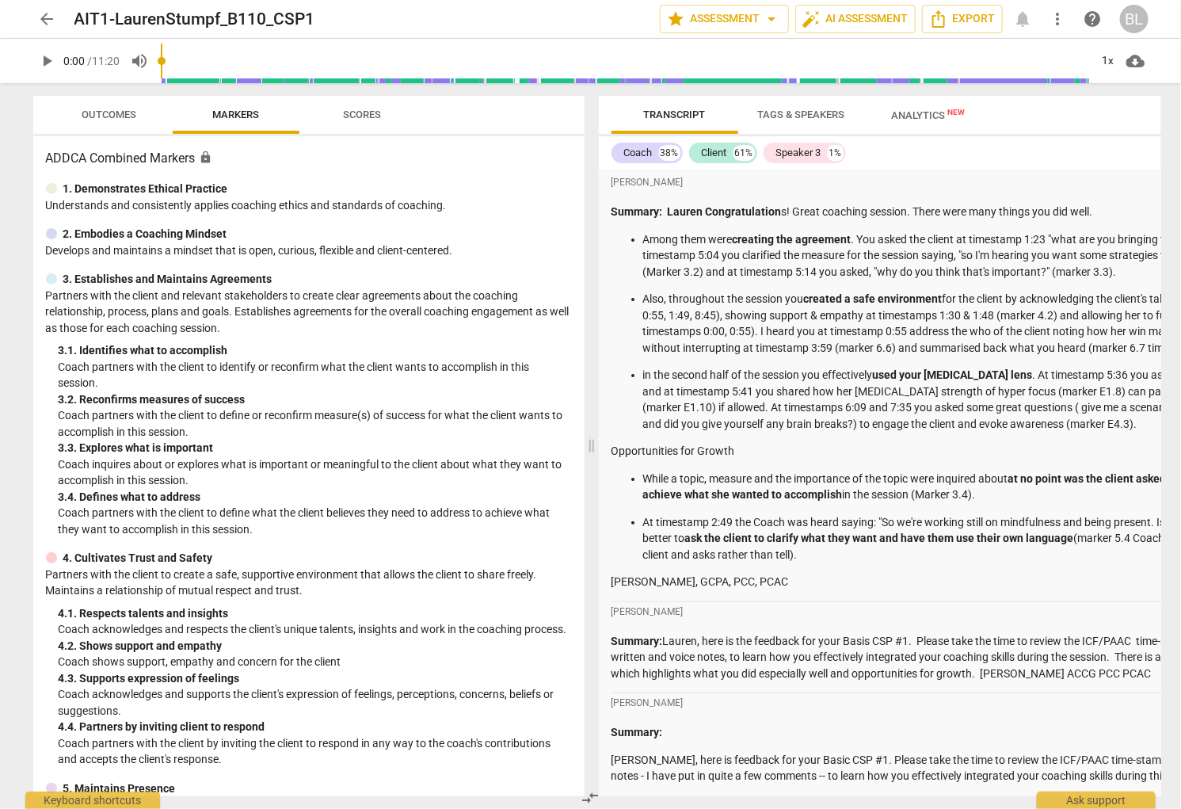
click at [1171, 143] on div "arrow_back AIT1-LaurenStumpf_B110_CSP1 edit star Assessment arrow_drop_down aut…" at bounding box center [590, 404] width 1181 height 809
click at [1171, 144] on div "arrow_back AIT1-LaurenStumpf_B110_CSP1 edit star Assessment arrow_drop_down aut…" at bounding box center [590, 404] width 1181 height 809
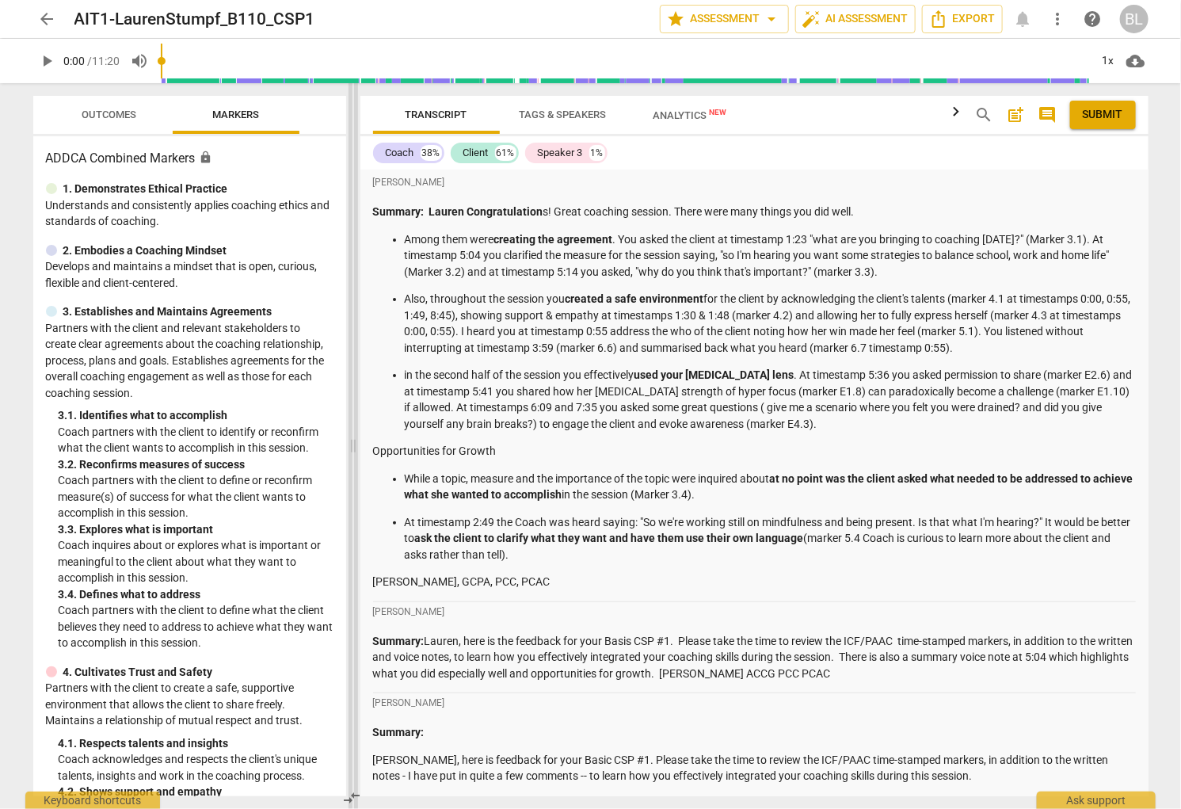
drag, startPoint x: 595, startPoint y: 447, endPoint x: 356, endPoint y: 439, distance: 238.5
click at [356, 439] on span at bounding box center [353, 445] width 10 height 725
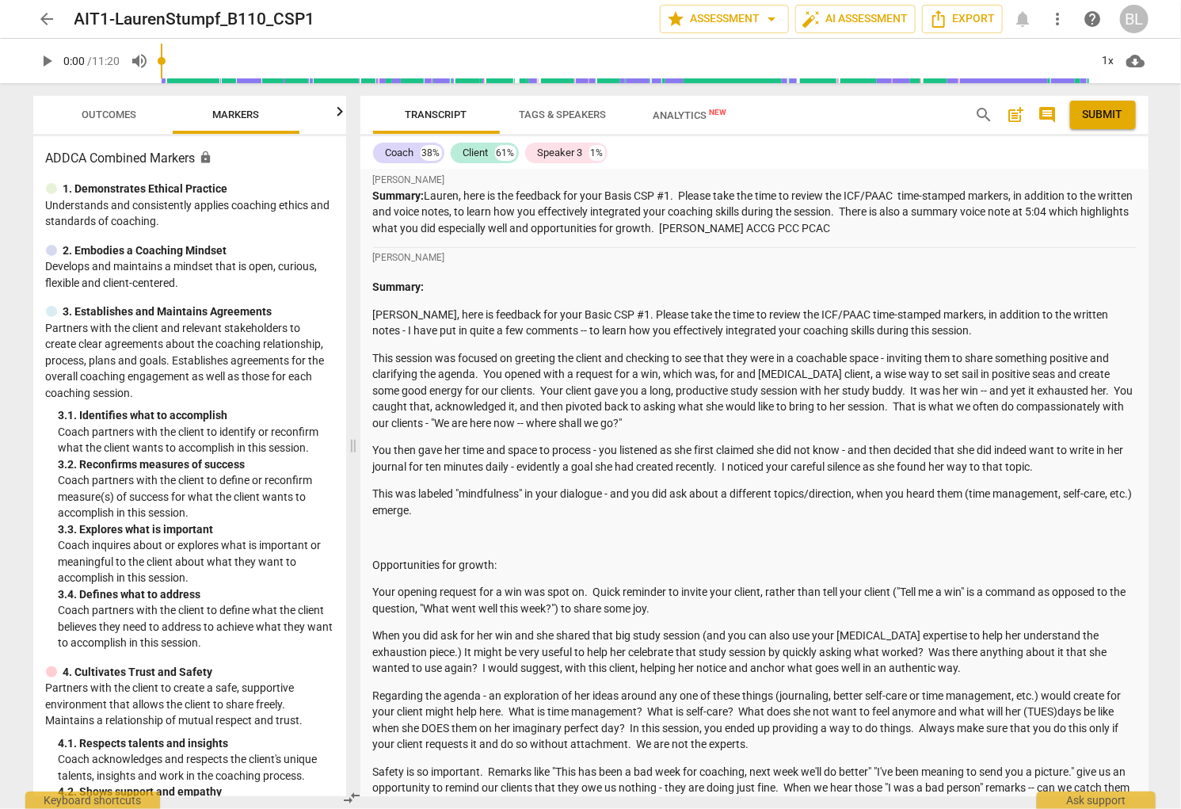
scroll to position [452, 0]
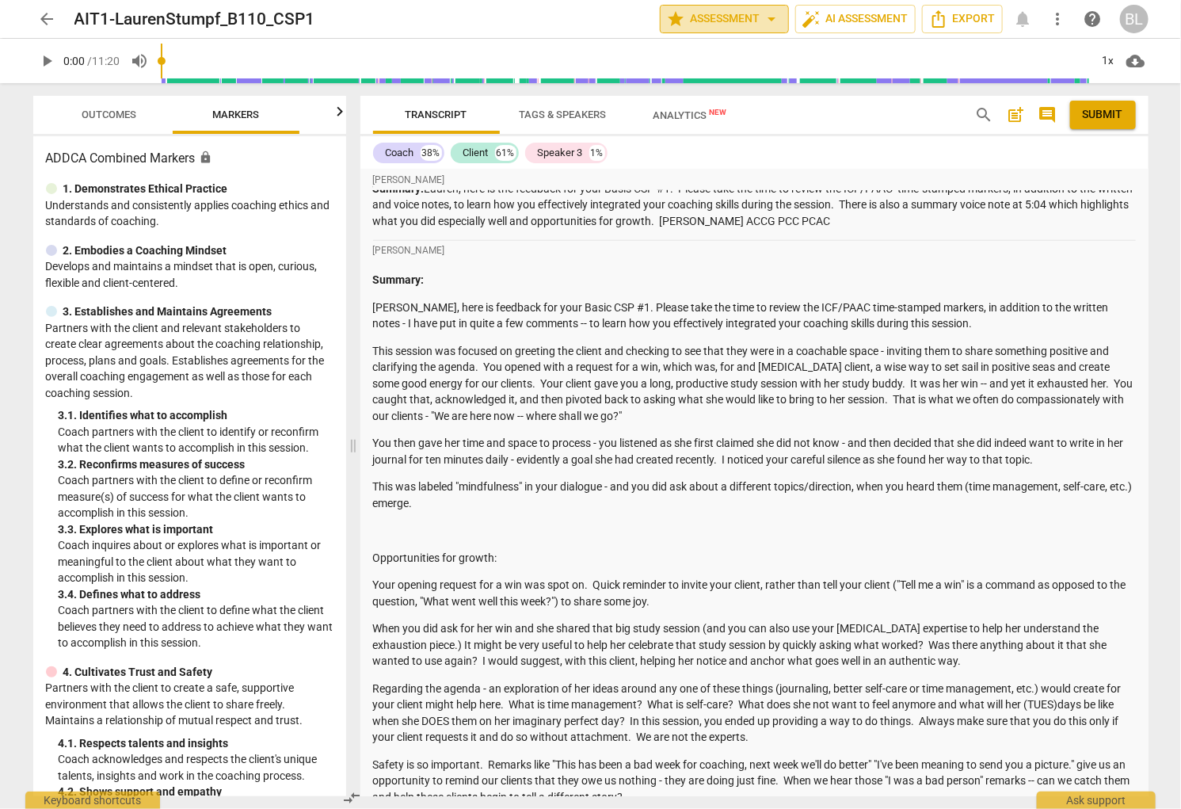
click at [734, 19] on span "star Assessment arrow_drop_down" at bounding box center [724, 19] width 115 height 19
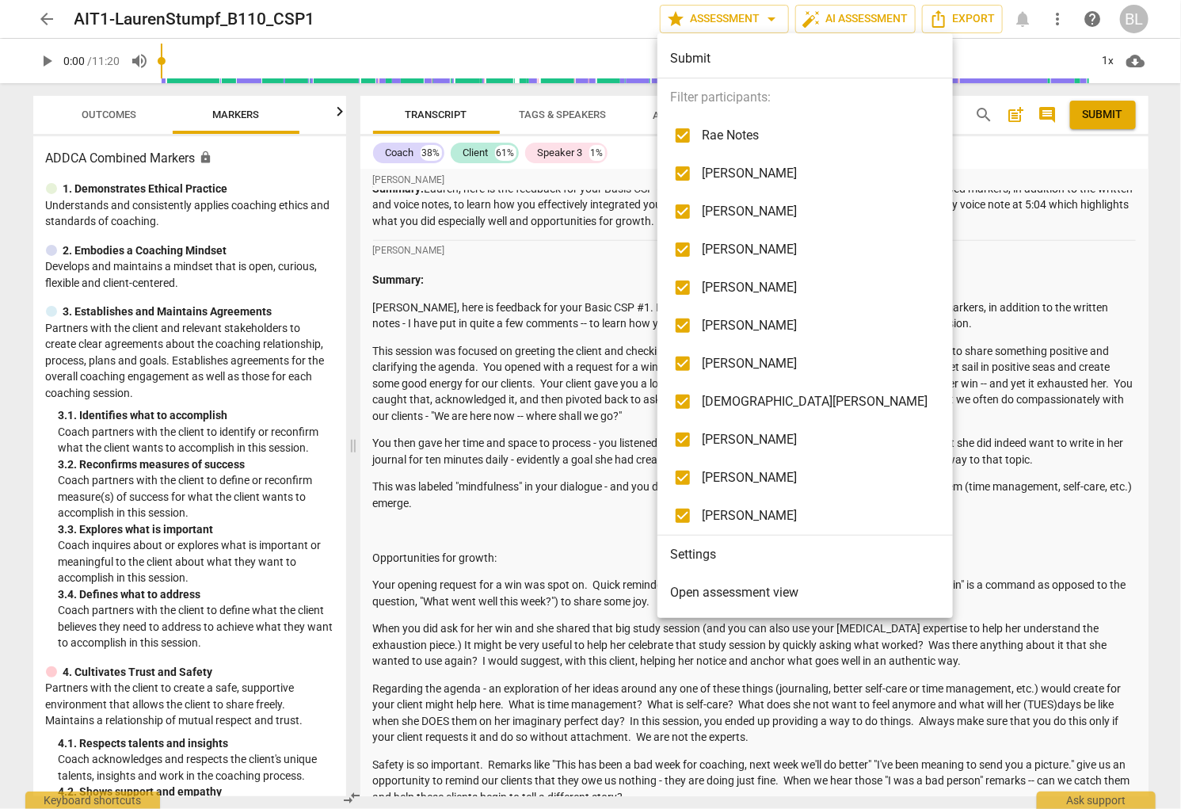
click at [933, 173] on div at bounding box center [590, 404] width 1181 height 809
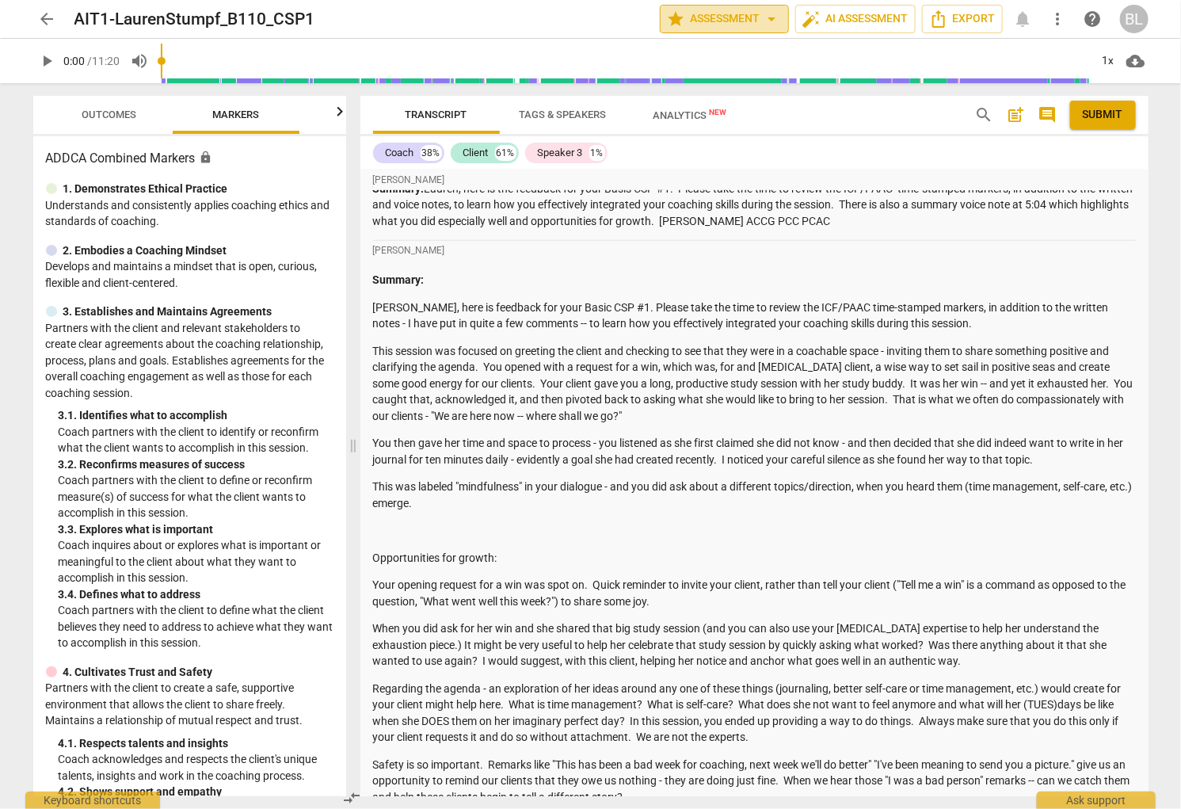
click at [724, 18] on span "star Assessment arrow_drop_down" at bounding box center [724, 19] width 115 height 19
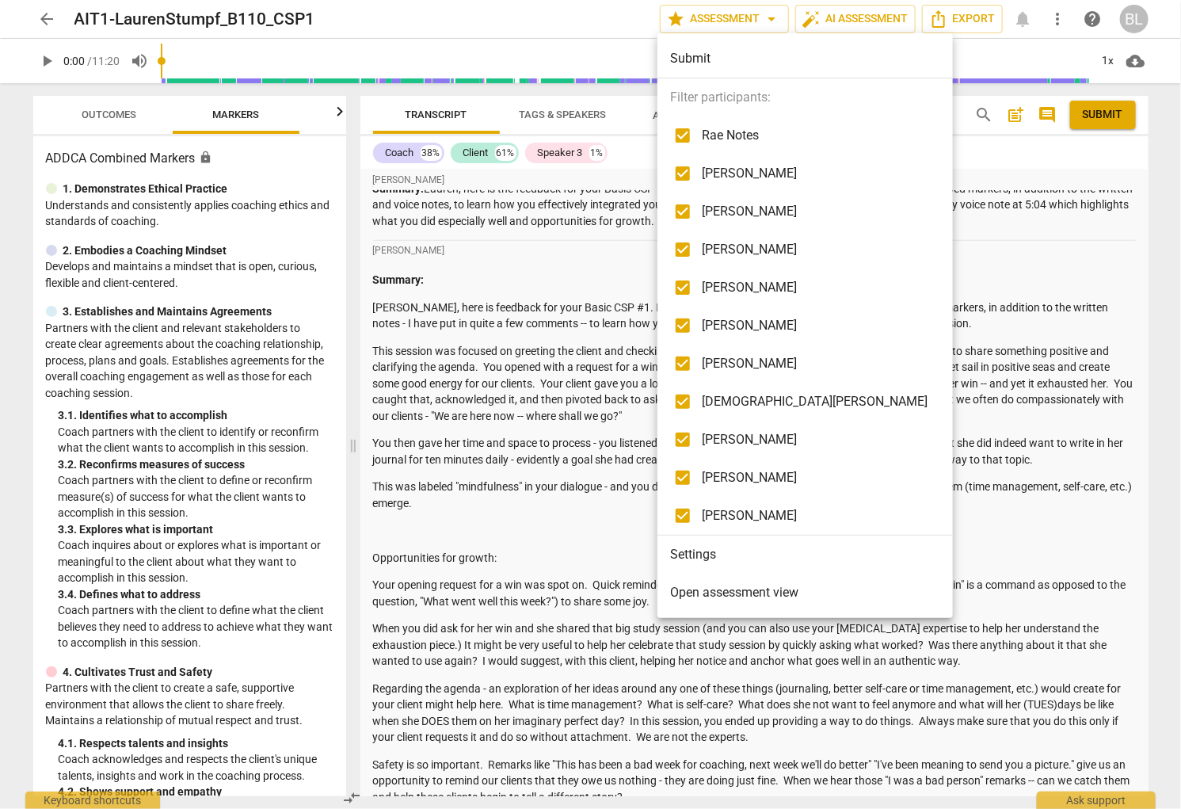
drag, startPoint x: 722, startPoint y: 136, endPoint x: 718, endPoint y: 176, distance: 39.9
click at [722, 135] on span "Rae Notes" at bounding box center [815, 135] width 226 height 19
checkbox input "false"
click at [716, 173] on span "[PERSON_NAME]" at bounding box center [815, 173] width 226 height 19
checkbox input "false"
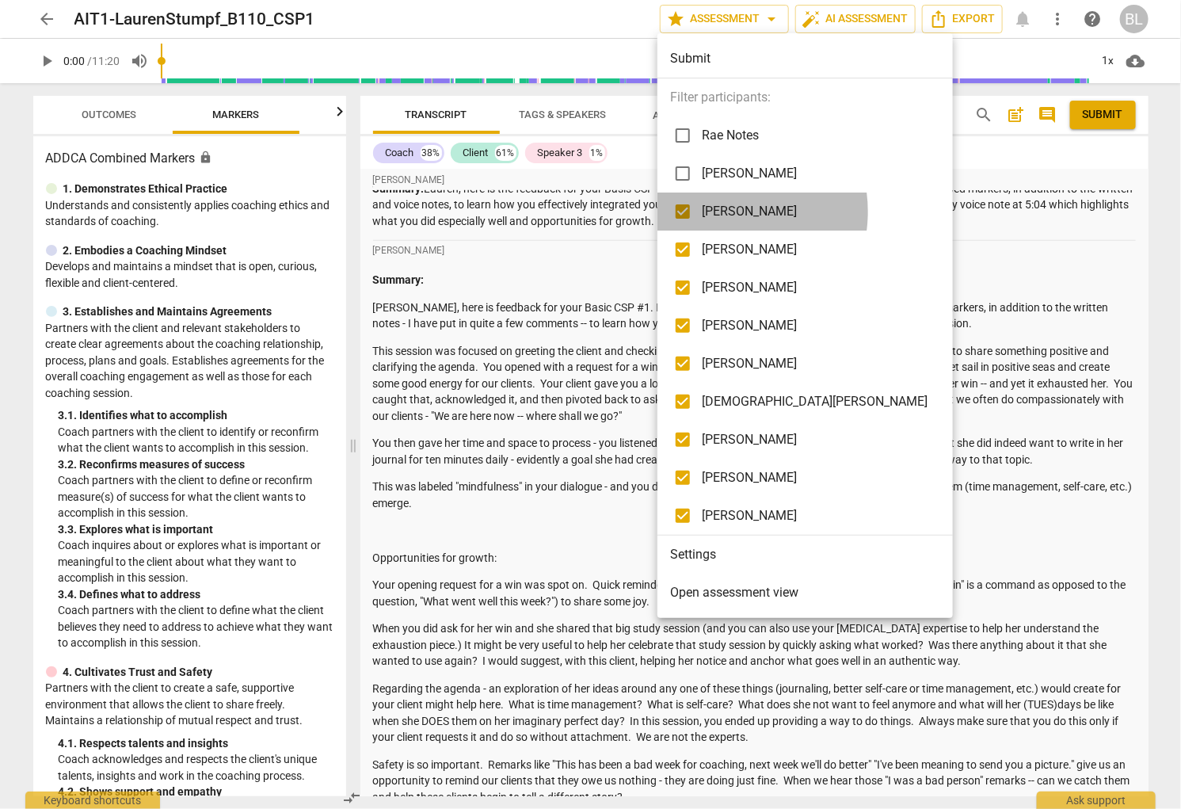
click at [718, 211] on span "[PERSON_NAME]" at bounding box center [815, 211] width 226 height 19
checkbox input "false"
click at [718, 249] on span "[PERSON_NAME]" at bounding box center [815, 249] width 226 height 19
checkbox input "false"
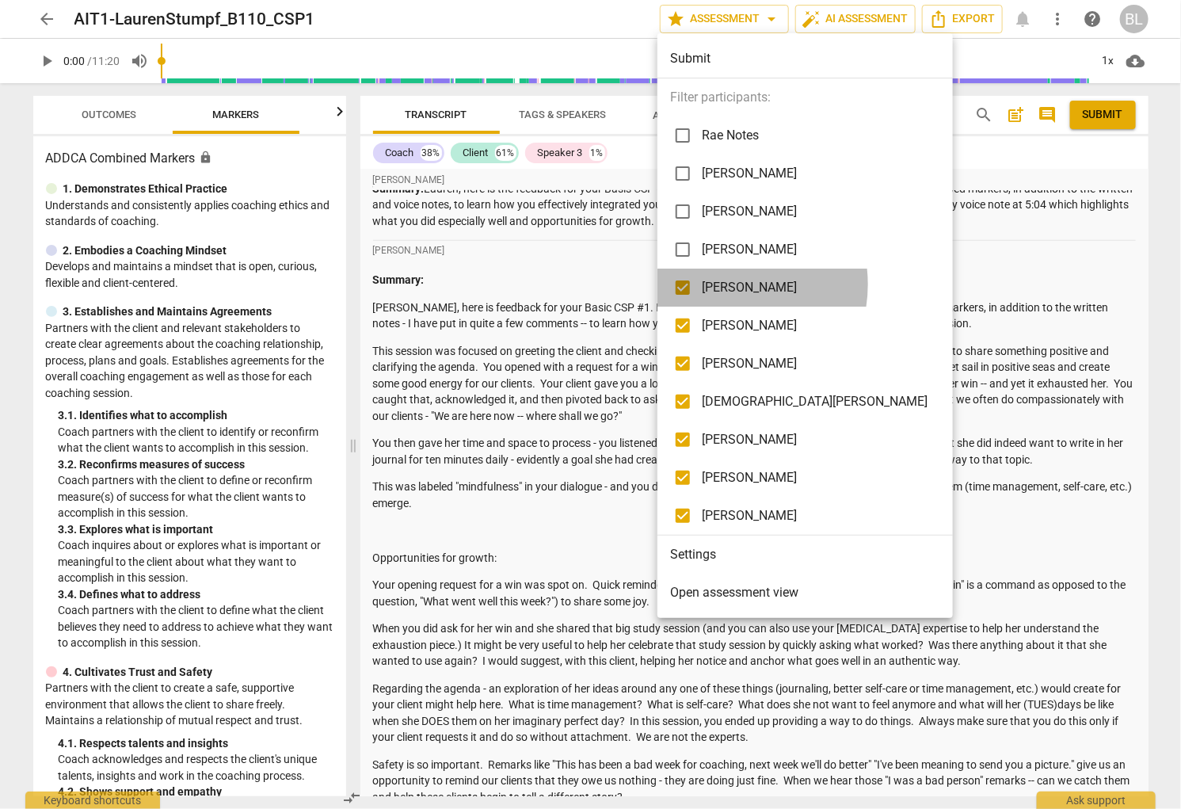
click at [718, 284] on span "[PERSON_NAME]" at bounding box center [815, 287] width 226 height 19
checkbox input "false"
click at [714, 321] on span "[PERSON_NAME]" at bounding box center [815, 325] width 226 height 19
checkbox input "false"
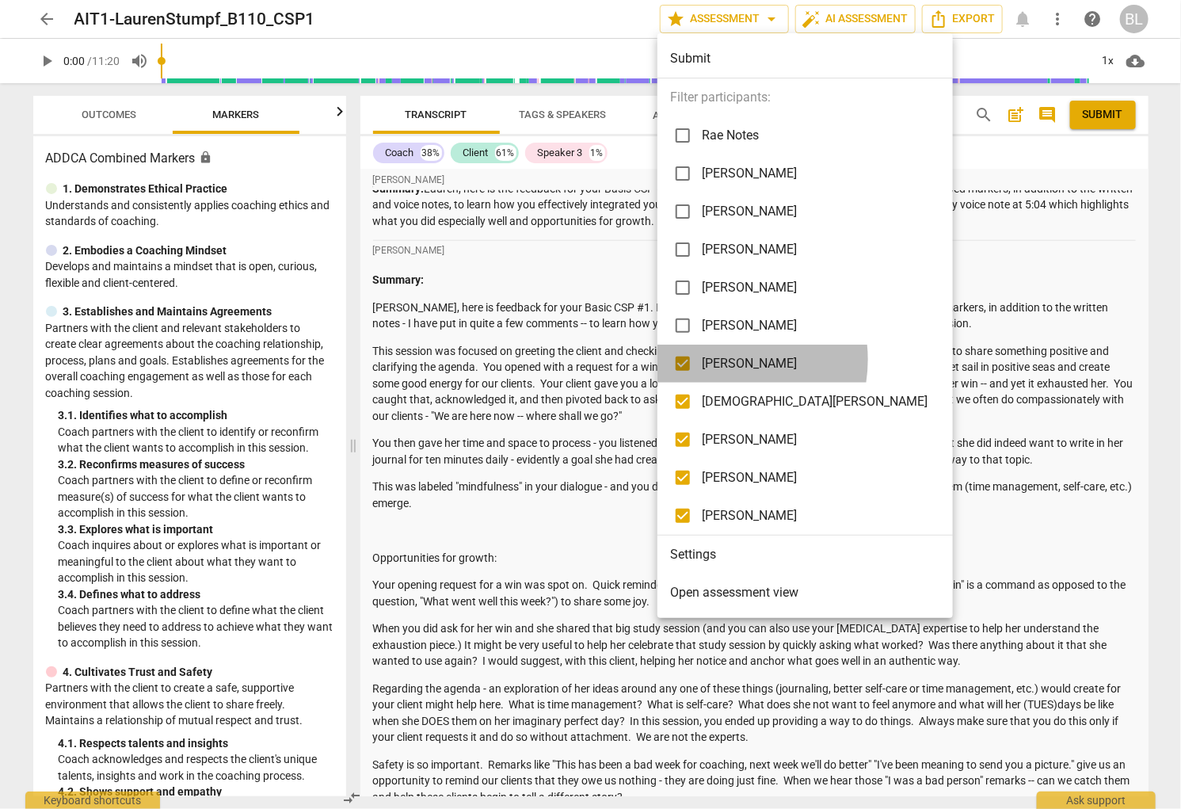
click at [715, 360] on span "[PERSON_NAME]" at bounding box center [815, 363] width 226 height 19
checkbox input "false"
click at [721, 397] on span "[DEMOGRAPHIC_DATA][PERSON_NAME]" at bounding box center [815, 401] width 226 height 19
checkbox input "false"
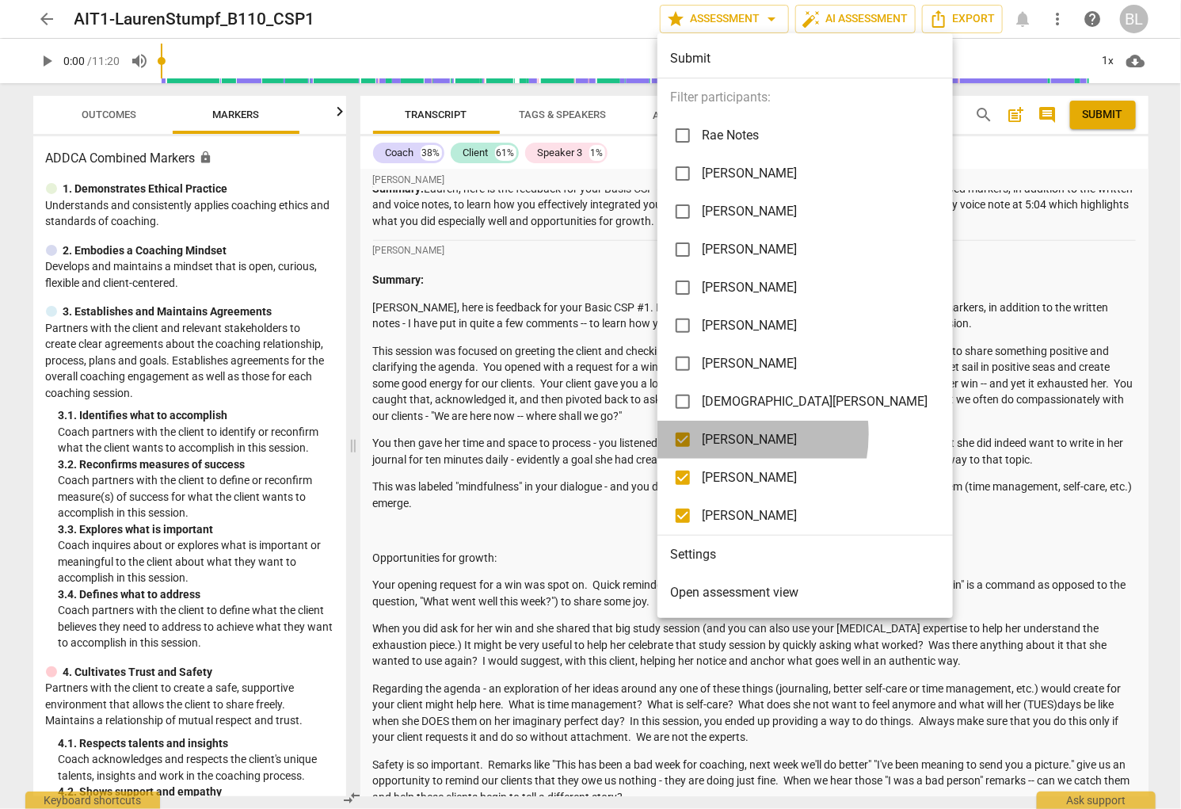
click at [721, 434] on span "[PERSON_NAME]" at bounding box center [815, 439] width 226 height 19
checkbox input "false"
click at [737, 513] on span "[PERSON_NAME]" at bounding box center [815, 515] width 226 height 19
checkbox input "false"
click at [586, 439] on div at bounding box center [590, 404] width 1181 height 809
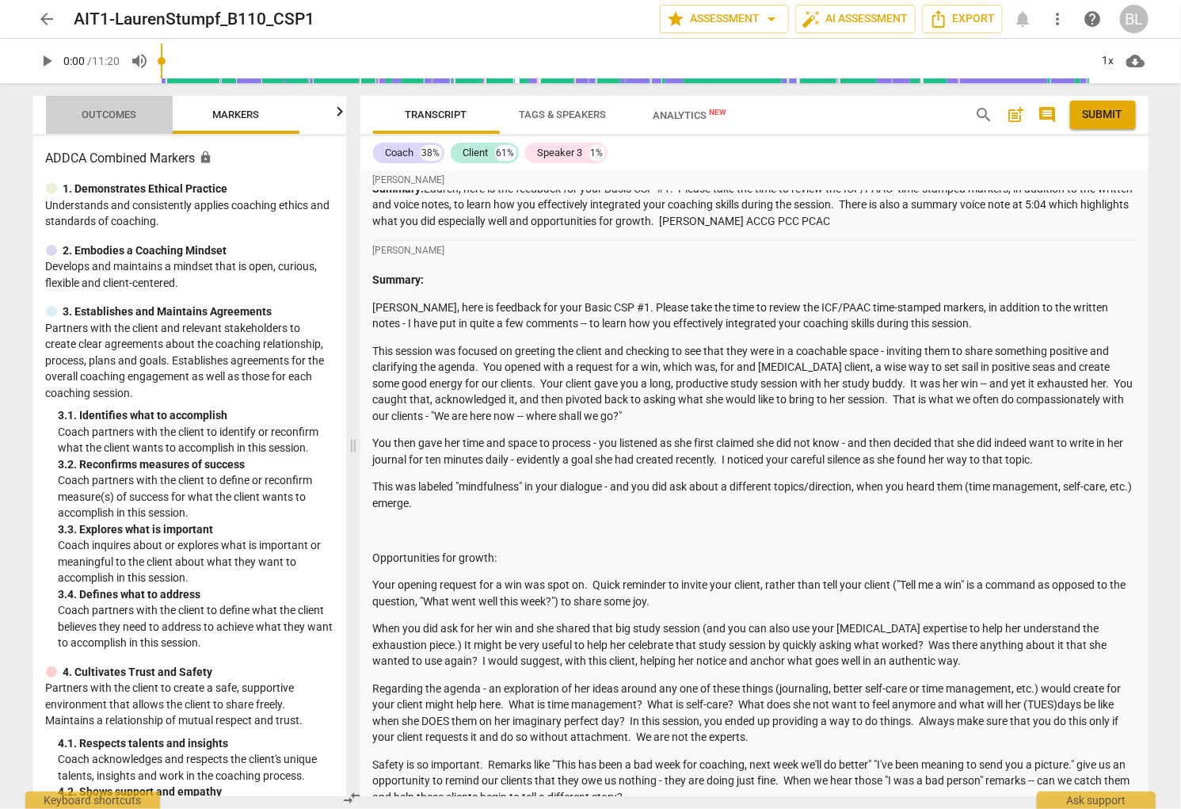
click at [112, 112] on span "Outcomes" at bounding box center [109, 115] width 55 height 12
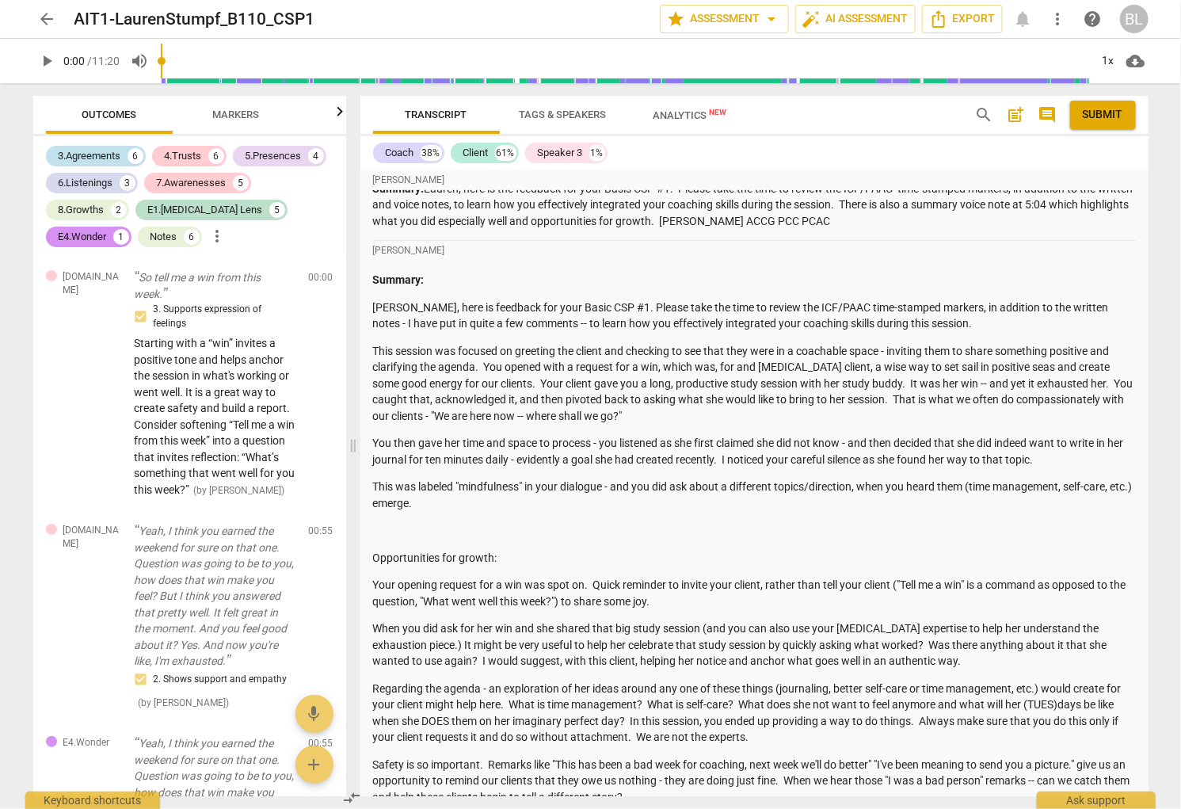
click at [80, 153] on div "3.Agreements" at bounding box center [90, 156] width 63 height 16
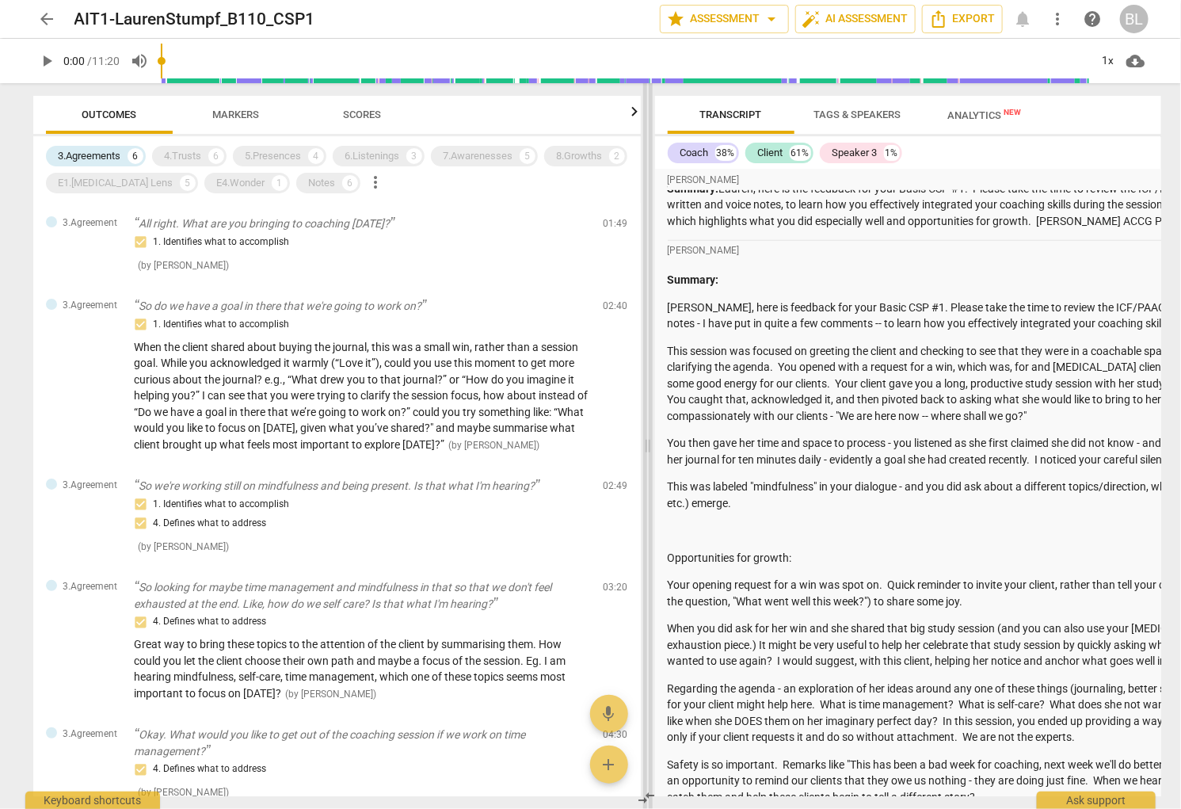
drag, startPoint x: 353, startPoint y: 332, endPoint x: 648, endPoint y: 379, distance: 298.3
click at [648, 379] on span at bounding box center [648, 445] width 10 height 725
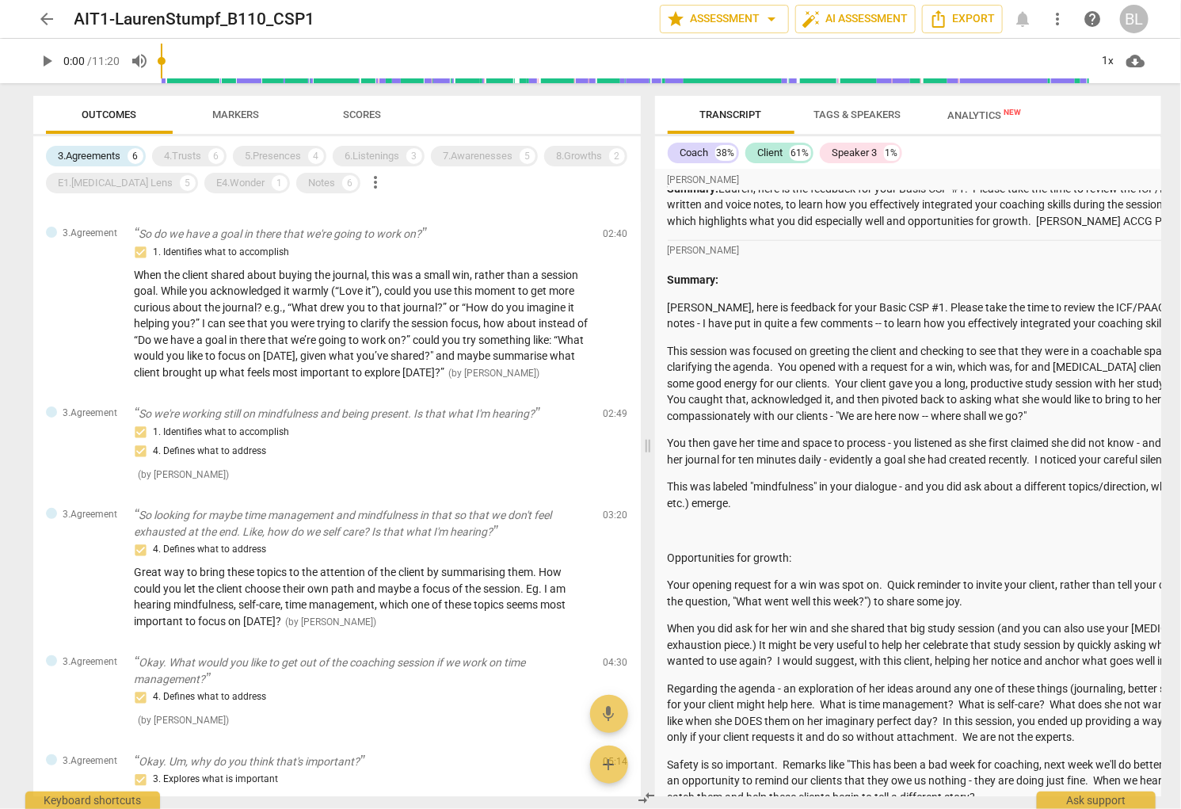
scroll to position [55, 0]
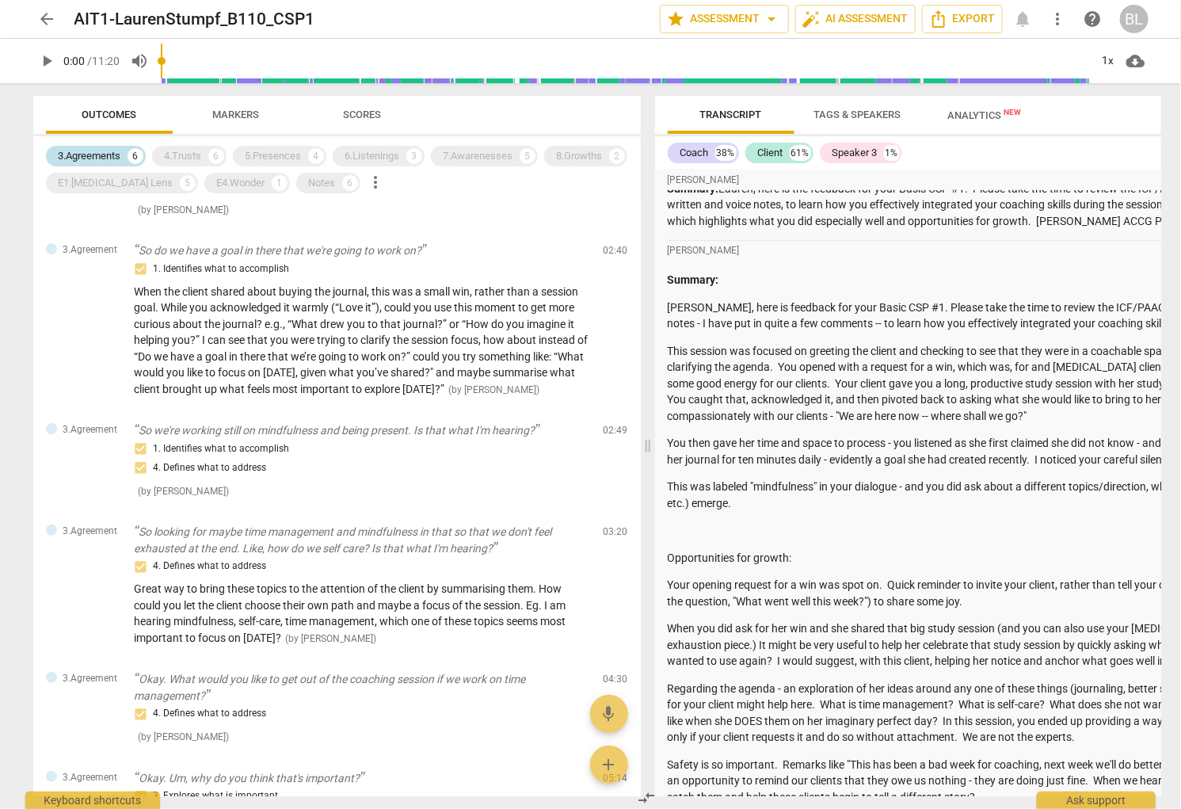
drag, startPoint x: 90, startPoint y: 150, endPoint x: 110, endPoint y: 154, distance: 20.4
click at [90, 151] on div "3.Agreements" at bounding box center [90, 156] width 63 height 16
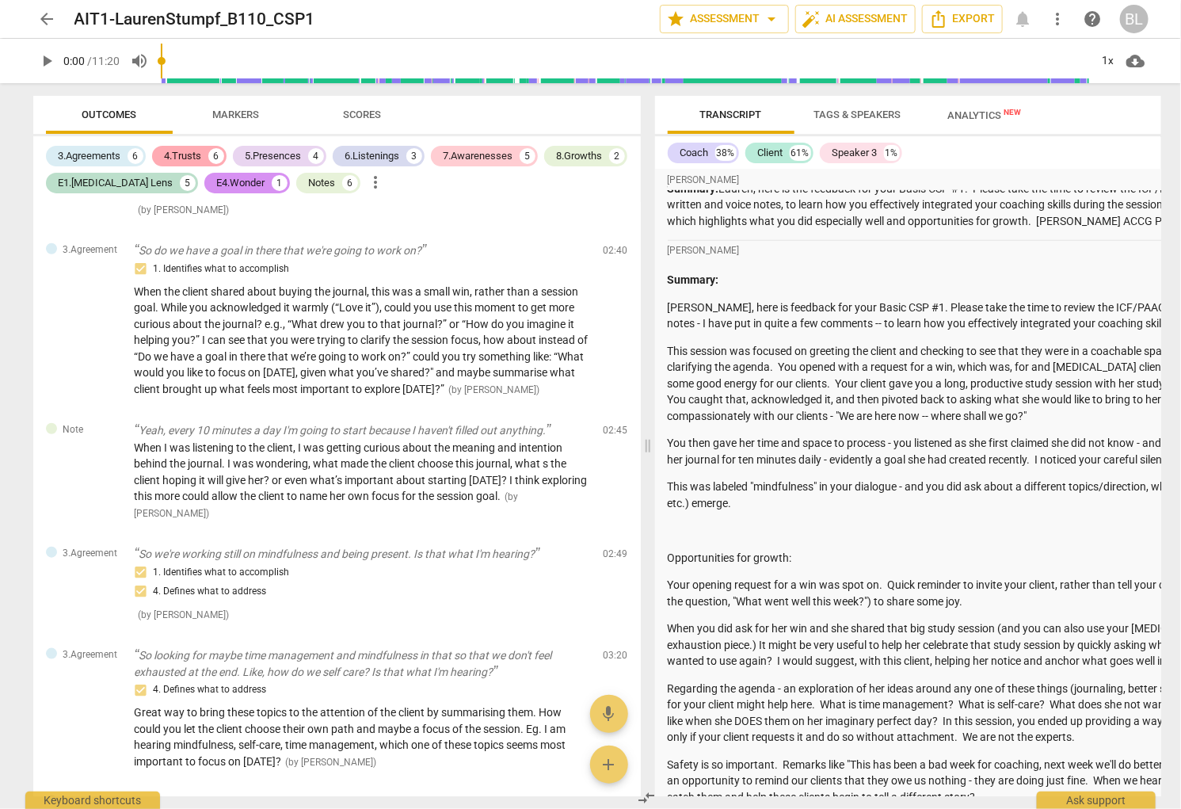
scroll to position [452, 0]
click at [196, 152] on div "4.Trusts" at bounding box center [183, 156] width 37 height 16
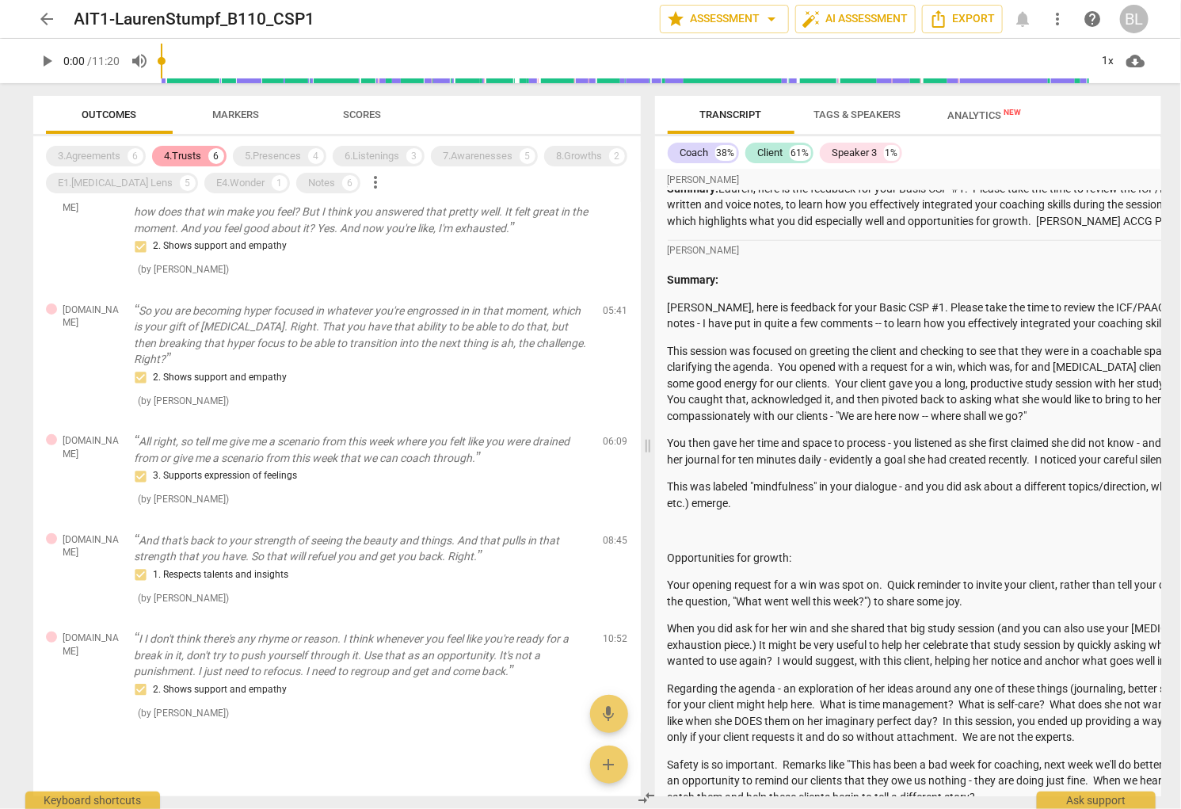
click at [196, 153] on div "4.Trusts" at bounding box center [183, 156] width 37 height 16
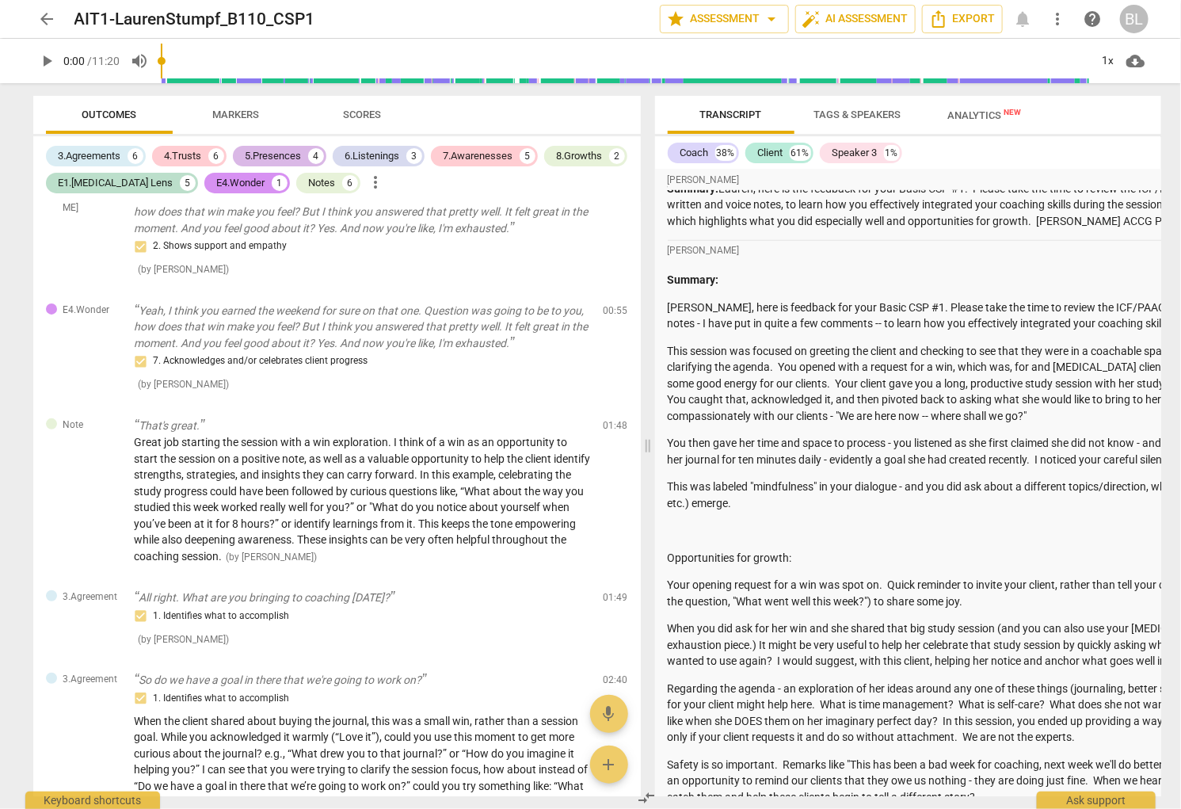
click at [265, 153] on div "5.Presences" at bounding box center [274, 156] width 56 height 16
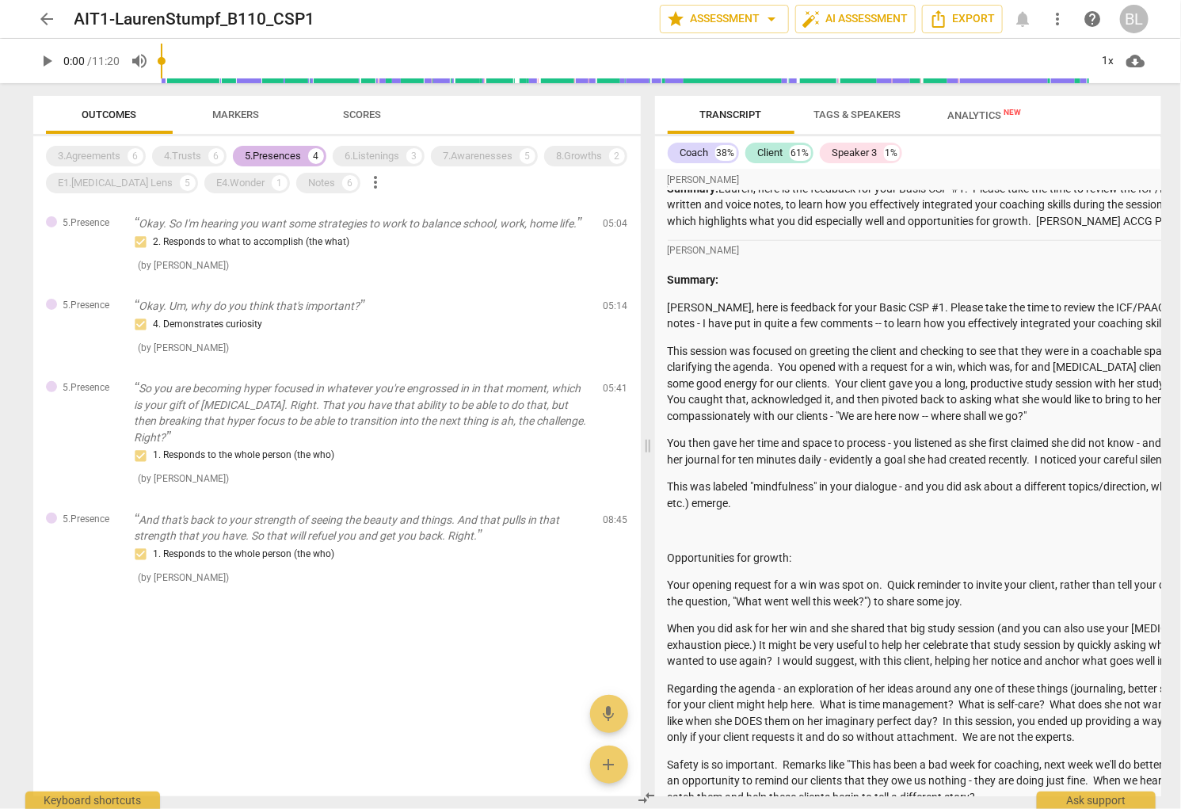
click at [265, 154] on div "5.Presences" at bounding box center [274, 156] width 56 height 16
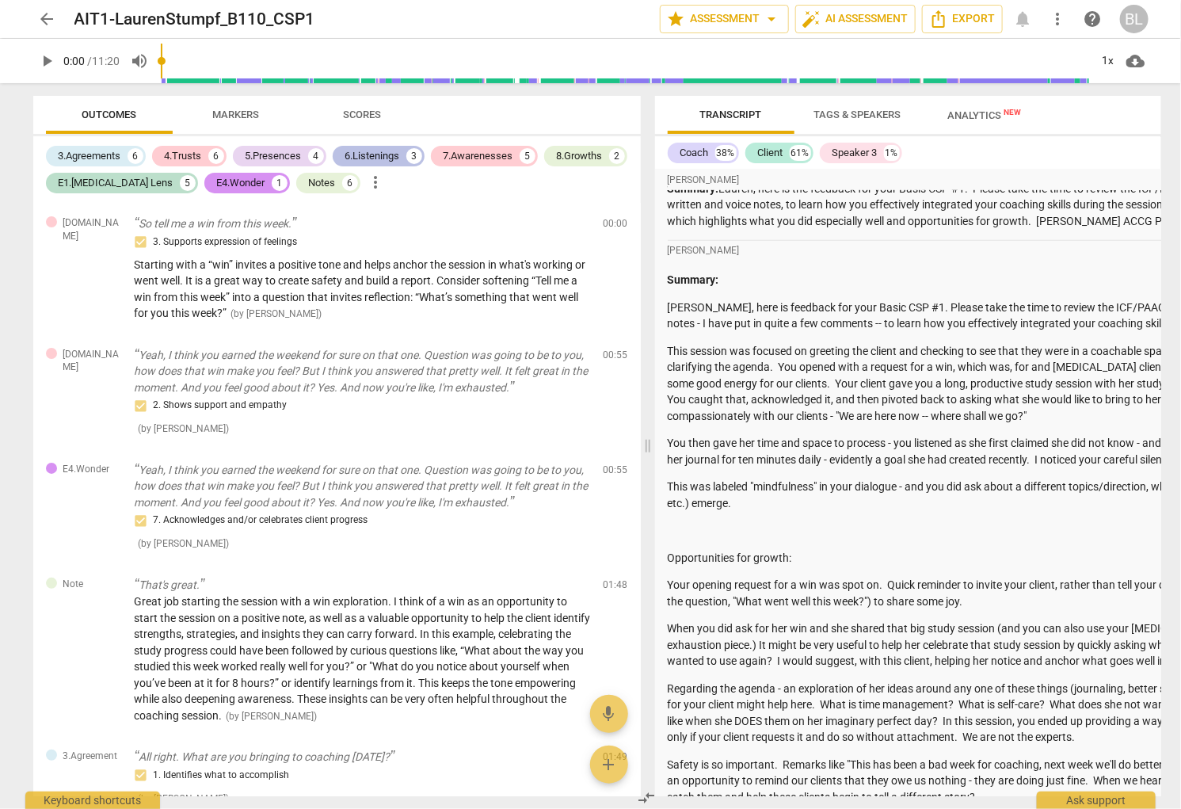
scroll to position [452, 0]
click at [378, 154] on div "6.Listenings" at bounding box center [372, 156] width 55 height 16
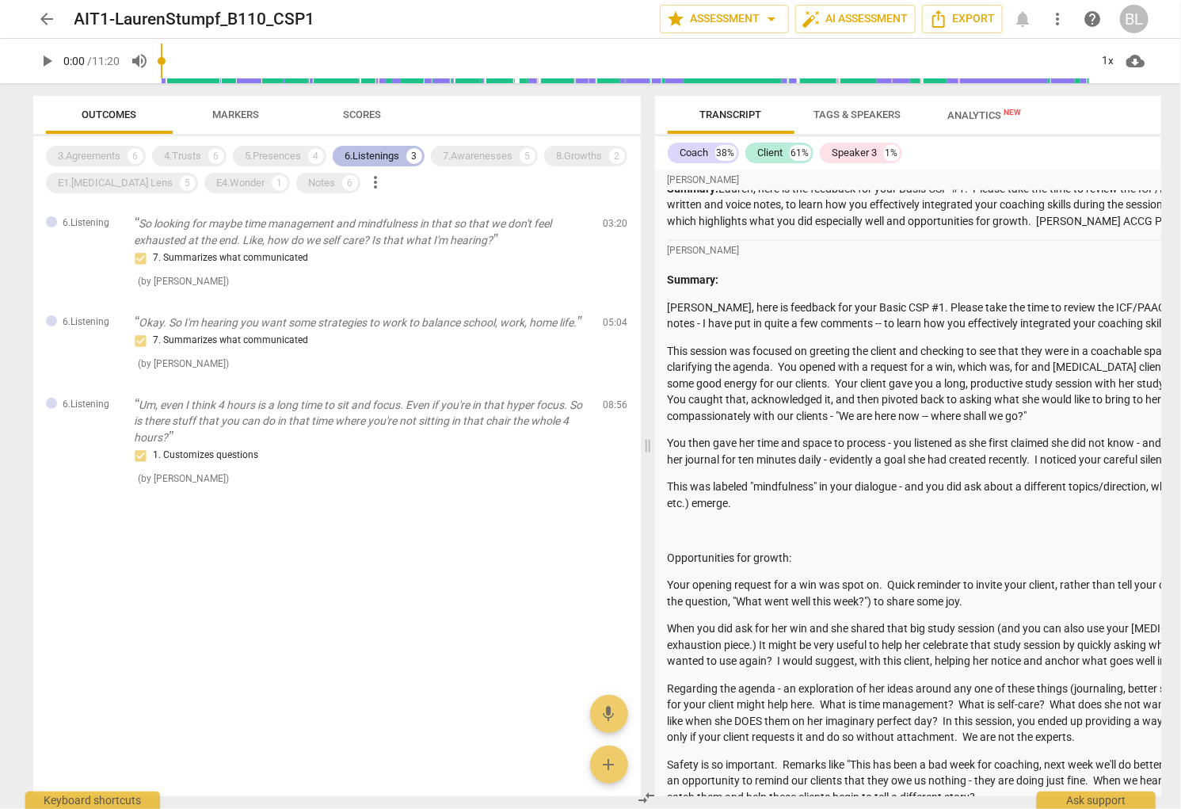
click at [378, 154] on div "6.Listenings" at bounding box center [372, 156] width 55 height 16
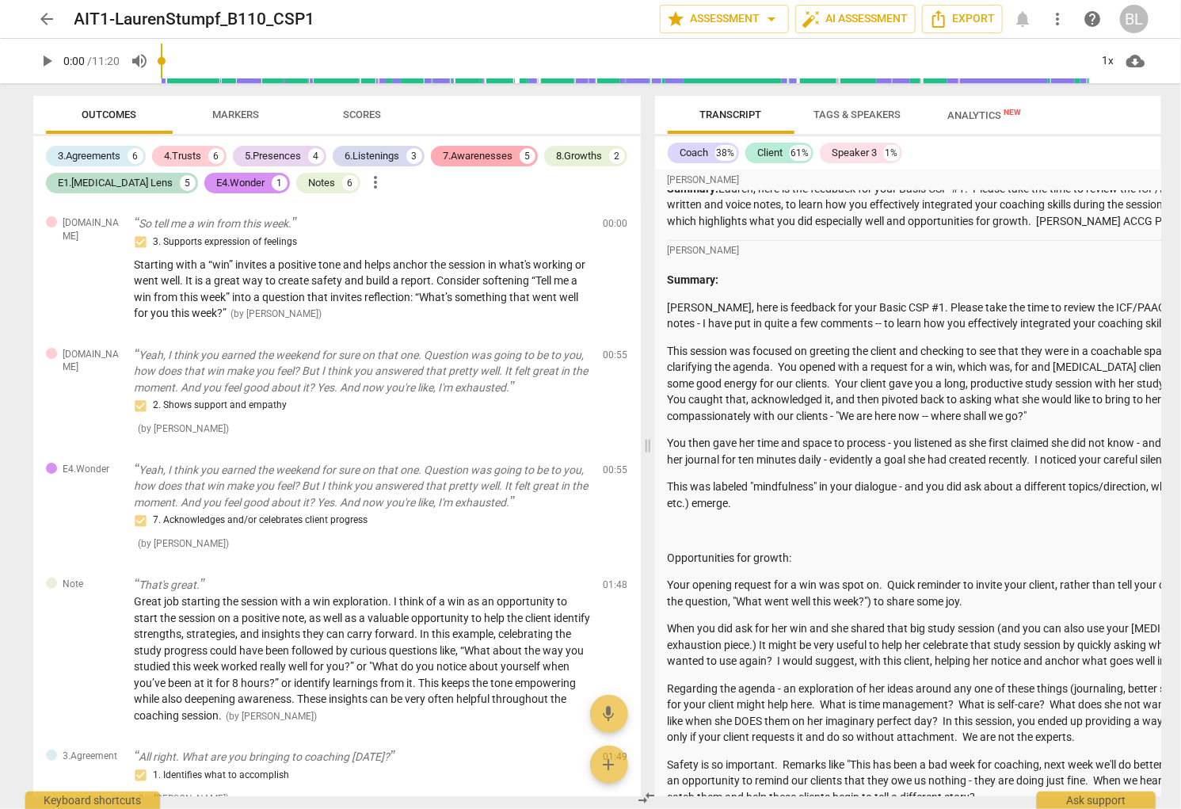
click at [466, 154] on div "7.Awarenesses" at bounding box center [479, 156] width 70 height 16
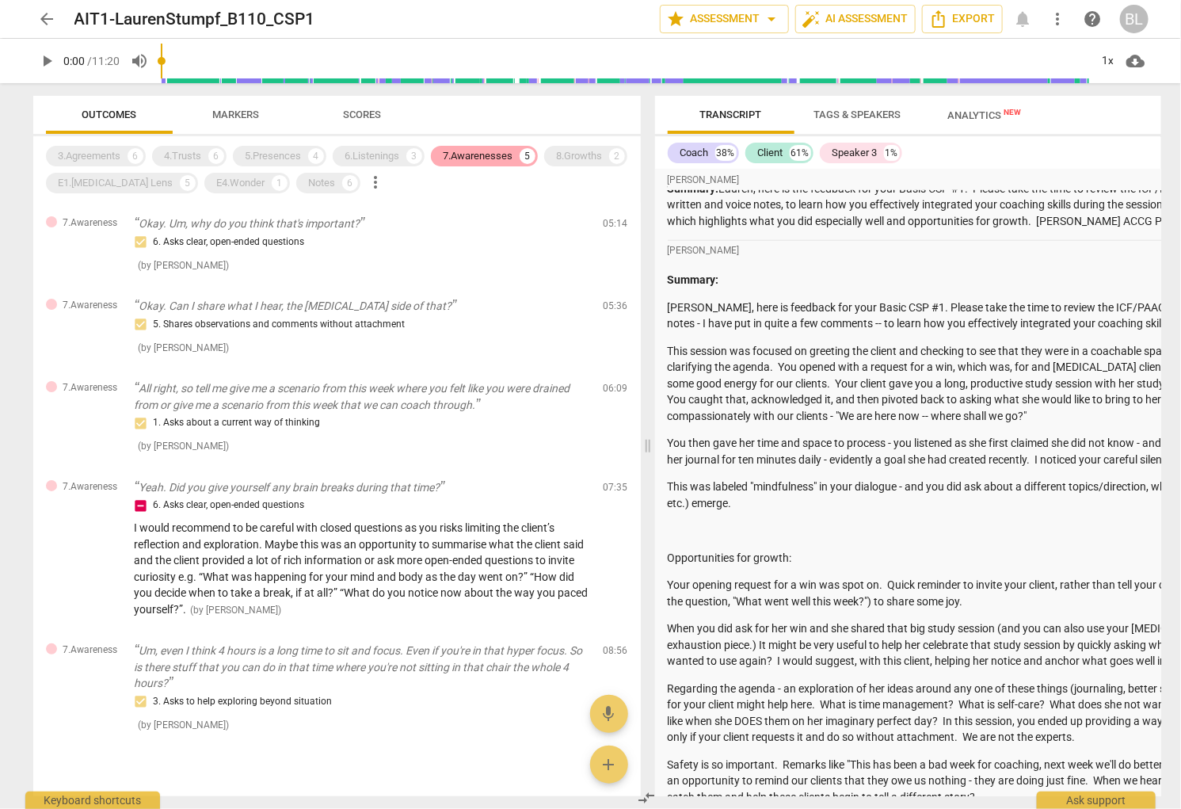
drag, startPoint x: 473, startPoint y: 154, endPoint x: 479, endPoint y: 160, distance: 9.0
click at [474, 152] on div "7.Awarenesses" at bounding box center [479, 156] width 70 height 16
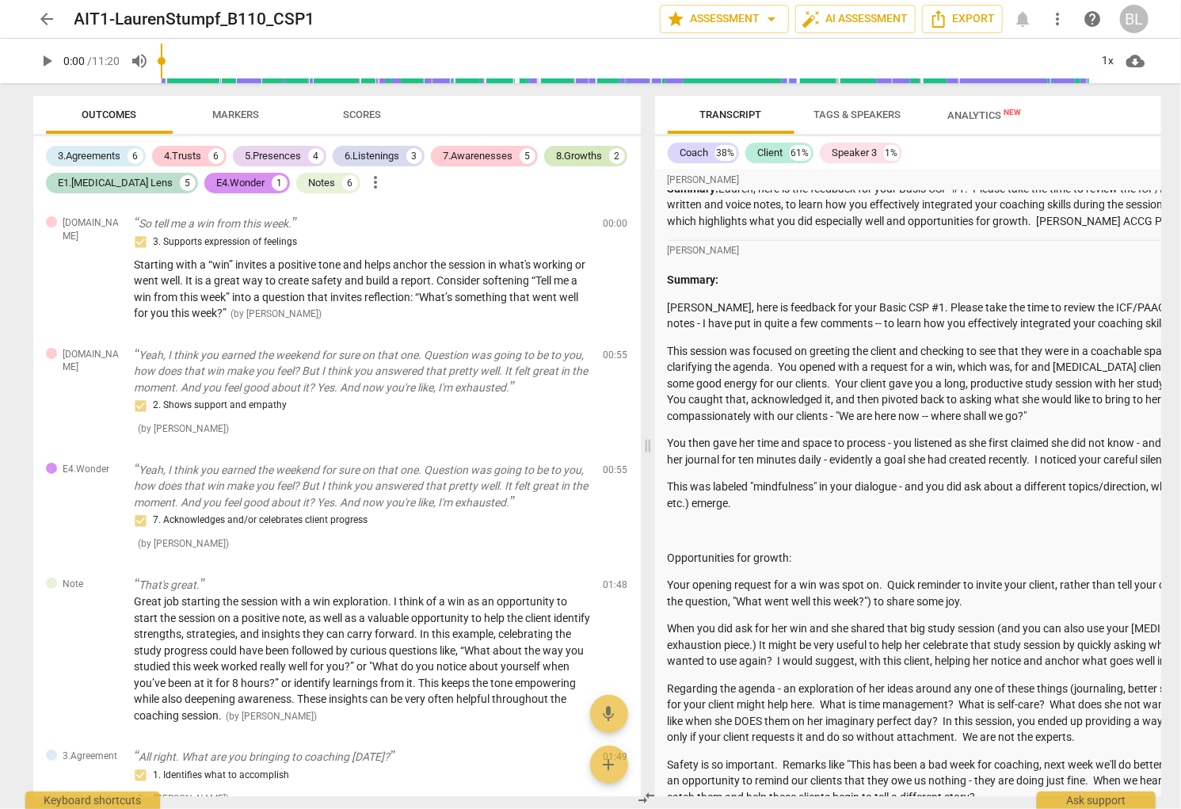
click at [590, 151] on div "8.Growths" at bounding box center [580, 156] width 46 height 16
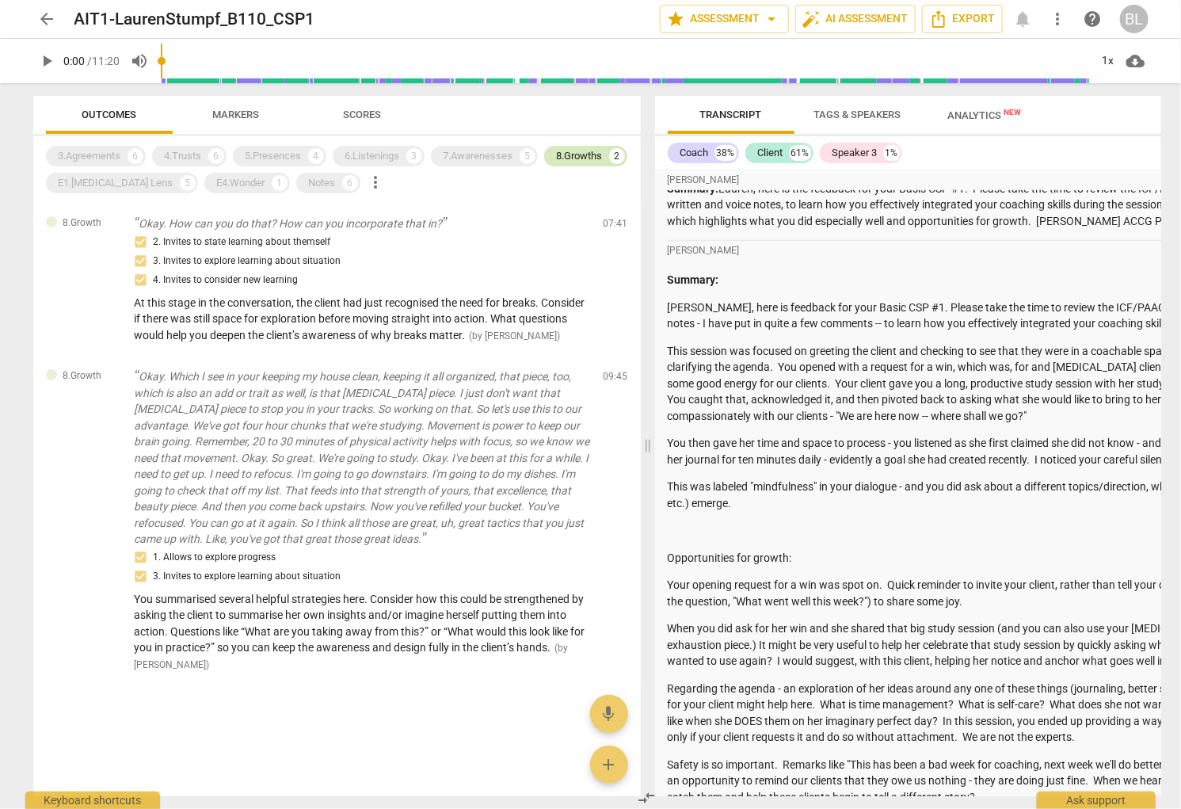
click at [588, 152] on div "8.Growths" at bounding box center [580, 156] width 46 height 16
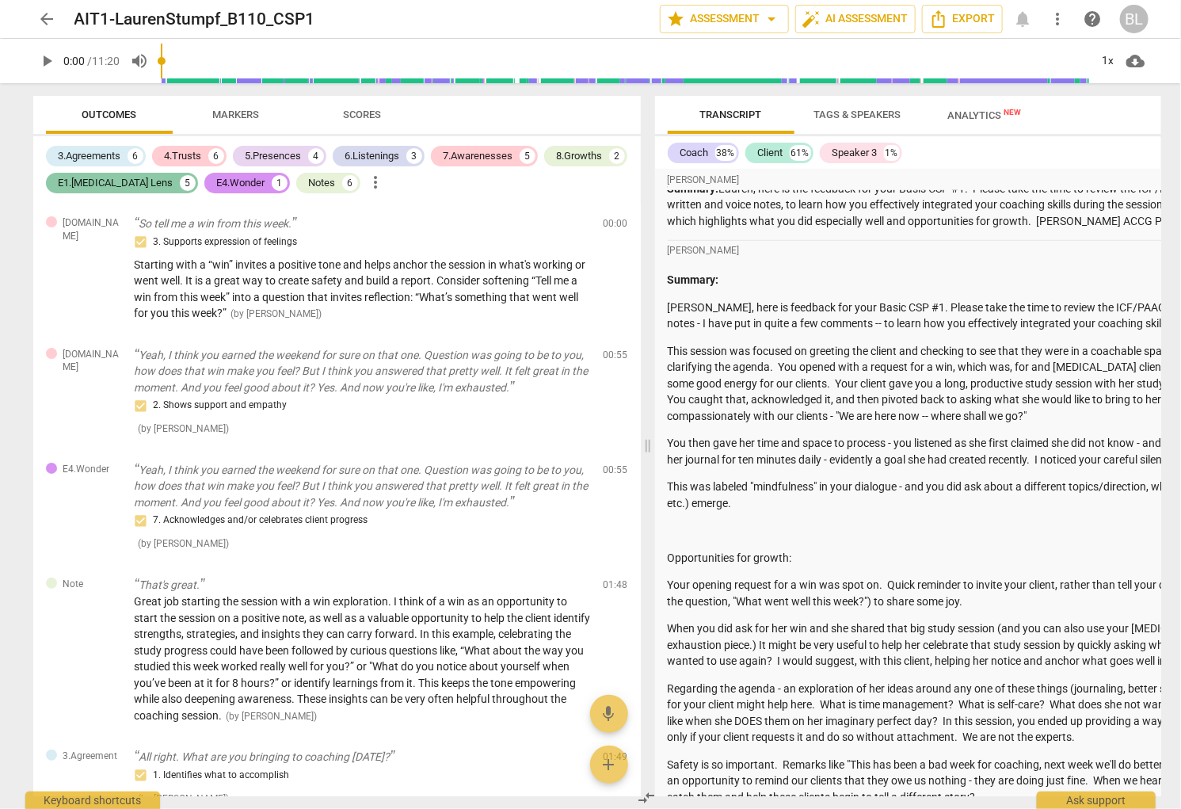
click at [104, 181] on div "E1.[MEDICAL_DATA] Lens" at bounding box center [116, 183] width 115 height 16
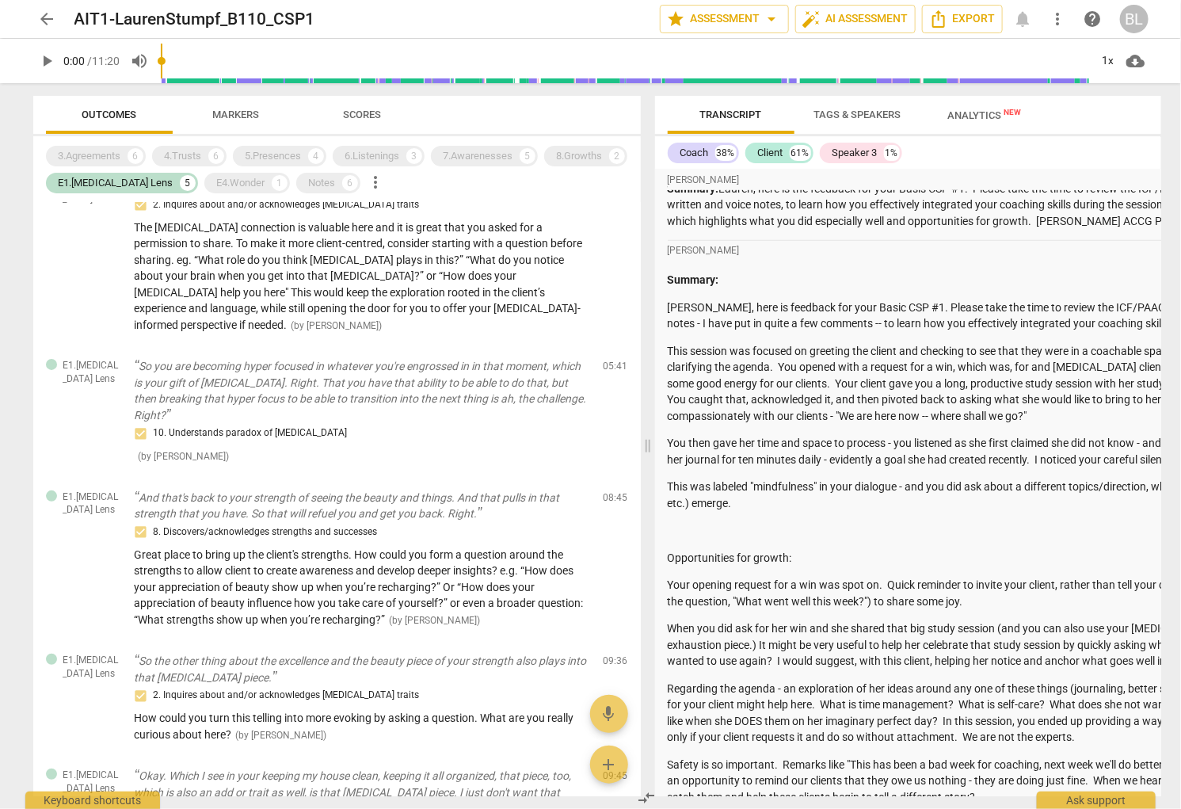
scroll to position [0, 0]
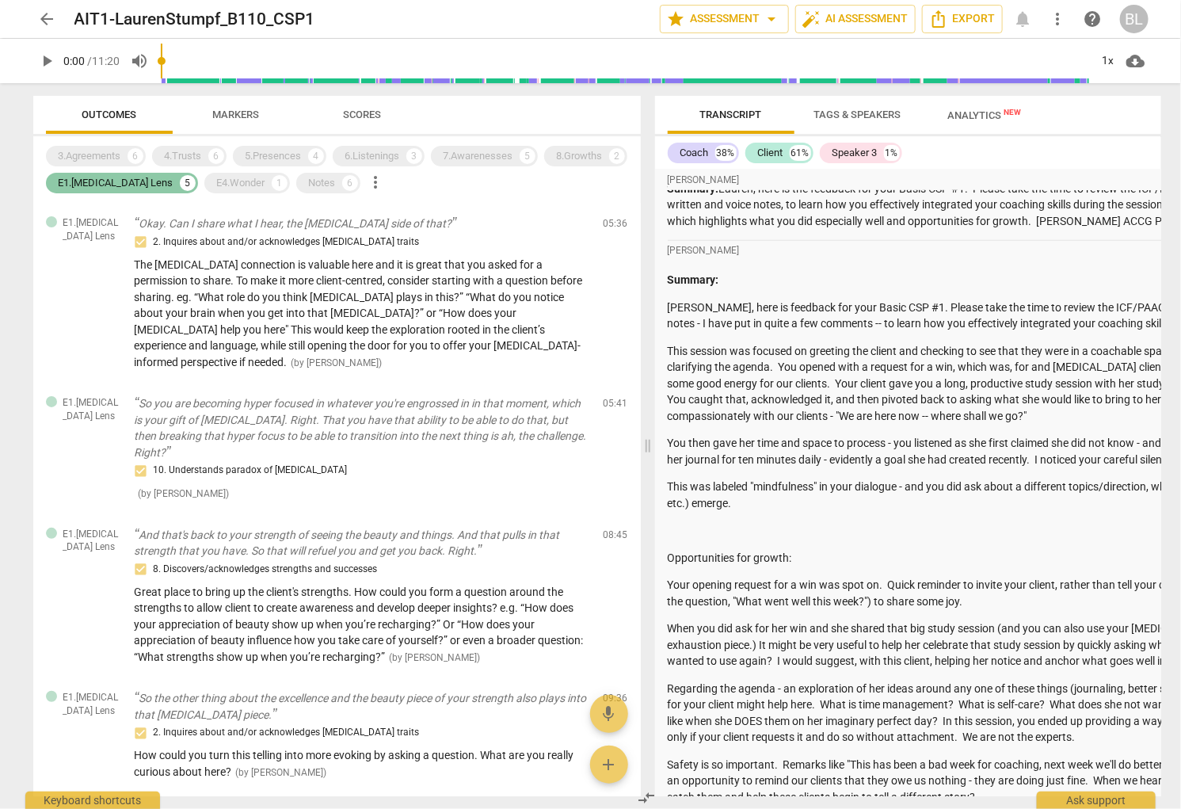
click at [98, 180] on div "E1.[MEDICAL_DATA] Lens" at bounding box center [116, 183] width 115 height 16
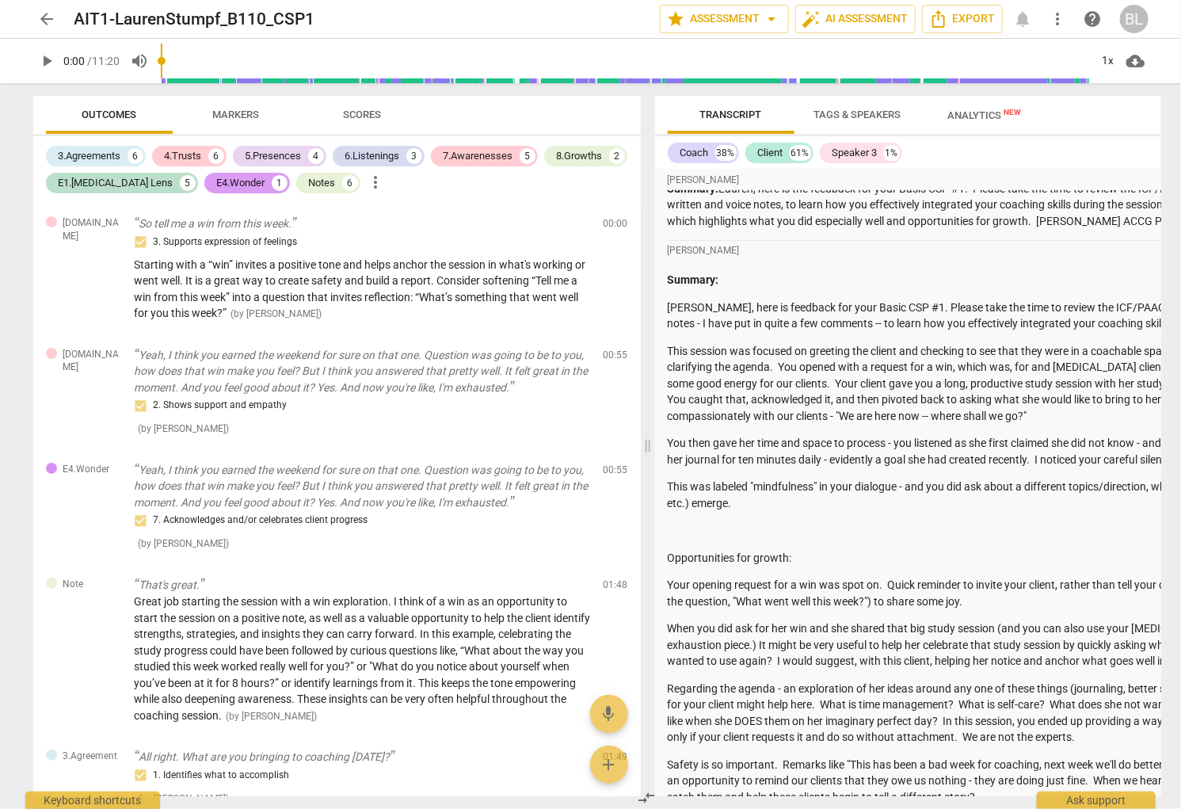
scroll to position [452, 0]
click at [217, 179] on div "E4.Wonder" at bounding box center [241, 183] width 48 height 16
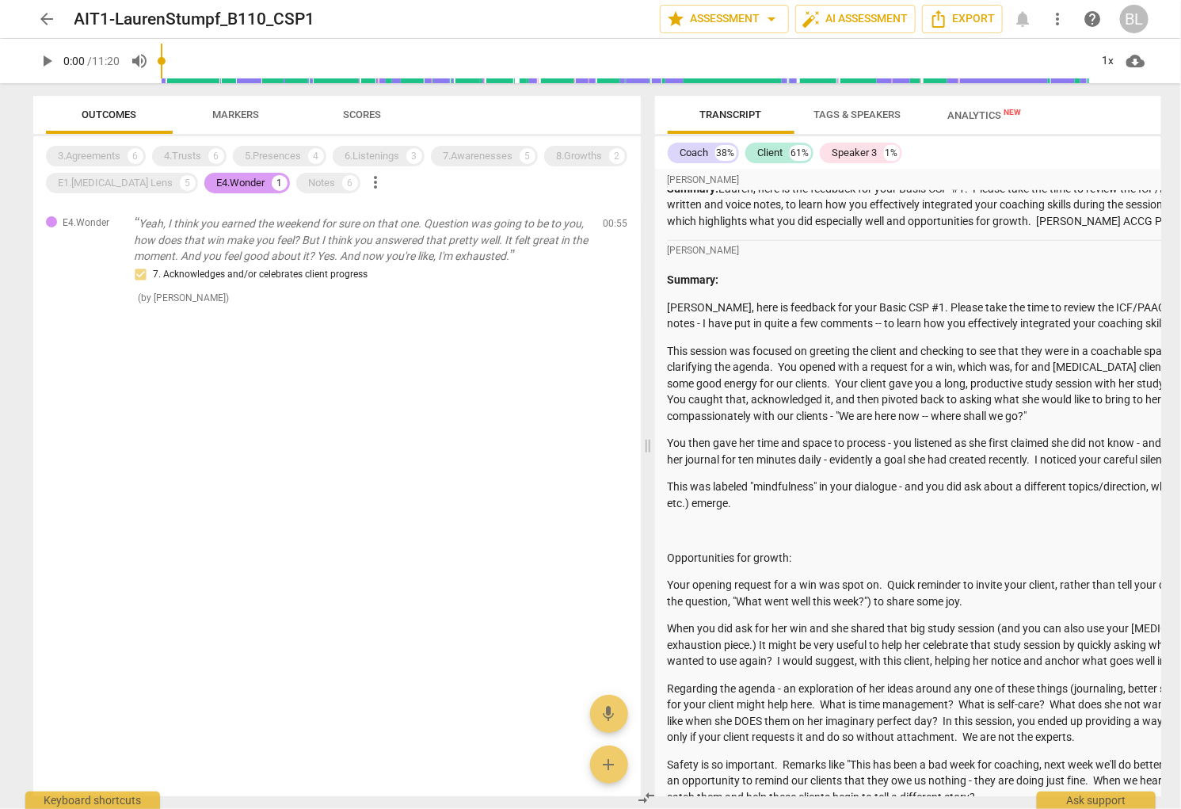
click at [217, 182] on div "E4.Wonder" at bounding box center [241, 183] width 48 height 16
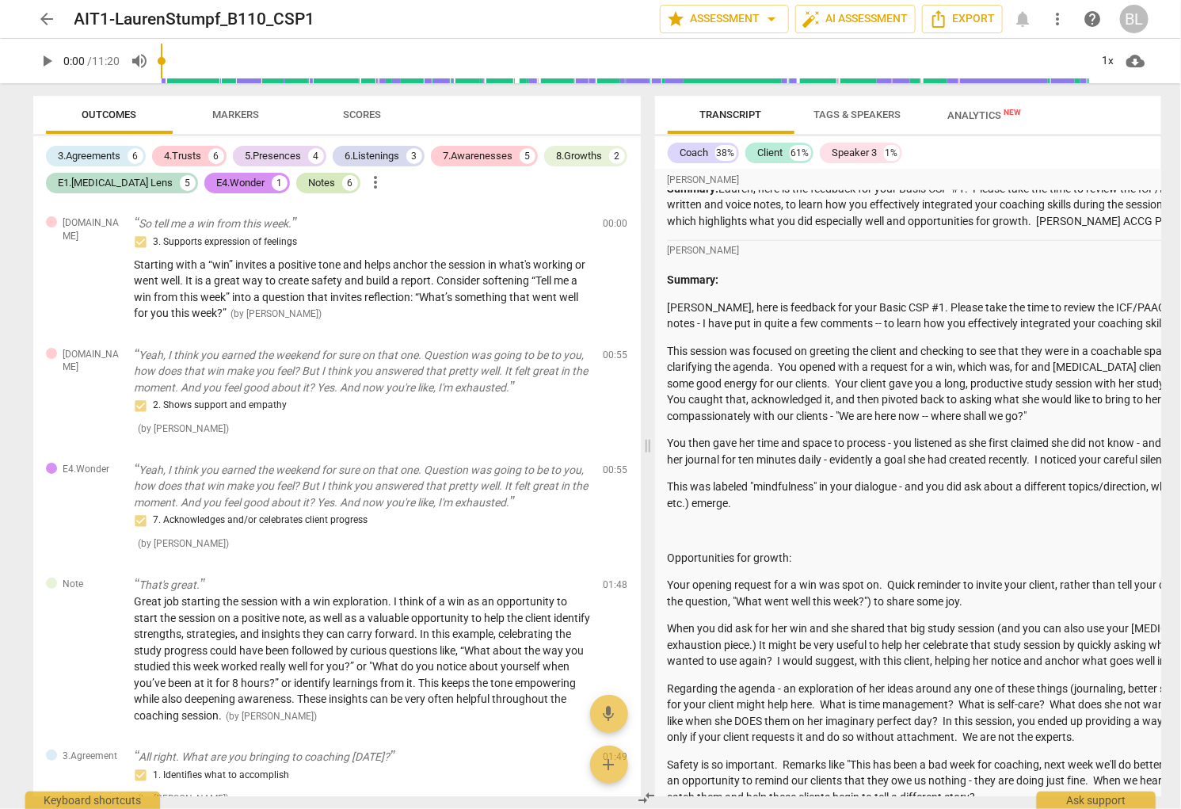
click at [309, 180] on div "Notes" at bounding box center [322, 183] width 27 height 16
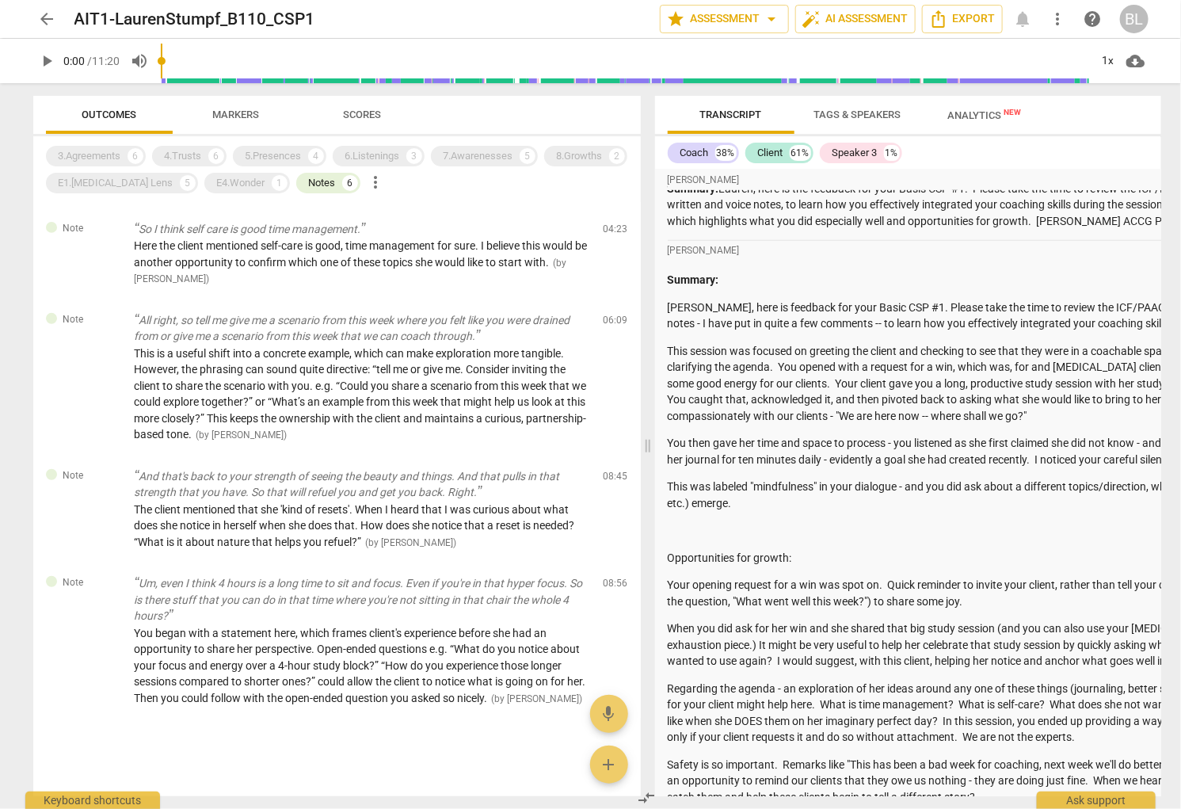
scroll to position [308, 0]
click at [655, 550] on div "Transcript Tags & Speakers Analytics New search post_add comment Submit Coach 3…" at bounding box center [905, 445] width 512 height 725
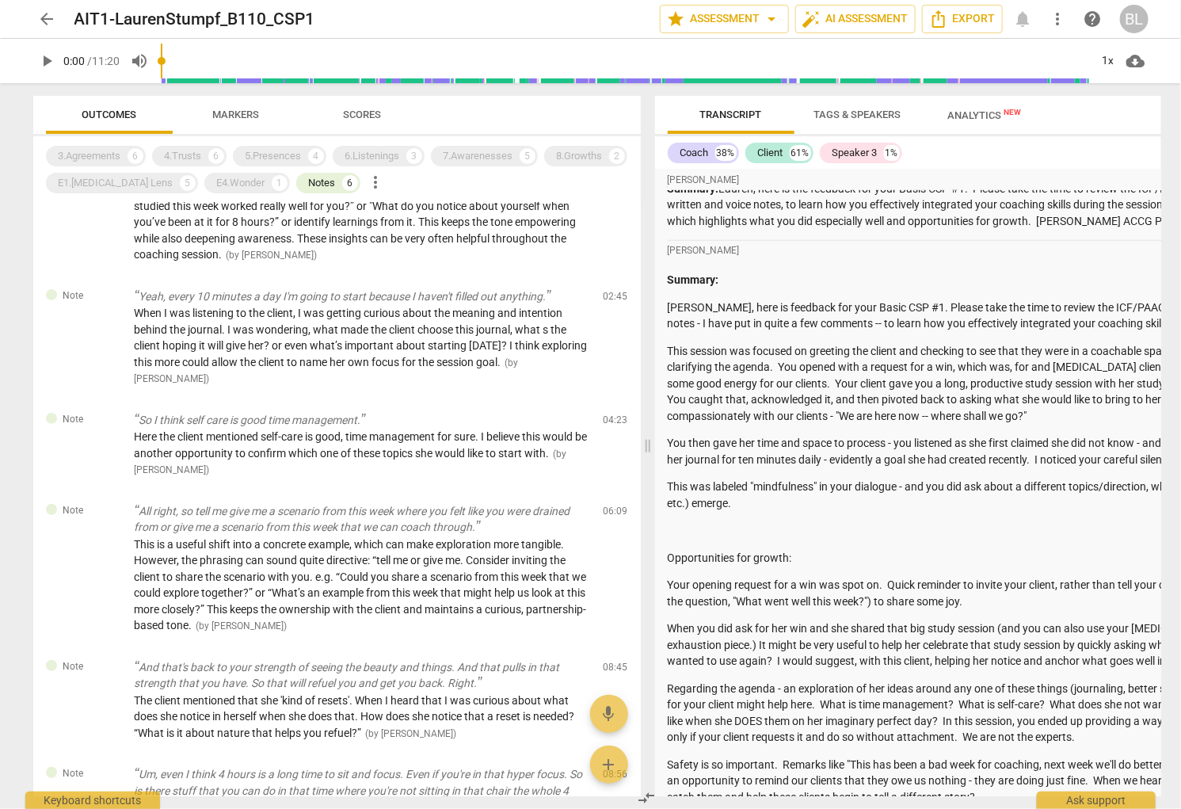
scroll to position [0, 0]
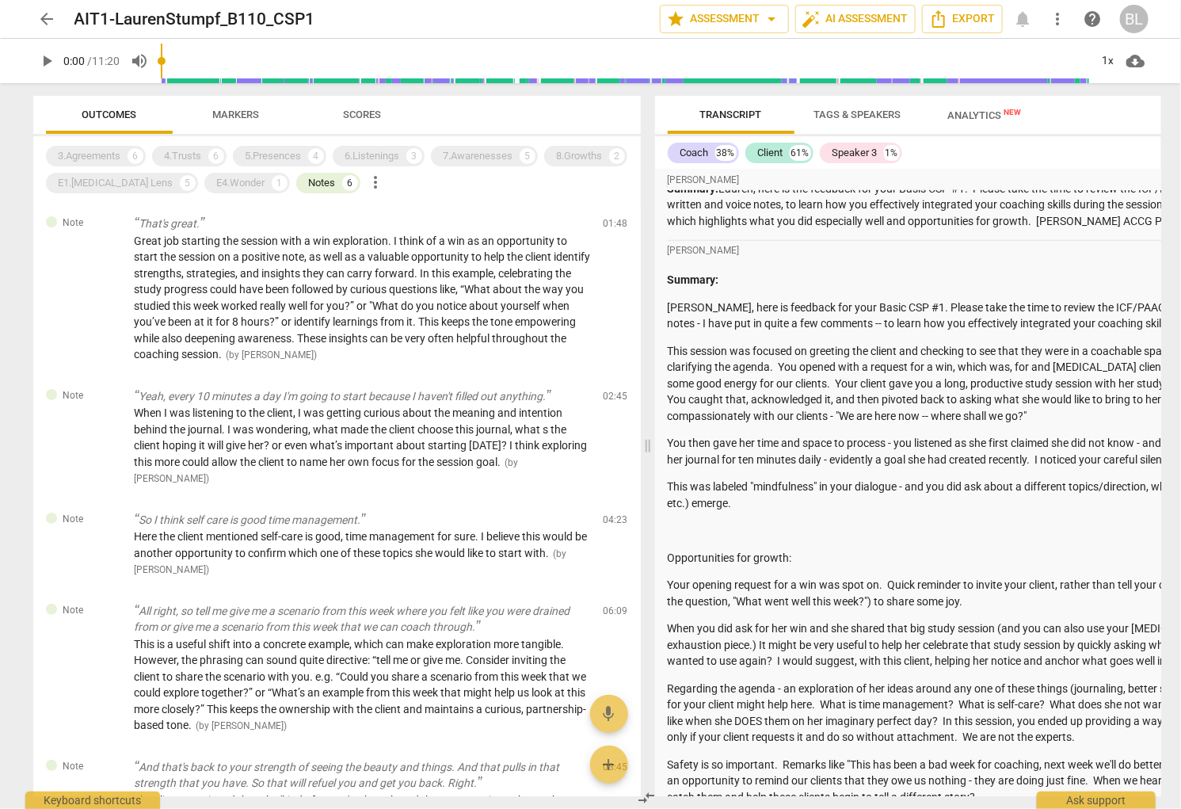
click at [48, 20] on span "arrow_back" at bounding box center [47, 19] width 19 height 19
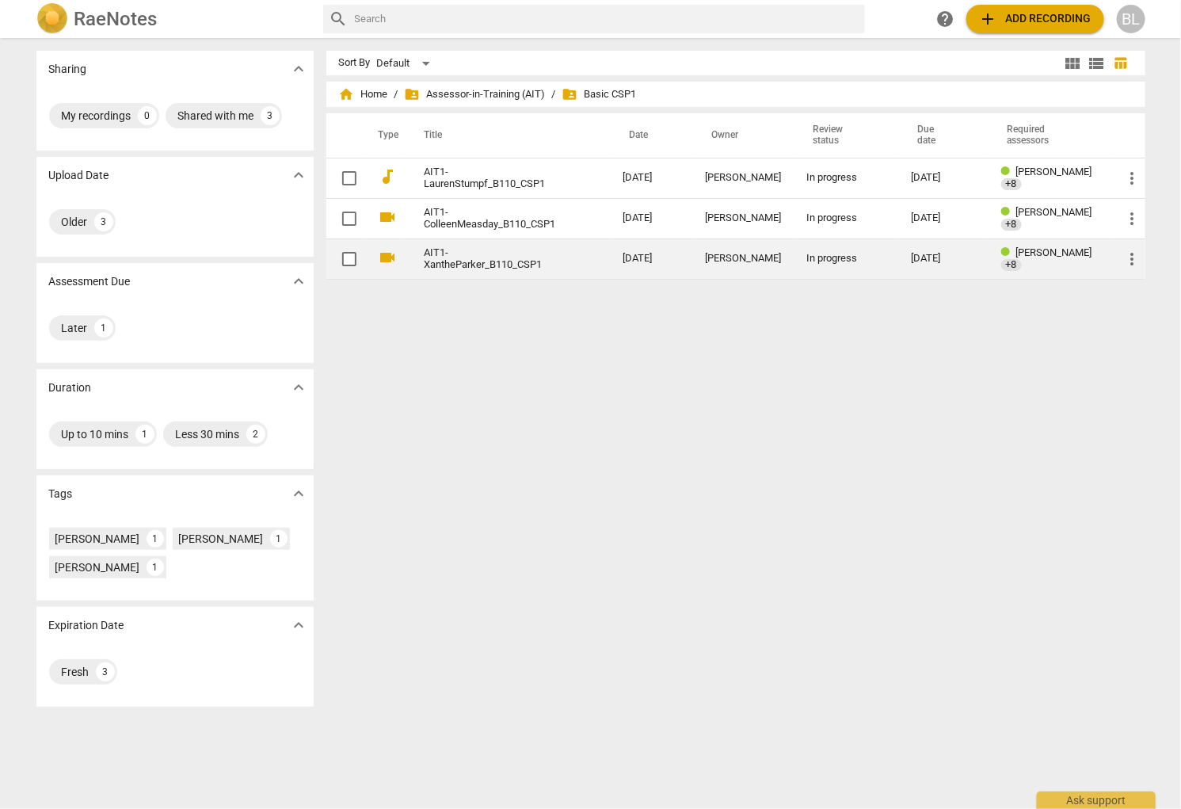
click at [840, 256] on div "In progress" at bounding box center [846, 259] width 80 height 12
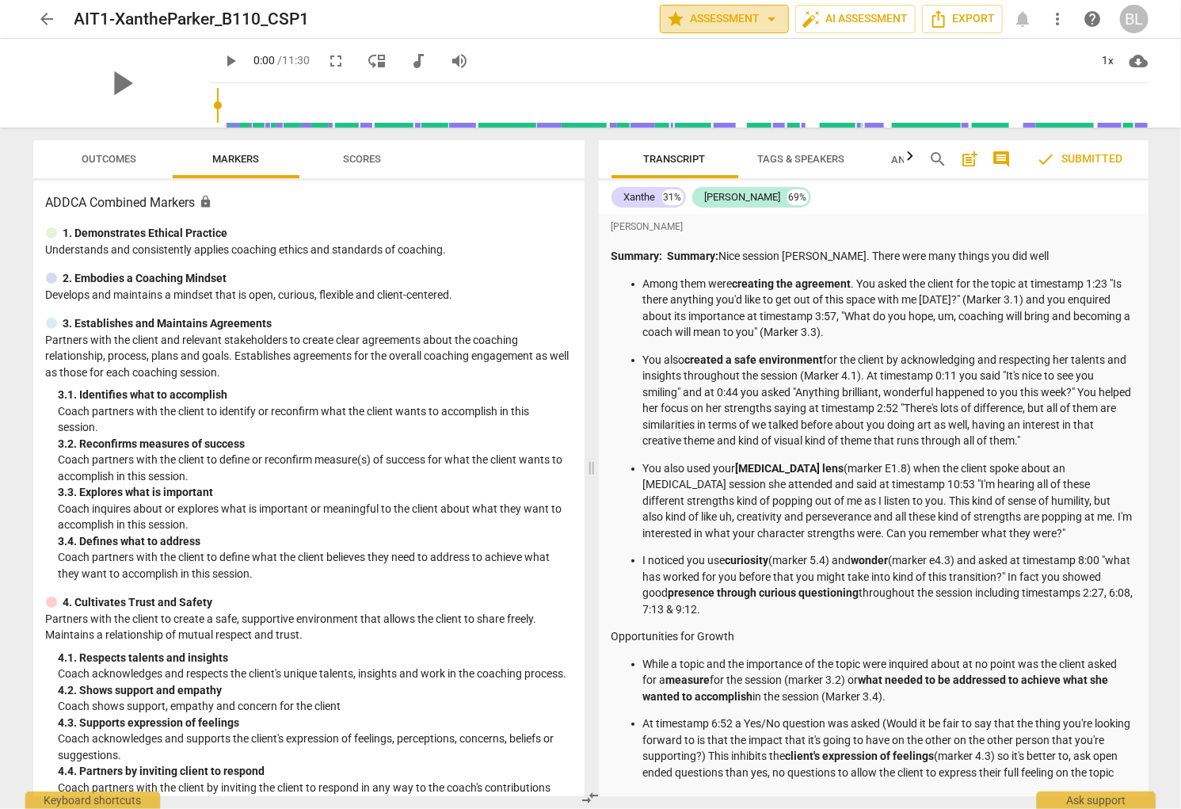
click at [729, 19] on span "star Assessment arrow_drop_down" at bounding box center [724, 19] width 115 height 19
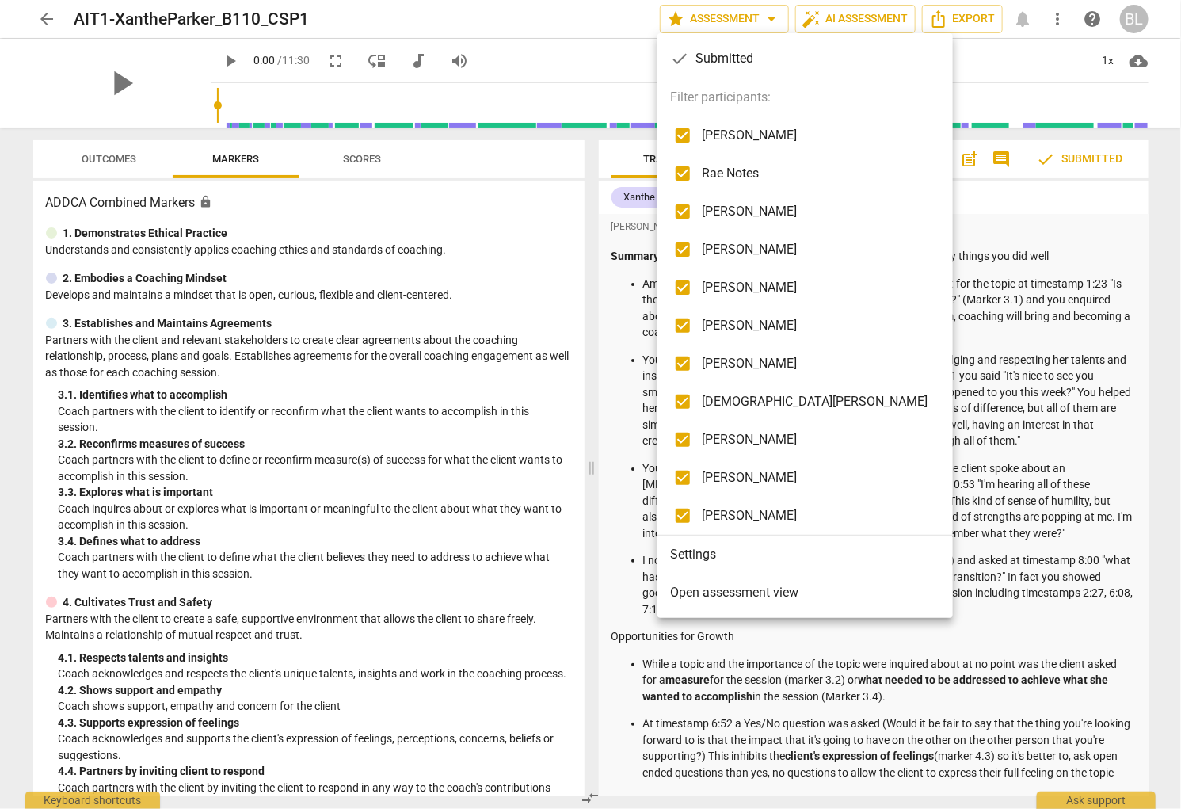
click at [735, 134] on span "[PERSON_NAME]" at bounding box center [815, 135] width 226 height 19
checkbox input "false"
click at [722, 173] on span "Rae Notes" at bounding box center [815, 173] width 226 height 19
checkbox input "false"
drag, startPoint x: 719, startPoint y: 211, endPoint x: 716, endPoint y: 230, distance: 19.3
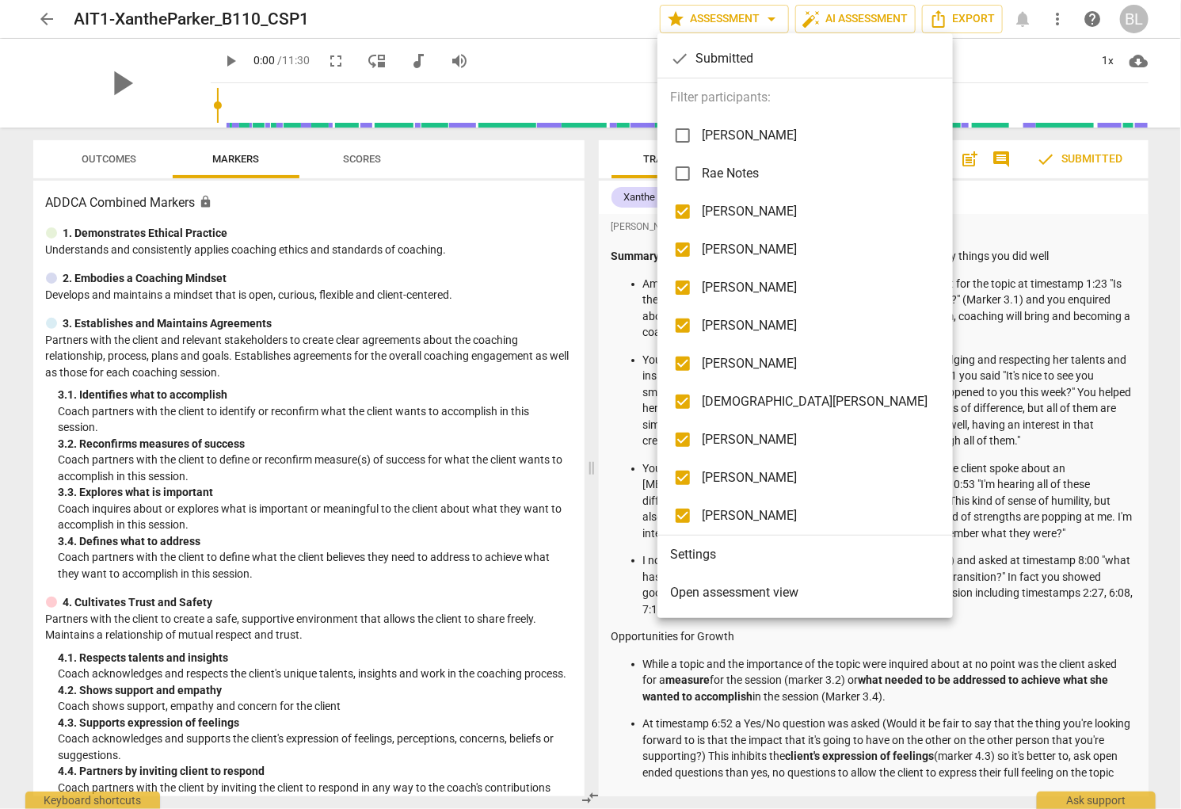
click at [718, 211] on span "[PERSON_NAME]" at bounding box center [815, 211] width 226 height 19
checkbox input "false"
click at [714, 252] on span "[PERSON_NAME]" at bounding box center [815, 249] width 226 height 19
checkbox input "false"
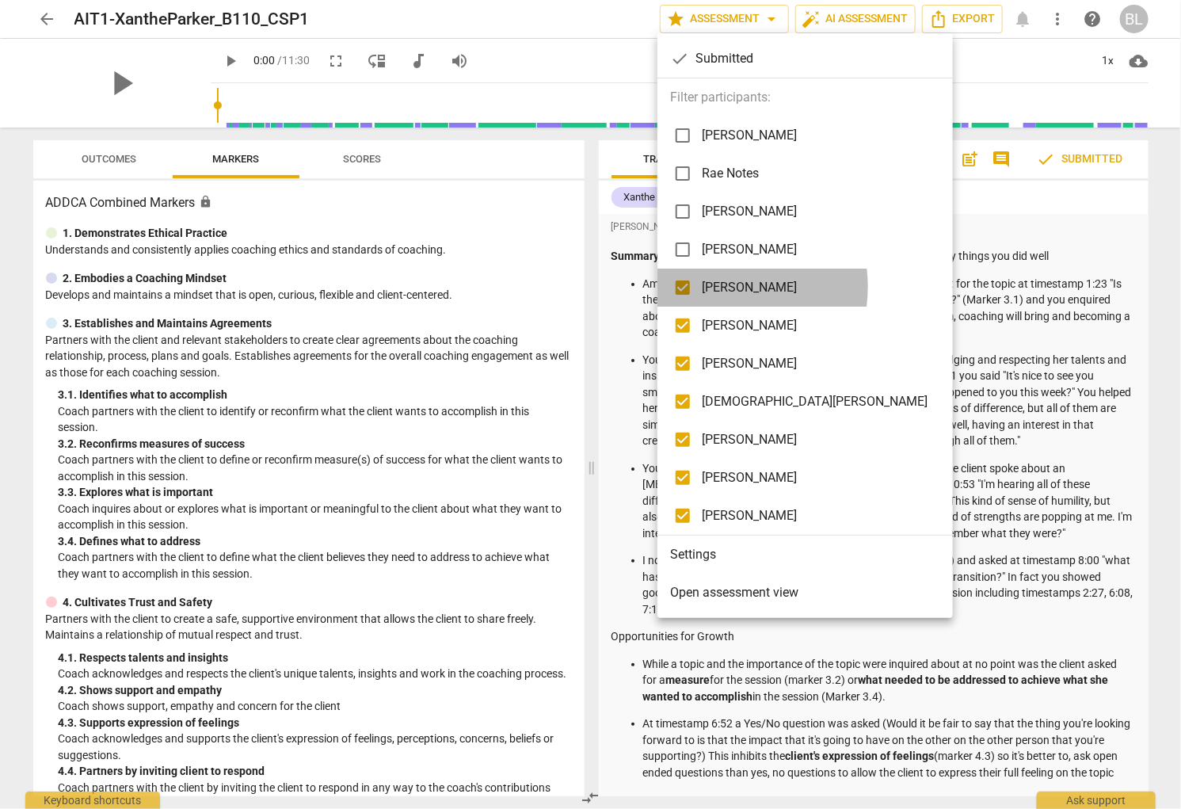
click at [716, 287] on span "[PERSON_NAME]" at bounding box center [815, 287] width 226 height 19
checkbox input "false"
click at [717, 326] on span "[PERSON_NAME]" at bounding box center [815, 325] width 226 height 19
checkbox input "false"
click at [720, 359] on span "[PERSON_NAME]" at bounding box center [815, 363] width 226 height 19
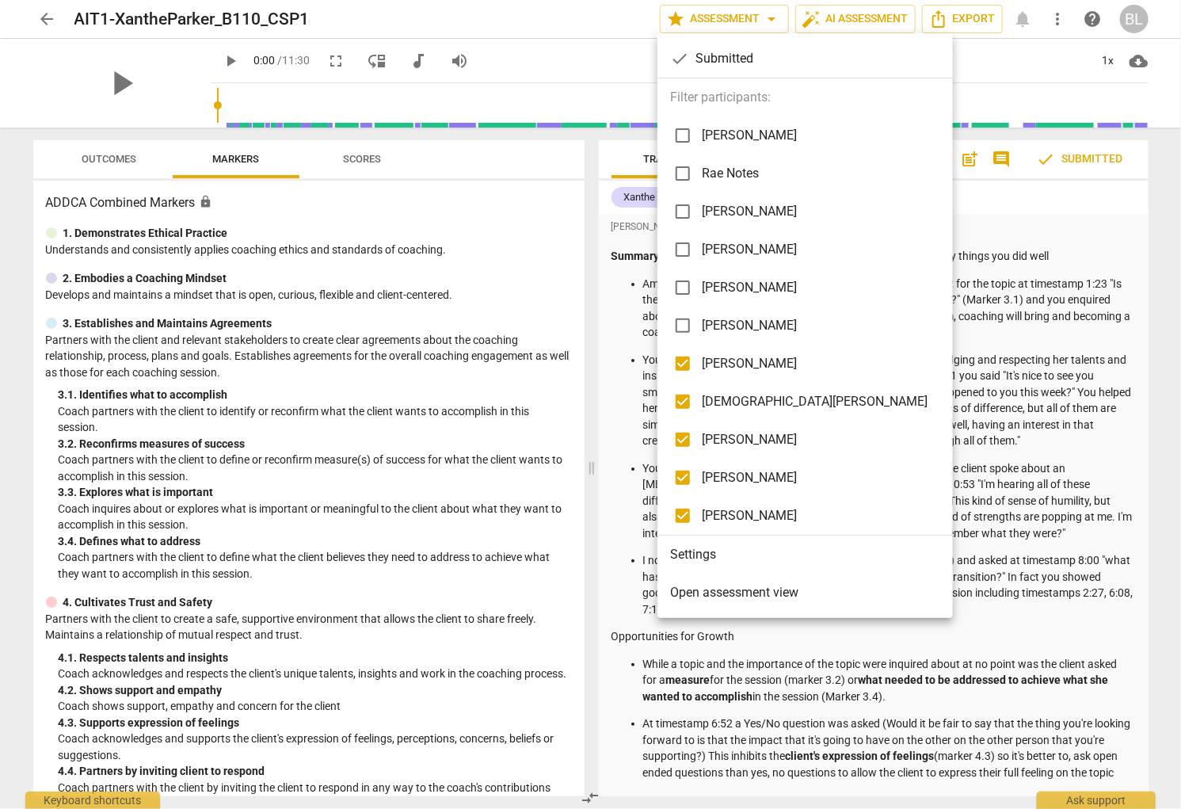
click at [728, 401] on span "[DEMOGRAPHIC_DATA][PERSON_NAME]" at bounding box center [815, 401] width 226 height 19
checkbox input "false"
click at [721, 436] on span "[PERSON_NAME]" at bounding box center [815, 439] width 226 height 19
checkbox input "false"
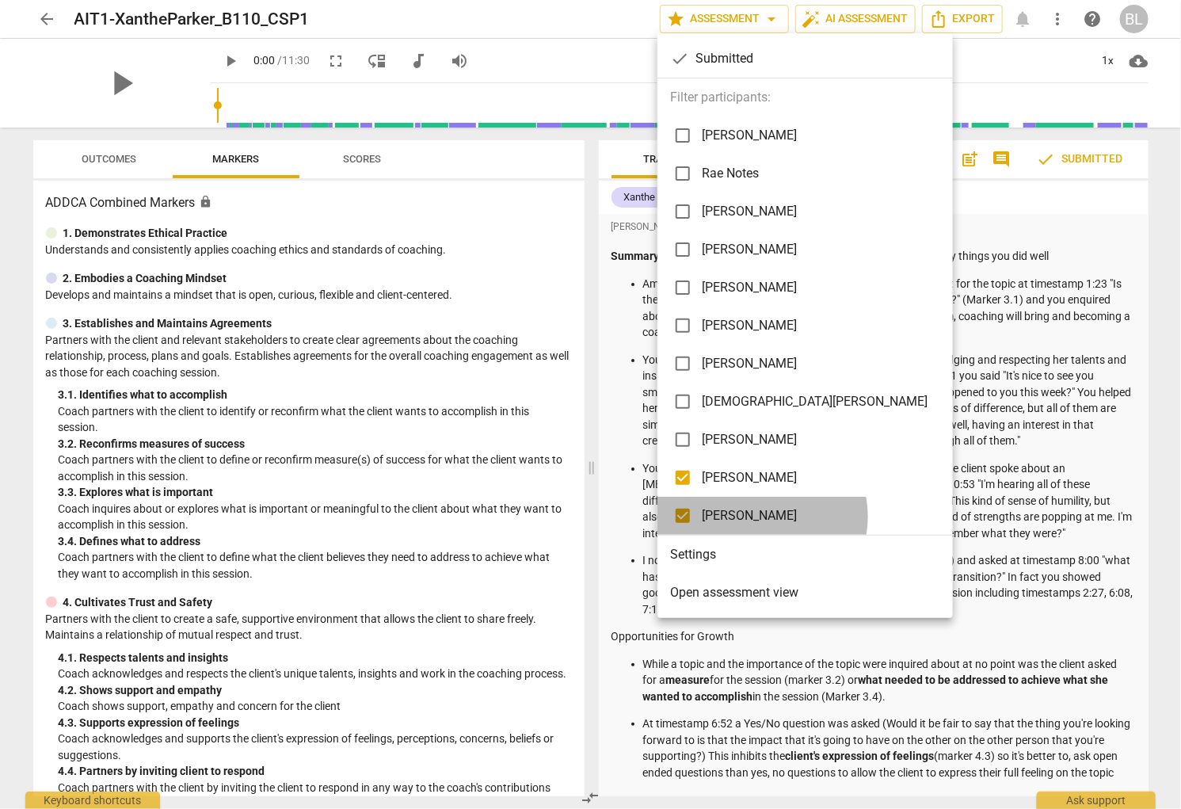
click at [759, 516] on span "[PERSON_NAME]" at bounding box center [815, 515] width 226 height 19
checkbox input "false"
click at [893, 438] on div at bounding box center [590, 404] width 1181 height 809
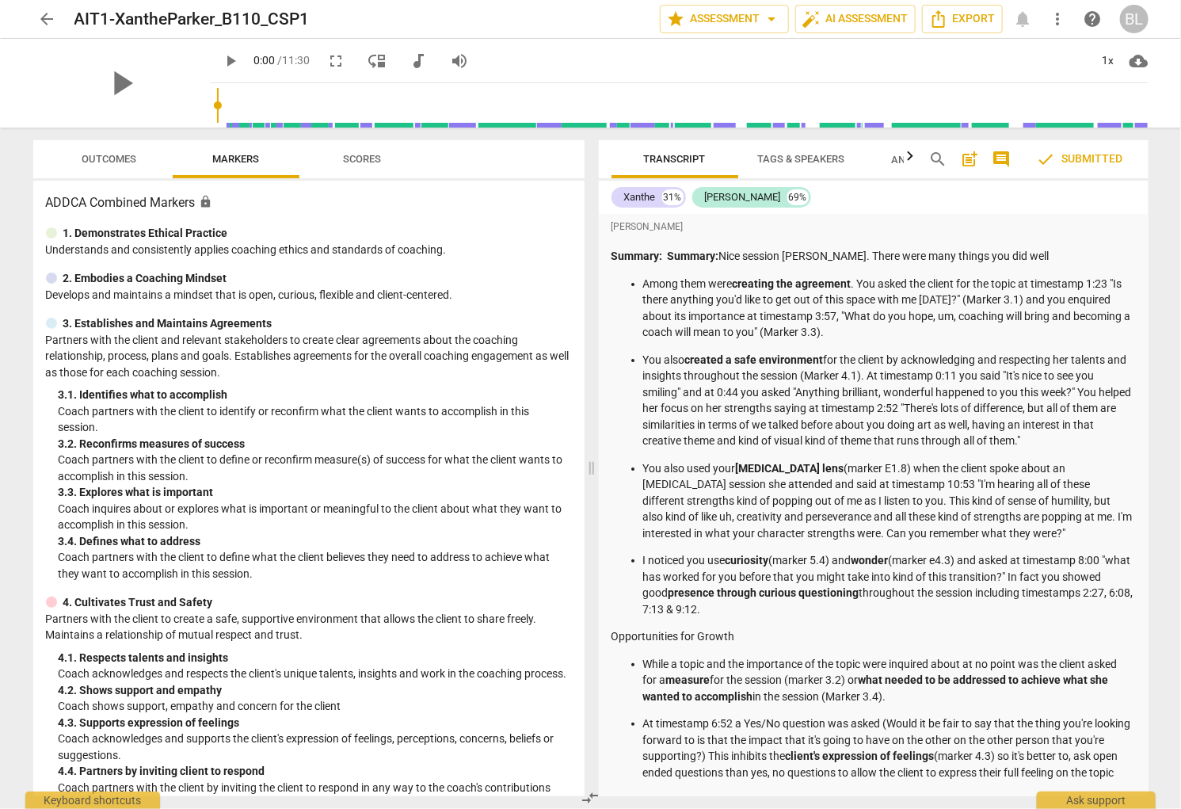
click at [93, 154] on span "Outcomes" at bounding box center [109, 159] width 55 height 12
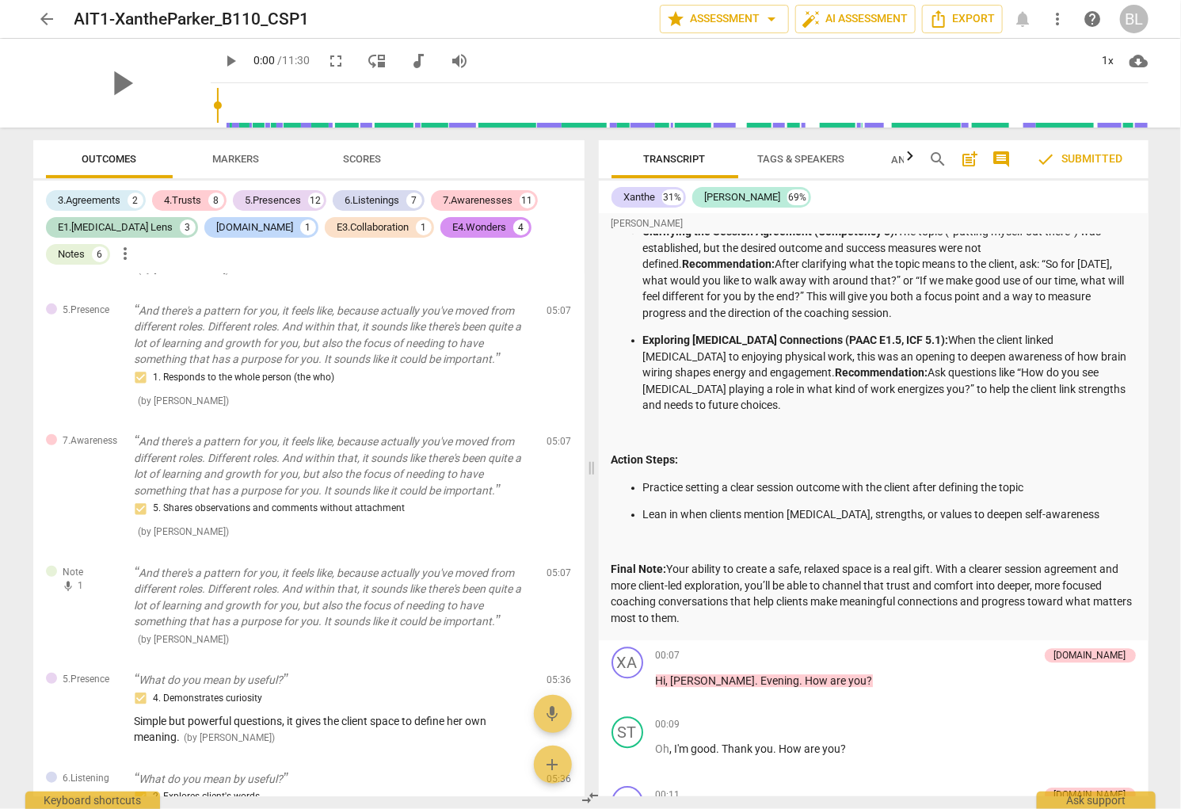
scroll to position [4229, 0]
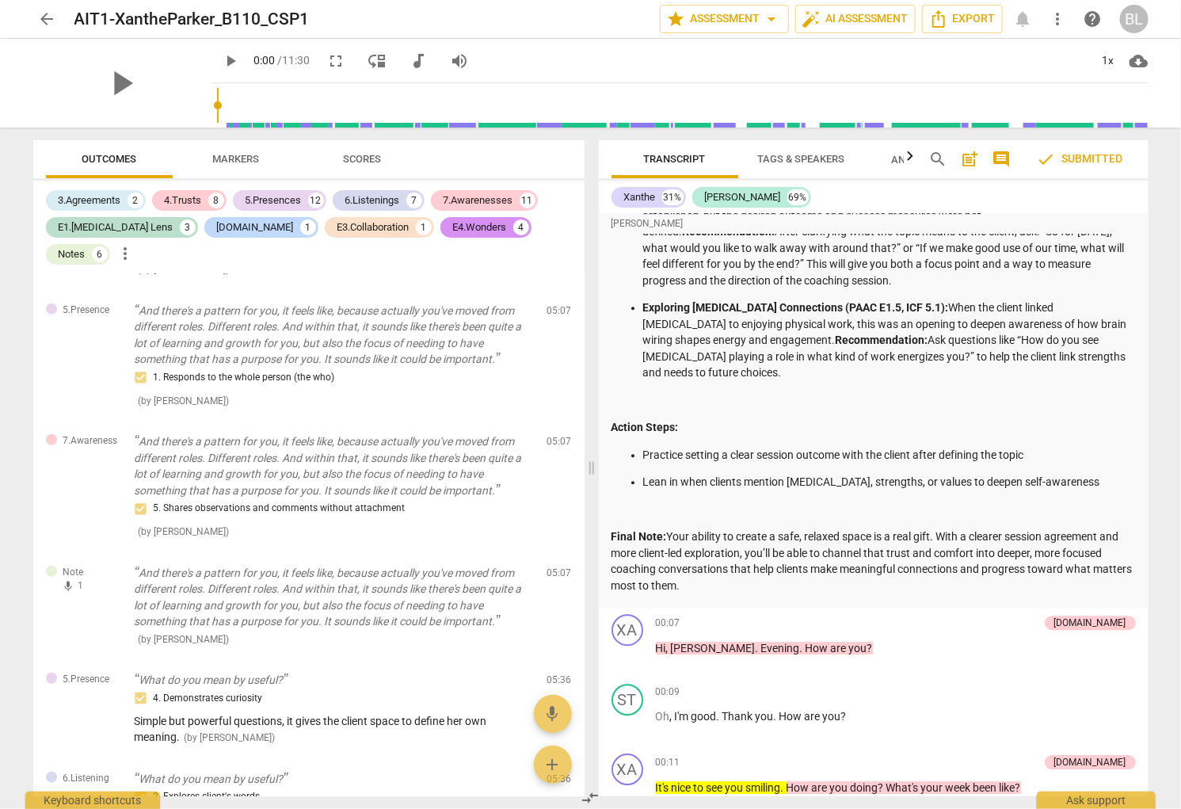
click at [48, 17] on span "arrow_back" at bounding box center [47, 19] width 19 height 19
